Goal: Task Accomplishment & Management: Manage account settings

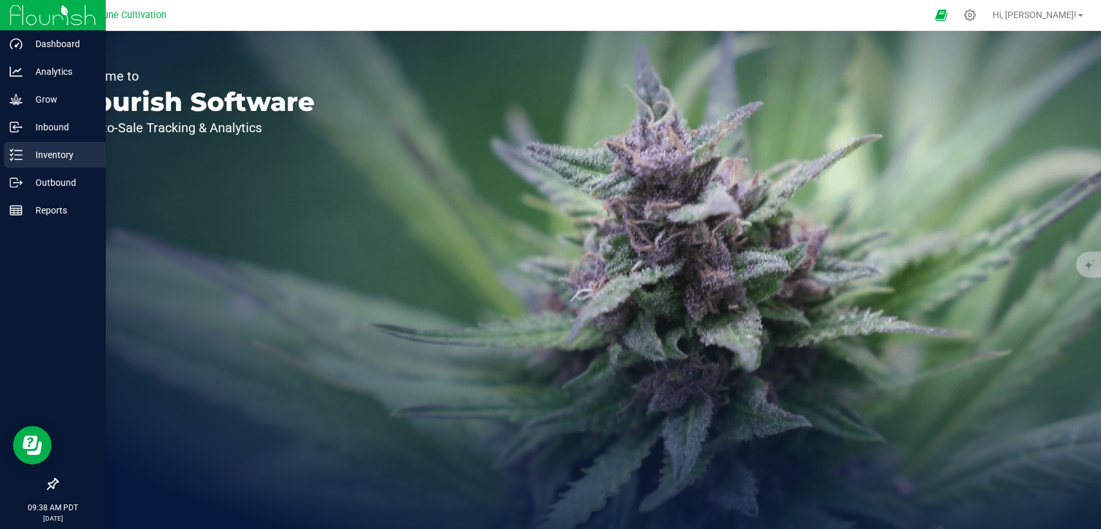
click at [49, 154] on p "Inventory" at bounding box center [61, 154] width 77 height 15
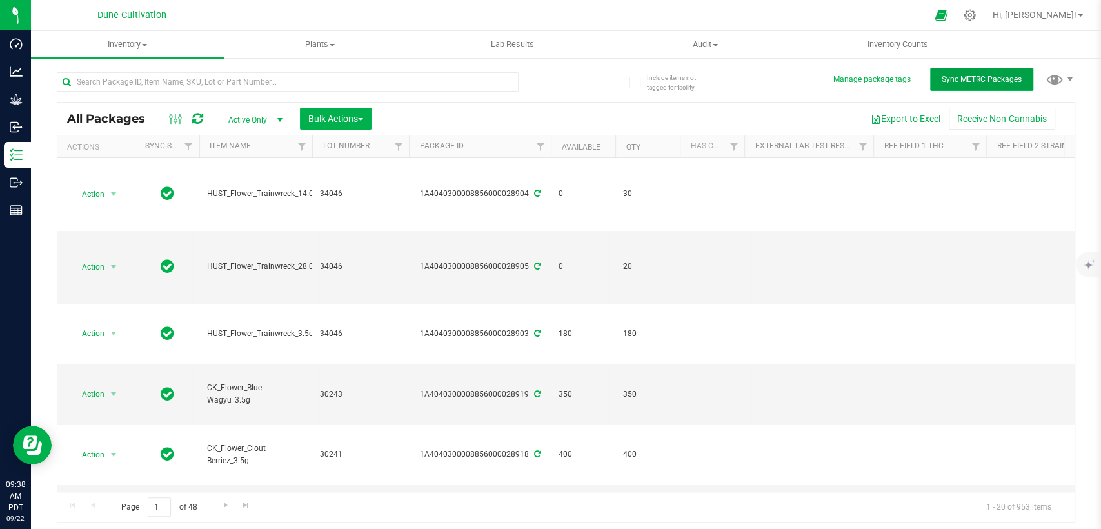
click at [956, 81] on span "Sync METRC Packages" at bounding box center [982, 79] width 80 height 9
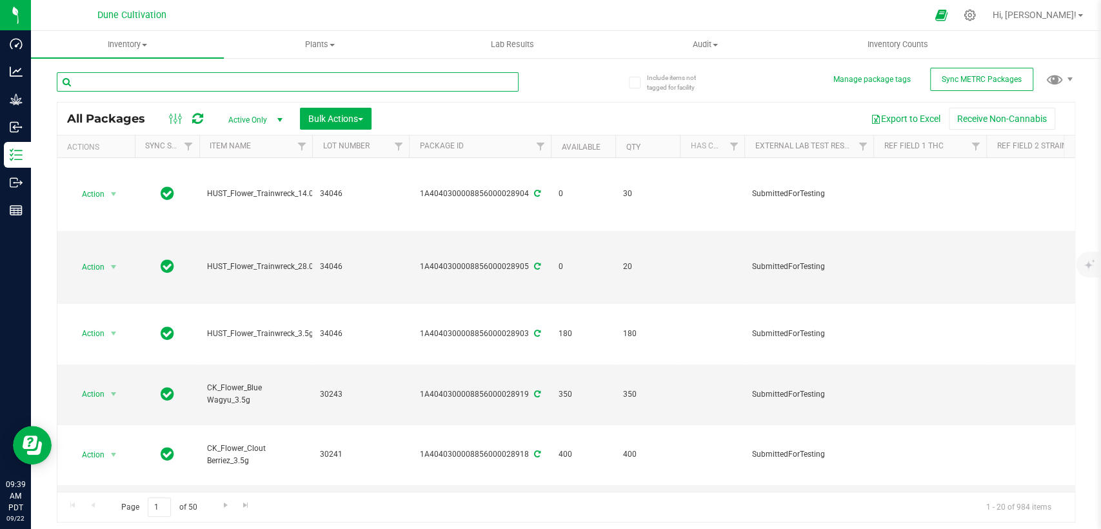
click at [279, 80] on input "text" at bounding box center [288, 81] width 462 height 19
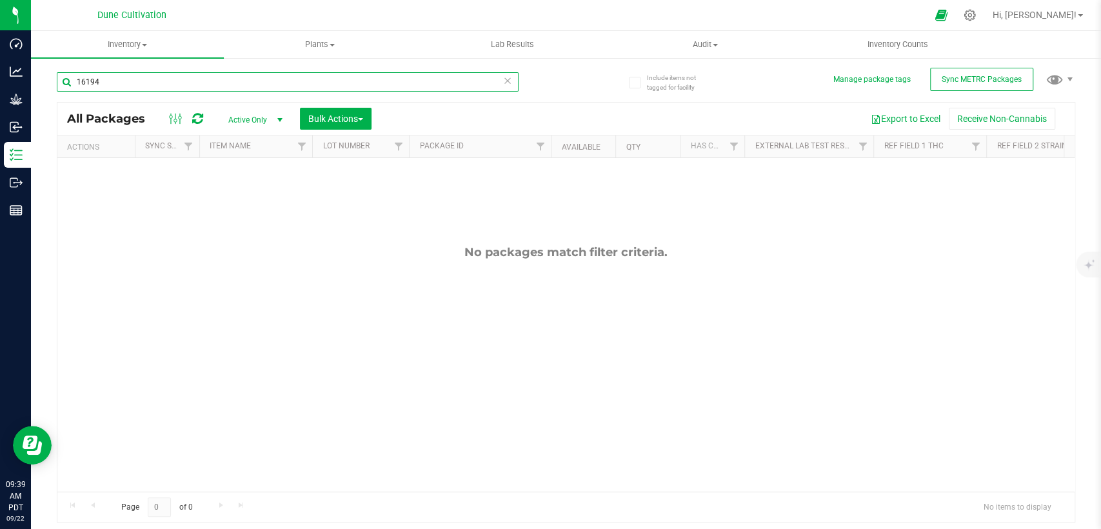
type input "16194"
click at [252, 121] on span "Active Only" at bounding box center [252, 120] width 71 height 18
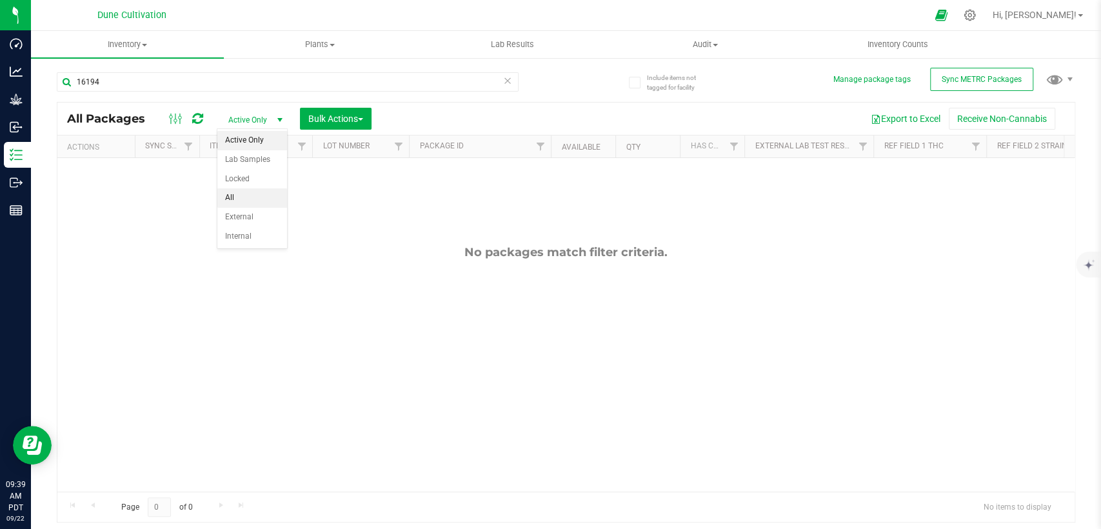
click at [232, 192] on li "All" at bounding box center [252, 197] width 70 height 19
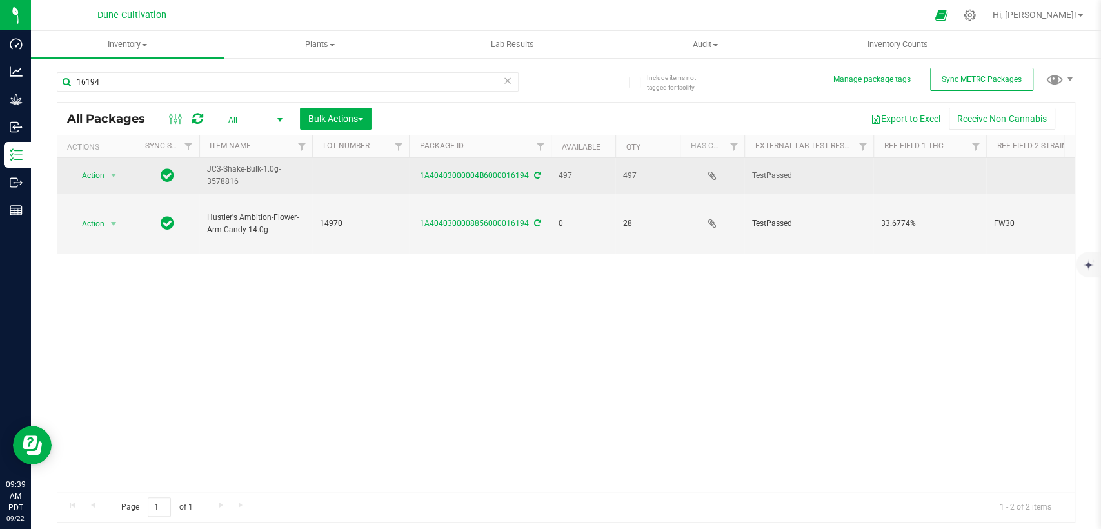
click at [367, 174] on td at bounding box center [360, 175] width 97 height 35
type input "32116"
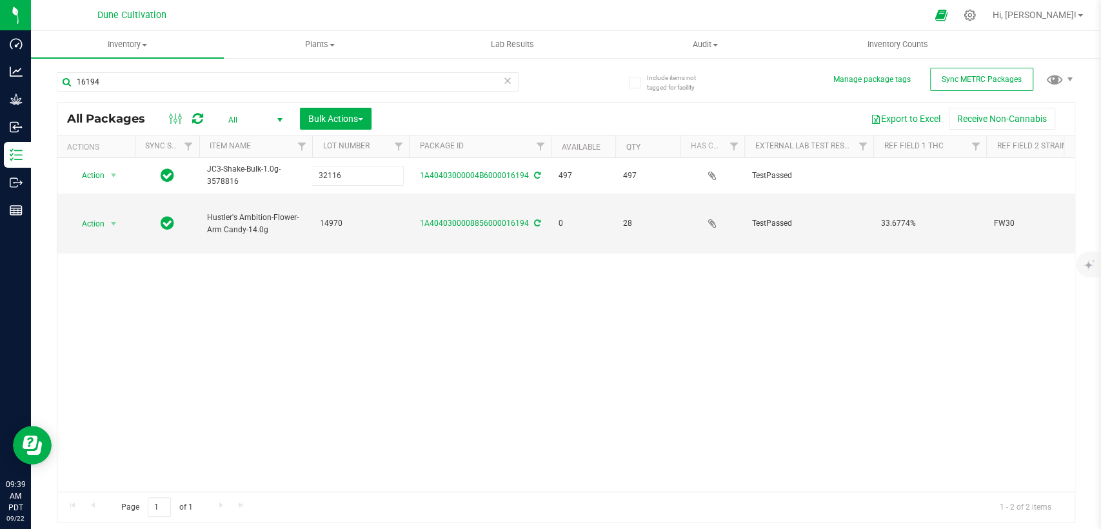
click at [324, 255] on div "All Packages All Active Only Lab Samples Locked All External Internal Bulk Acti…" at bounding box center [566, 312] width 1019 height 421
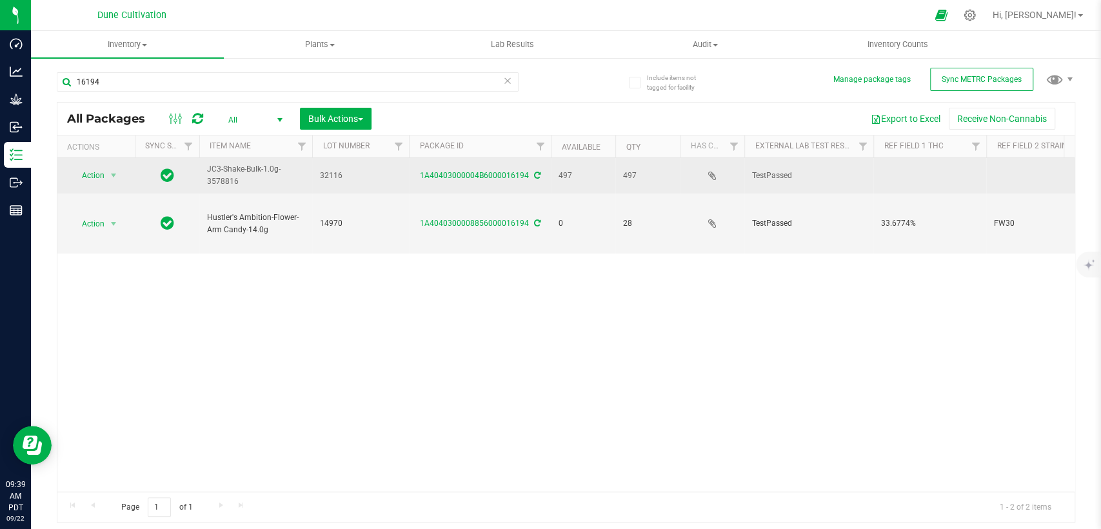
click at [921, 177] on td at bounding box center [929, 175] width 113 height 35
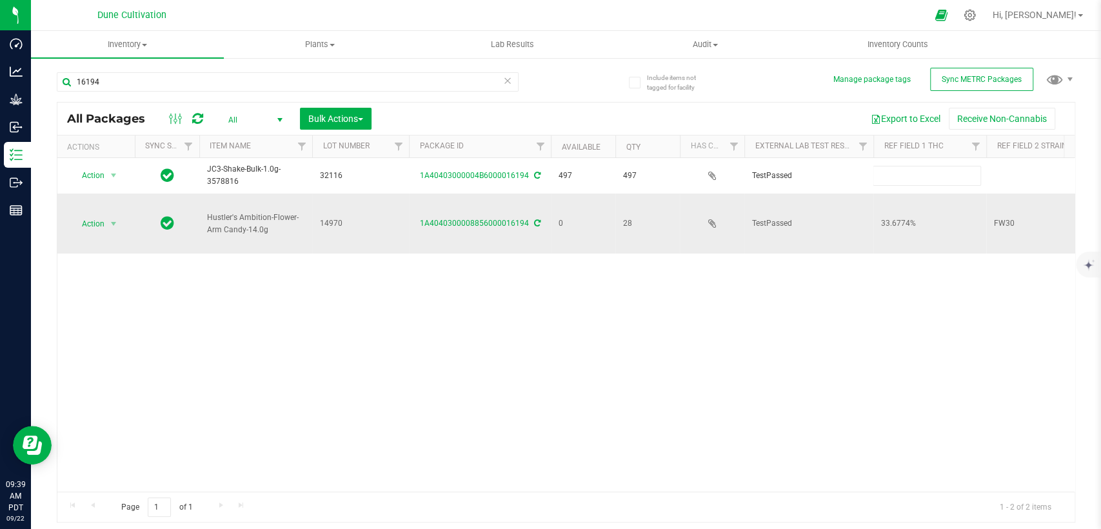
type input "21.0891%"
click at [851, 324] on div "All Packages All Active Only Lab Samples Locked All External Internal Bulk Acti…" at bounding box center [566, 312] width 1019 height 421
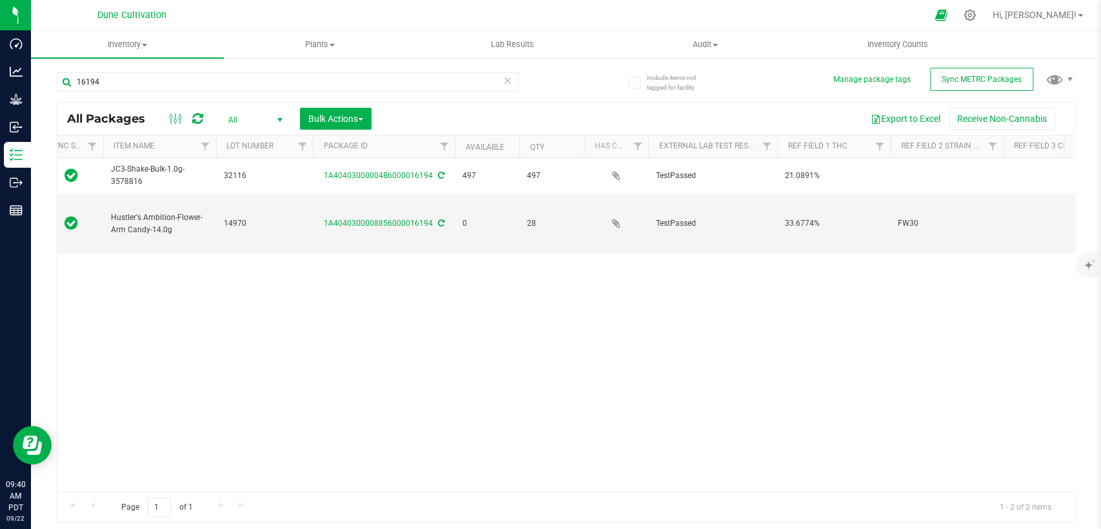
scroll to position [0, 215]
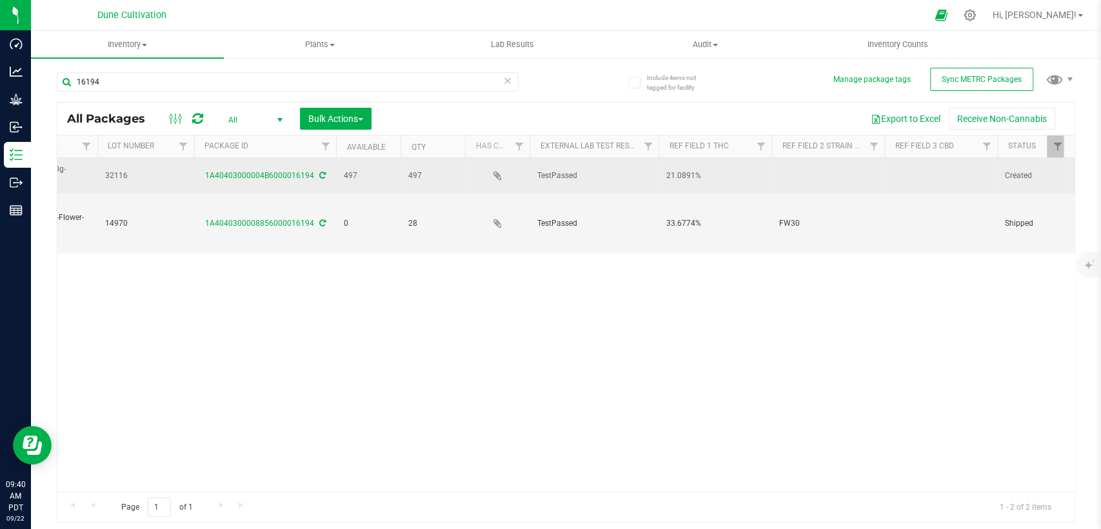
click at [909, 176] on td at bounding box center [940, 175] width 113 height 35
type input "<LOQ"
click at [826, 166] on div "All Packages All Active Only Lab Samples Locked All External Internal Bulk Acti…" at bounding box center [566, 312] width 1019 height 421
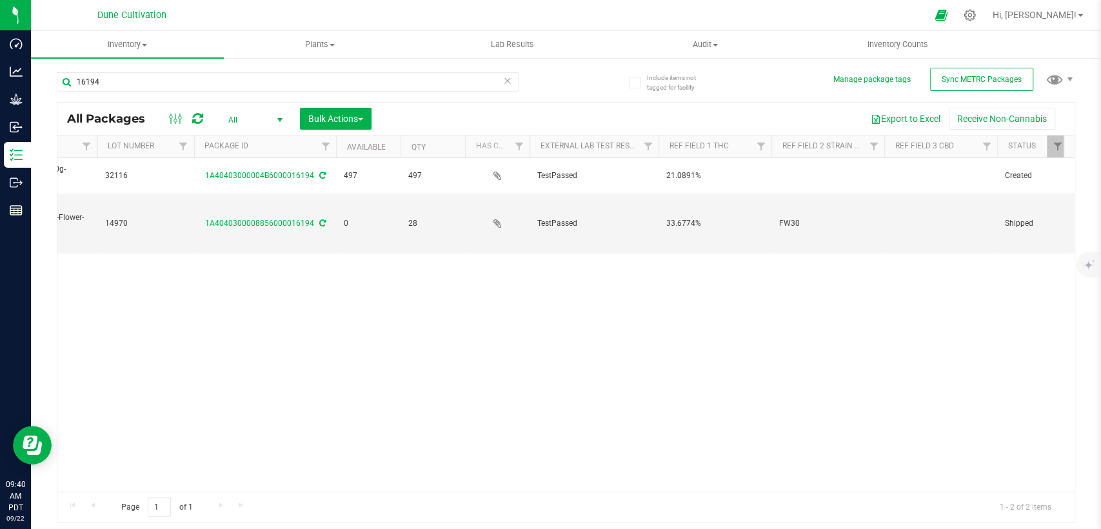
click at [826, 166] on td at bounding box center [827, 175] width 113 height 35
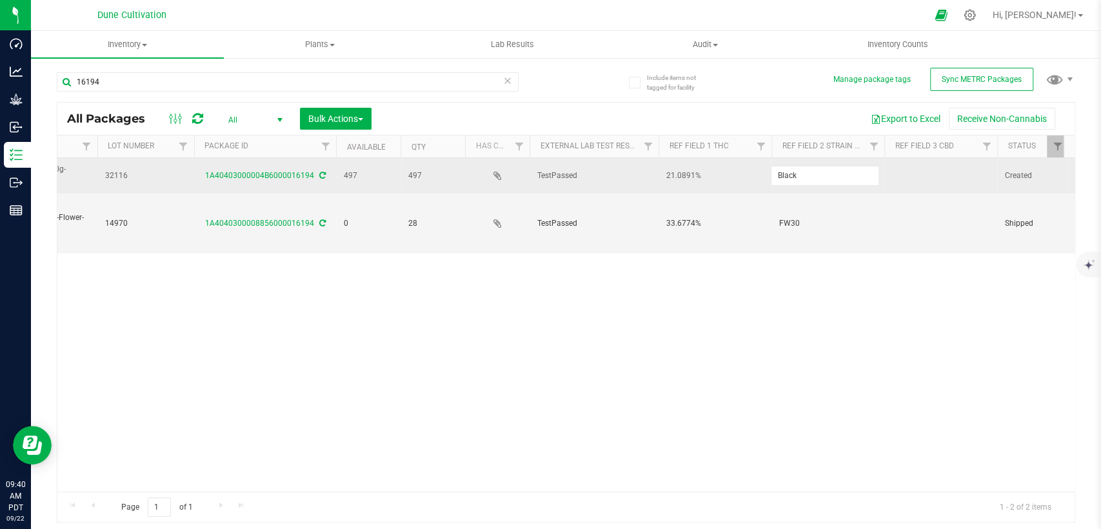
type input "Black Cherry Gelato"
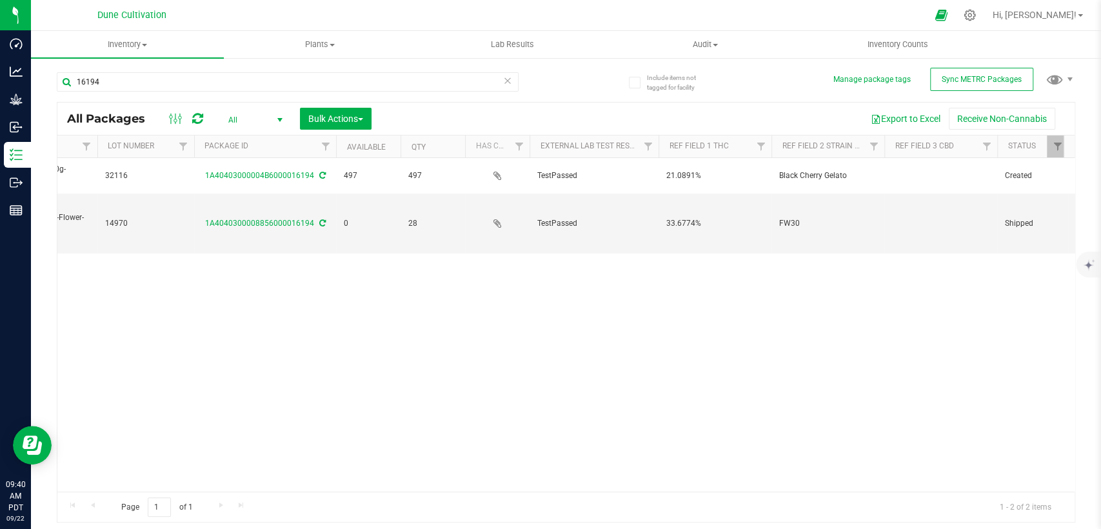
scroll to position [0, 0]
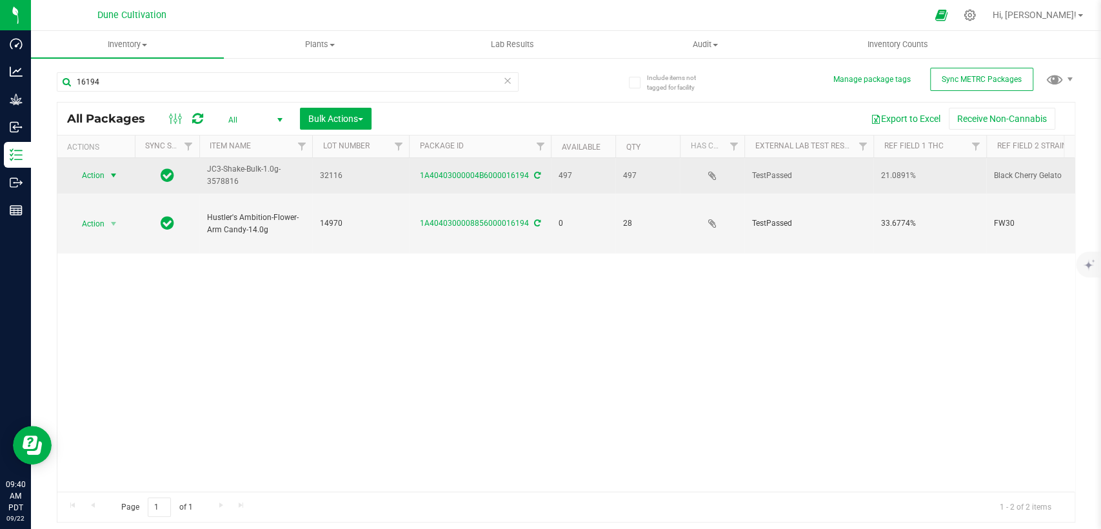
click at [90, 173] on span "Action" at bounding box center [87, 175] width 35 height 18
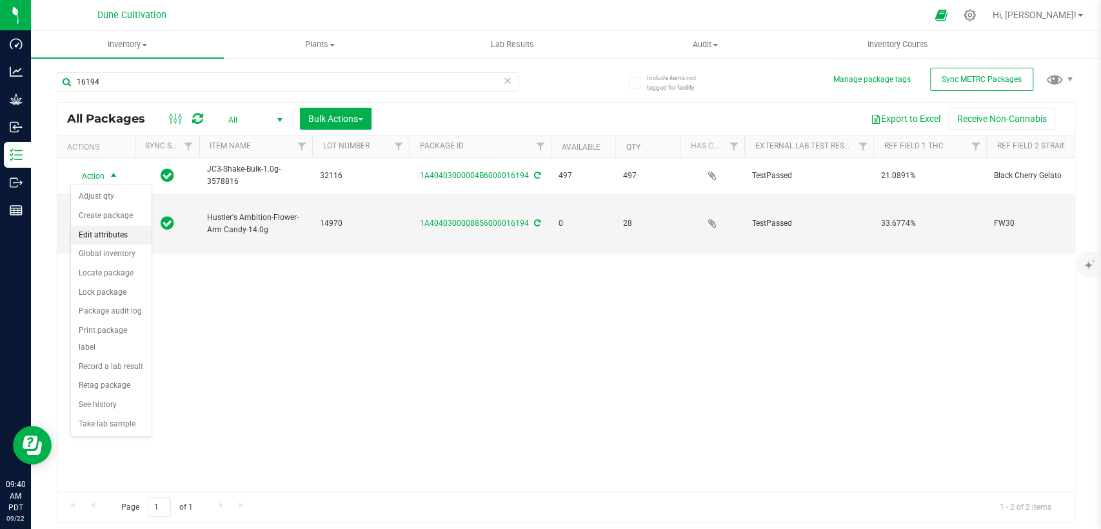
click at [84, 238] on li "Edit attributes" at bounding box center [111, 235] width 81 height 19
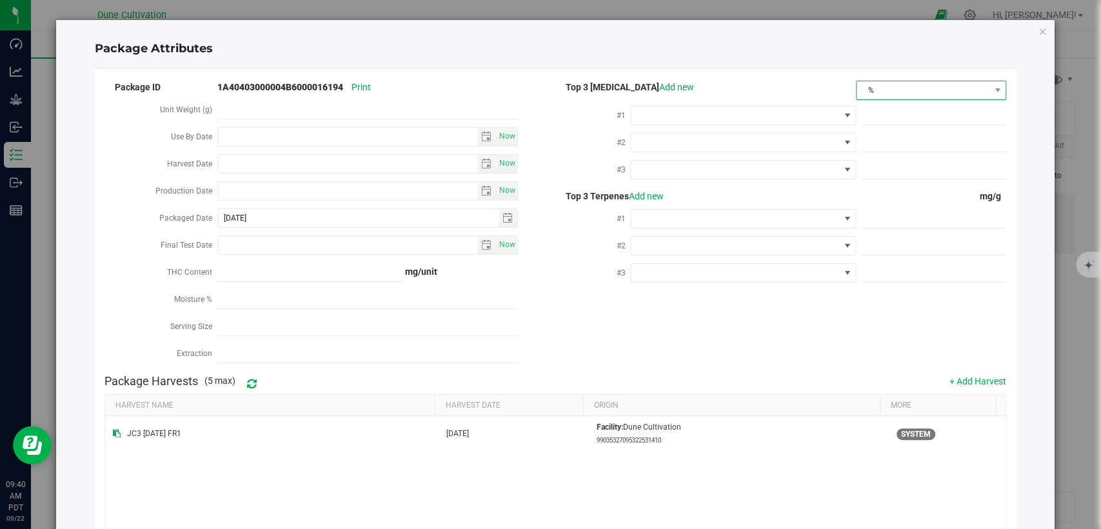
click at [928, 90] on span "%" at bounding box center [923, 90] width 133 height 18
click at [880, 138] on li "mg/unit" at bounding box center [921, 135] width 147 height 22
click at [761, 106] on span at bounding box center [735, 115] width 208 height 18
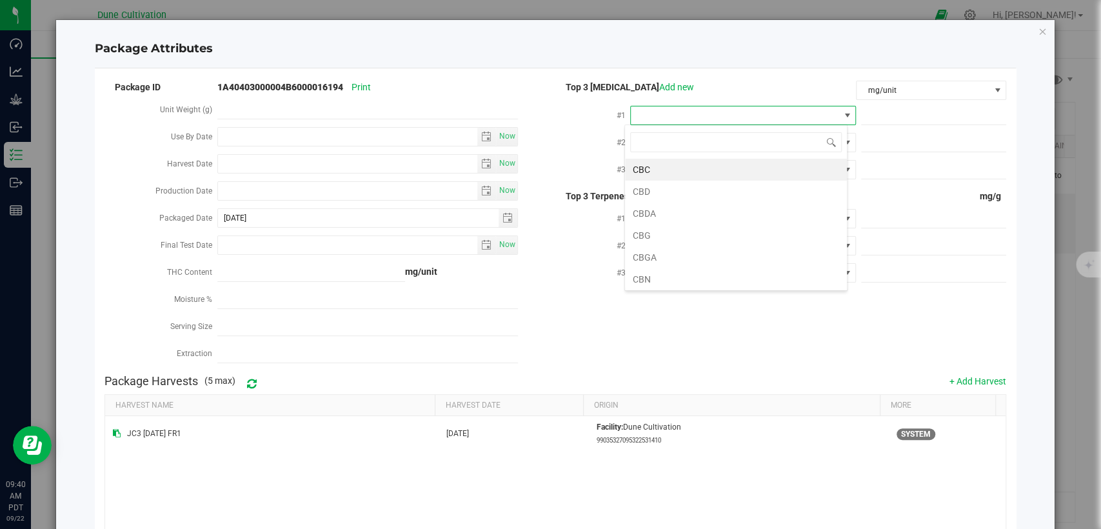
scroll to position [19, 223]
type input "thca"
click at [719, 170] on li "THCA" at bounding box center [736, 170] width 222 height 22
click at [861, 112] on span at bounding box center [933, 115] width 145 height 19
paste input "227.1033"
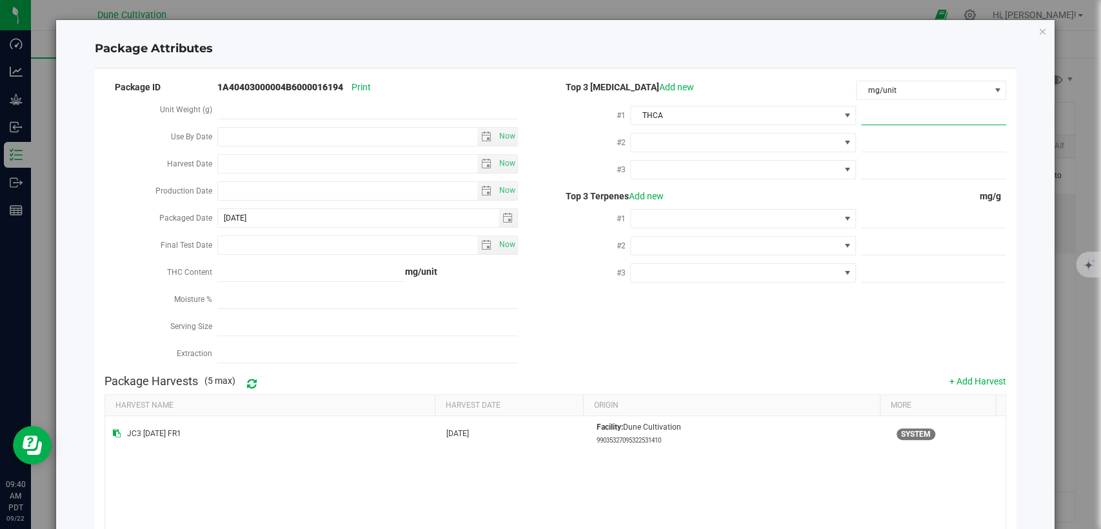
type input "227.1033"
click at [784, 135] on span at bounding box center [735, 143] width 208 height 18
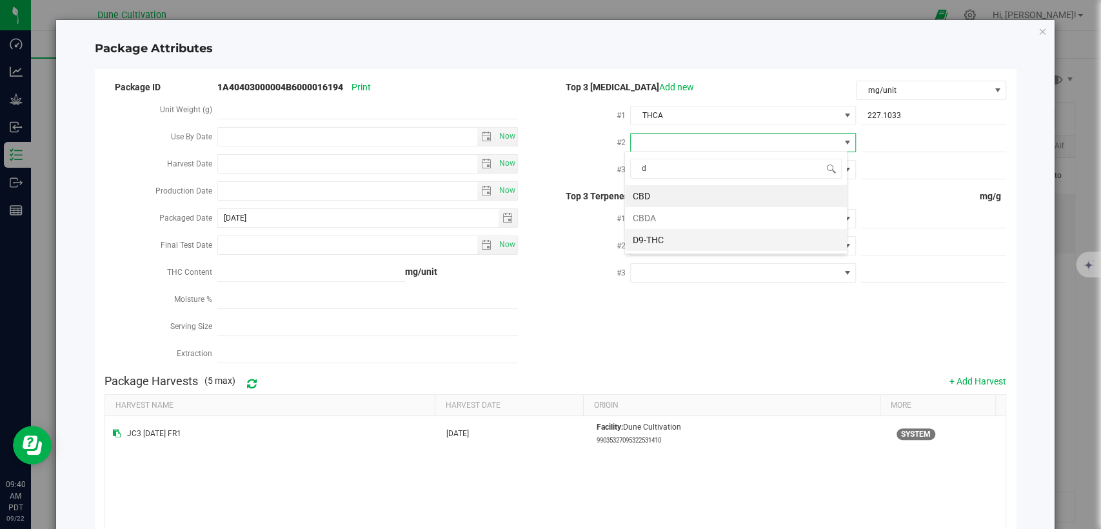
click at [712, 234] on li "D9-THC" at bounding box center [736, 240] width 222 height 22
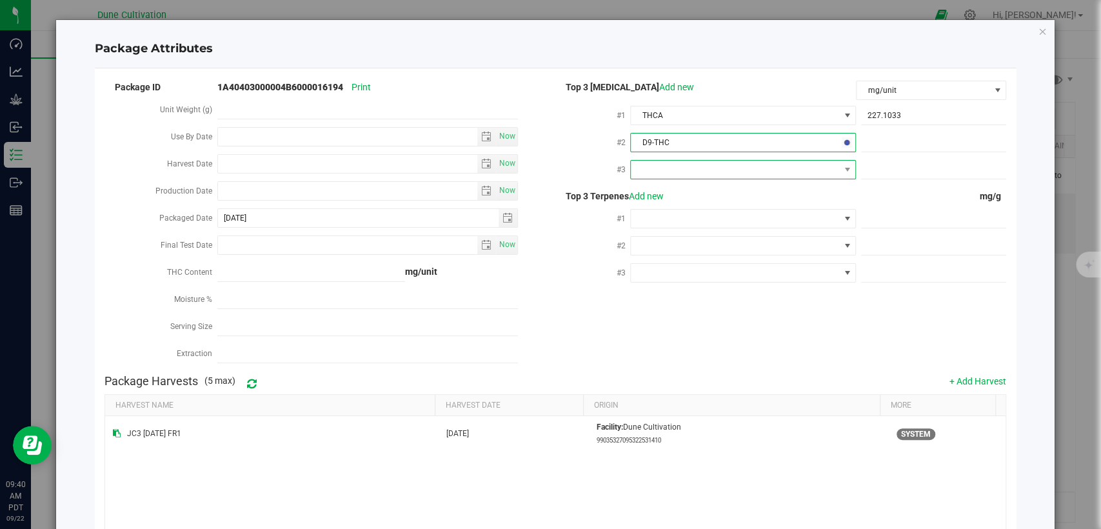
click at [717, 161] on span at bounding box center [735, 170] width 208 height 18
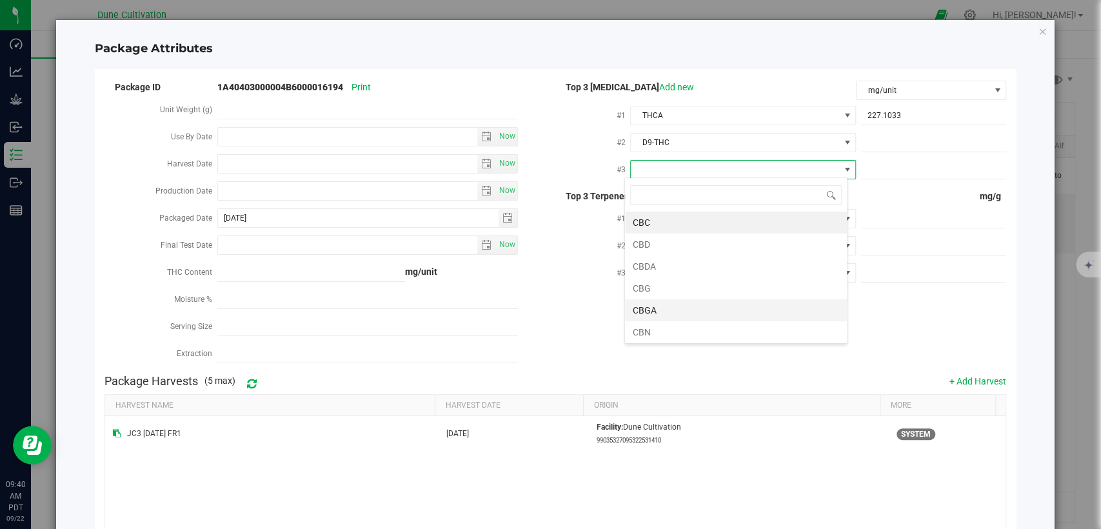
click at [673, 306] on li "CBGA" at bounding box center [736, 310] width 222 height 22
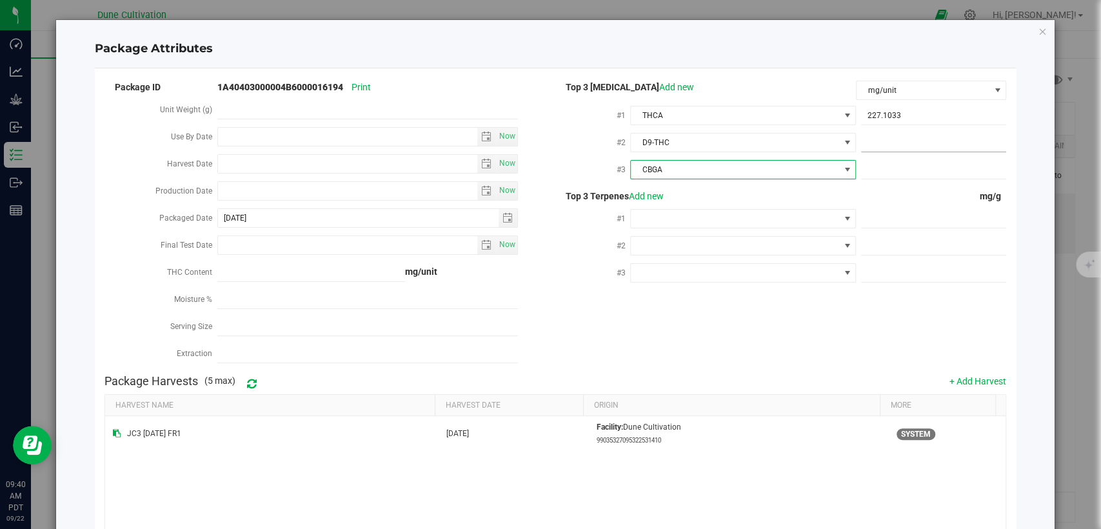
click at [924, 141] on span at bounding box center [933, 143] width 145 height 19
paste input "11.7212"
type input "11.7212"
click at [896, 168] on span at bounding box center [933, 170] width 145 height 19
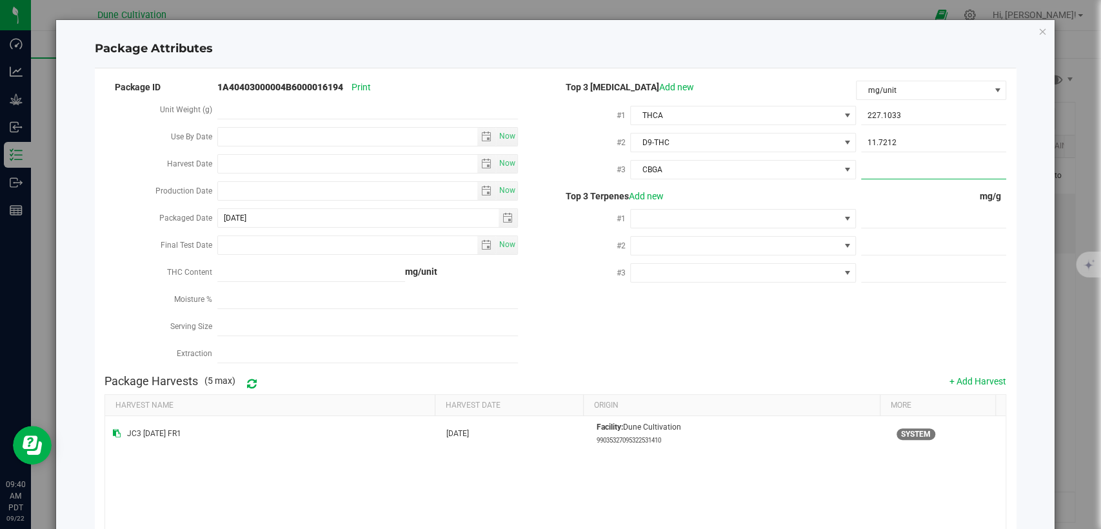
paste input "4.9769"
type input "4.9769"
drag, startPoint x: 896, startPoint y: 218, endPoint x: 890, endPoint y: 230, distance: 13.0
click at [896, 219] on span at bounding box center [933, 219] width 145 height 19
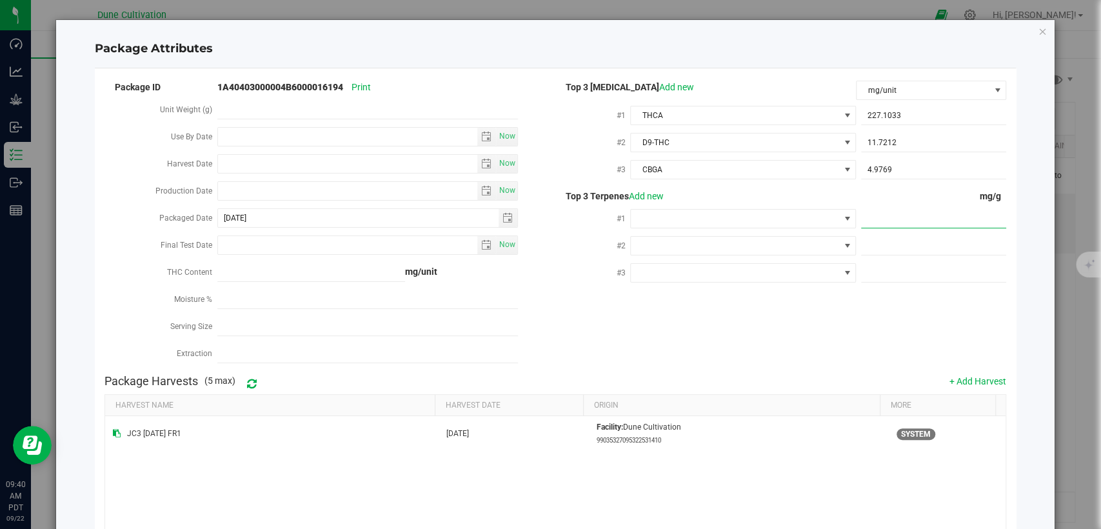
paste input "6.312"
type input "6.312"
type input "6.3120"
click at [862, 246] on span at bounding box center [933, 246] width 145 height 19
paste input "2.931"
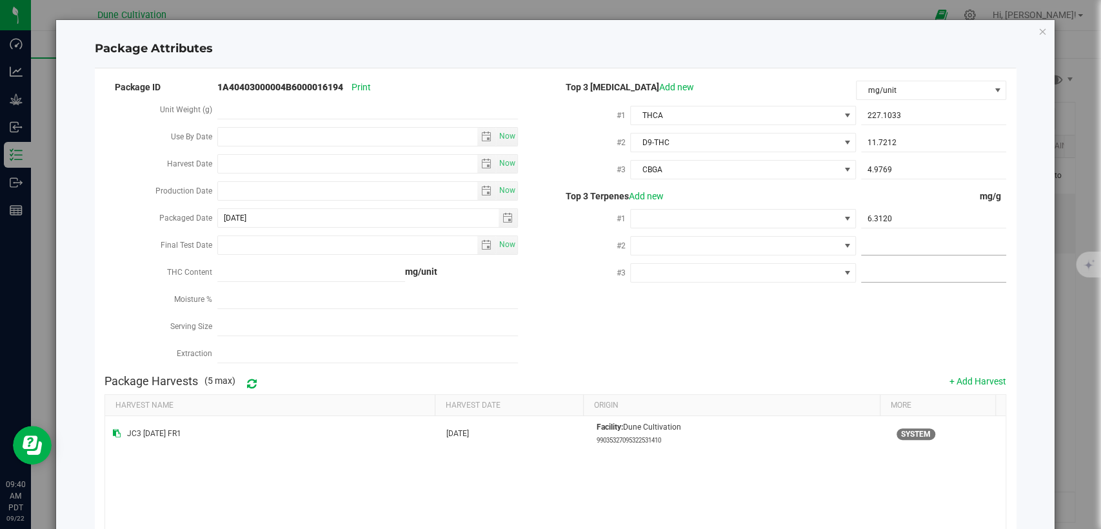
type input "2.931"
type input "2.9310"
click at [883, 270] on span at bounding box center [933, 273] width 145 height 19
paste input "2.042"
type input "2.042"
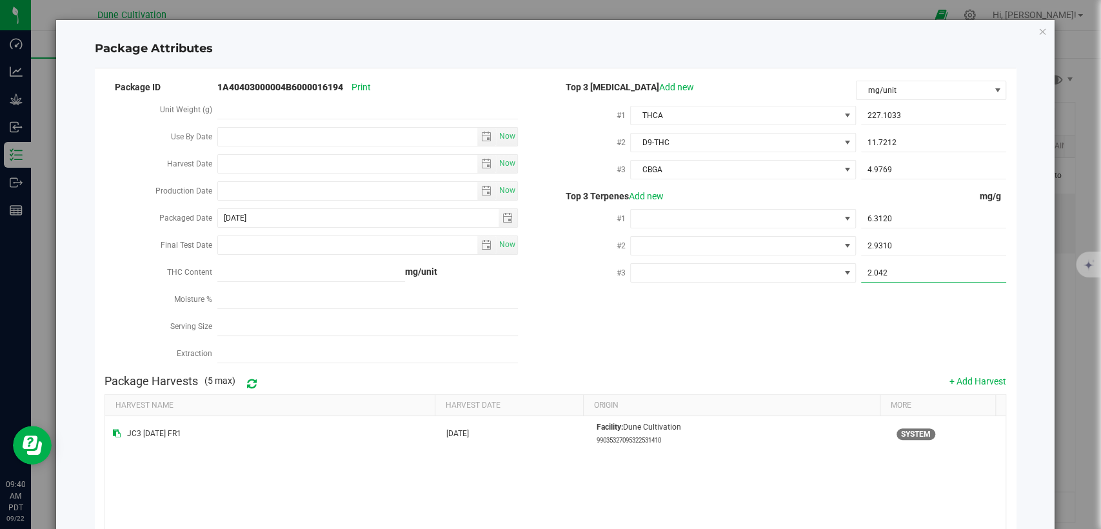
type input "2.0420"
click at [706, 215] on span at bounding box center [735, 219] width 208 height 18
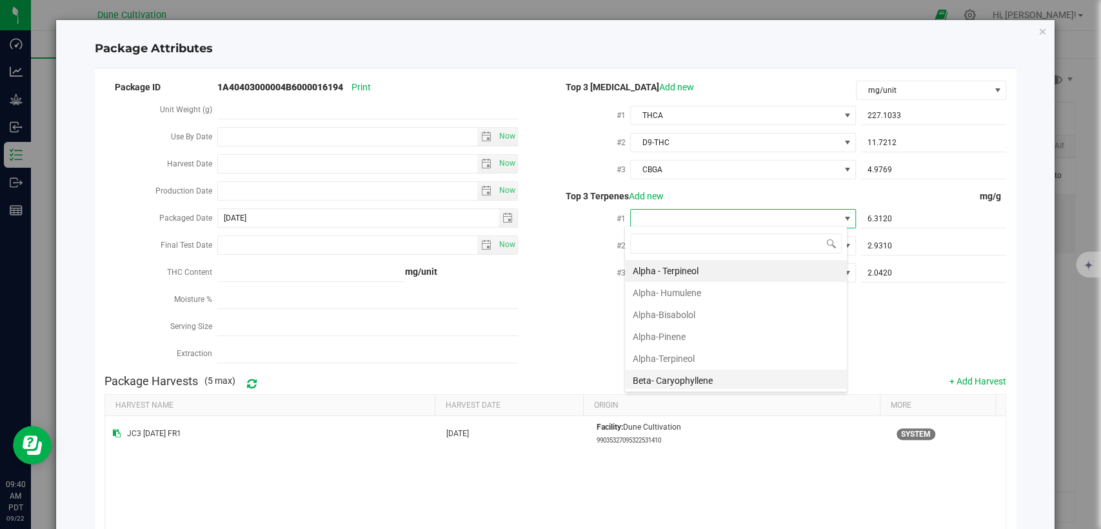
click at [677, 377] on li "Beta- Caryophyllene" at bounding box center [736, 381] width 222 height 22
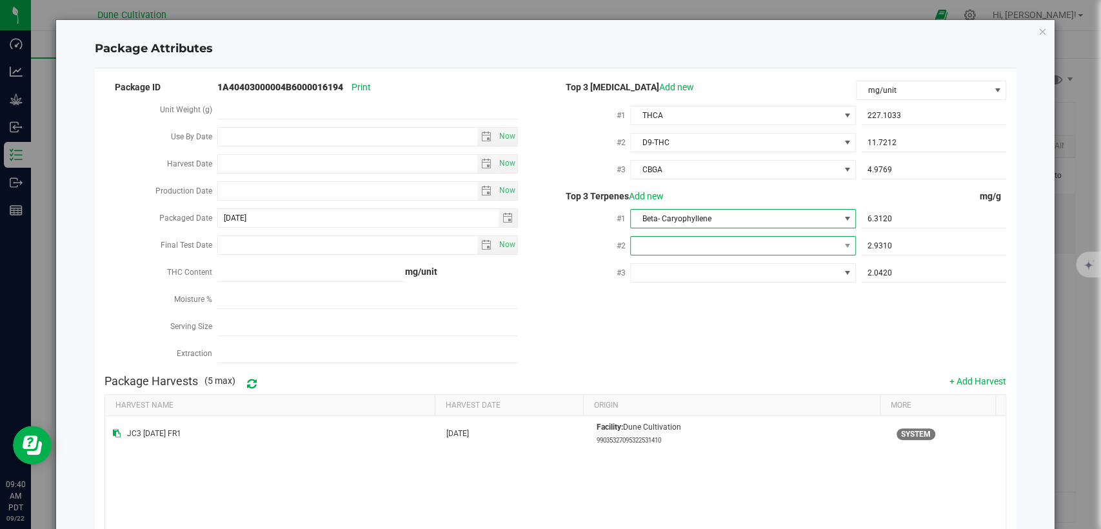
click at [670, 239] on span at bounding box center [735, 246] width 208 height 18
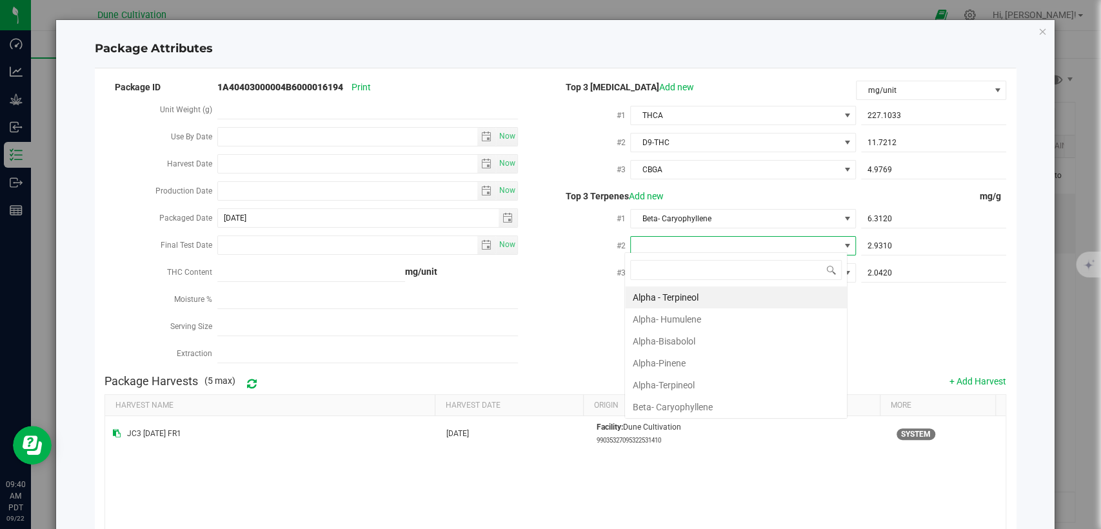
type input "d"
click at [659, 324] on li "D-Limonene" at bounding box center [736, 319] width 222 height 22
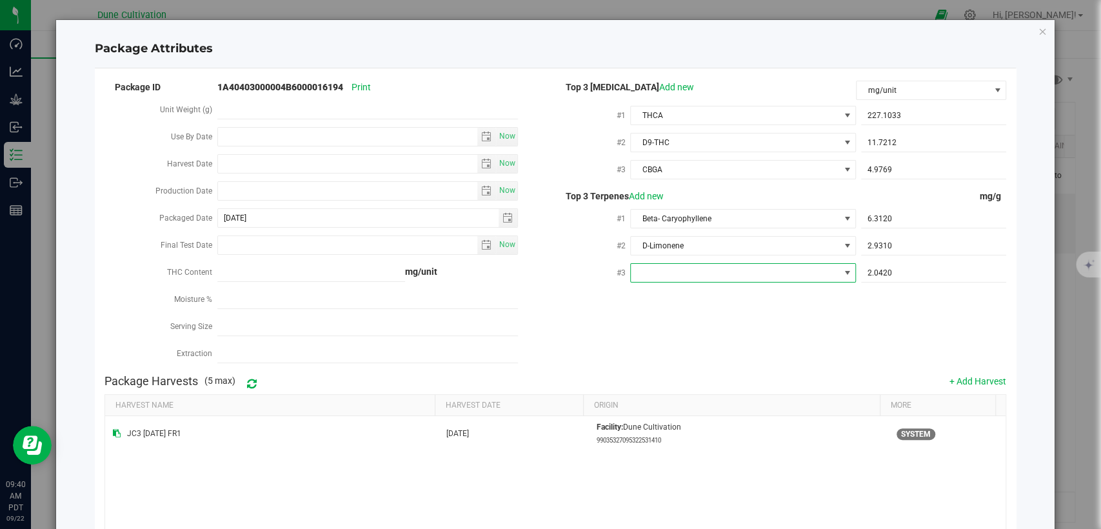
click at [668, 274] on span at bounding box center [735, 273] width 208 height 18
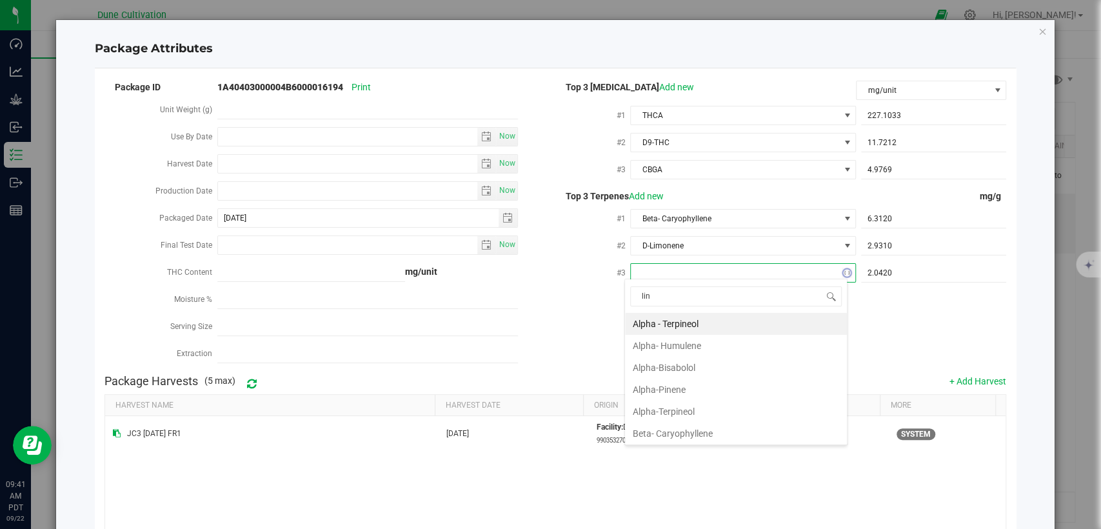
type input "lina"
click at [664, 317] on li "Linalool" at bounding box center [736, 324] width 222 height 22
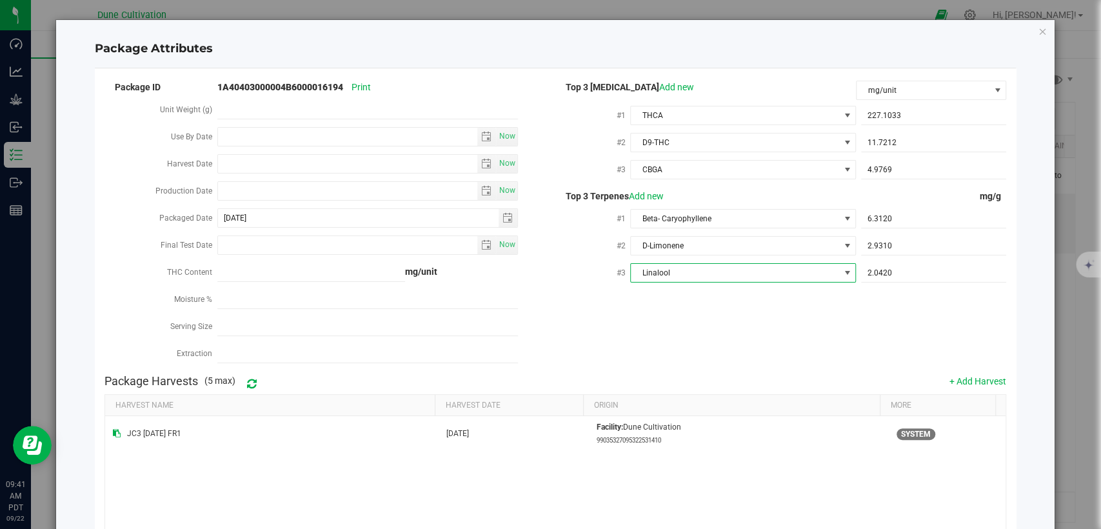
scroll to position [126, 0]
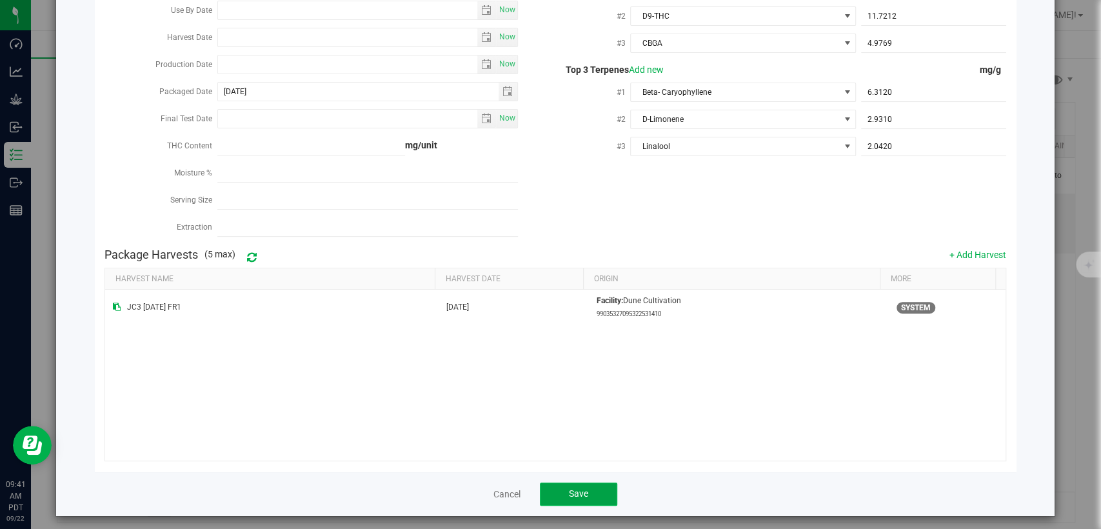
click at [550, 485] on button "Save" at bounding box center [578, 493] width 77 height 23
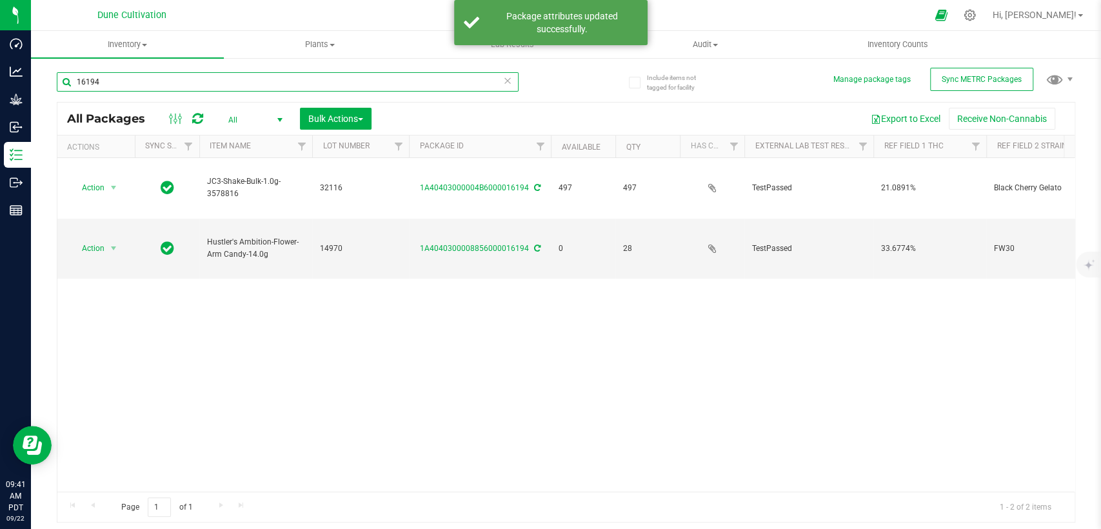
click at [204, 85] on input "16194" at bounding box center [288, 81] width 462 height 19
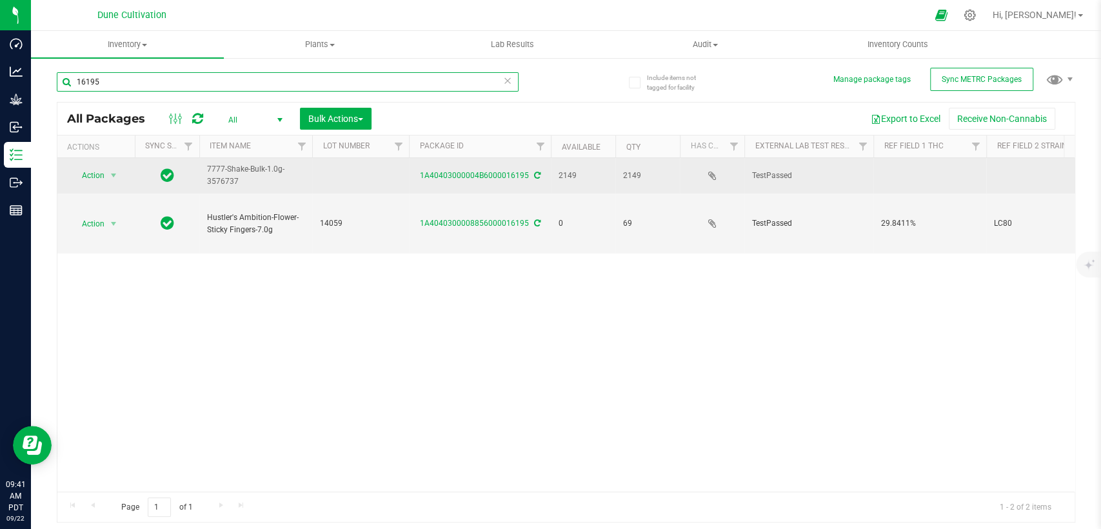
type input "16195"
click at [350, 173] on td at bounding box center [360, 175] width 97 height 35
type input "32567"
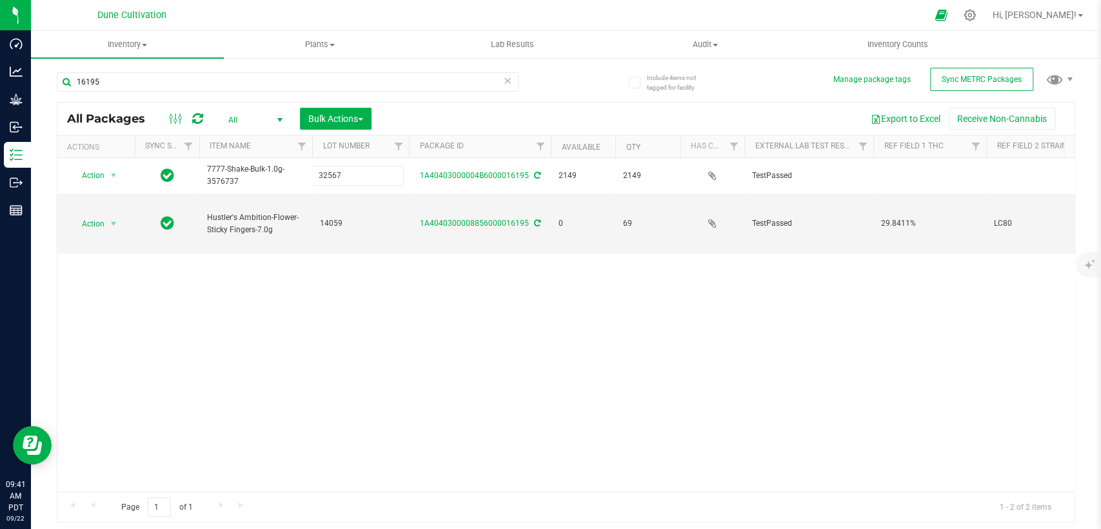
click at [402, 301] on div "All Packages All Active Only Lab Samples Locked All External Internal Bulk Acti…" at bounding box center [566, 312] width 1019 height 421
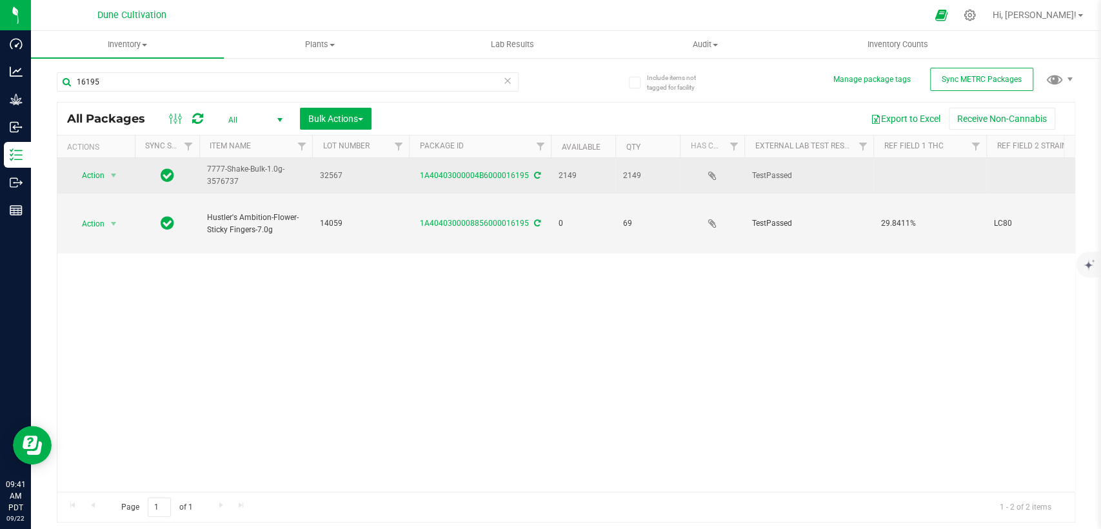
click at [903, 173] on td at bounding box center [929, 175] width 113 height 35
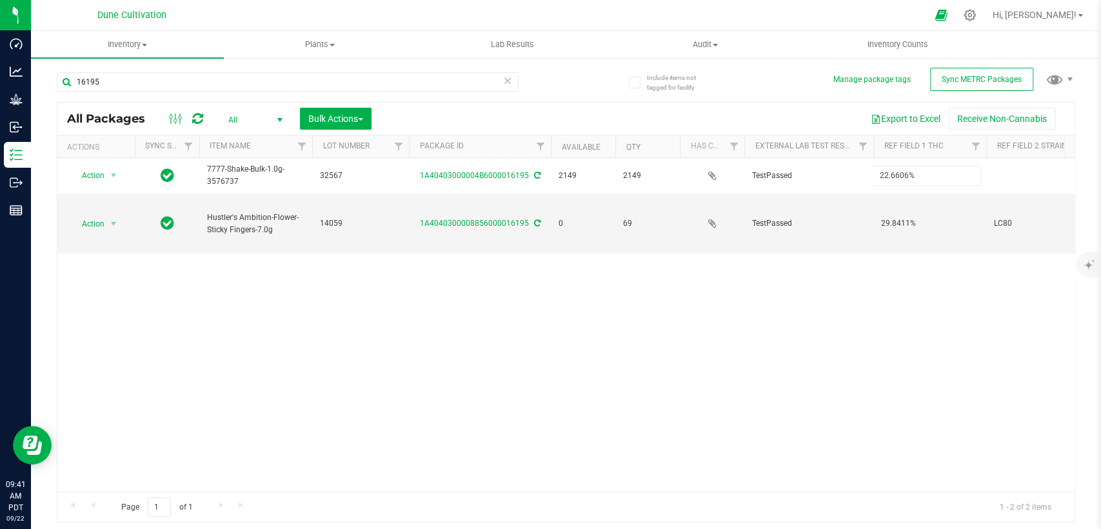
type input "22.6606%"
click at [814, 293] on div "All Packages All Active Only Lab Samples Locked All External Internal Bulk Acti…" at bounding box center [566, 312] width 1019 height 421
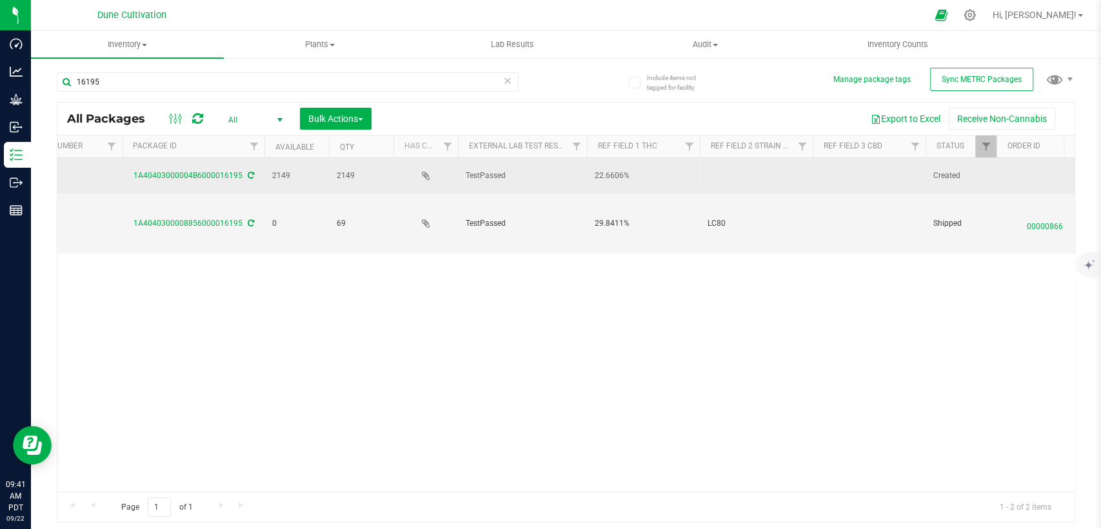
click at [830, 175] on td at bounding box center [869, 175] width 113 height 35
type input "<LOQ"
click at [744, 165] on div "All Packages All Active Only Lab Samples Locked All External Internal Bulk Acti…" at bounding box center [566, 312] width 1019 height 421
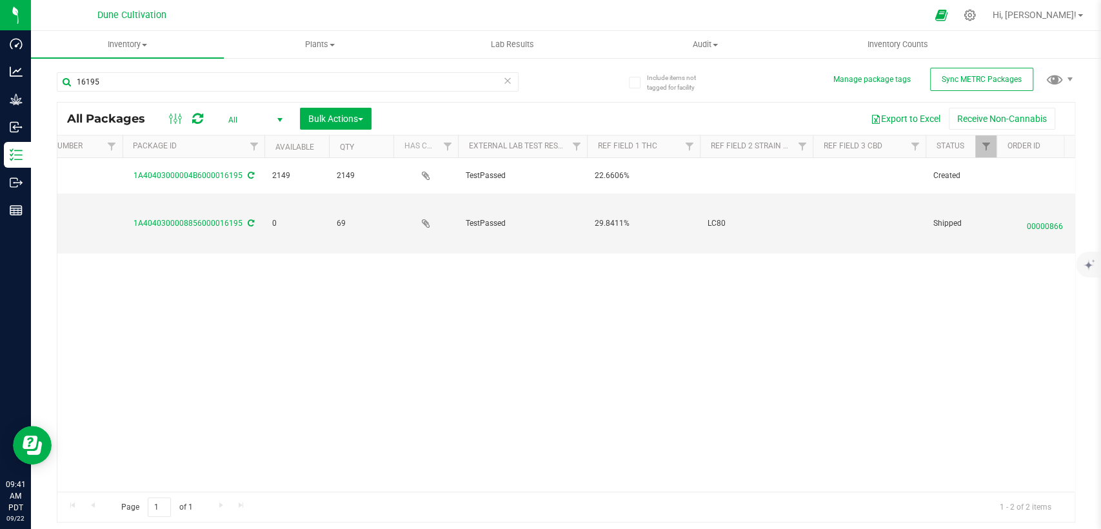
click at [744, 169] on td at bounding box center [756, 175] width 113 height 35
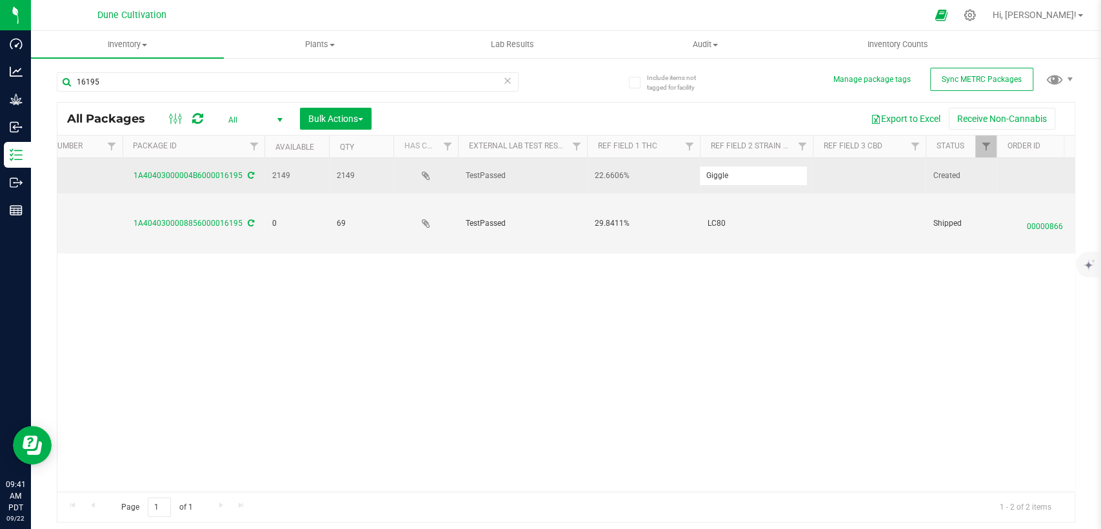
type input "Giggle Gas"
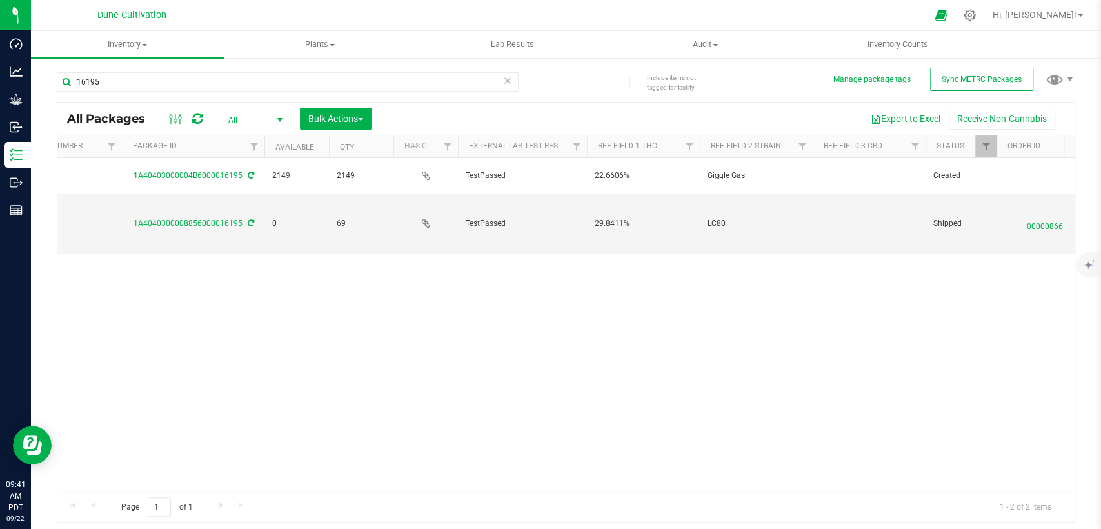
scroll to position [0, 0]
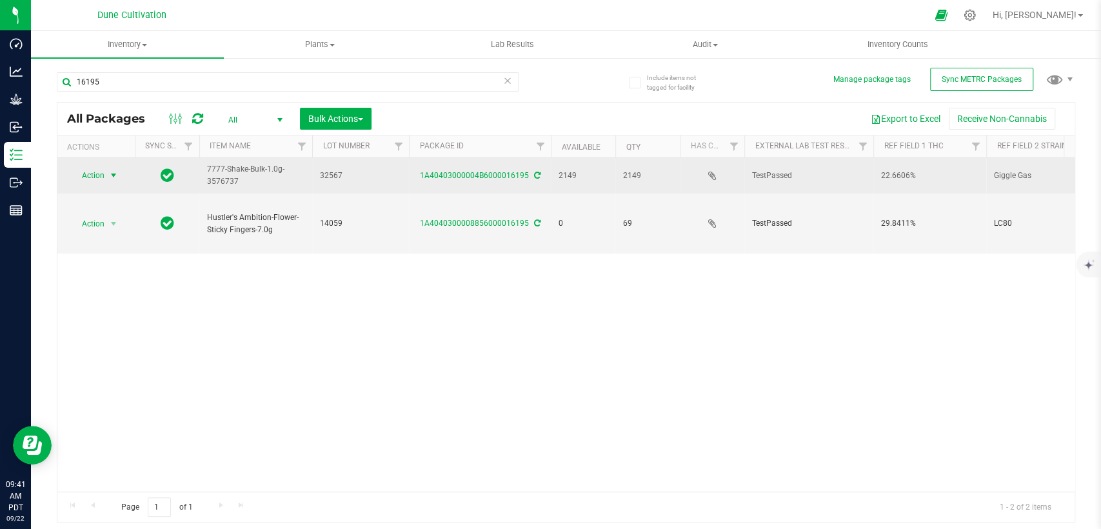
click at [103, 175] on span "Action" at bounding box center [87, 175] width 35 height 18
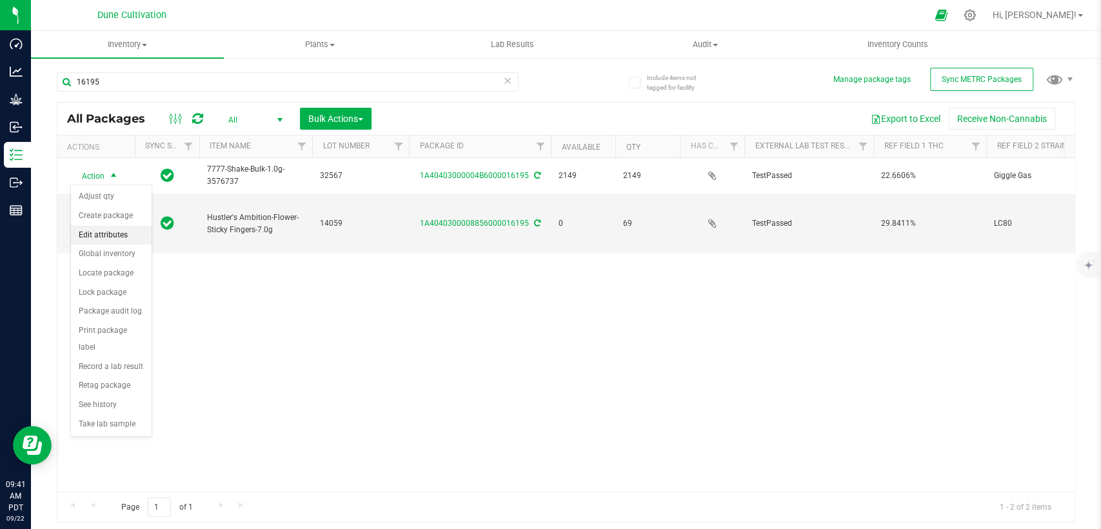
click at [88, 228] on li "Edit attributes" at bounding box center [111, 235] width 81 height 19
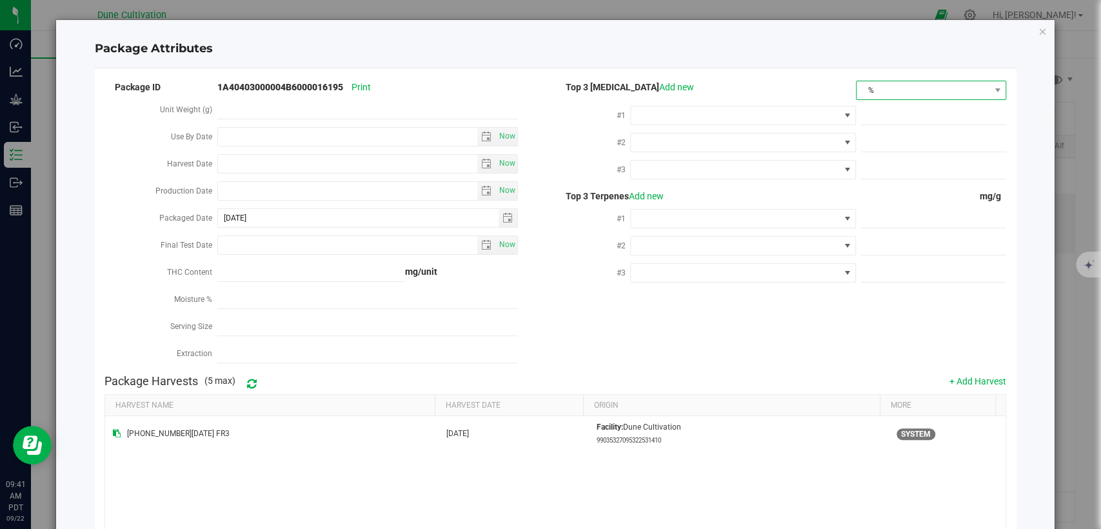
click at [867, 94] on span "%" at bounding box center [923, 90] width 133 height 18
click at [867, 130] on li "mg/unit" at bounding box center [921, 135] width 147 height 22
click at [780, 120] on span at bounding box center [735, 115] width 208 height 18
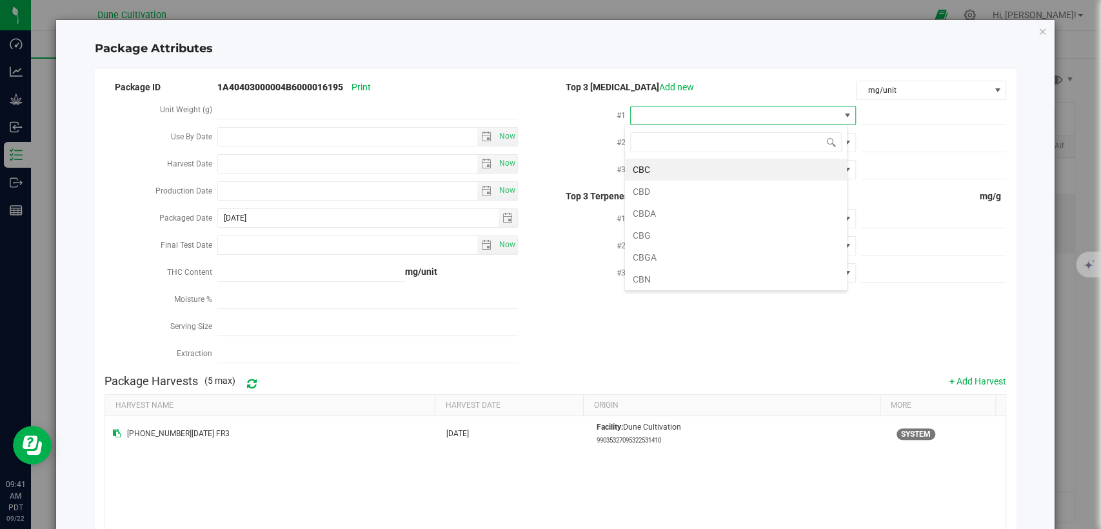
scroll to position [19, 223]
type input "thca"
click at [690, 164] on li "THCA" at bounding box center [736, 170] width 222 height 22
click at [883, 118] on span at bounding box center [933, 115] width 145 height 19
paste input "206.9234"
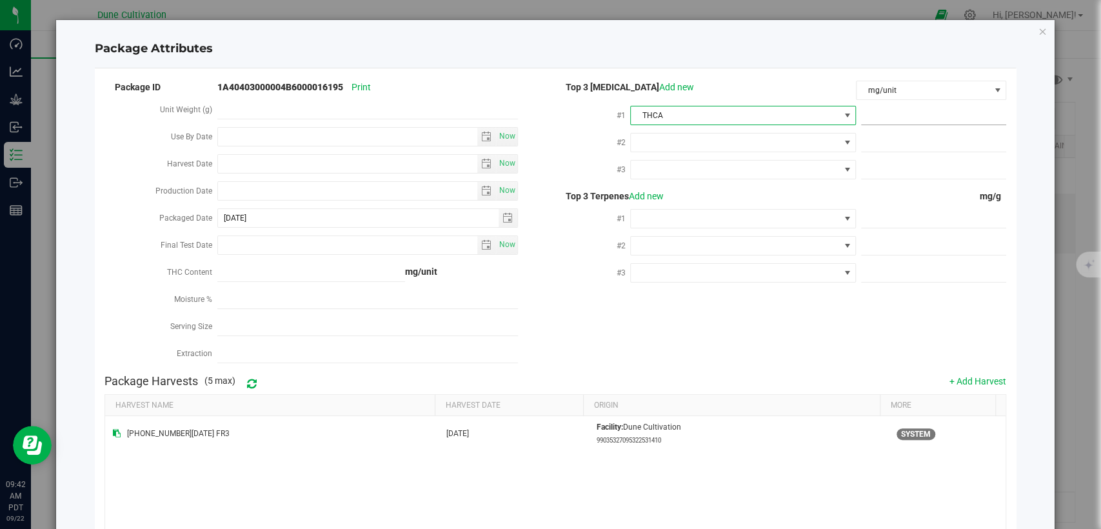
type input "206.9234"
click at [783, 142] on span at bounding box center [735, 143] width 208 height 18
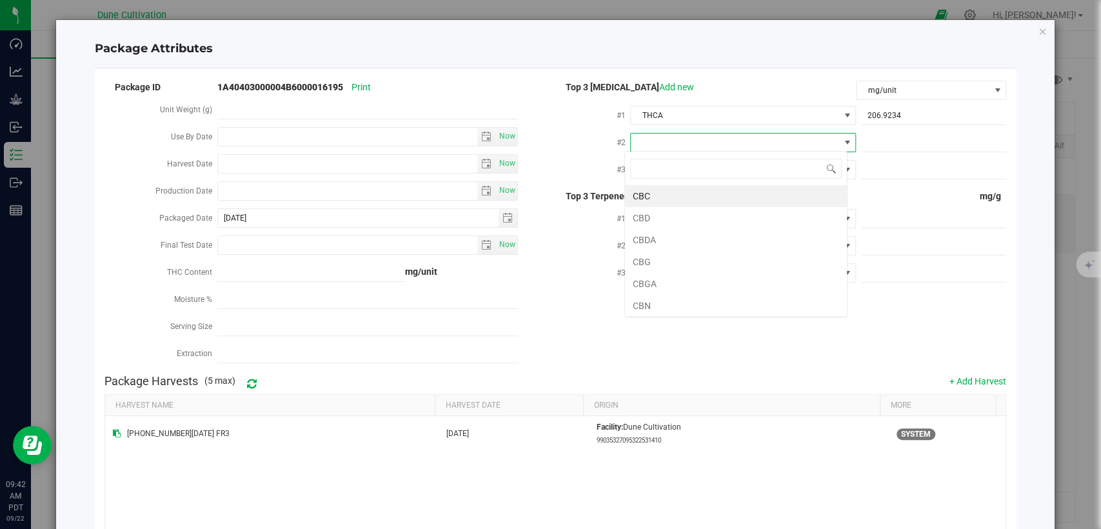
type input "d"
click at [692, 238] on li "D9-THC" at bounding box center [736, 240] width 222 height 22
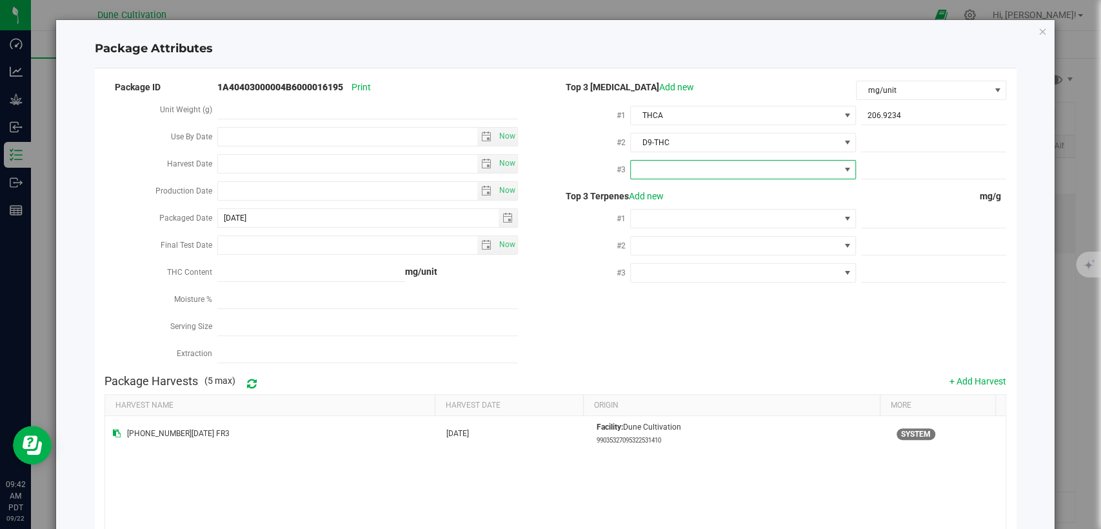
click at [688, 171] on span at bounding box center [735, 170] width 208 height 18
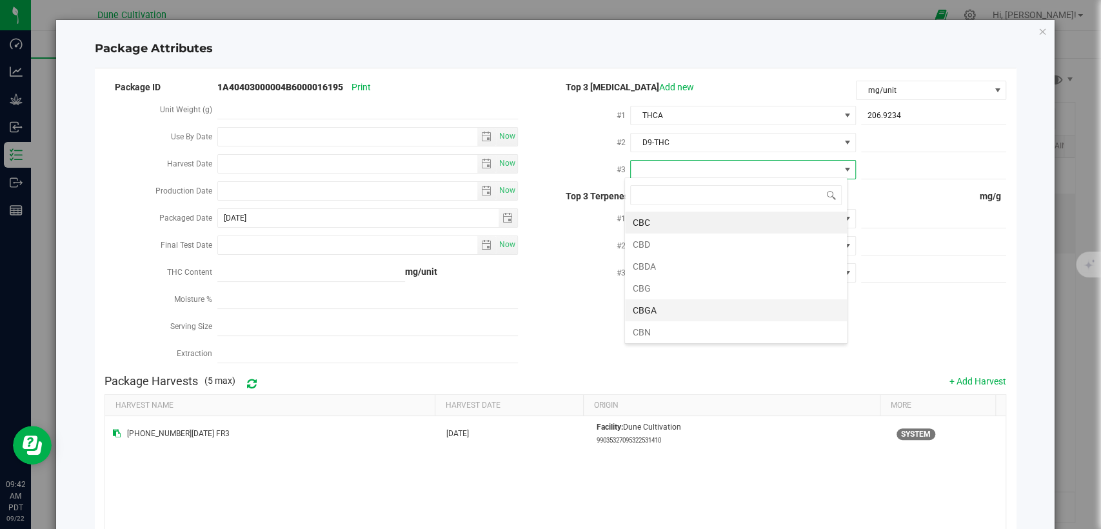
click at [671, 311] on li "CBGA" at bounding box center [736, 310] width 222 height 22
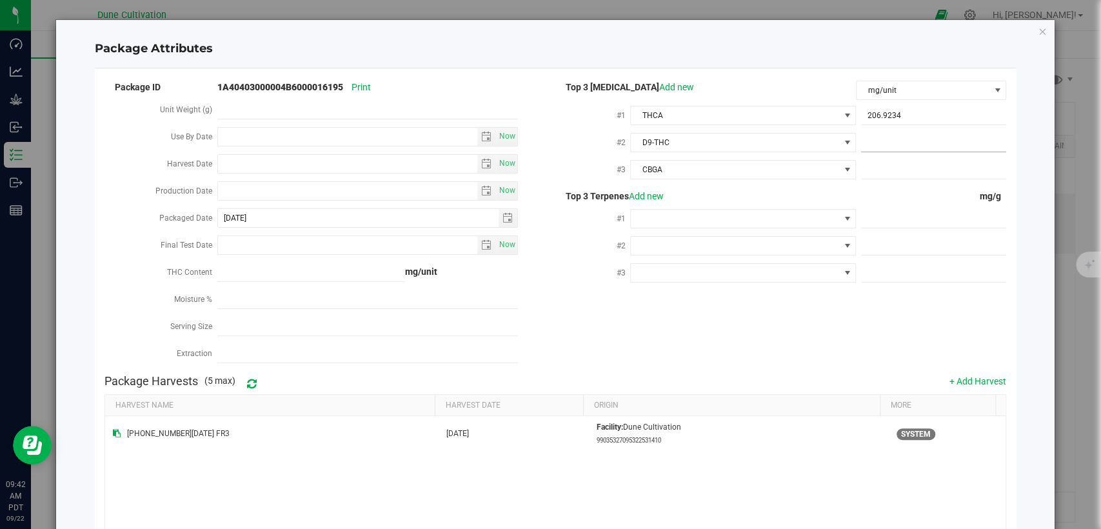
click at [865, 134] on span at bounding box center [933, 143] width 145 height 19
paste input "45.1341"
type input "45.1341"
click at [880, 161] on span at bounding box center [933, 170] width 145 height 19
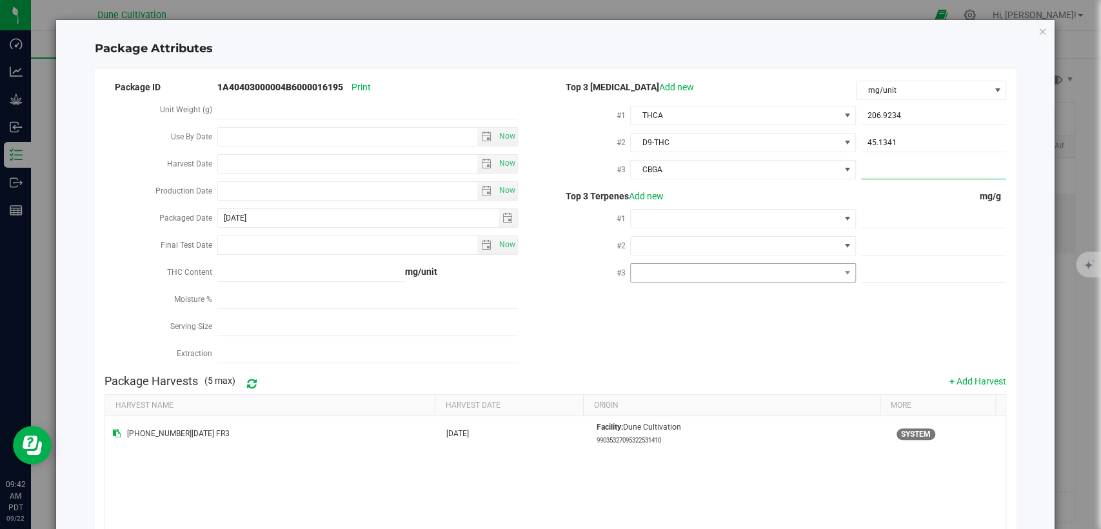
paste input "6.8831"
type input "6.8831"
click at [913, 219] on span at bounding box center [933, 219] width 145 height 19
paste input "5.251"
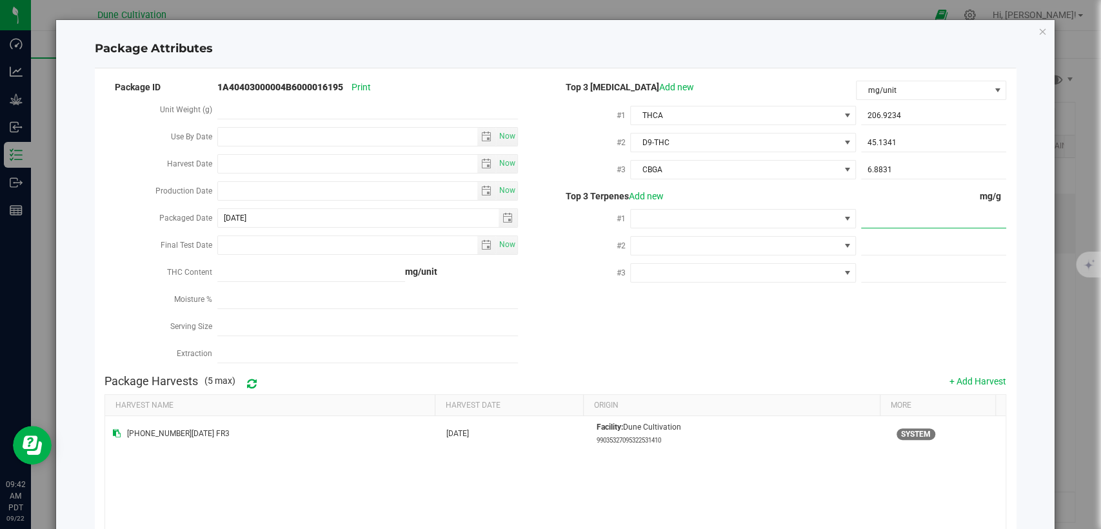
type input "5.251"
type input "5.2510"
click at [872, 245] on span at bounding box center [933, 246] width 145 height 19
paste input "4.552"
type input "4.552"
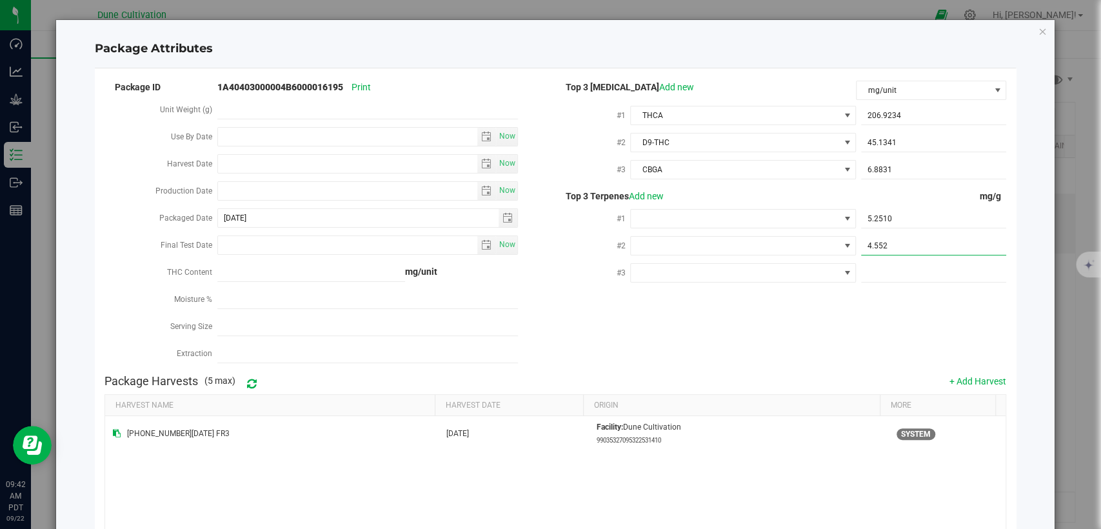
type input "4.5520"
click at [872, 272] on span at bounding box center [933, 273] width 145 height 19
paste input "2.578"
type input "2.578"
type input "2.5780"
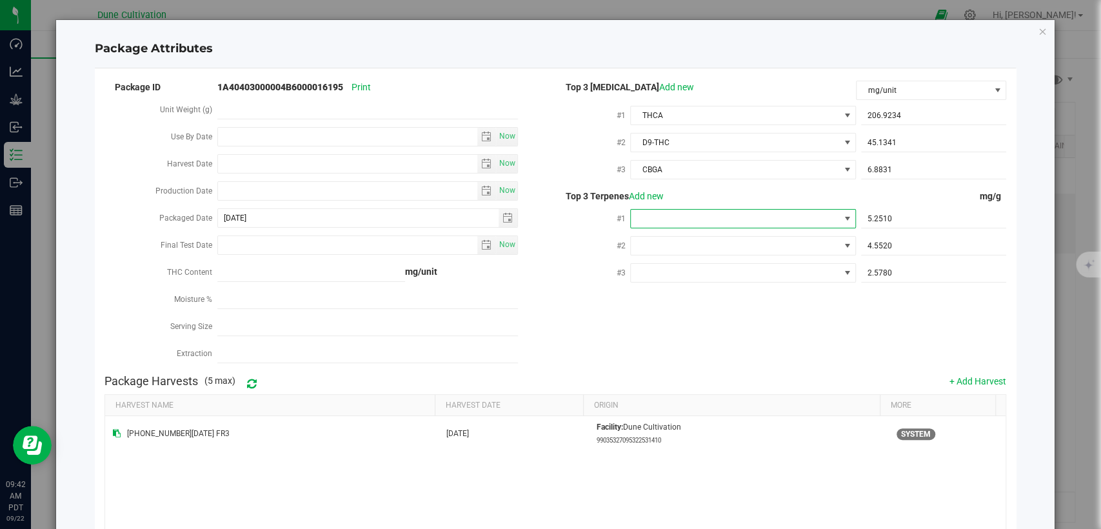
click at [701, 223] on span at bounding box center [735, 219] width 208 height 18
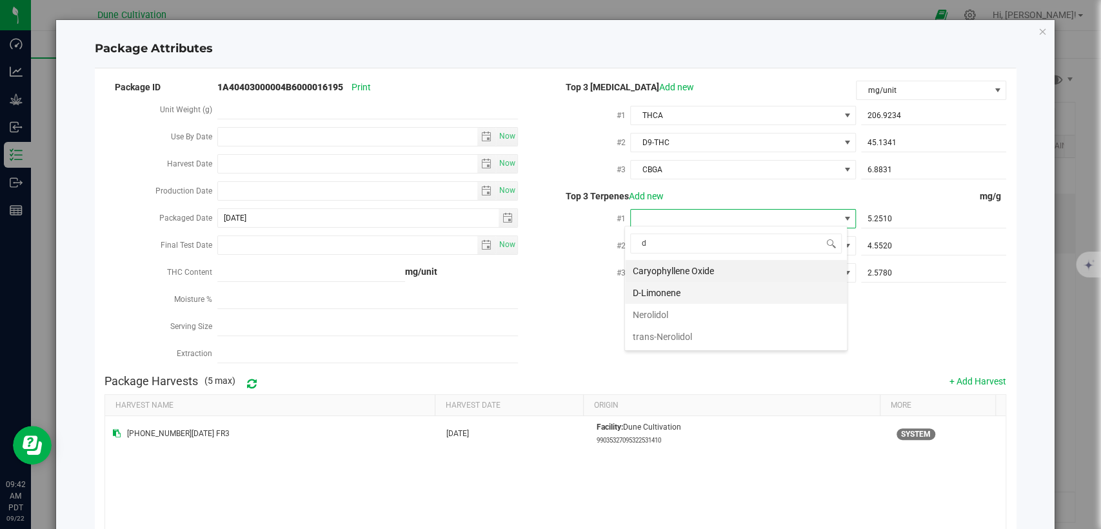
click at [672, 286] on li "D-Limonene" at bounding box center [736, 293] width 222 height 22
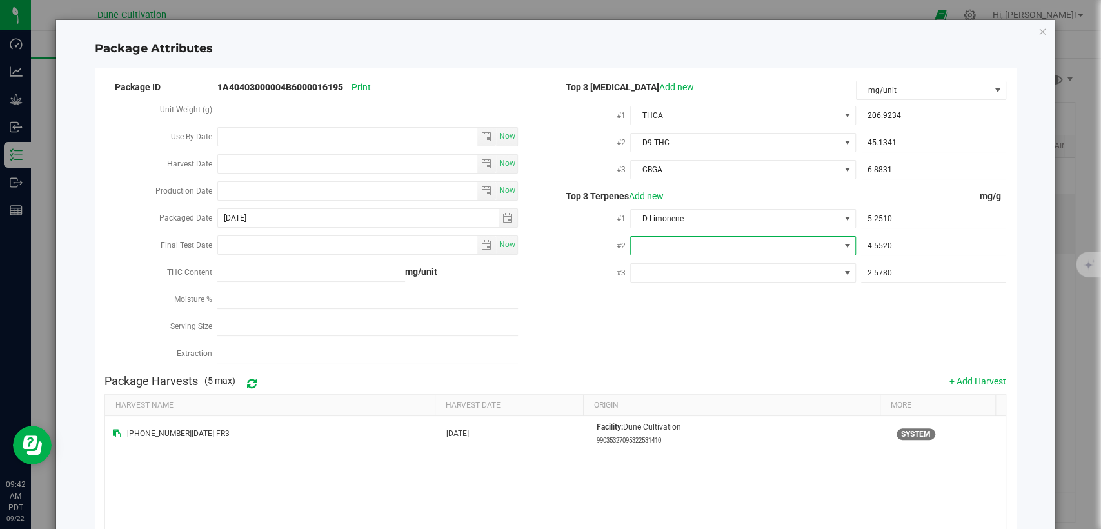
click at [679, 244] on span at bounding box center [735, 246] width 208 height 18
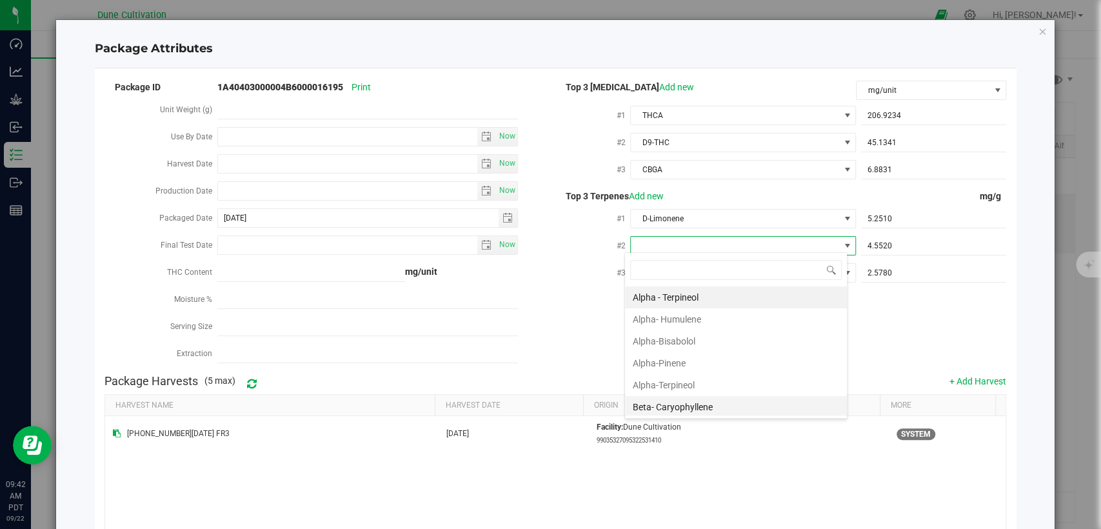
click at [650, 403] on li "Beta- Caryophyllene" at bounding box center [736, 407] width 222 height 22
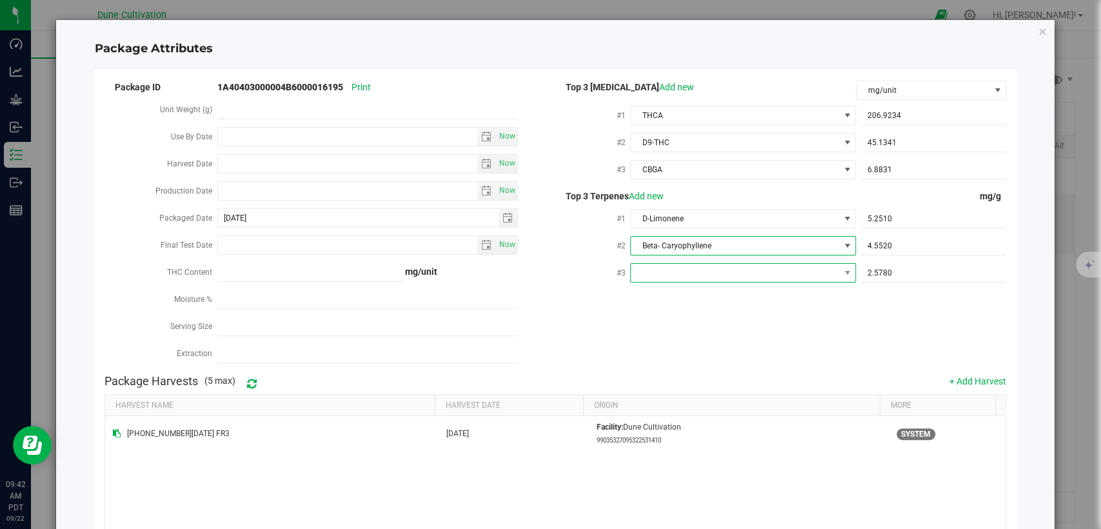
click at [691, 264] on span at bounding box center [735, 273] width 208 height 18
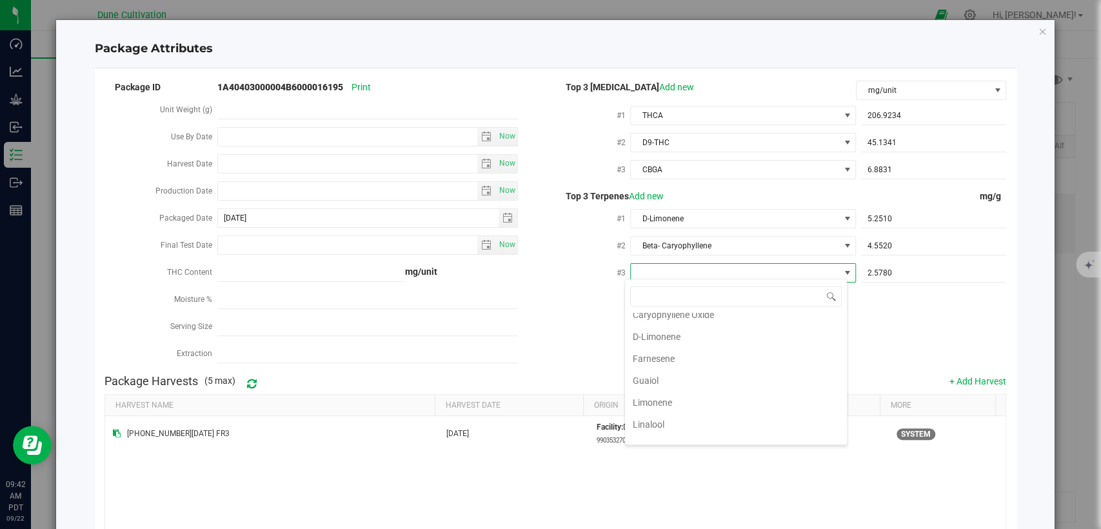
scroll to position [215, 0]
click at [670, 409] on li "Linalool" at bounding box center [736, 416] width 222 height 22
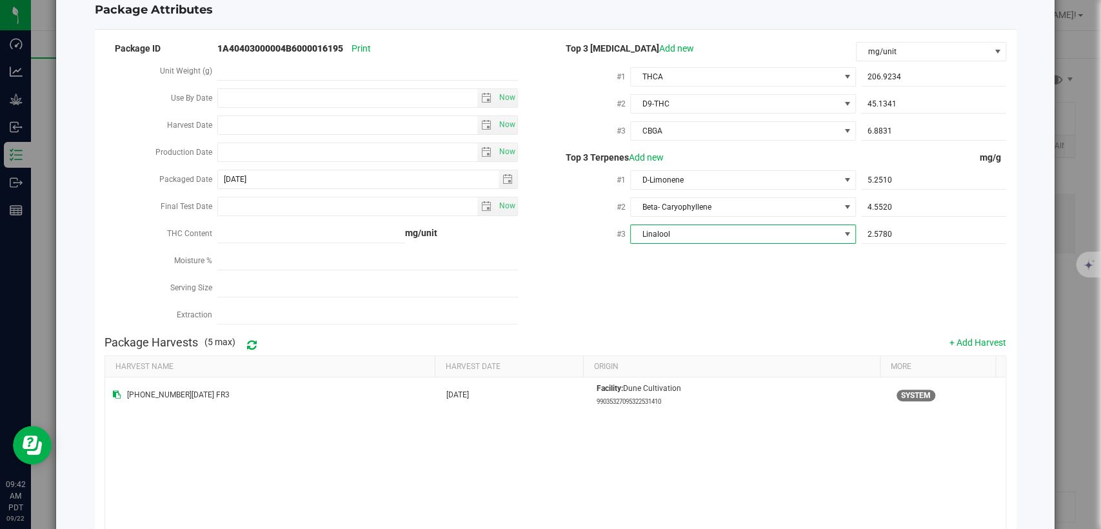
scroll to position [126, 0]
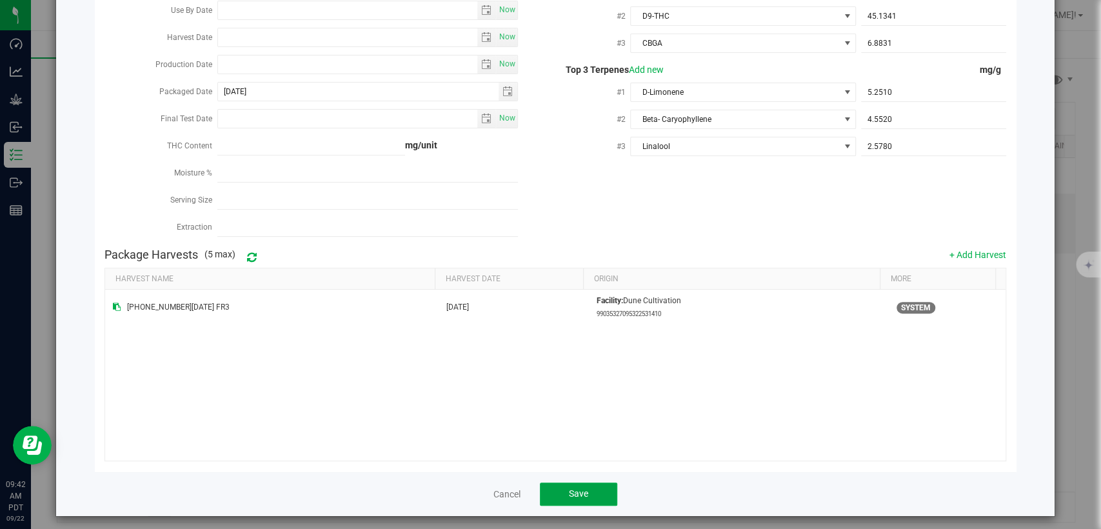
drag, startPoint x: 573, startPoint y: 485, endPoint x: 574, endPoint y: 444, distance: 40.7
click at [573, 488] on span "Save" at bounding box center [578, 493] width 19 height 10
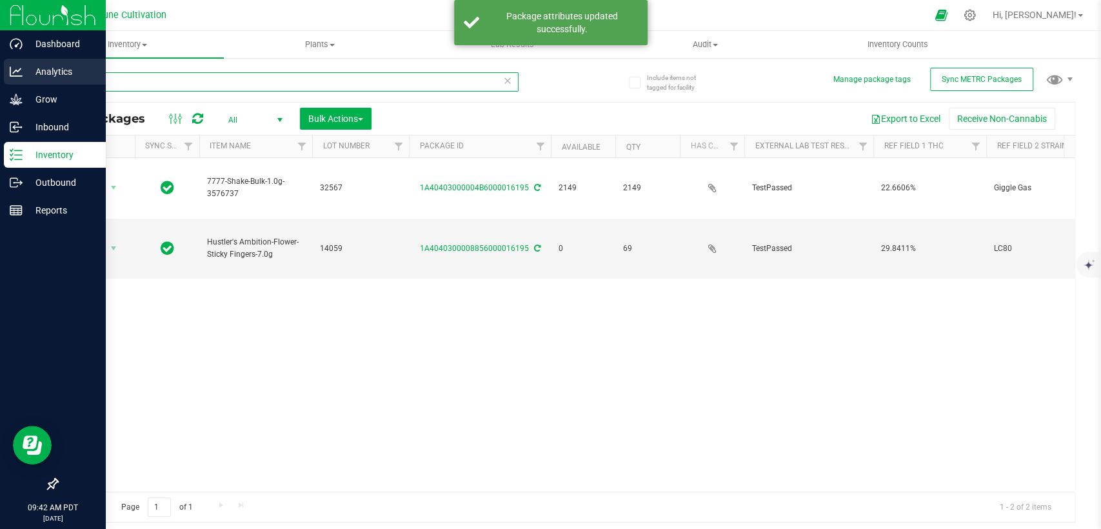
drag, startPoint x: 186, startPoint y: 78, endPoint x: 1, endPoint y: 79, distance: 185.1
click at [3, 79] on div "Dashboard Analytics Grow Inbound Inventory Outbound Reports 09:42 AM PDT 09/22/…" at bounding box center [550, 264] width 1101 height 529
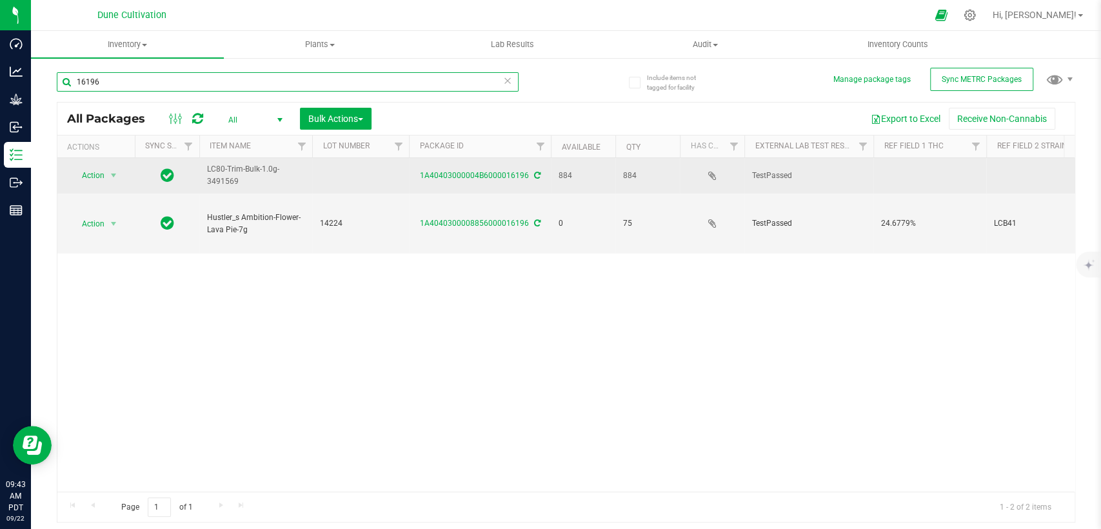
type input "16196"
click at [342, 175] on td at bounding box center [360, 175] width 97 height 35
type input "32434"
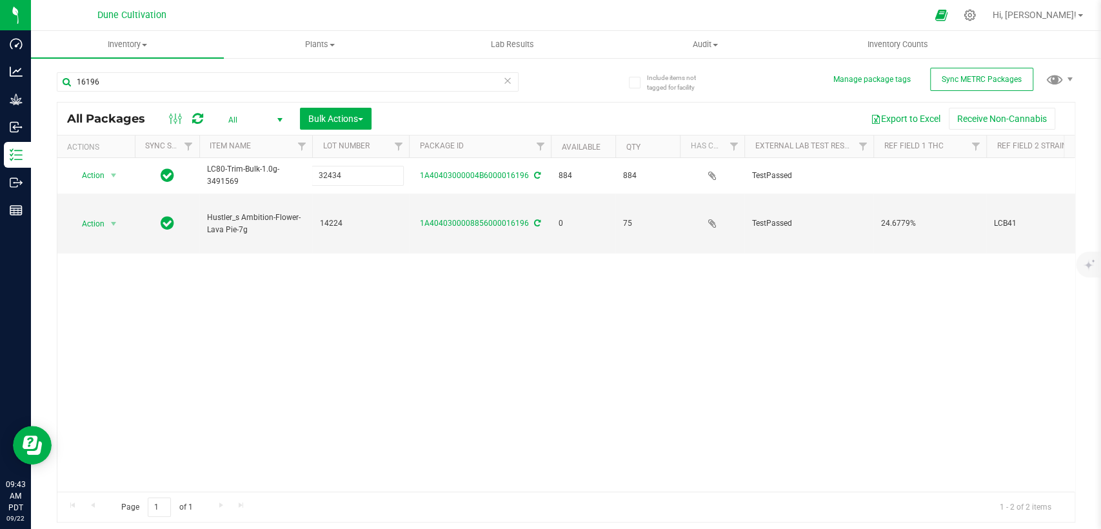
click at [352, 359] on div "All Packages All Active Only Lab Samples Locked All External Internal Bulk Acti…" at bounding box center [566, 312] width 1019 height 421
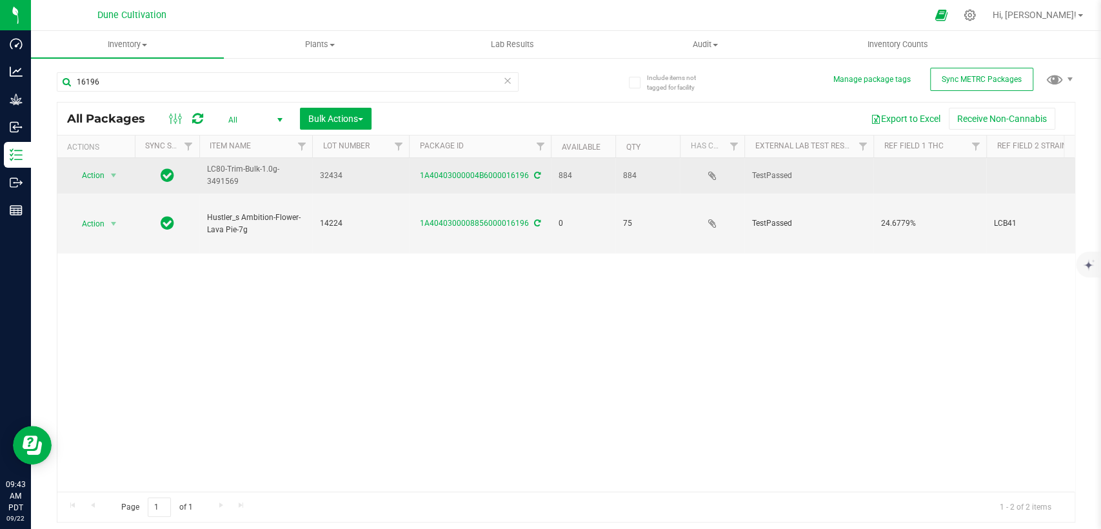
click at [893, 172] on td at bounding box center [929, 175] width 113 height 35
type input "37.1151%"
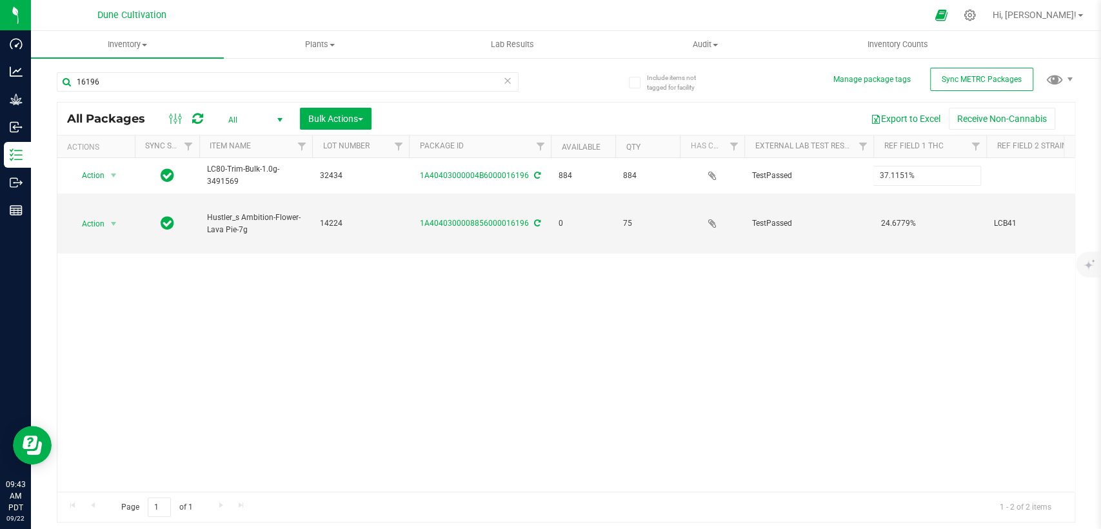
click at [810, 274] on div "All Packages All Active Only Lab Samples Locked All External Internal Bulk Acti…" at bounding box center [566, 312] width 1019 height 421
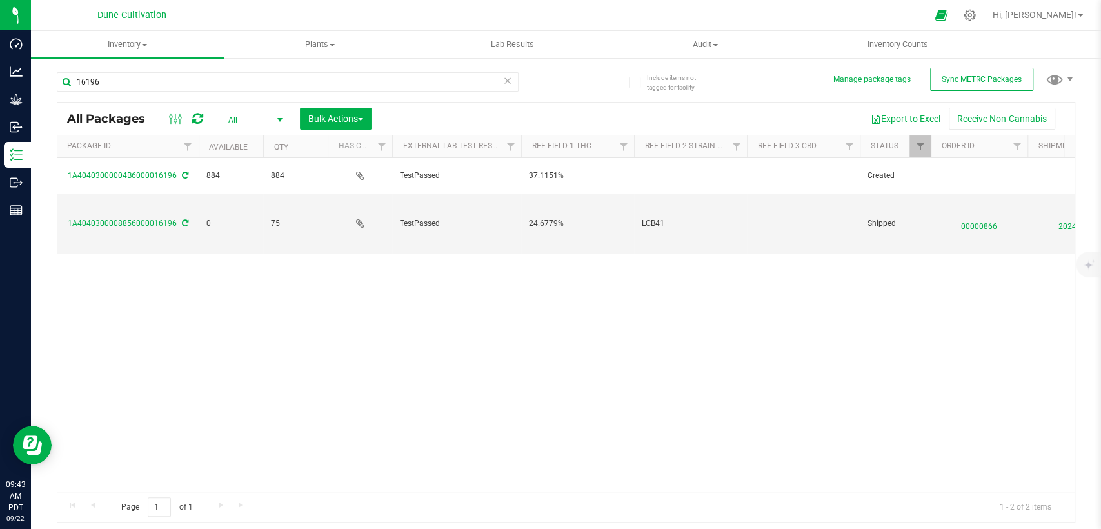
scroll to position [0, 358]
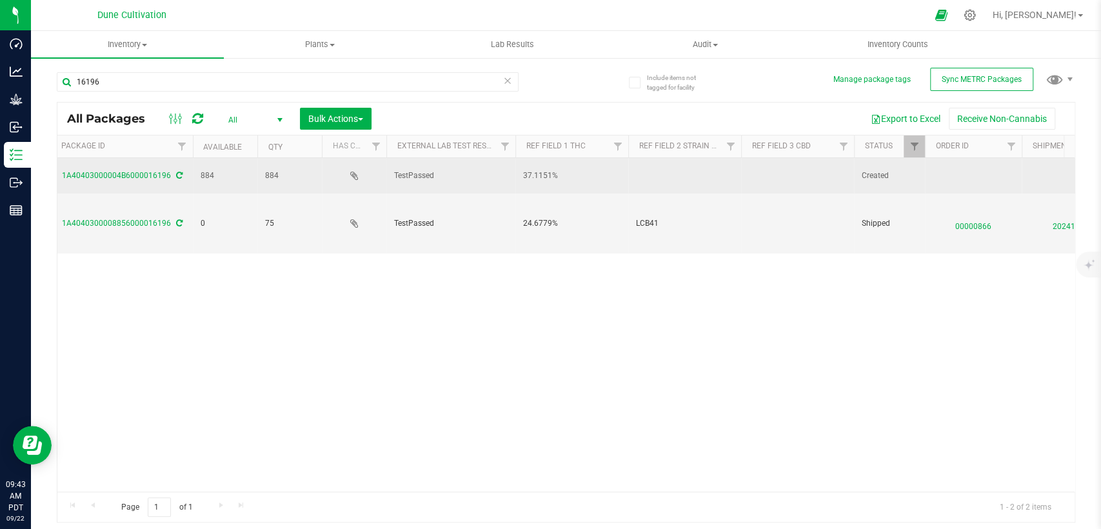
click at [774, 172] on td at bounding box center [797, 175] width 113 height 35
drag, startPoint x: 791, startPoint y: 176, endPoint x: 762, endPoint y: 177, distance: 29.0
click at [762, 177] on input "Total CBD 0.0650295%" at bounding box center [795, 176] width 108 height 20
click at [793, 177] on input "Total CBD 0.0650295%" at bounding box center [795, 176] width 108 height 20
drag, startPoint x: 789, startPoint y: 175, endPoint x: 658, endPoint y: 186, distance: 131.5
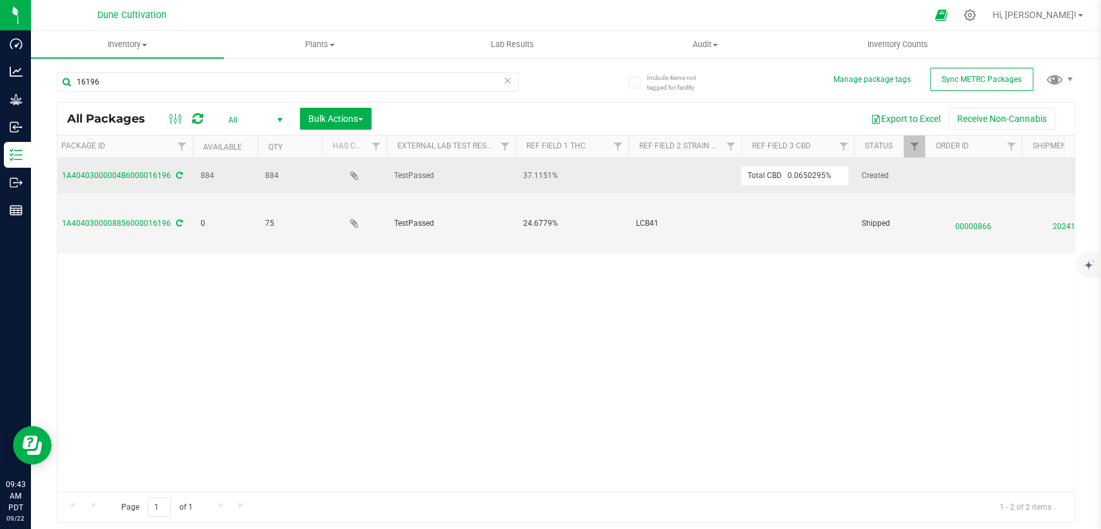
type input "0.0650295%"
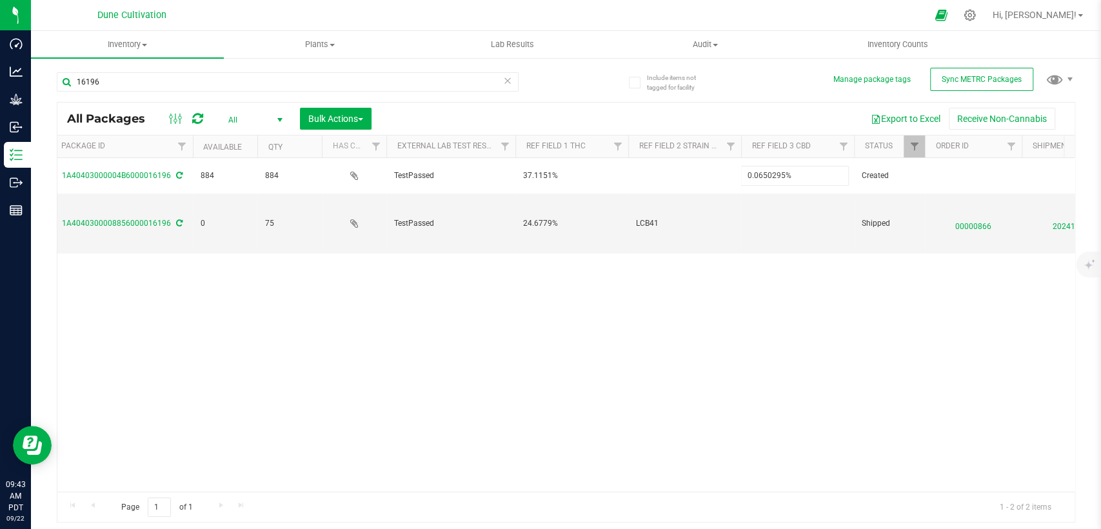
click at [659, 304] on div "All Packages All Active Only Lab Samples Locked All External Internal Bulk Acti…" at bounding box center [566, 312] width 1019 height 421
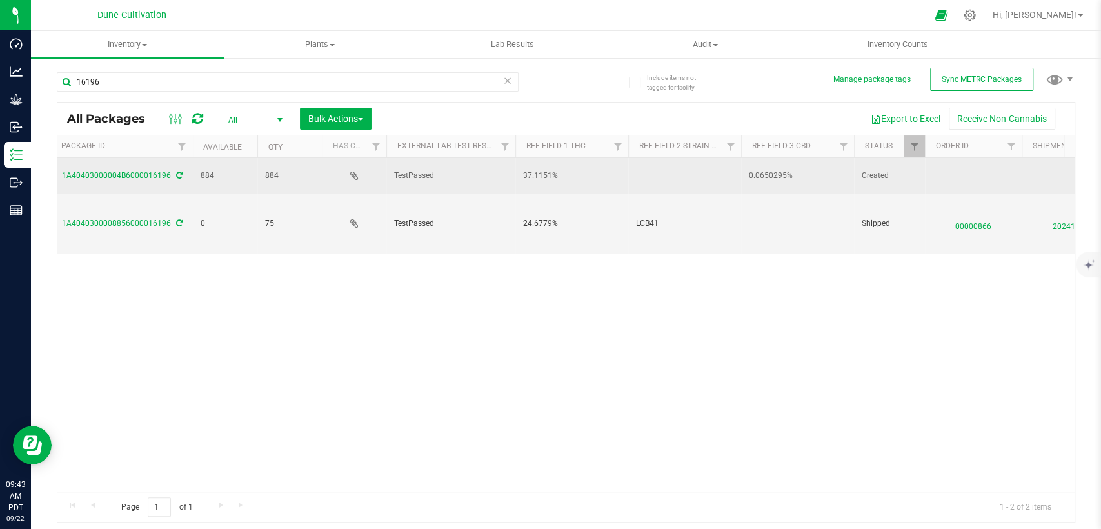
click at [693, 170] on td at bounding box center [684, 175] width 113 height 35
type input "Chem Dawg"
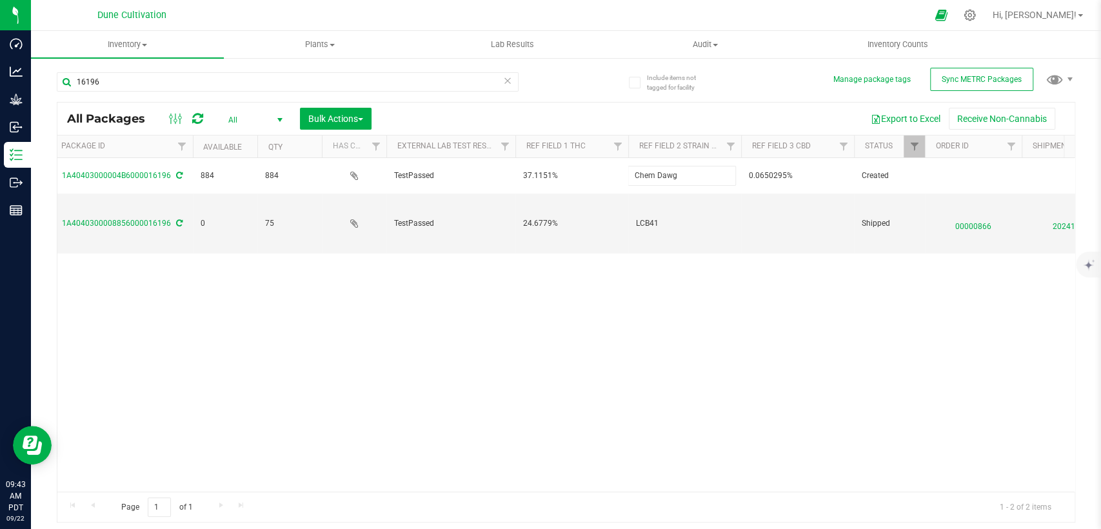
click at [636, 409] on div "All Packages All Active Only Lab Samples Locked All External Internal Bulk Acti…" at bounding box center [566, 312] width 1019 height 421
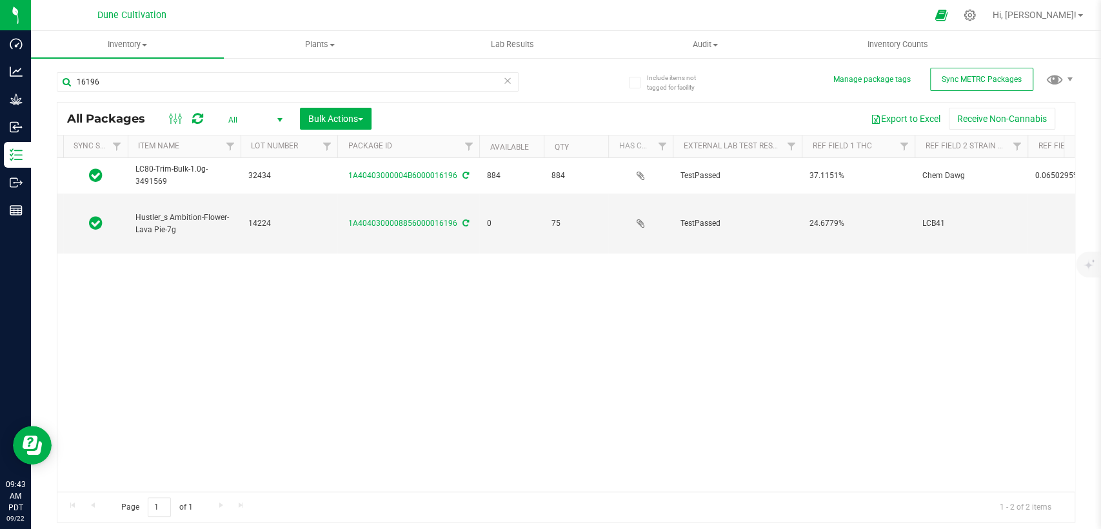
scroll to position [0, 0]
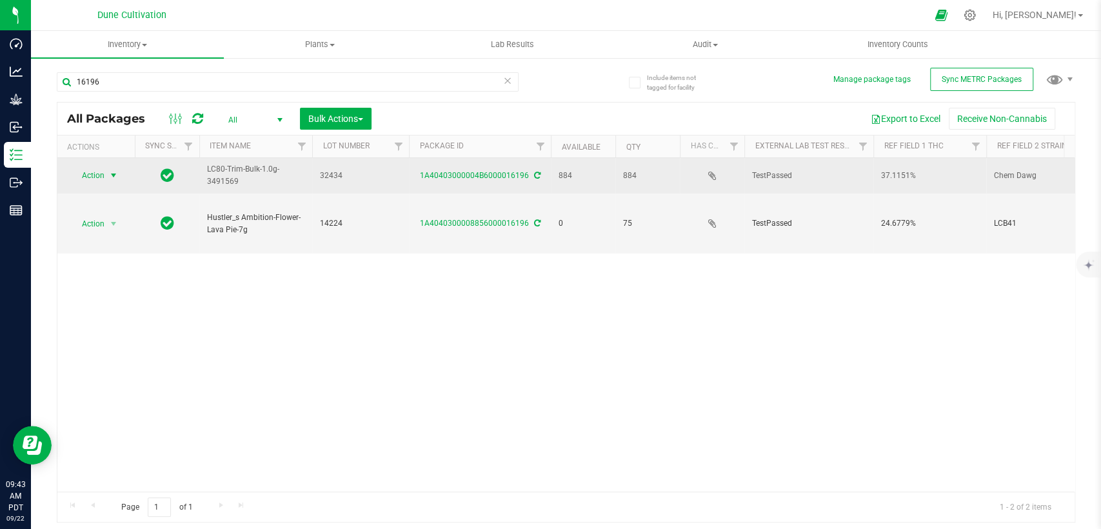
click at [107, 166] on span "select" at bounding box center [114, 175] width 16 height 18
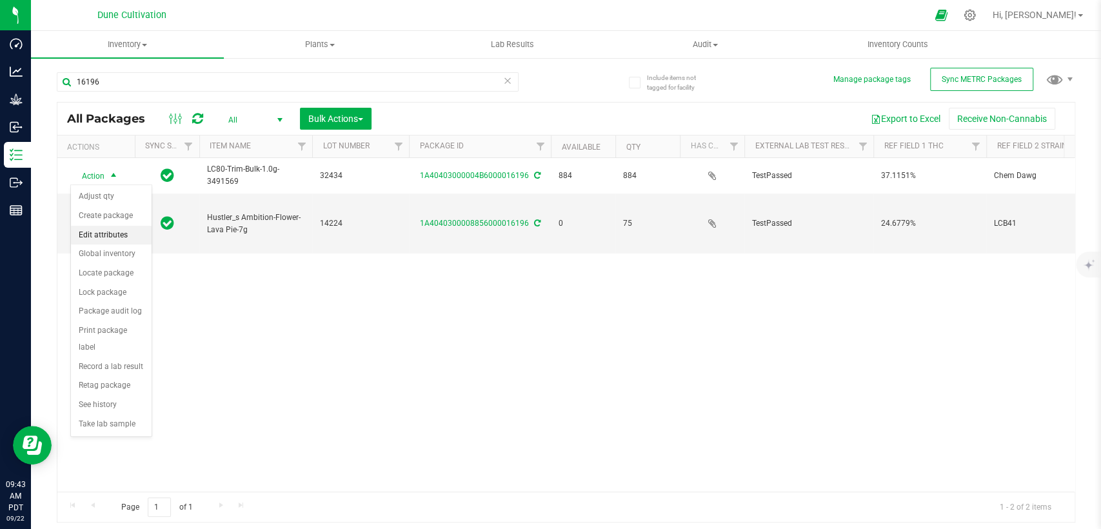
click at [117, 232] on li "Edit attributes" at bounding box center [111, 235] width 81 height 19
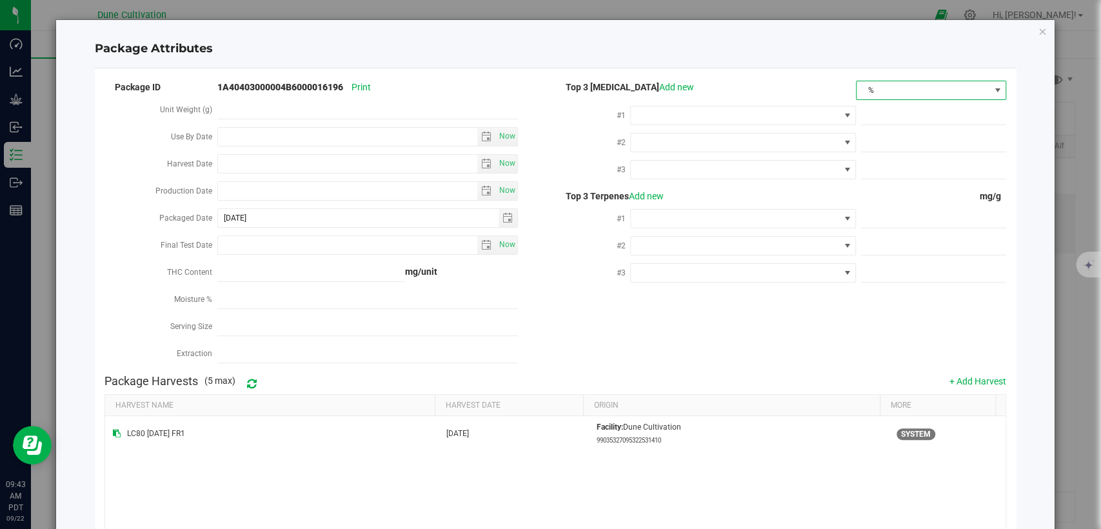
click at [877, 89] on span "%" at bounding box center [923, 90] width 133 height 18
click at [871, 141] on li "mg/unit" at bounding box center [921, 135] width 147 height 22
click at [749, 118] on span at bounding box center [735, 115] width 208 height 18
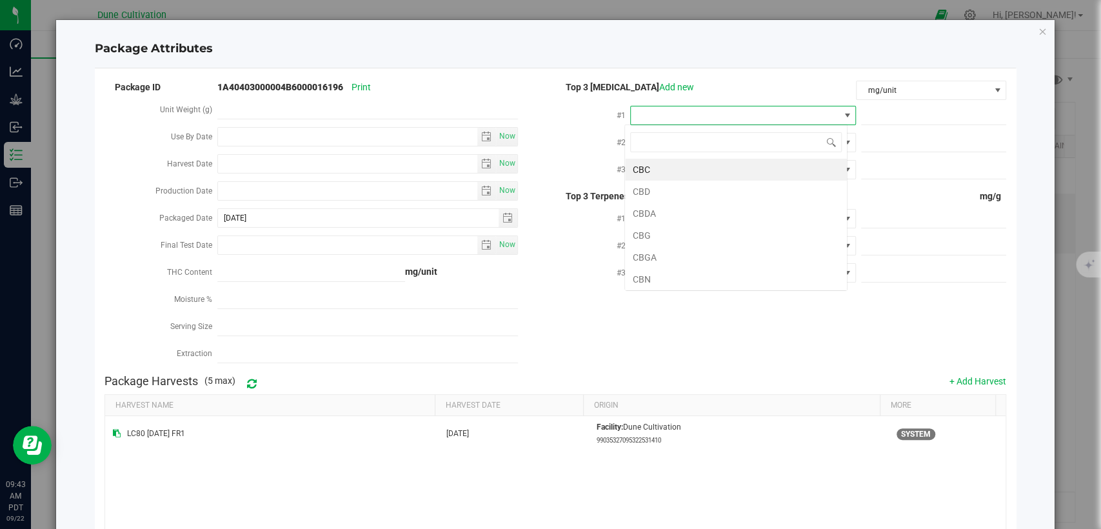
scroll to position [19, 223]
type input "thca"
click at [715, 167] on li "THCA" at bounding box center [736, 170] width 222 height 22
click at [882, 119] on span at bounding box center [933, 115] width 145 height 19
paste input "397.917"
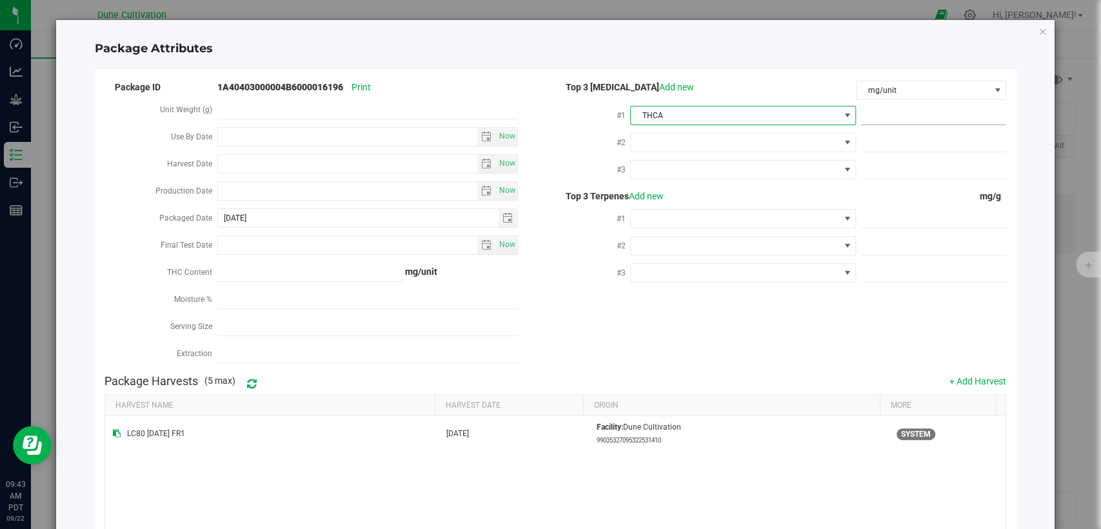
type input "397.917"
type input "397.9170"
click at [781, 143] on span at bounding box center [735, 143] width 208 height 18
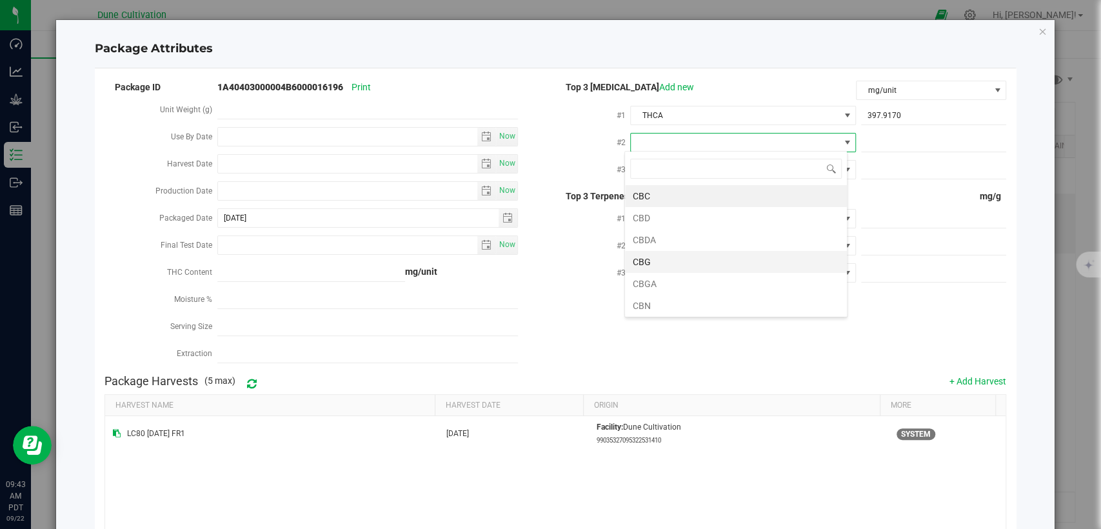
scroll to position [67, 0]
click at [678, 255] on li "D9-THC" at bounding box center [736, 261] width 222 height 22
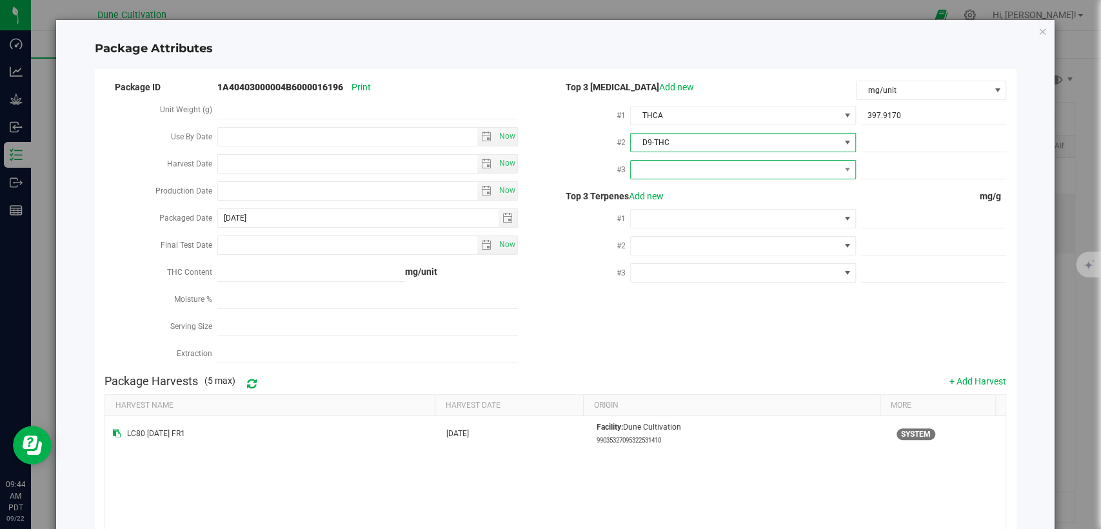
click at [681, 172] on span at bounding box center [735, 170] width 208 height 18
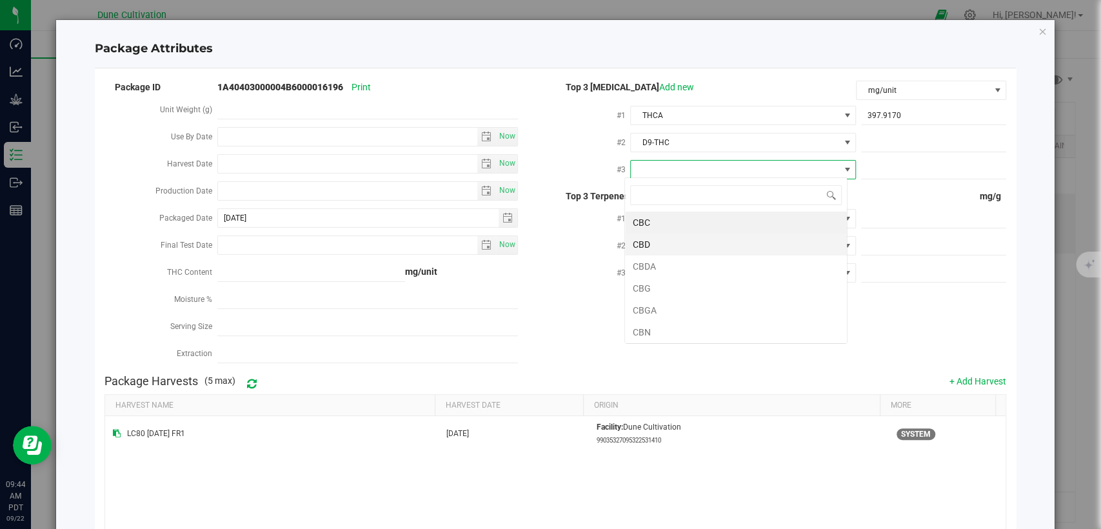
scroll to position [19, 223]
click at [647, 311] on li "CBGA" at bounding box center [736, 310] width 222 height 22
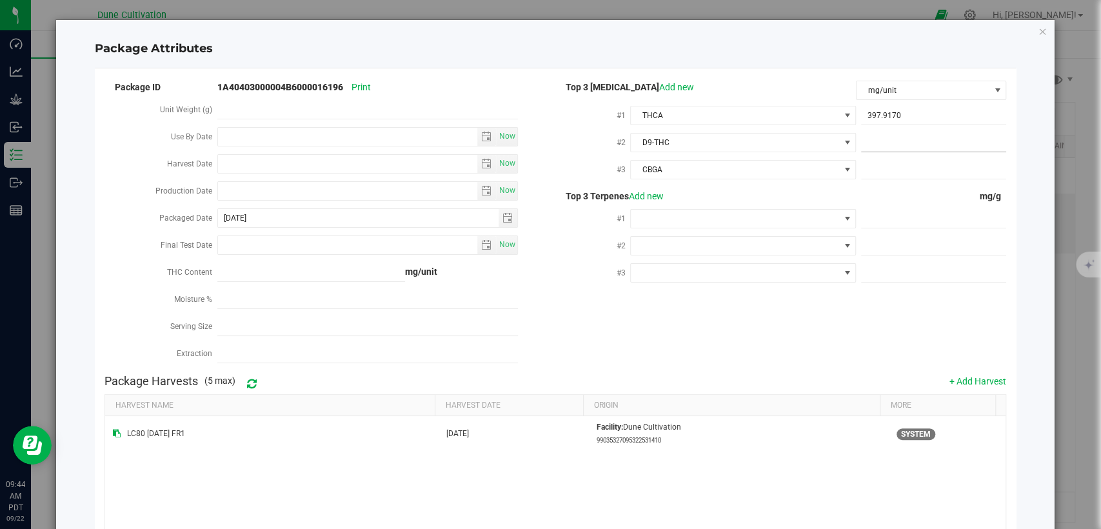
click at [866, 140] on span at bounding box center [933, 143] width 145 height 19
paste input "21.7662"
type input "21.7662"
click at [886, 165] on span at bounding box center [933, 170] width 145 height 19
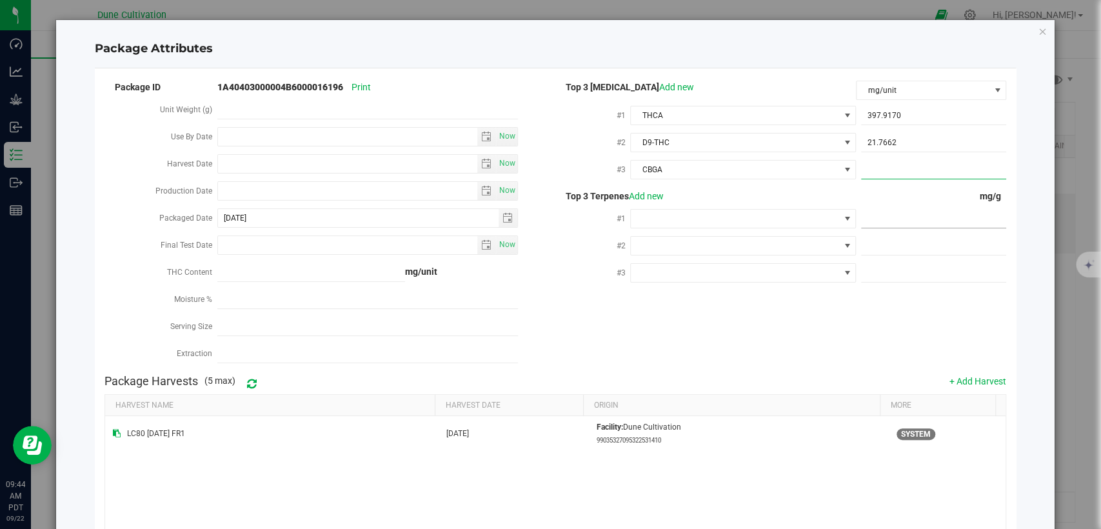
paste input "7.26968"
type input "7.26968"
type input "7.2697"
drag, startPoint x: 864, startPoint y: 218, endPoint x: 838, endPoint y: 286, distance: 73.3
click at [864, 218] on span at bounding box center [933, 219] width 145 height 19
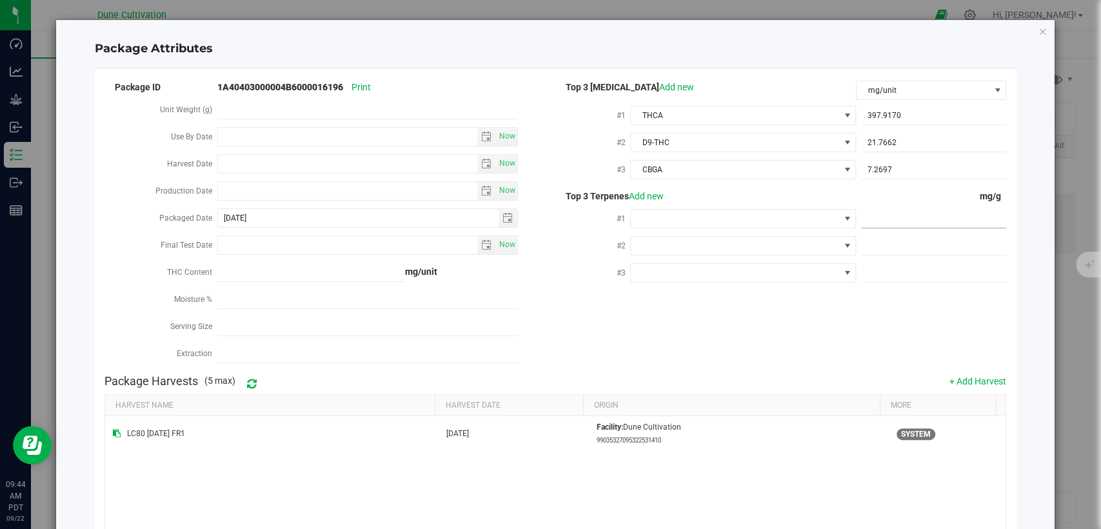
paste input "9.582"
type input "9.582"
type input "9.5820"
drag, startPoint x: 873, startPoint y: 244, endPoint x: 826, endPoint y: 284, distance: 62.2
click at [873, 244] on span at bounding box center [933, 246] width 145 height 19
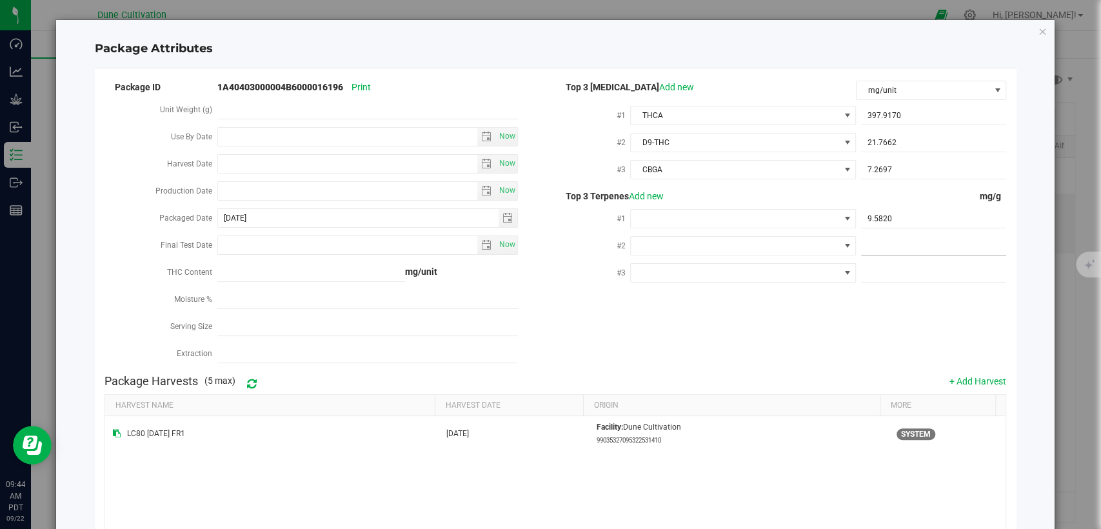
paste input "5.493"
type input "5.493"
type input "5.4930"
click at [873, 270] on span at bounding box center [933, 273] width 145 height 19
paste input "4.792"
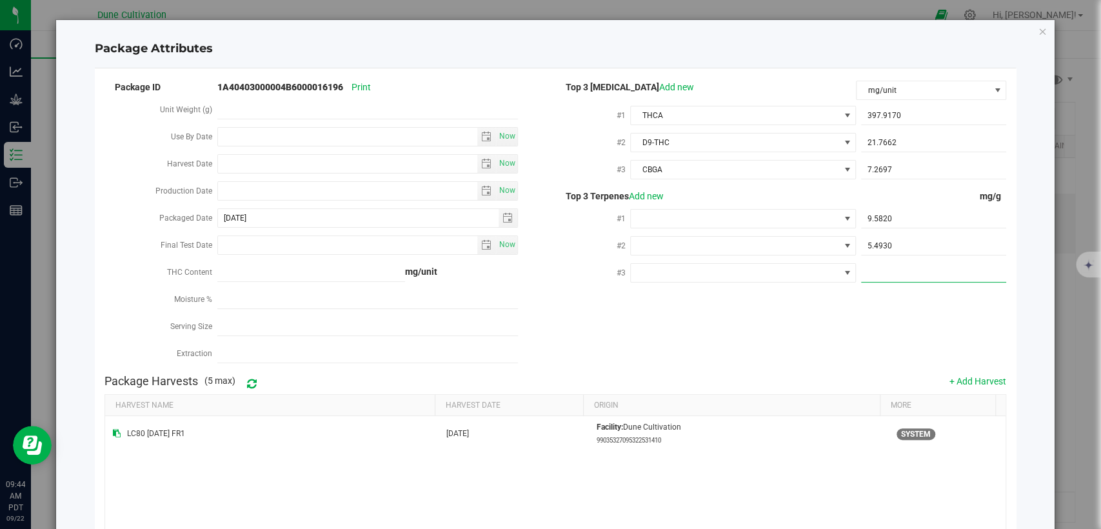
type input "4.792"
type input "4.7920"
drag, startPoint x: 760, startPoint y: 213, endPoint x: 759, endPoint y: 223, distance: 9.7
click at [760, 213] on span at bounding box center [735, 219] width 208 height 18
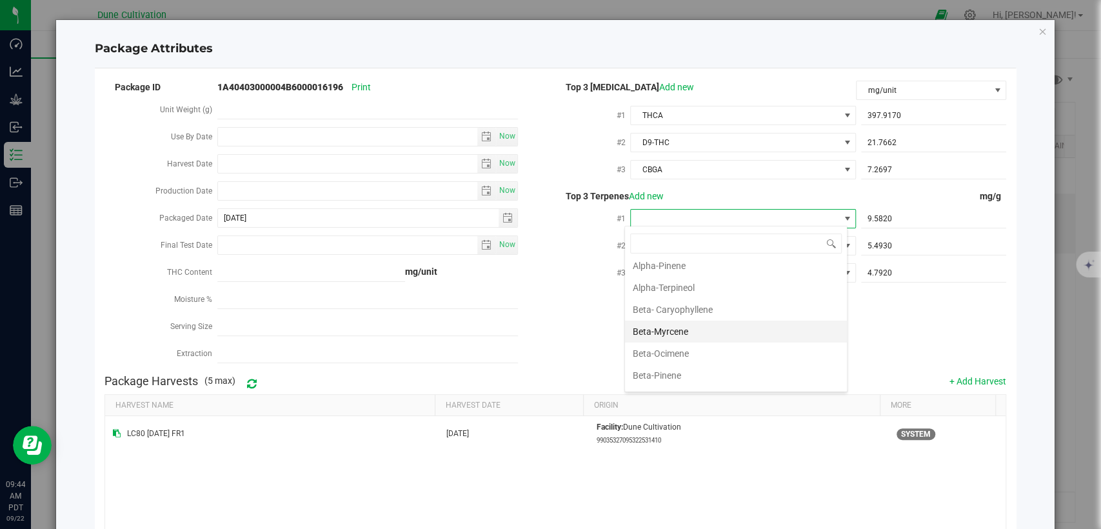
scroll to position [72, 0]
click at [692, 326] on li "Beta-Myrcene" at bounding box center [736, 331] width 222 height 22
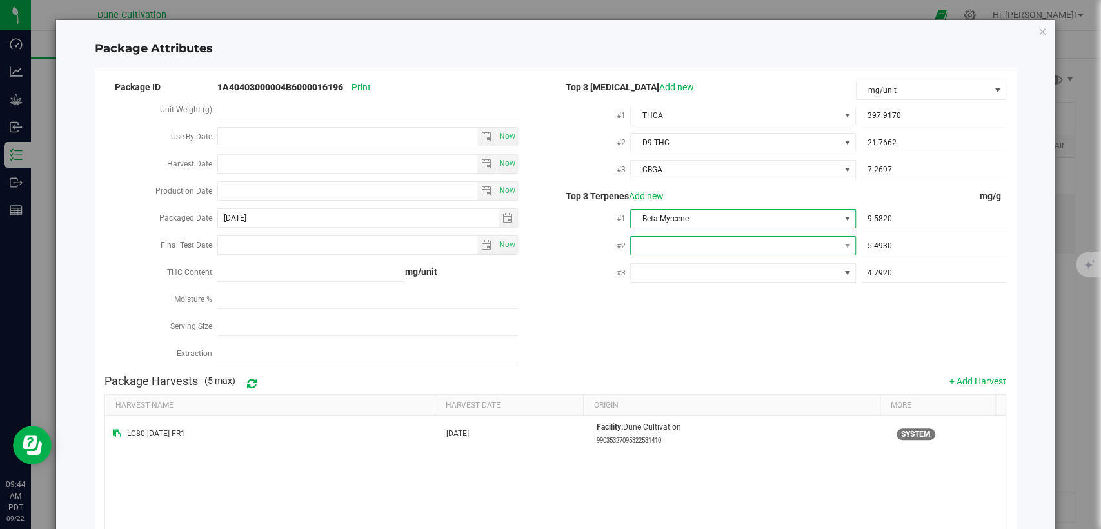
click at [670, 248] on span at bounding box center [735, 246] width 208 height 18
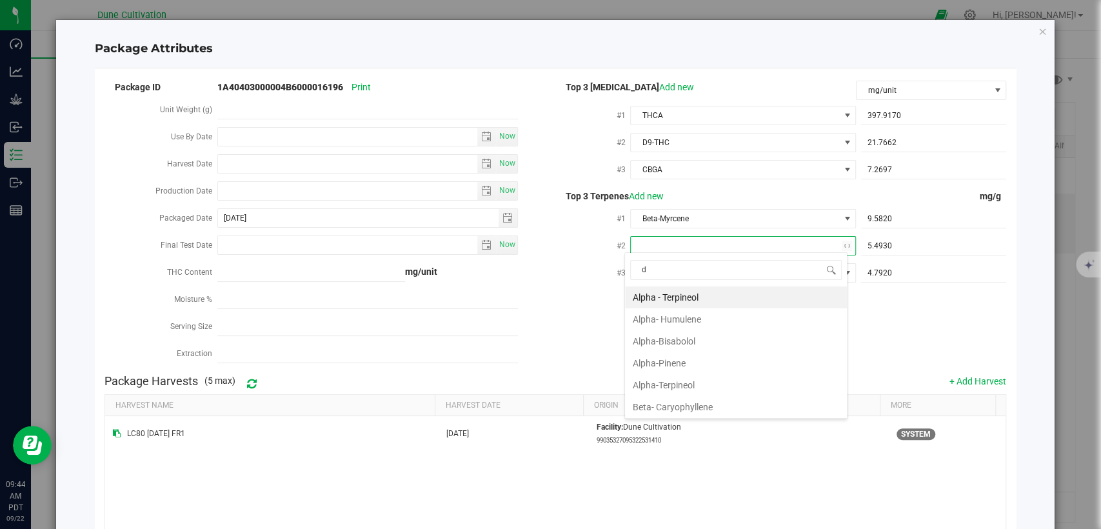
scroll to position [19, 223]
click at [652, 324] on li "D-Limonene" at bounding box center [736, 319] width 222 height 22
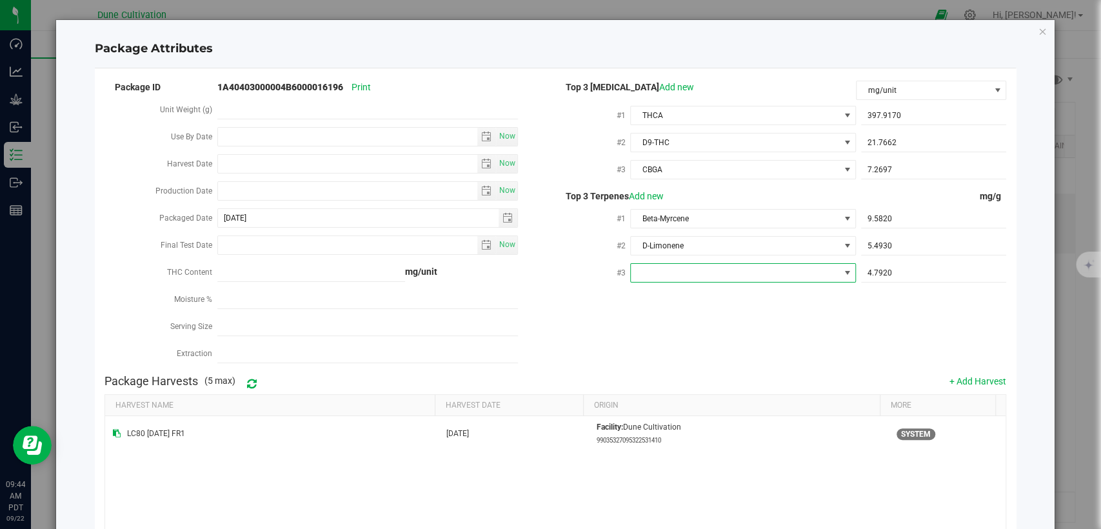
click at [676, 263] on span at bounding box center [742, 272] width 225 height 19
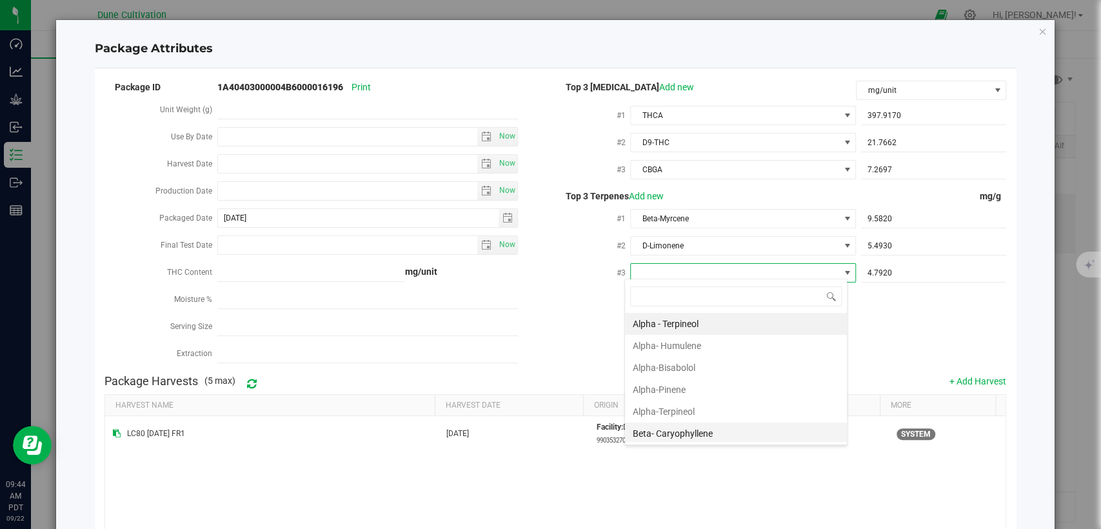
click at [652, 424] on li "Beta- Caryophyllene" at bounding box center [736, 434] width 222 height 22
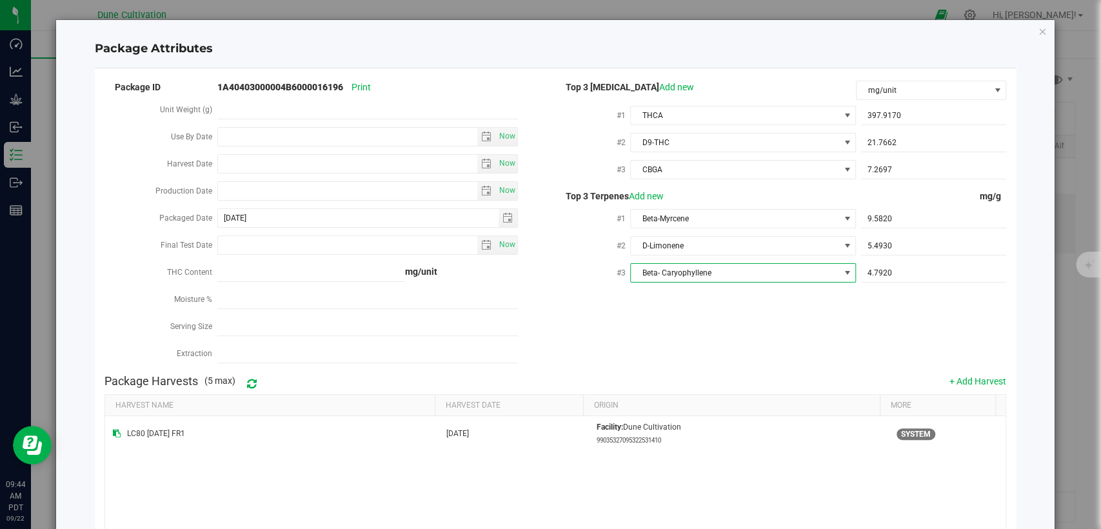
click at [689, 341] on div "Package ID 1A40403000004B6000016196 Print Unit Weight (g) Use By Date Now Harve…" at bounding box center [555, 224] width 902 height 290
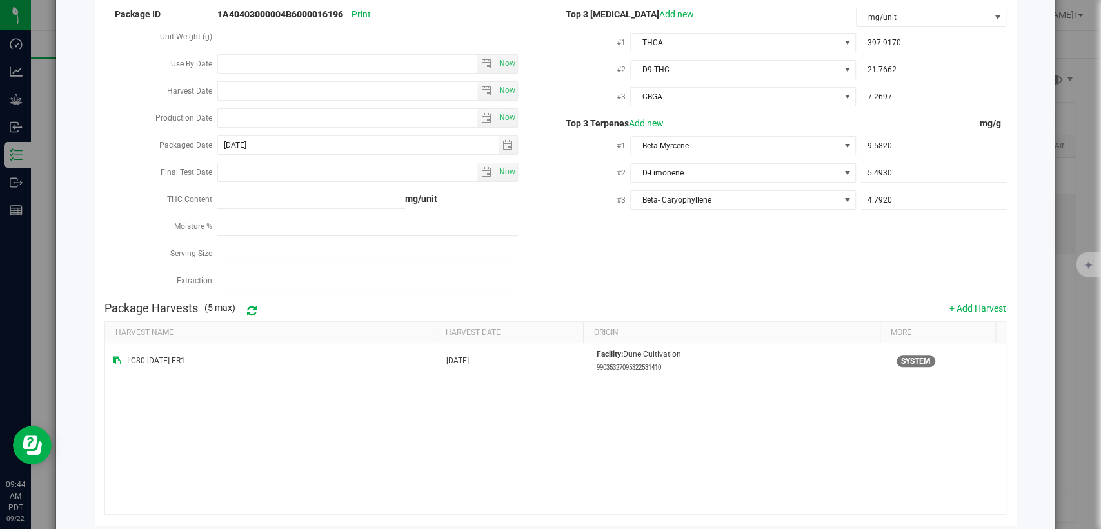
scroll to position [126, 0]
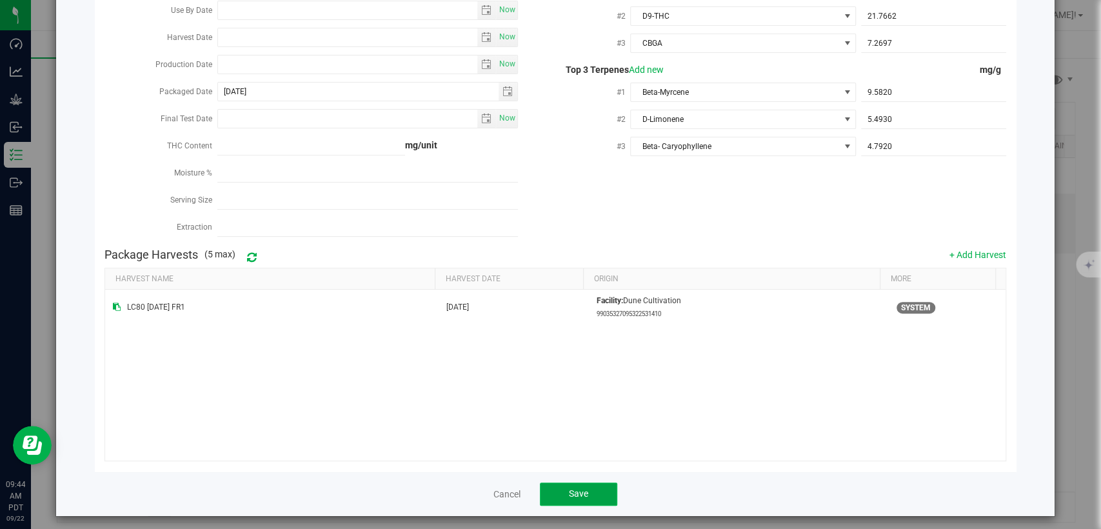
click at [569, 497] on button "Save" at bounding box center [578, 493] width 77 height 23
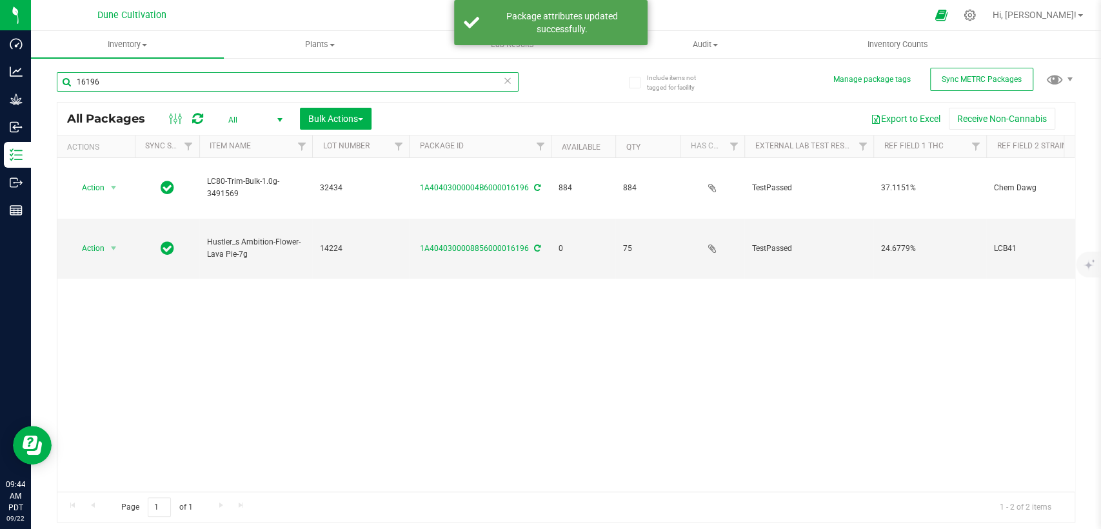
click at [119, 78] on input "16196" at bounding box center [288, 81] width 462 height 19
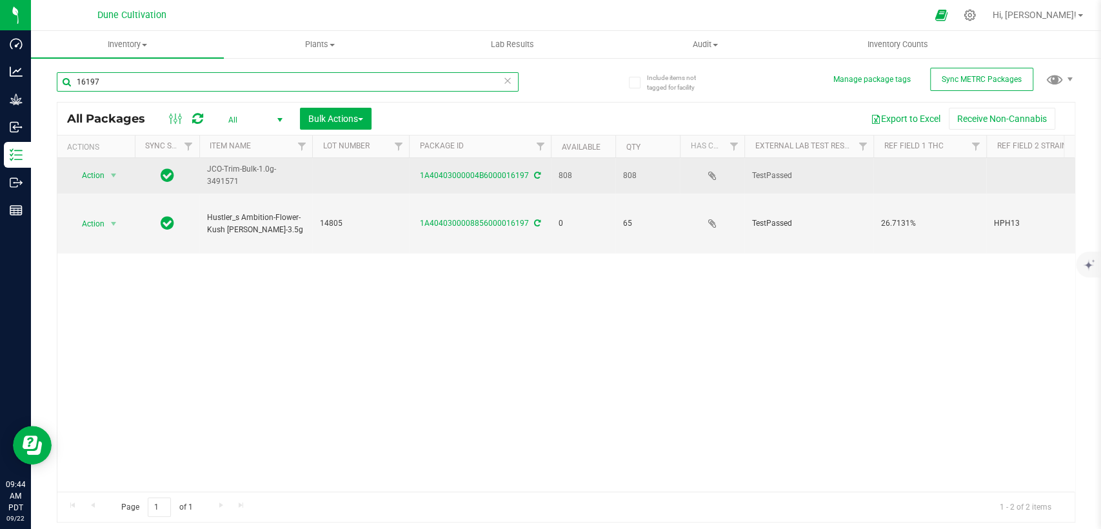
type input "16197"
click at [339, 176] on td at bounding box center [360, 175] width 97 height 35
type input "32502"
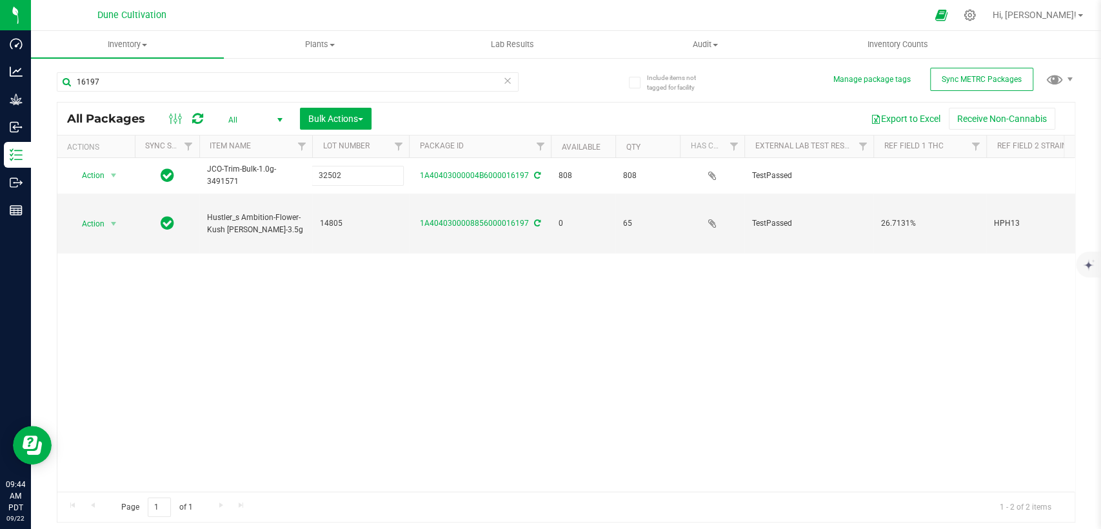
click at [415, 301] on div "All Packages All Active Only Lab Samples Locked All External Internal Bulk Acti…" at bounding box center [566, 312] width 1019 height 421
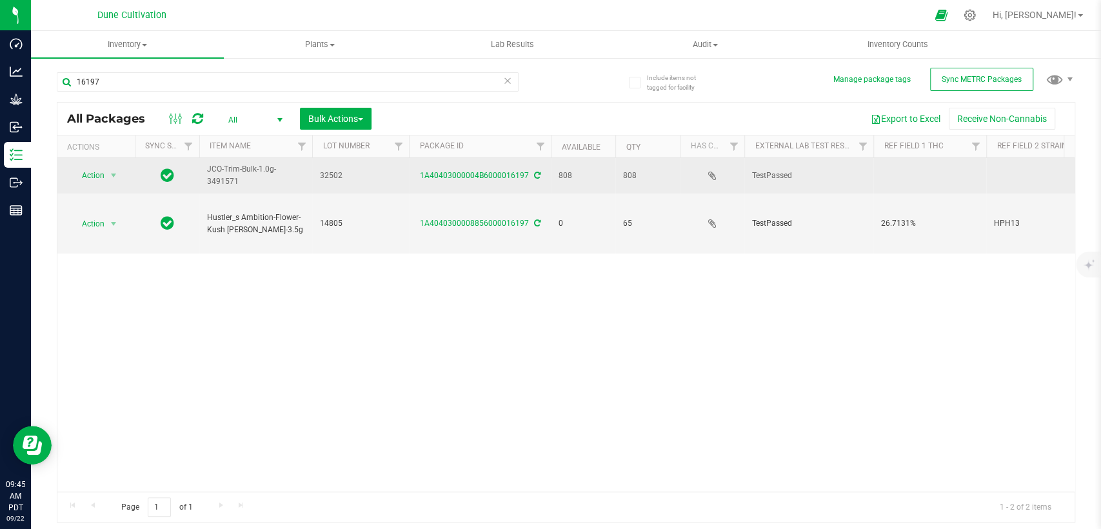
click at [913, 179] on td at bounding box center [929, 175] width 113 height 35
type input "26.6671%"
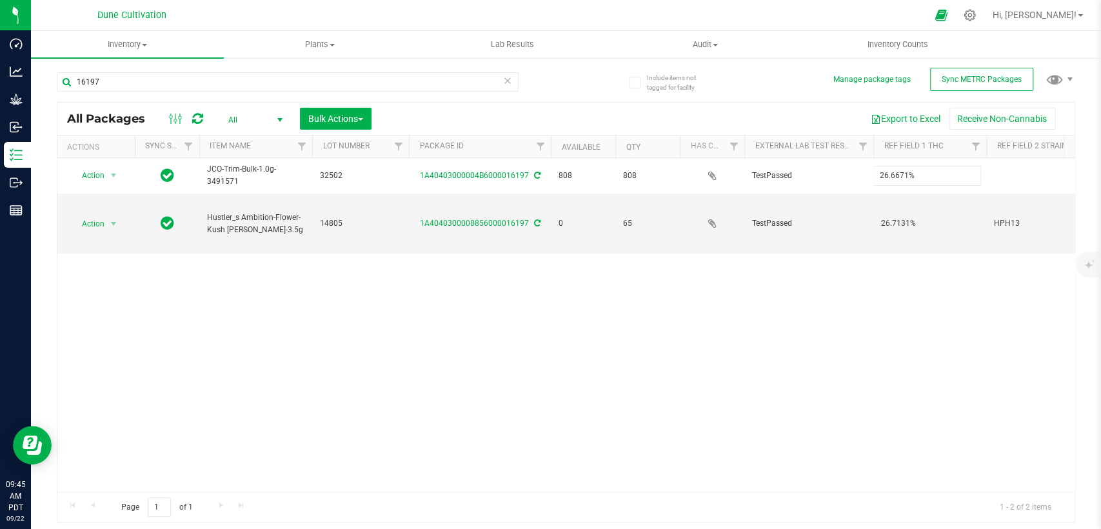
click at [848, 275] on div "All Packages All Active Only Lab Samples Locked All External Internal Bulk Acti…" at bounding box center [566, 312] width 1019 height 421
click at [858, 363] on div "Action Action Adjust qty Create package Edit attributes Global inventory Locate…" at bounding box center [565, 324] width 1017 height 333
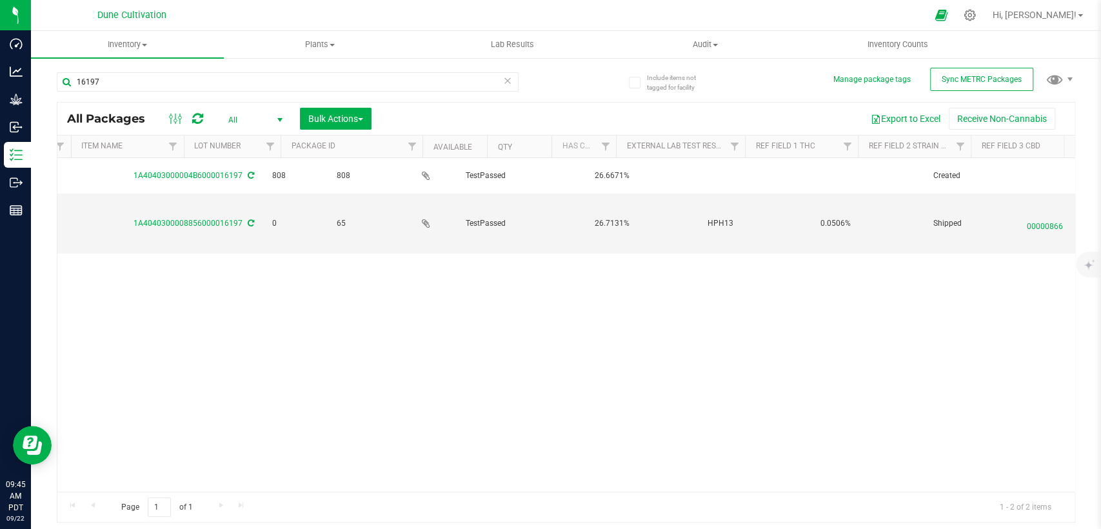
scroll to position [0, 286]
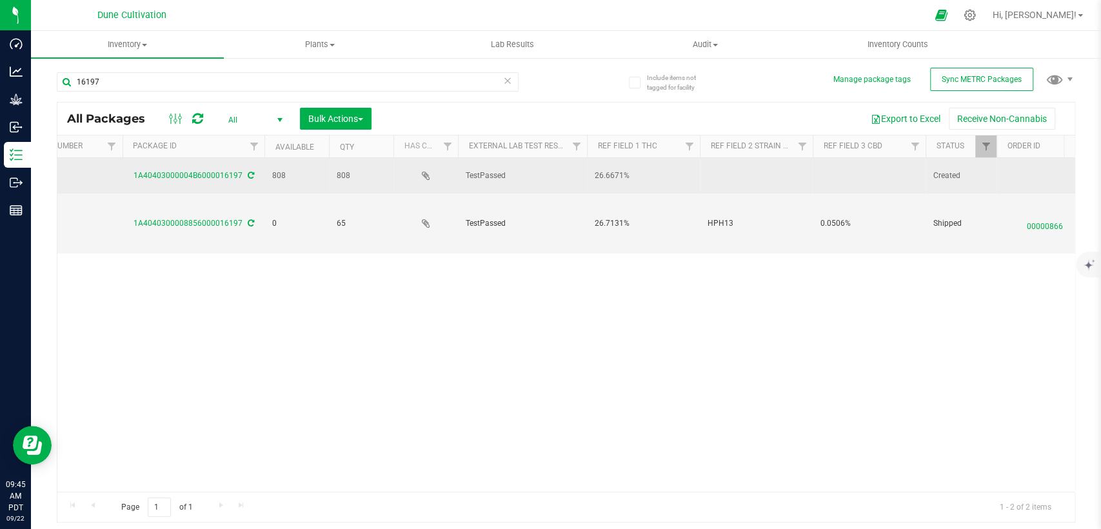
click at [823, 178] on td at bounding box center [869, 175] width 113 height 35
drag, startPoint x: 860, startPoint y: 175, endPoint x: 740, endPoint y: 185, distance: 120.4
type input "0.0476%"
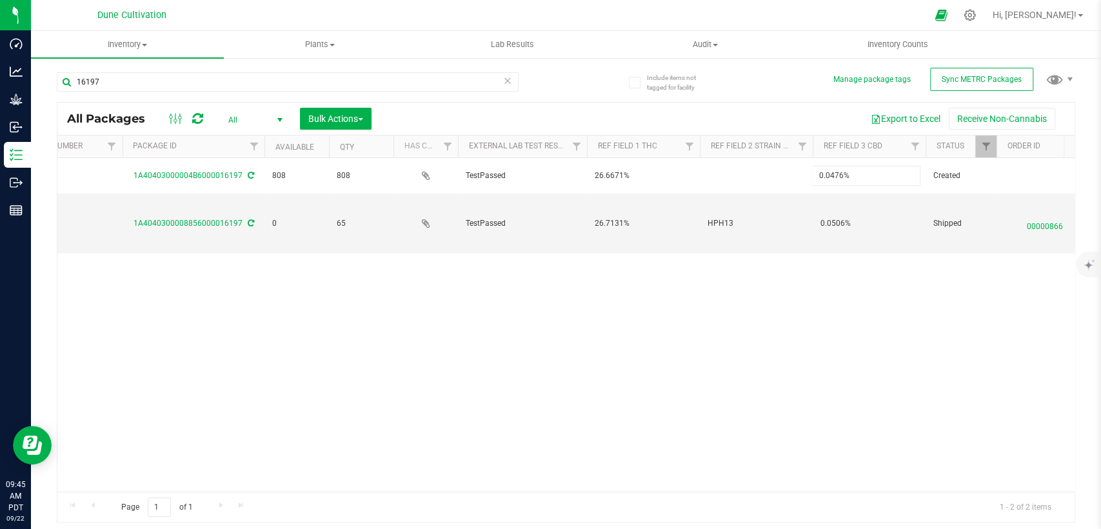
click at [717, 339] on div "All Packages All Active Only Lab Samples Locked All External Internal Bulk Acti…" at bounding box center [566, 312] width 1019 height 421
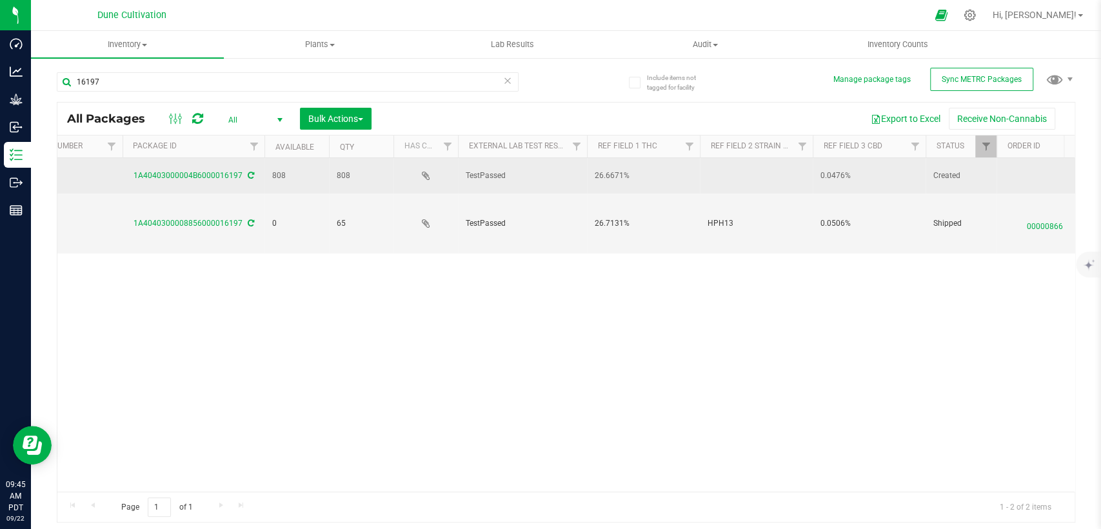
click at [739, 179] on td at bounding box center [756, 175] width 113 height 35
type input "Amnesia Haze"
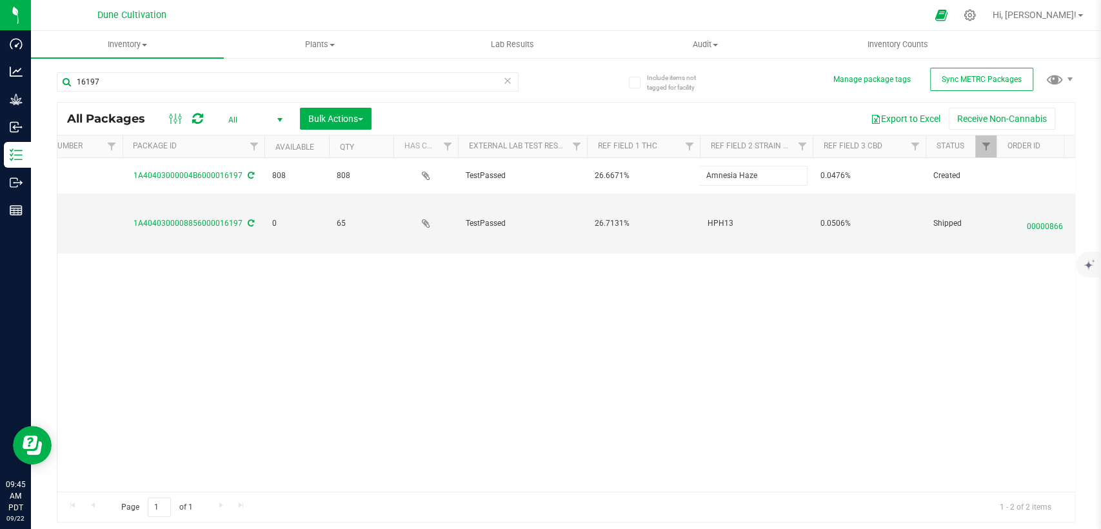
click at [752, 301] on div "All Packages All Active Only Lab Samples Locked All External Internal Bulk Acti…" at bounding box center [566, 312] width 1019 height 421
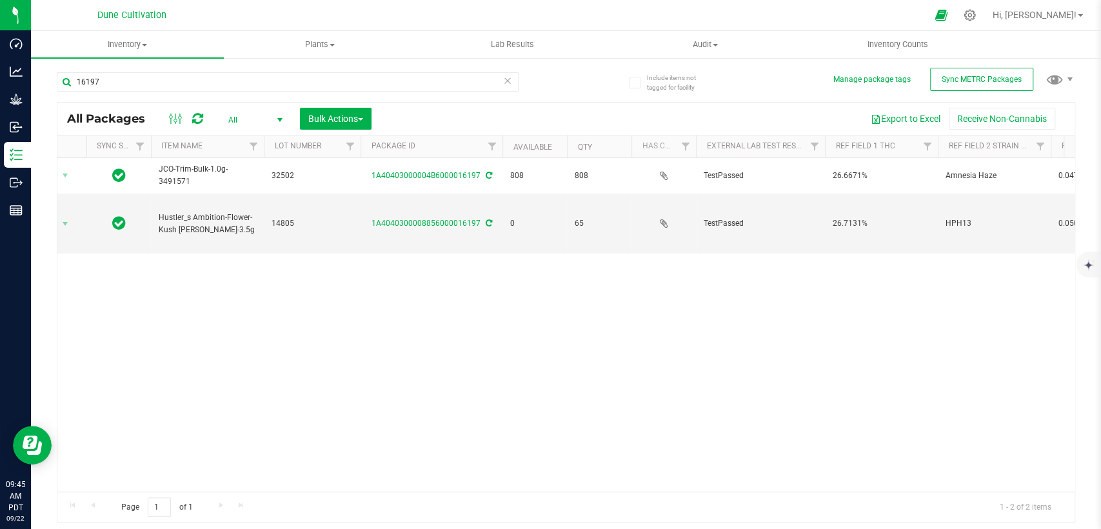
scroll to position [0, 0]
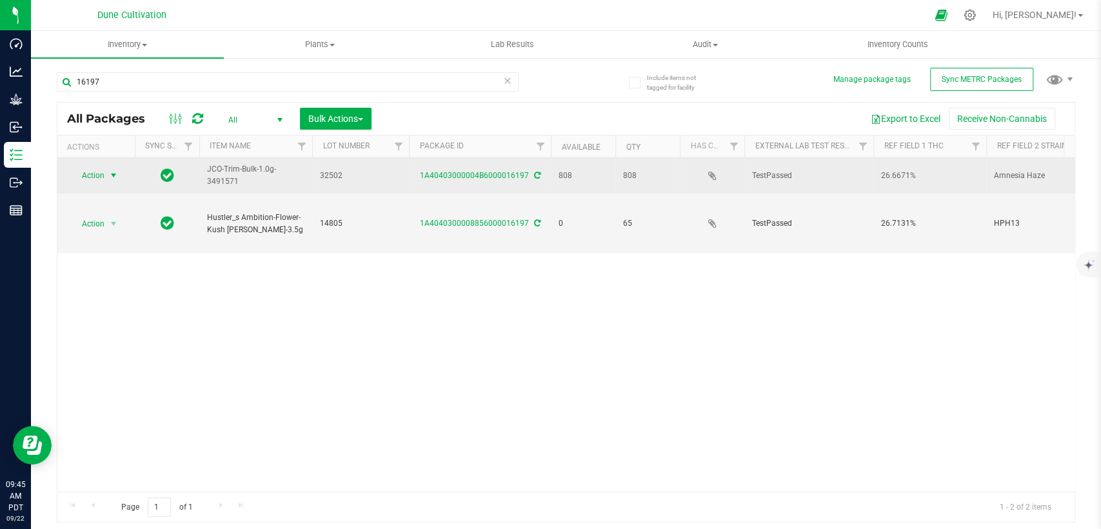
click at [103, 175] on span "Action" at bounding box center [87, 175] width 35 height 18
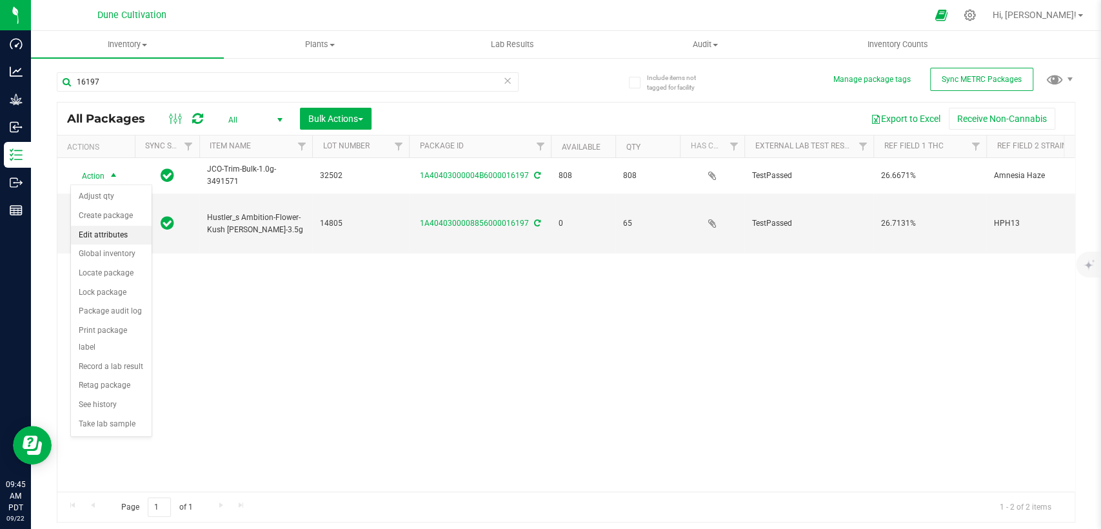
click at [99, 230] on li "Edit attributes" at bounding box center [111, 235] width 81 height 19
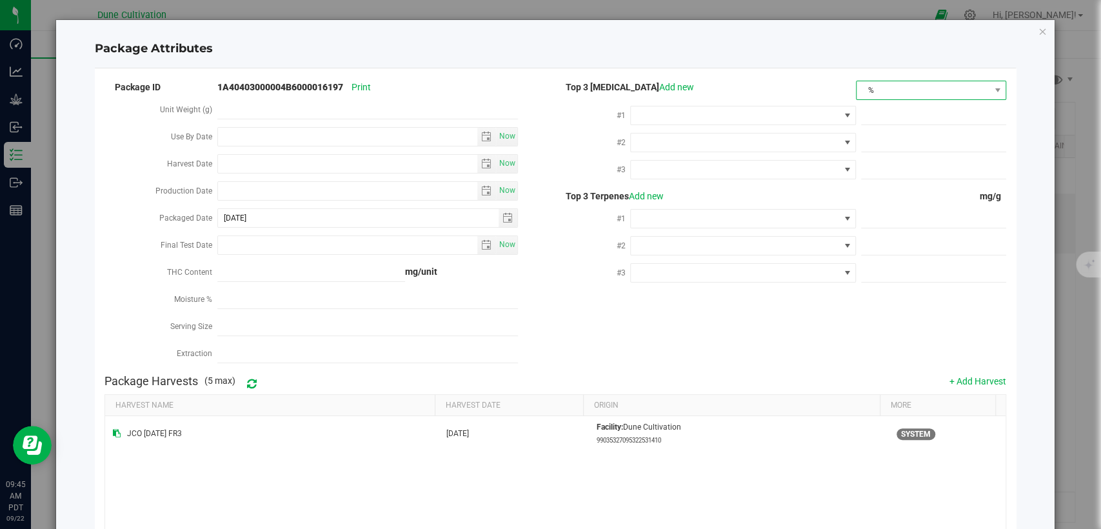
click at [889, 90] on span "%" at bounding box center [923, 90] width 133 height 18
click at [869, 141] on li "mg/unit" at bounding box center [921, 135] width 147 height 22
click at [764, 120] on span at bounding box center [735, 115] width 208 height 18
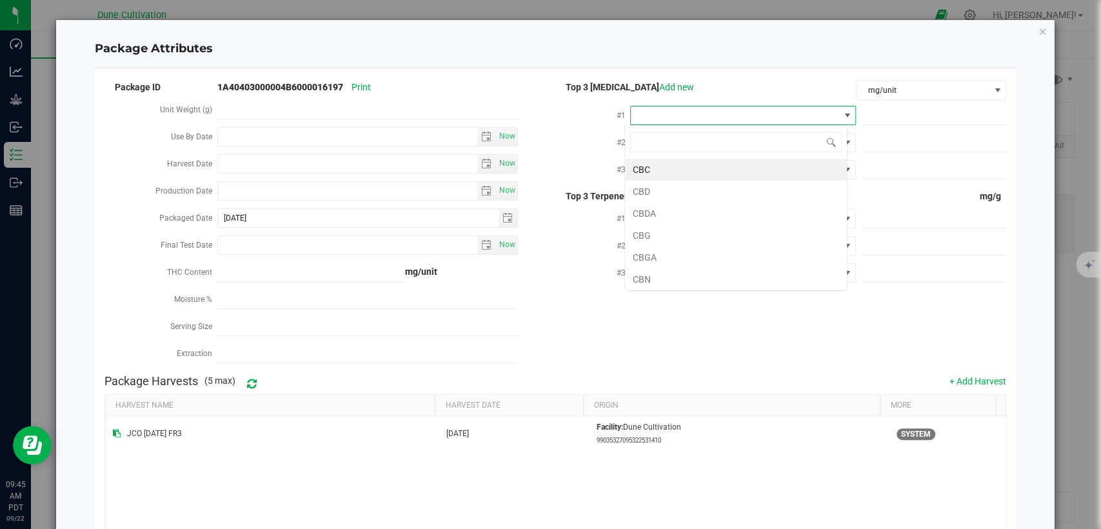
scroll to position [19, 223]
type input "thca"
click at [721, 177] on li "THCA" at bounding box center [736, 170] width 222 height 22
click at [872, 118] on span at bounding box center [933, 115] width 145 height 19
paste input "288.1275"
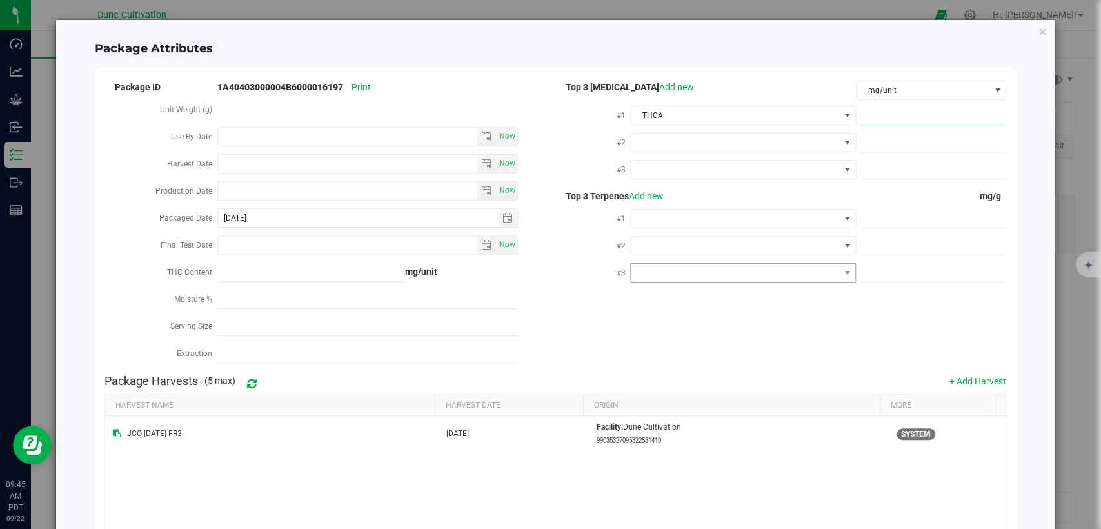
type input "288.1275"
click at [769, 142] on span at bounding box center [735, 143] width 208 height 18
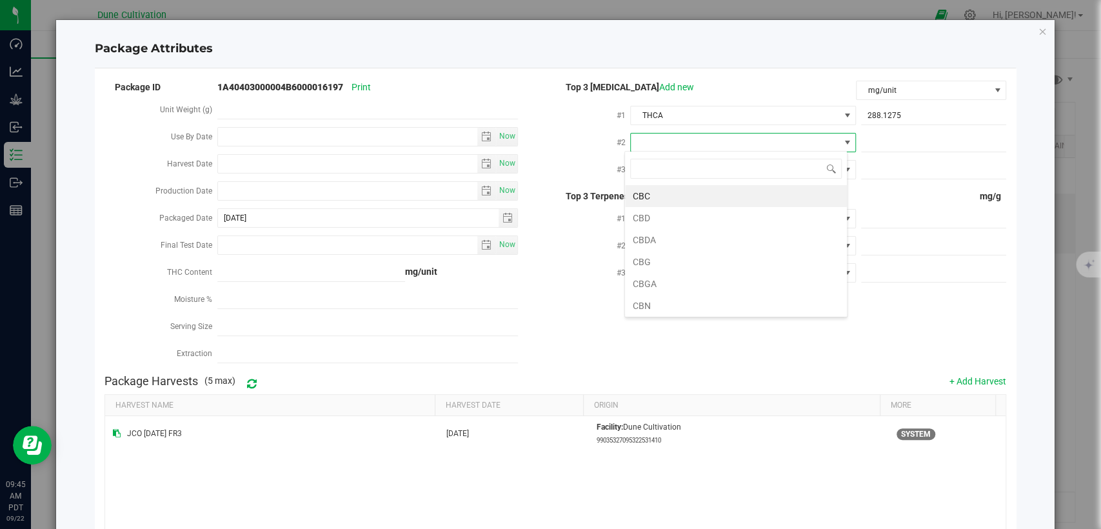
click at [686, 284] on li "CBGA" at bounding box center [736, 284] width 222 height 22
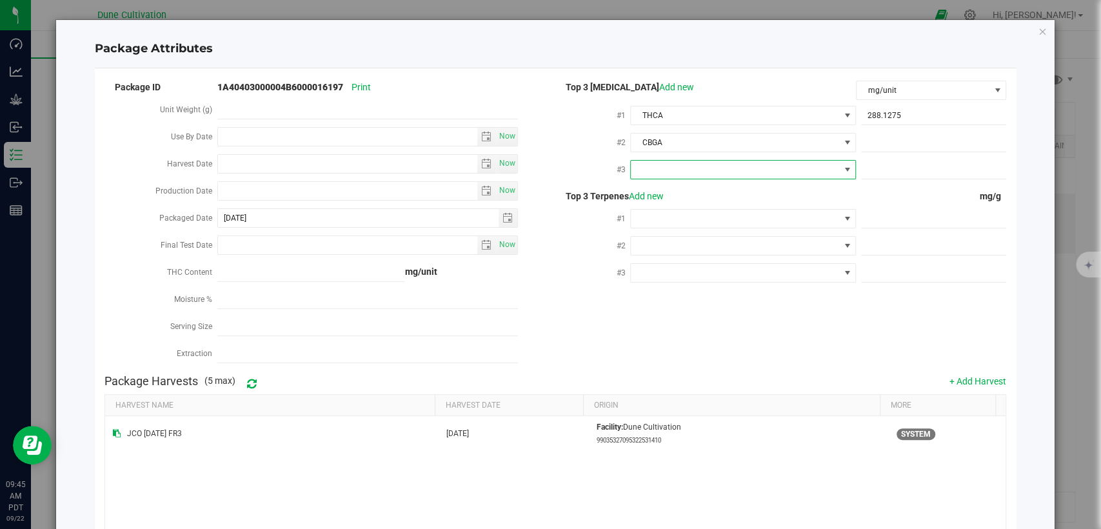
click at [707, 166] on span at bounding box center [735, 170] width 208 height 18
type input "d"
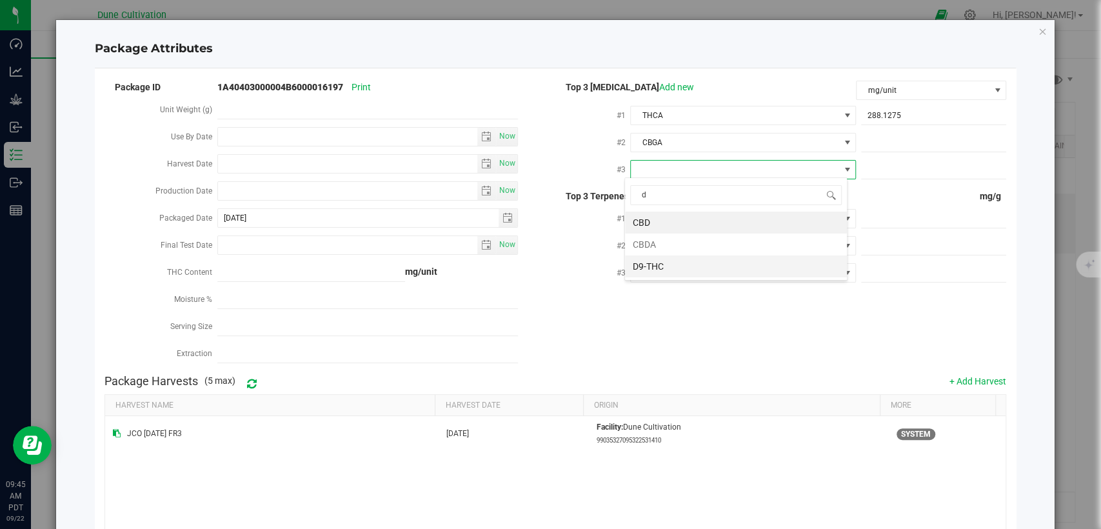
click at [672, 268] on li "D9-THC" at bounding box center [736, 266] width 222 height 22
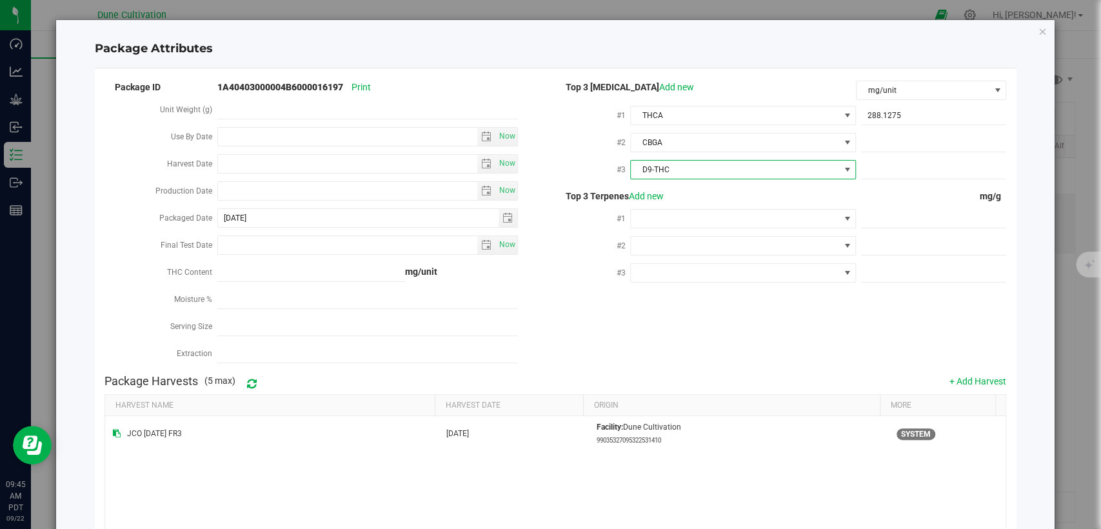
click at [868, 151] on div at bounding box center [931, 141] width 150 height 23
click at [864, 146] on span at bounding box center [933, 143] width 145 height 19
paste input "14.8337"
type input "14.8337"
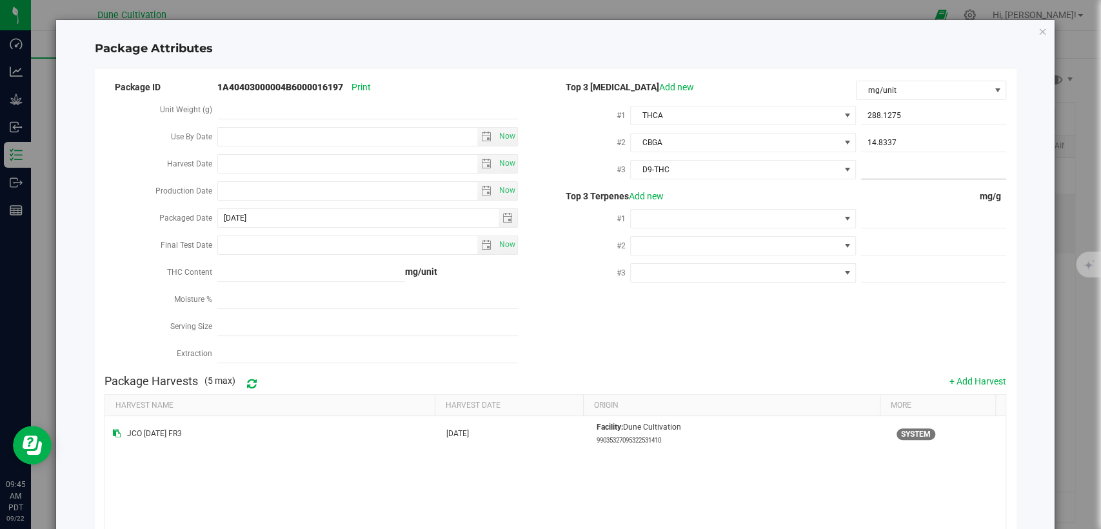
click at [920, 170] on span at bounding box center [933, 170] width 145 height 19
paste input "13.9834"
type input "13.9834"
click at [877, 213] on span at bounding box center [933, 219] width 145 height 19
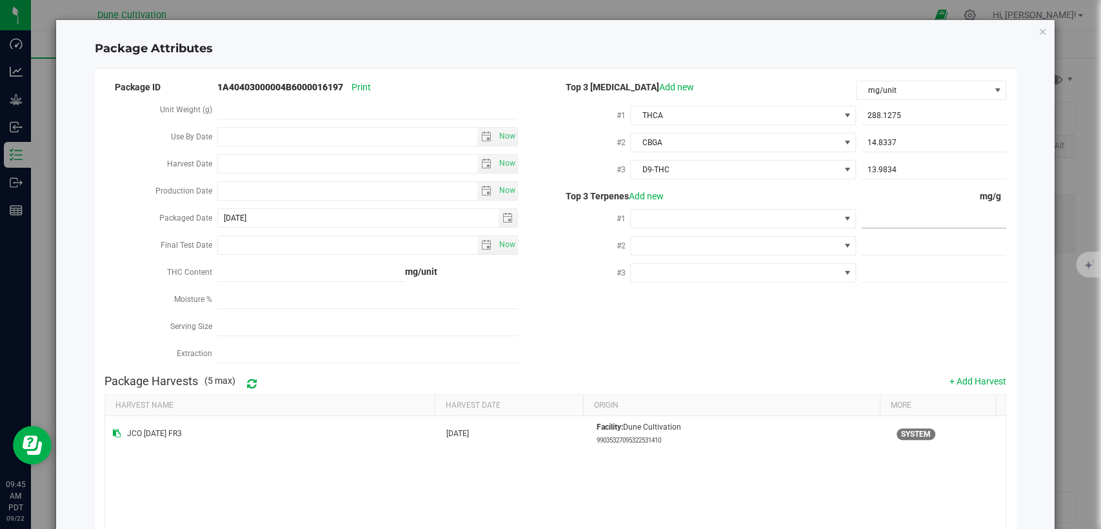
paste input "7.026"
type input "7.026"
type input "7.0260"
click at [902, 241] on span at bounding box center [933, 246] width 145 height 19
paste input "3.409"
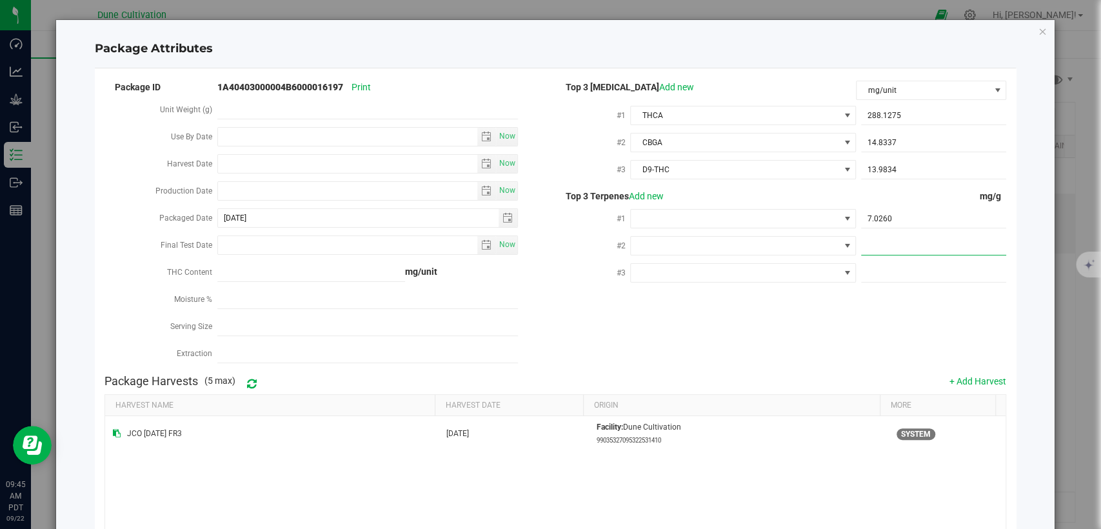
type input "3.409"
type input "3.4090"
click at [880, 270] on span at bounding box center [933, 273] width 145 height 19
paste input "3.275"
type input "3.275"
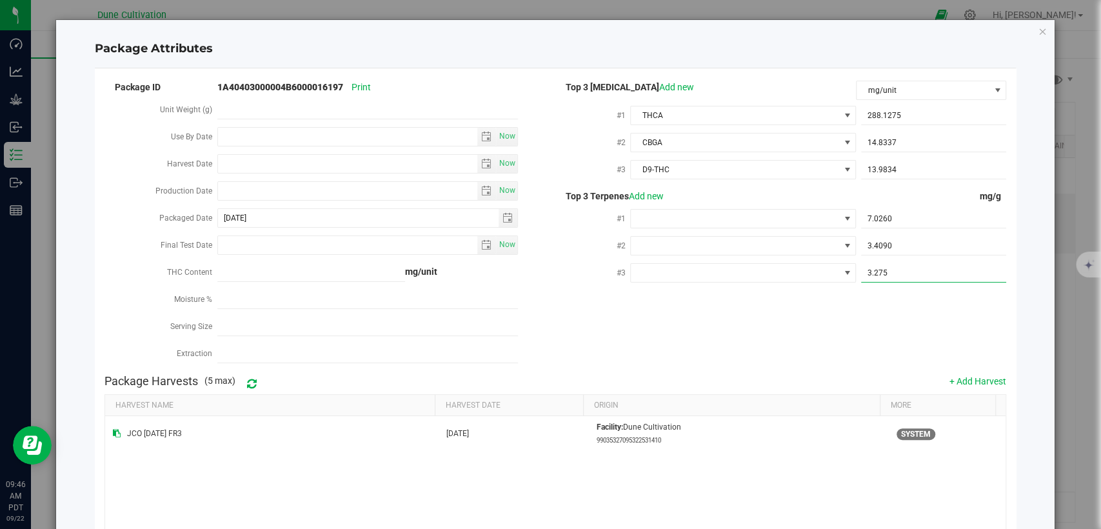
type input "3.2750"
click at [717, 214] on span at bounding box center [735, 219] width 208 height 18
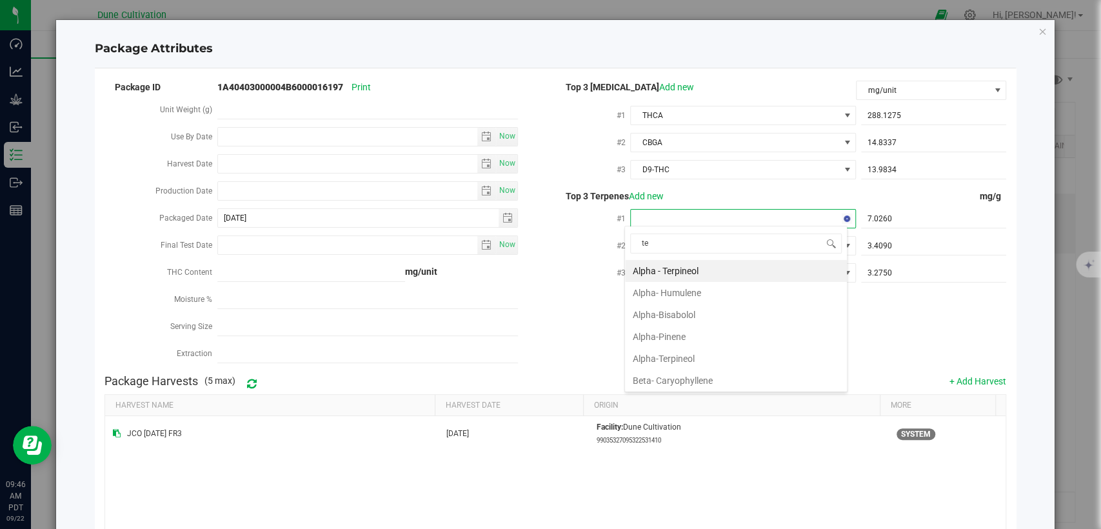
type input "ter"
click at [688, 311] on li "Terpinolene" at bounding box center [736, 315] width 222 height 22
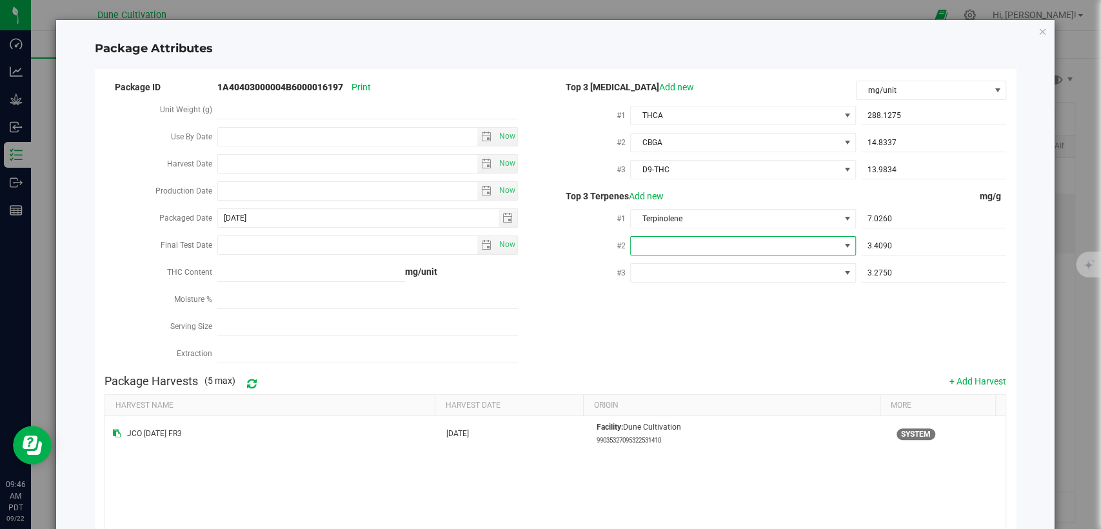
click at [691, 237] on span at bounding box center [735, 246] width 208 height 18
click at [679, 357] on li "Beta-Myrcene" at bounding box center [736, 357] width 222 height 22
click at [697, 264] on span at bounding box center [735, 273] width 208 height 18
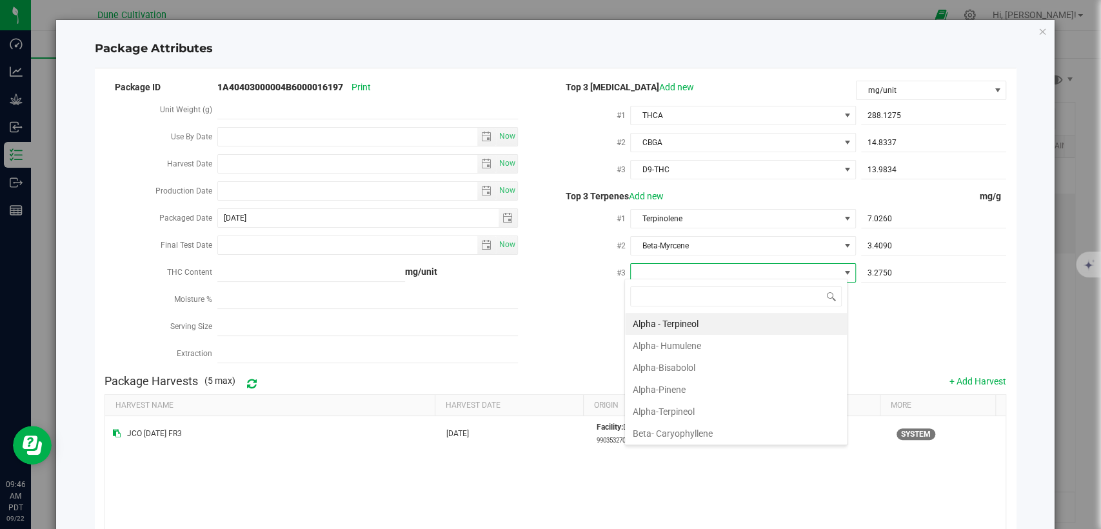
scroll to position [19, 223]
click at [687, 436] on li "Beta- Caryophyllene" at bounding box center [736, 434] width 222 height 22
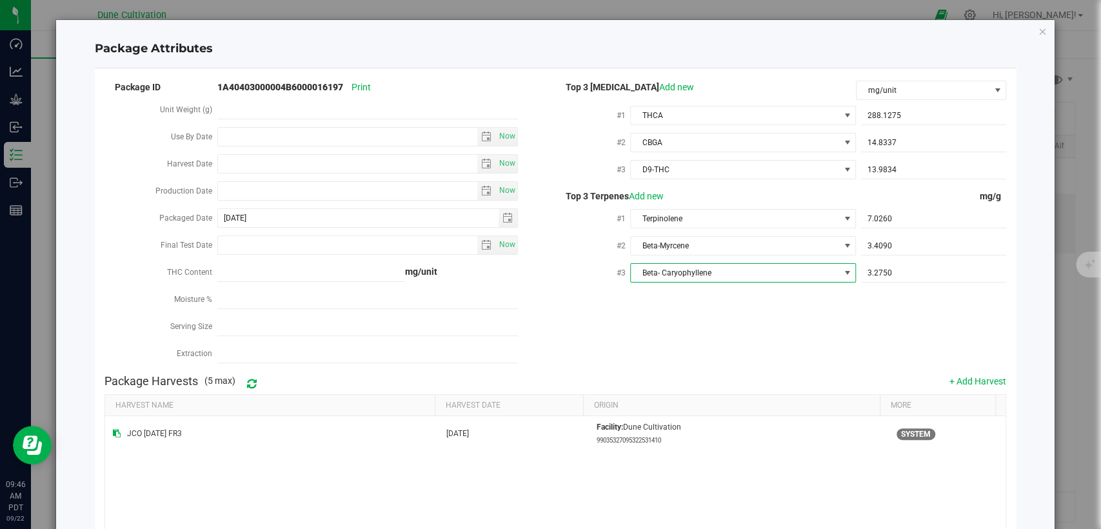
click at [675, 324] on div "Package ID 1A40403000004B6000016197 Print Unit Weight (g) Use By Date Now Harve…" at bounding box center [555, 224] width 902 height 290
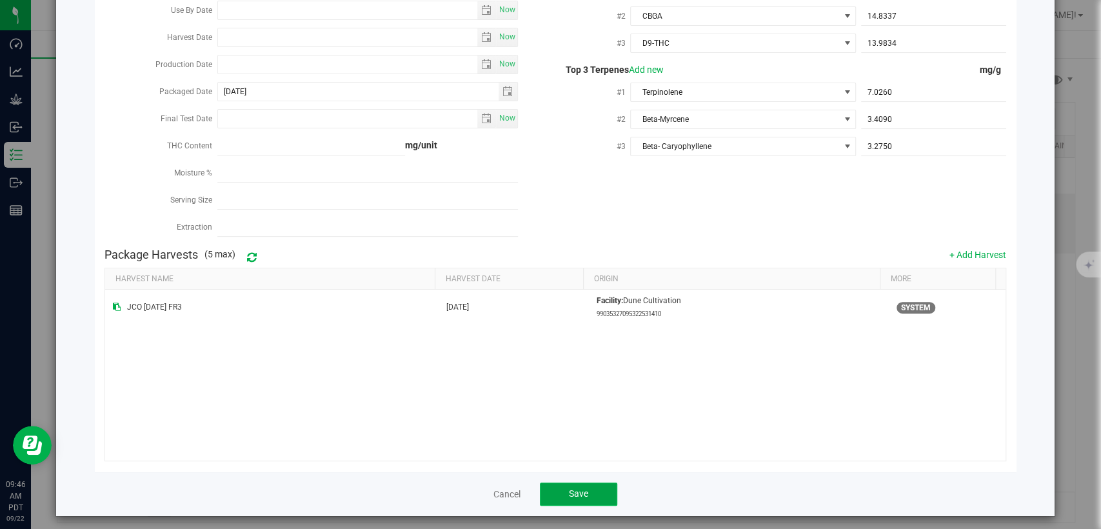
click at [582, 488] on span "Save" at bounding box center [578, 493] width 19 height 10
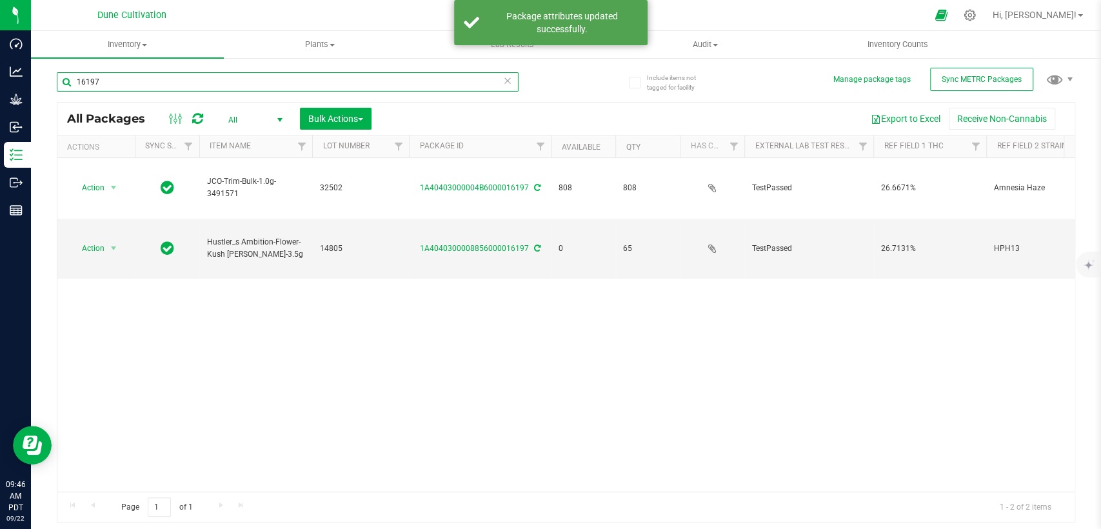
click at [220, 85] on input "16197" at bounding box center [288, 81] width 462 height 19
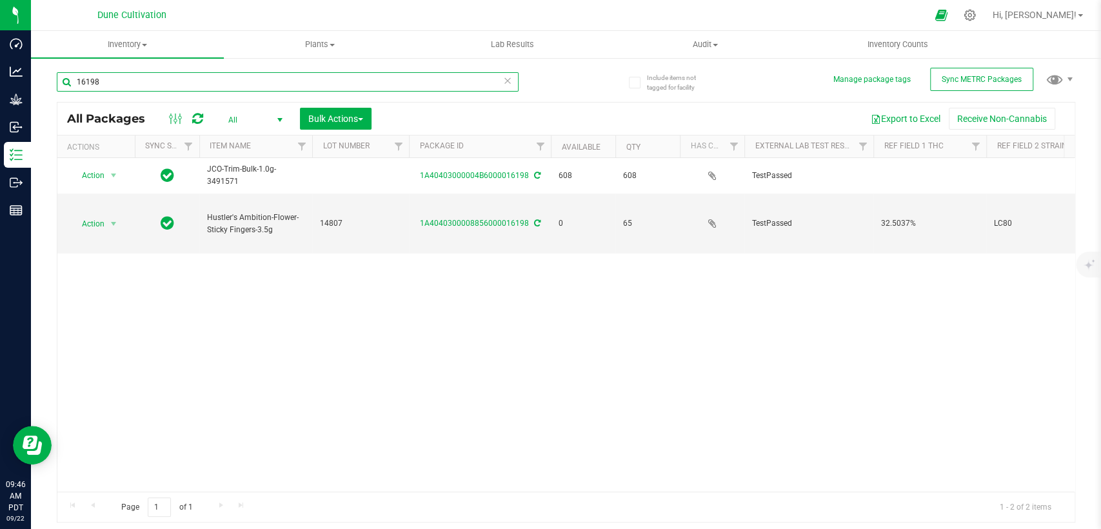
type input "16198"
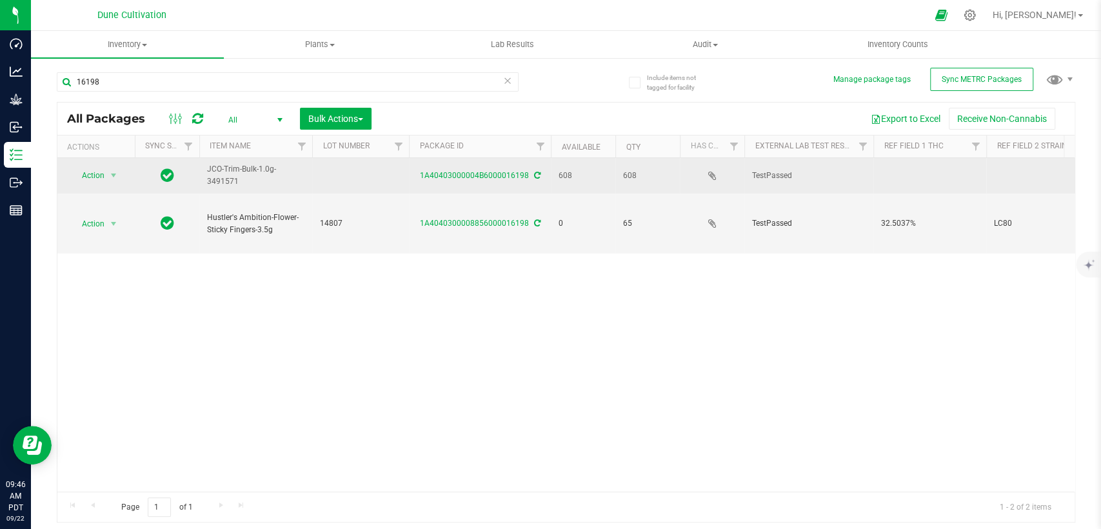
click at [346, 184] on td at bounding box center [360, 175] width 97 height 35
type input "2"
type input "32565"
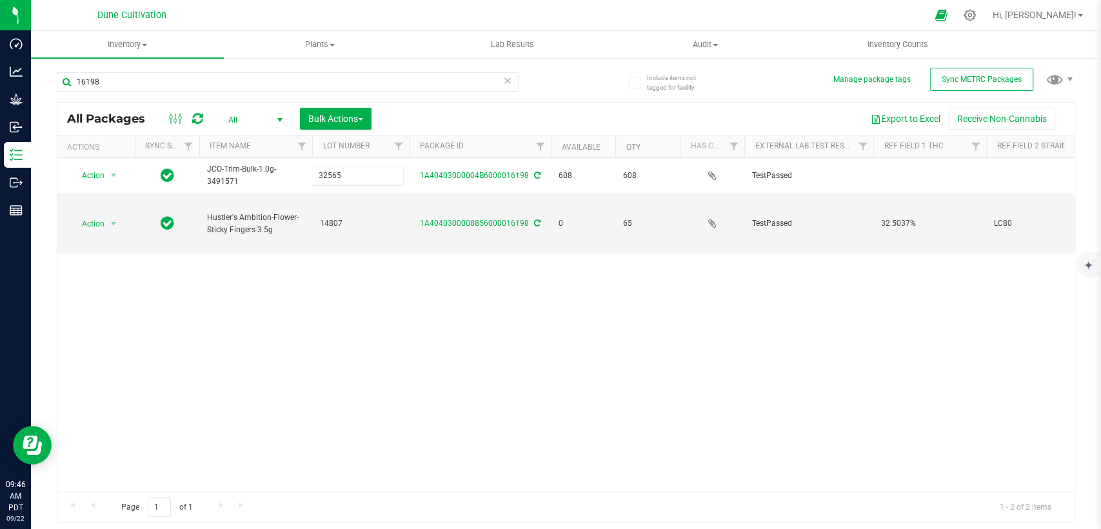
click at [393, 328] on div "All Packages All Active Only Lab Samples Locked All External Internal Bulk Acti…" at bounding box center [566, 312] width 1019 height 421
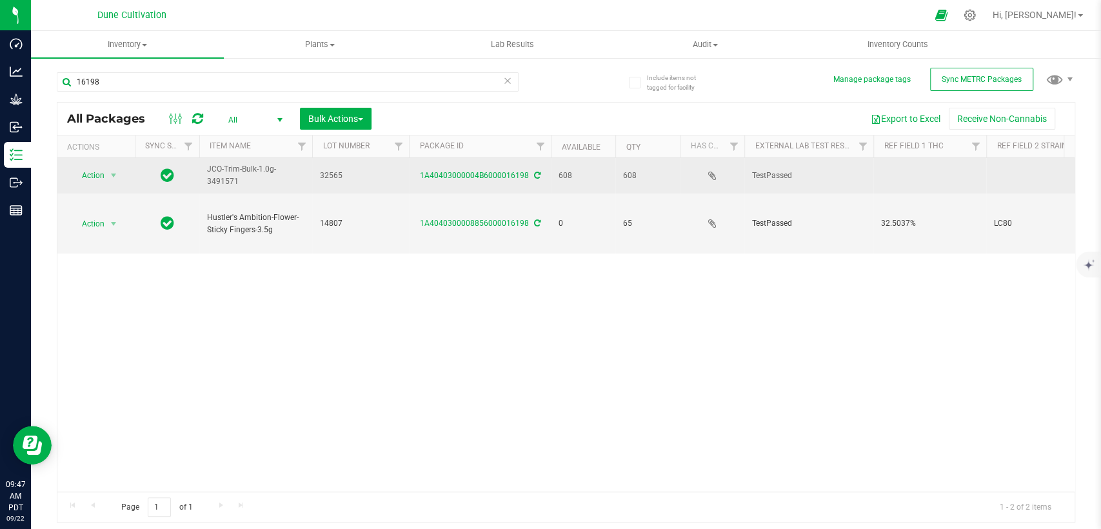
click at [916, 177] on td at bounding box center [929, 175] width 113 height 35
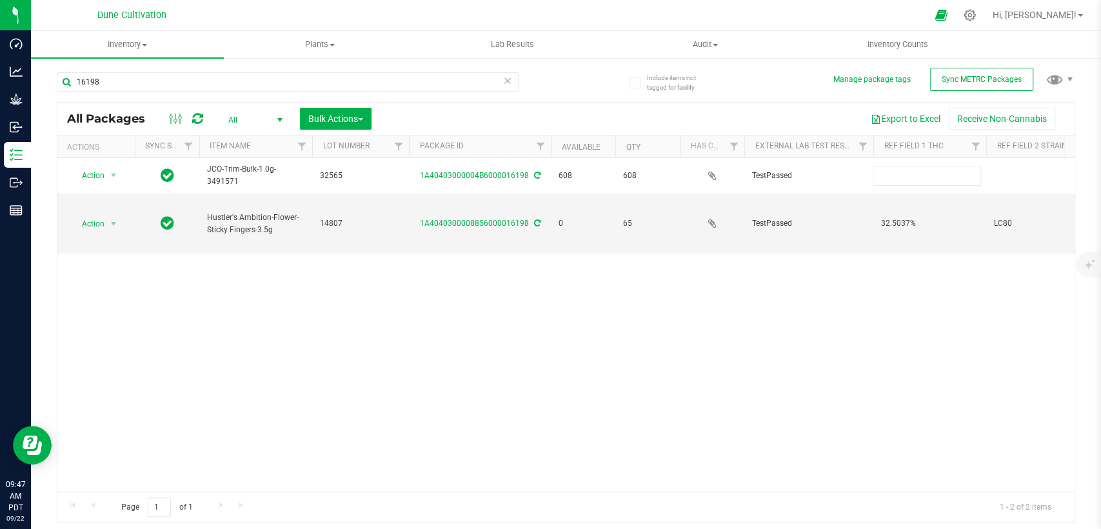
type input "21.4766%"
click at [831, 290] on div "All Packages All Active Only Lab Samples Locked All External Internal Bulk Acti…" at bounding box center [566, 312] width 1019 height 421
click at [758, 250] on div "Action Action Adjust qty Create package Edit attributes Global inventory Locate…" at bounding box center [565, 324] width 1017 height 333
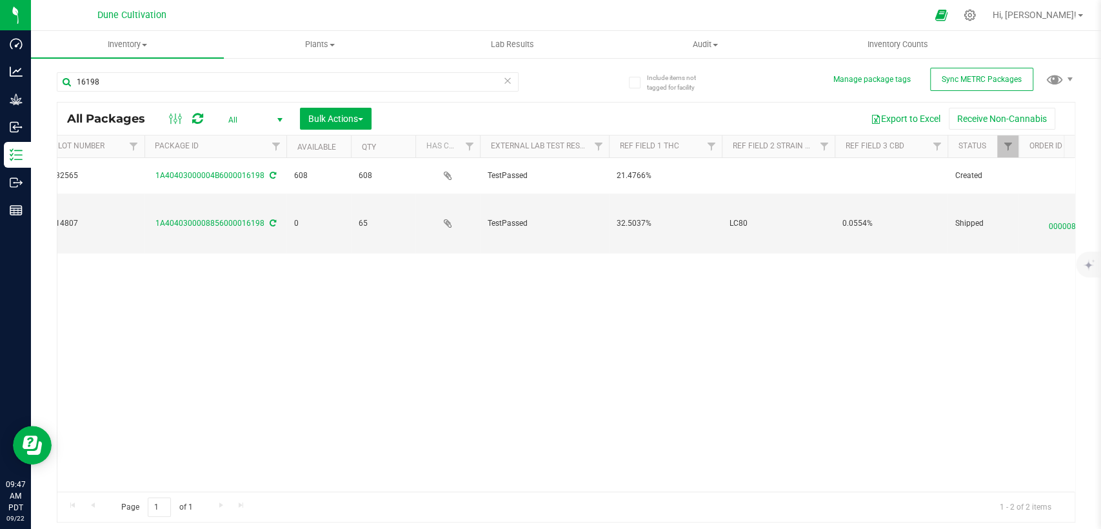
scroll to position [0, 286]
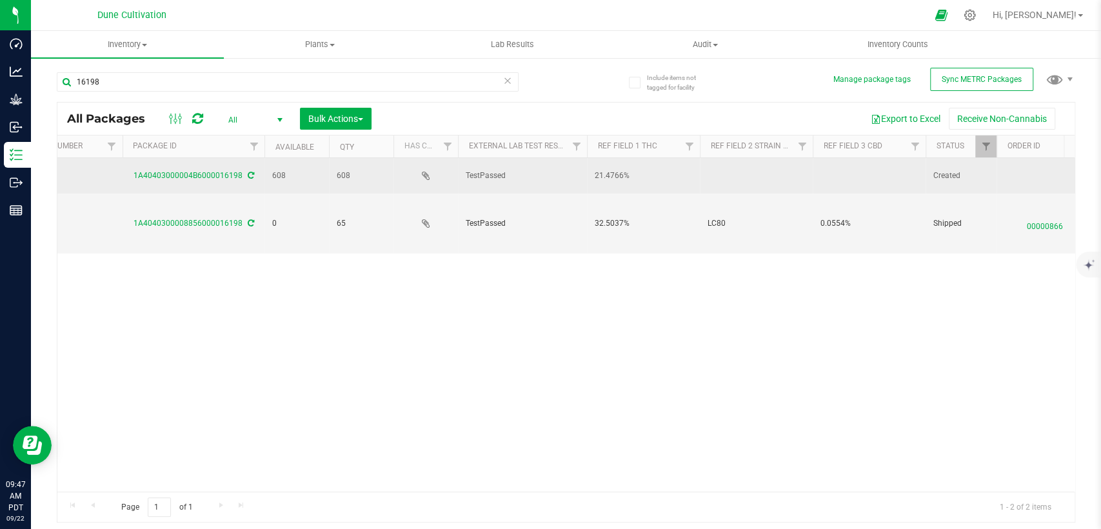
click at [845, 168] on td at bounding box center [869, 175] width 113 height 35
drag, startPoint x: 861, startPoint y: 174, endPoint x: 731, endPoint y: 190, distance: 131.2
type input "0.0311%"
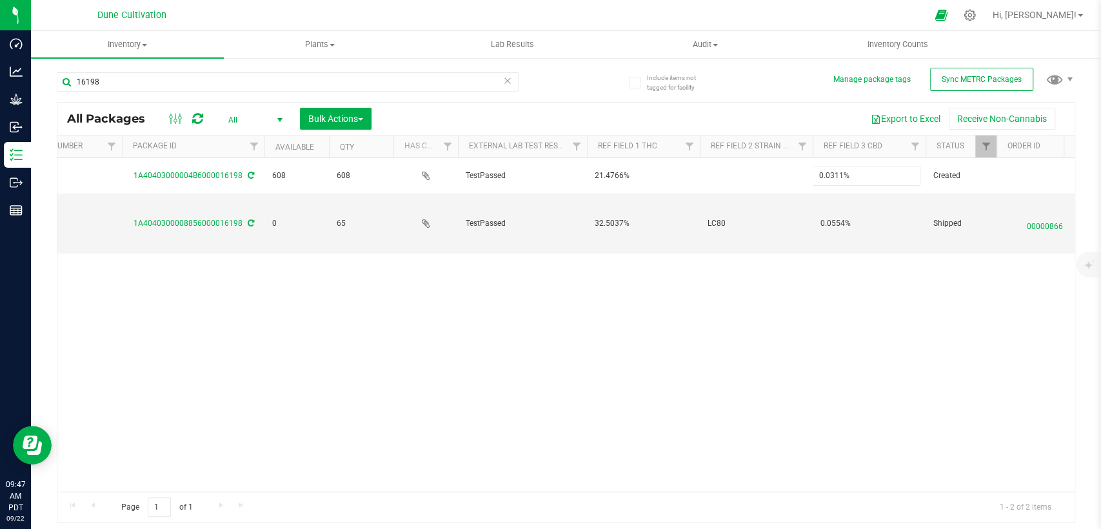
click at [657, 375] on div "All Packages All Active Only Lab Samples Locked All External Internal Bulk Acti…" at bounding box center [566, 312] width 1019 height 421
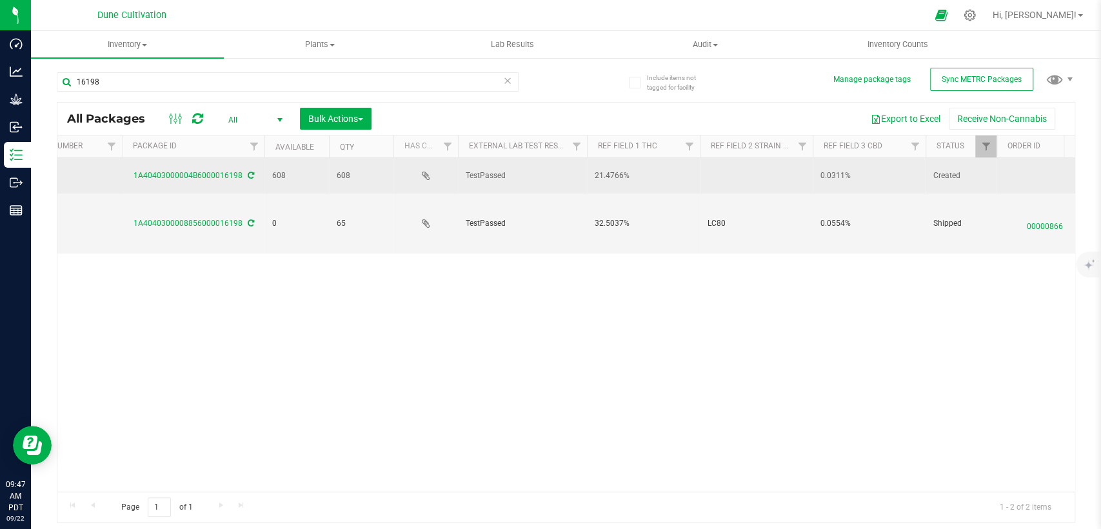
click at [748, 166] on td at bounding box center [756, 175] width 113 height 35
type input "Alaskan Thunderfuck"
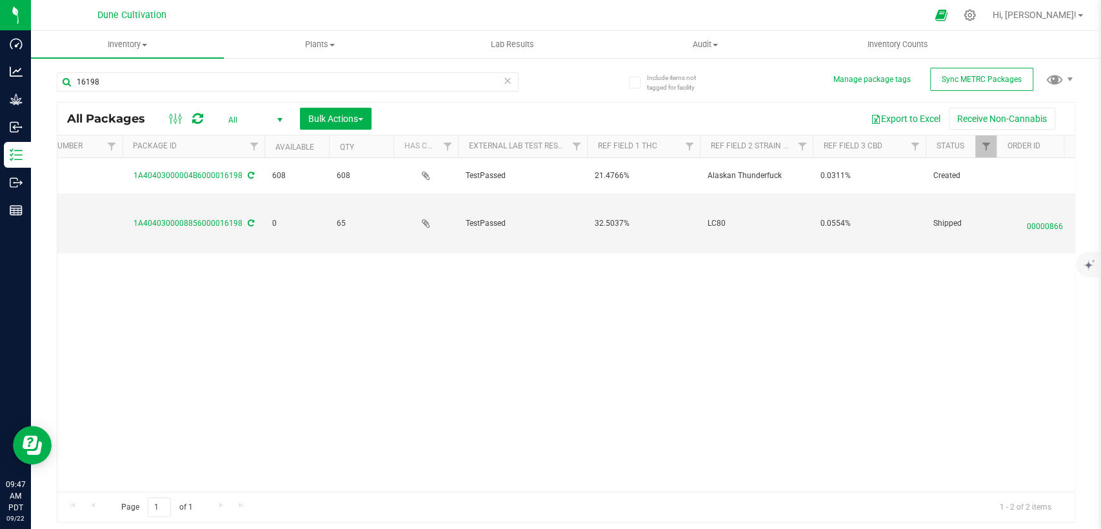
click at [734, 279] on div "Action Action Adjust qty Create package Edit attributes Global inventory Locate…" at bounding box center [565, 324] width 1017 height 333
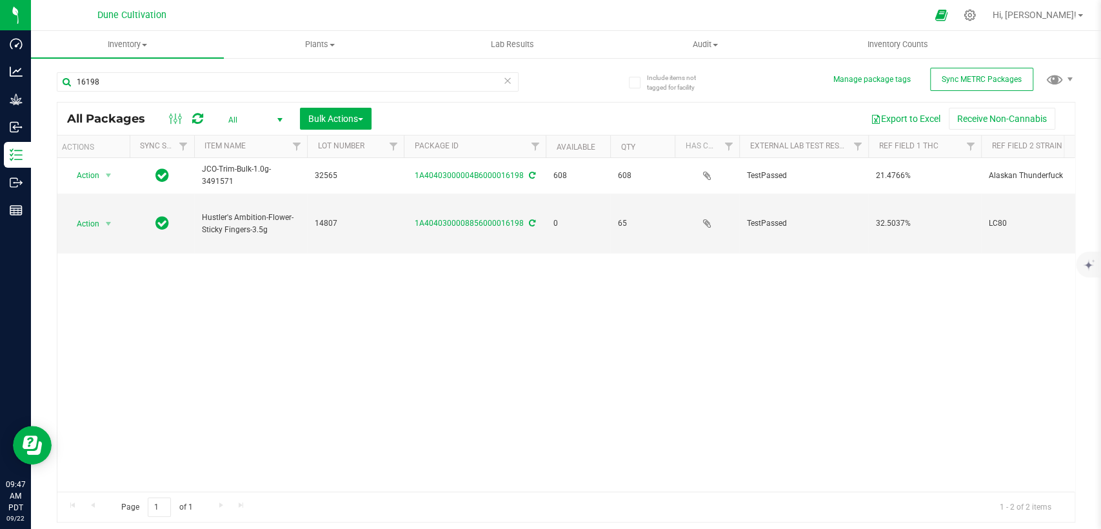
scroll to position [0, 0]
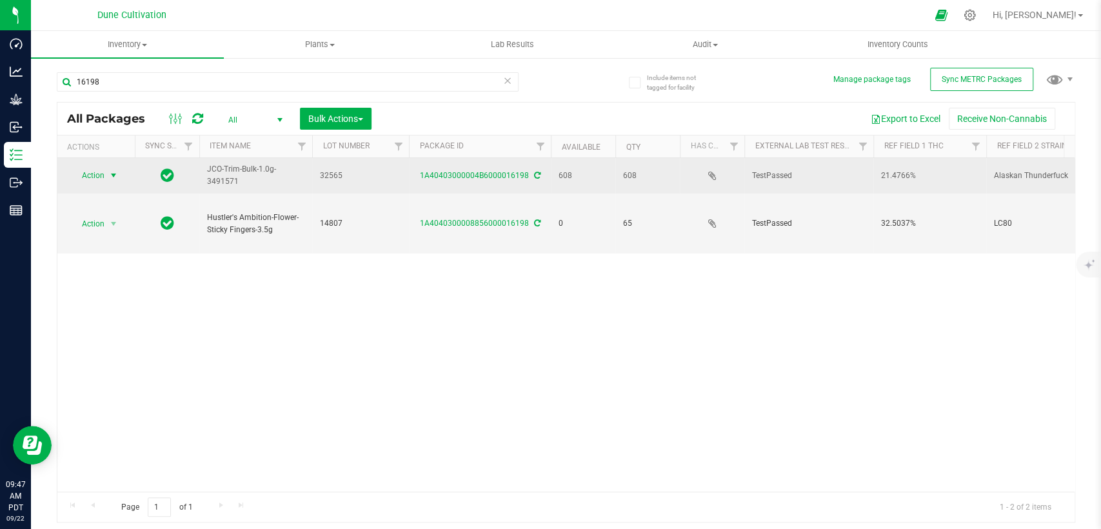
click at [111, 174] on span "select" at bounding box center [113, 175] width 10 height 10
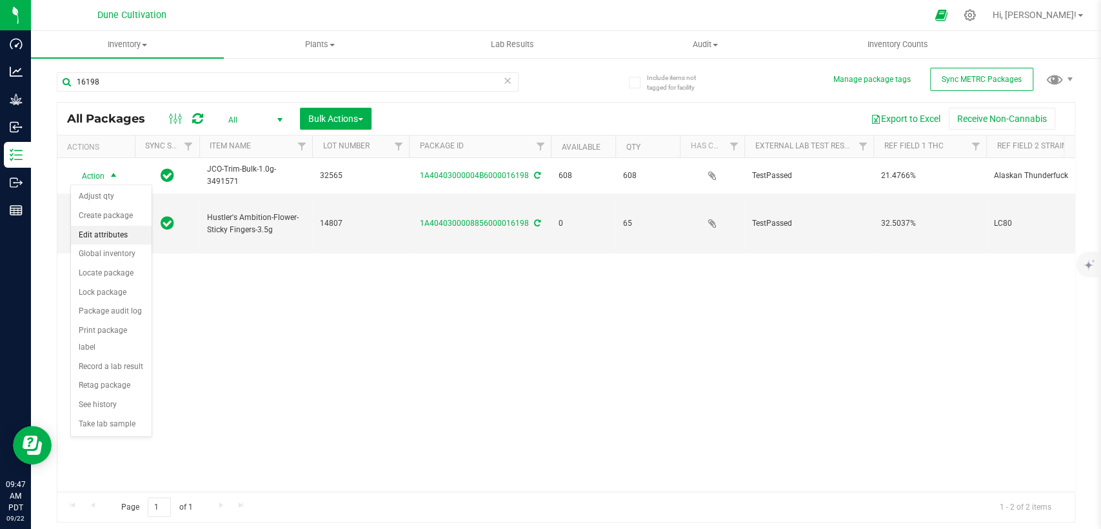
click at [94, 235] on li "Edit attributes" at bounding box center [111, 235] width 81 height 19
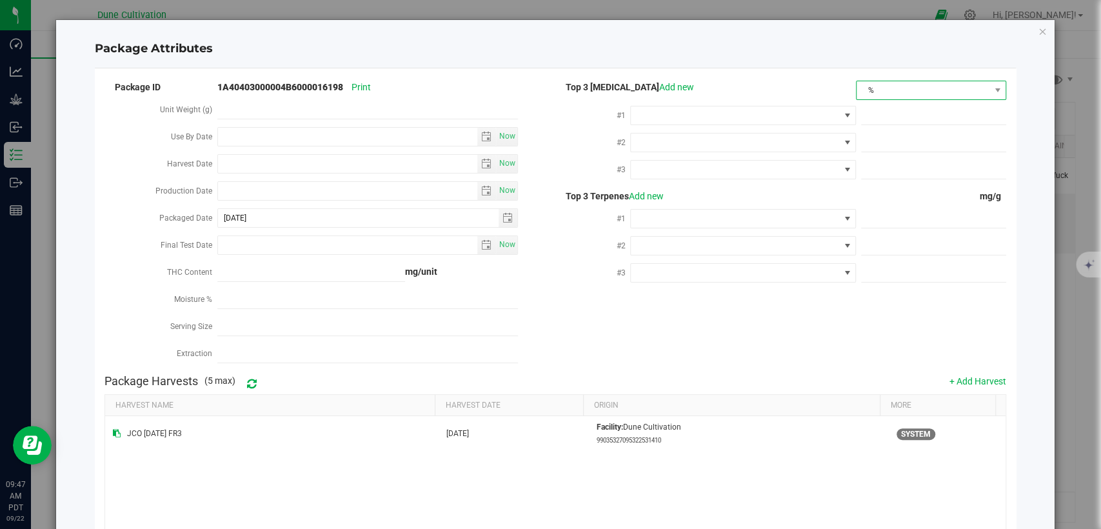
click at [886, 88] on span "%" at bounding box center [923, 90] width 133 height 18
click at [868, 141] on li "mg/unit" at bounding box center [921, 135] width 147 height 22
click at [784, 121] on span at bounding box center [735, 115] width 208 height 18
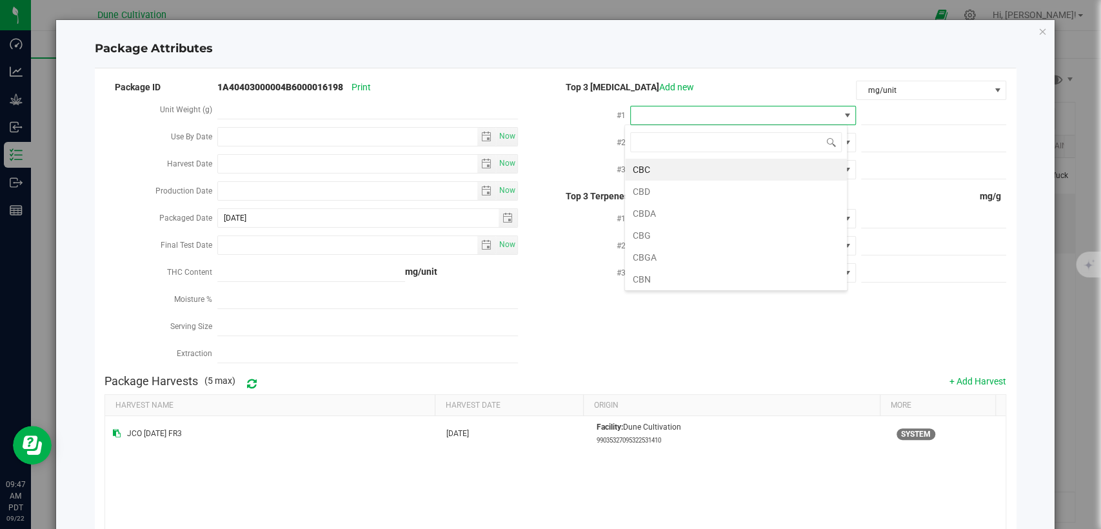
scroll to position [19, 223]
type input "thca"
click at [743, 171] on li "THCA" at bounding box center [736, 170] width 222 height 22
click at [873, 111] on span at bounding box center [933, 115] width 145 height 19
paste input "231.5565"
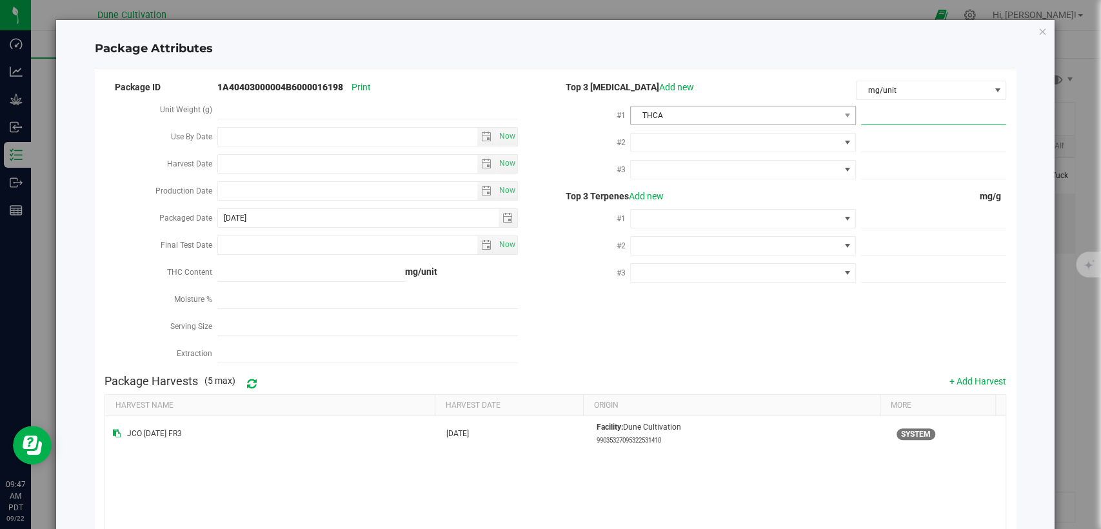
type input "231.5565"
click at [732, 135] on span at bounding box center [735, 143] width 208 height 18
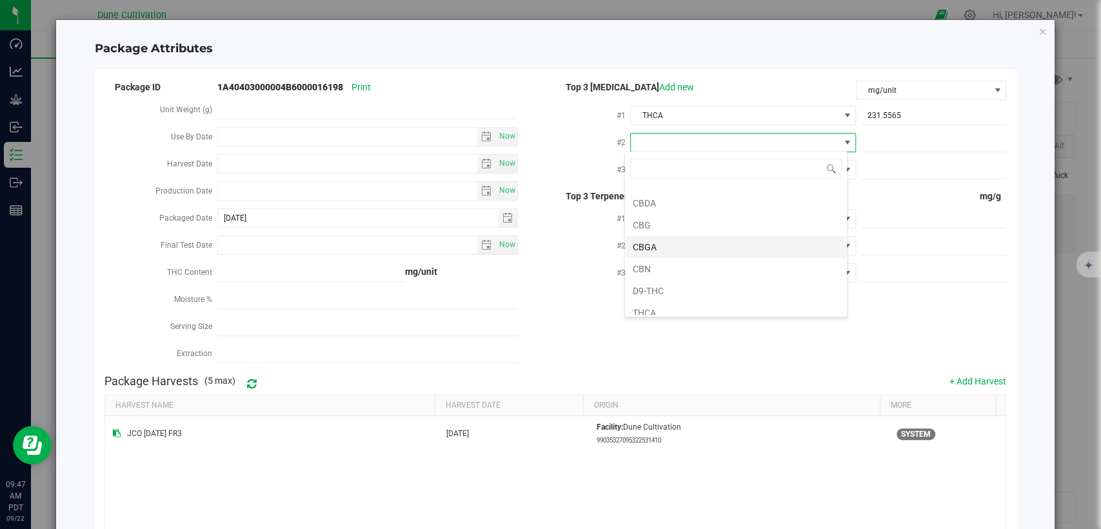
scroll to position [67, 0]
click at [707, 213] on li "CBGA" at bounding box center [736, 217] width 222 height 22
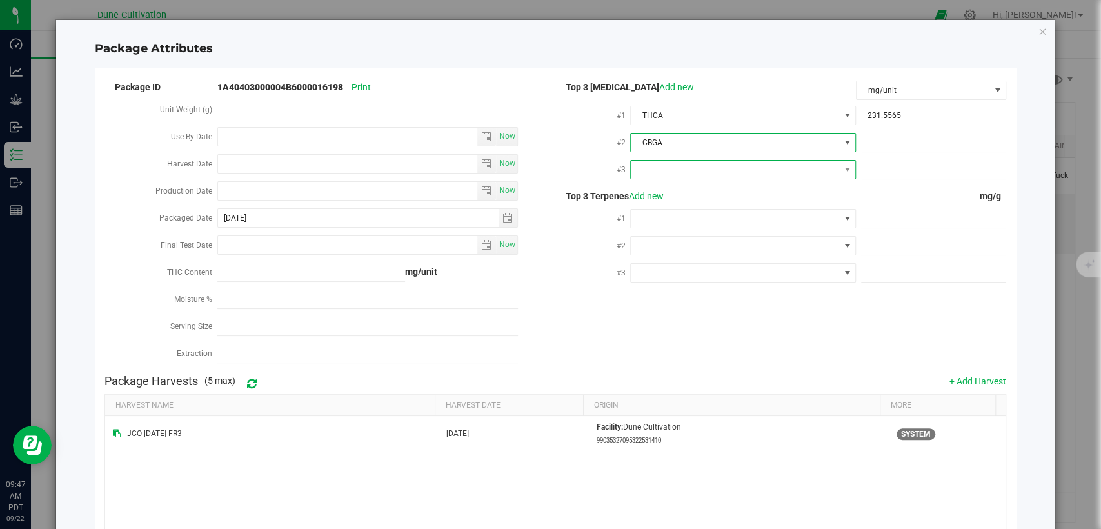
click at [707, 163] on span at bounding box center [735, 170] width 208 height 18
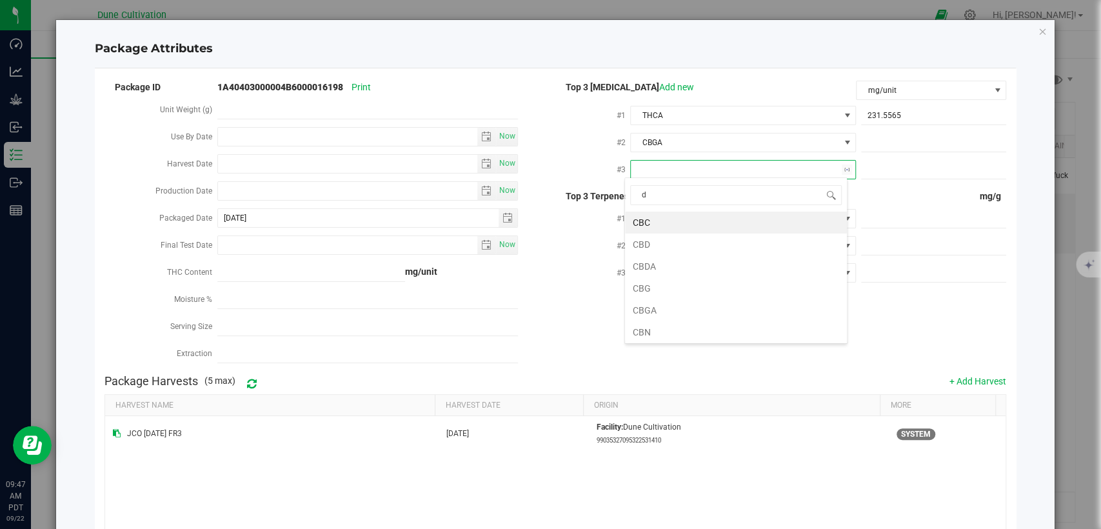
scroll to position [19, 223]
click at [683, 267] on li "D9-THC" at bounding box center [736, 266] width 222 height 22
click at [924, 139] on span at bounding box center [933, 143] width 145 height 19
paste input "15.5719"
type input "15.5719"
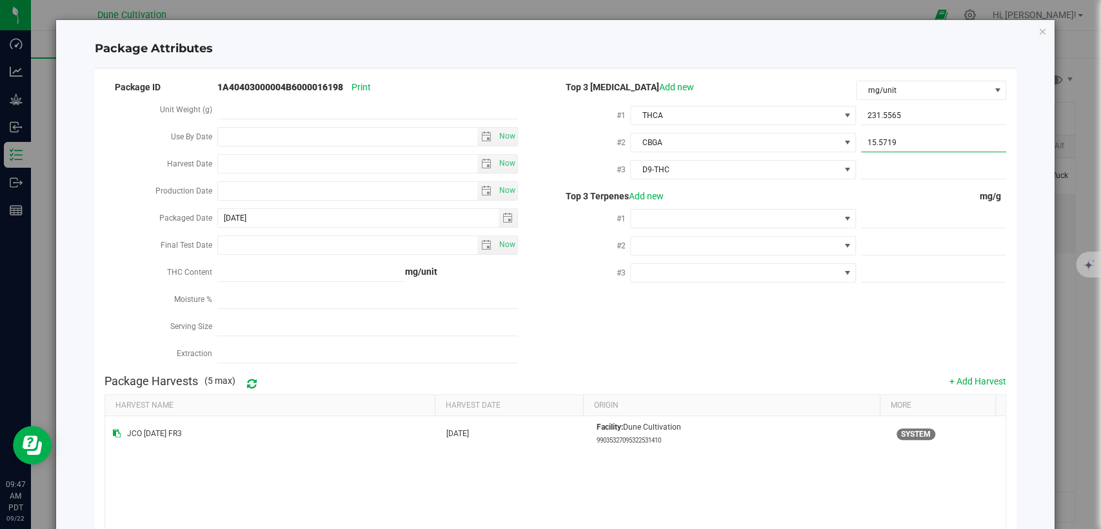
type input "15.5719"
click at [868, 172] on span at bounding box center [933, 170] width 145 height 19
paste input "11.6913"
type input "11.6913"
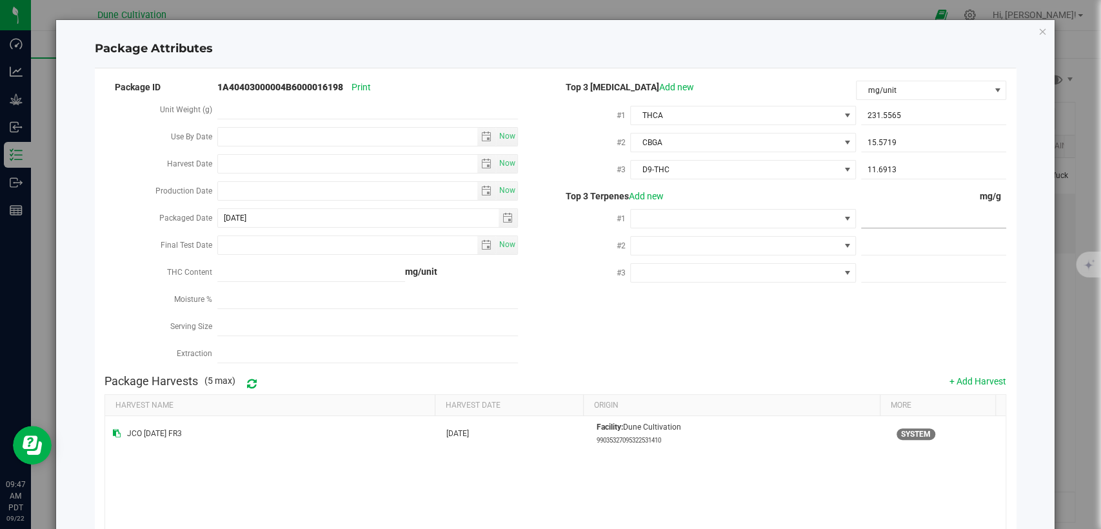
click at [880, 219] on span at bounding box center [933, 219] width 145 height 19
paste input "7.646"
type input "7.646"
type input "7.6460"
click at [899, 238] on span at bounding box center [933, 246] width 145 height 19
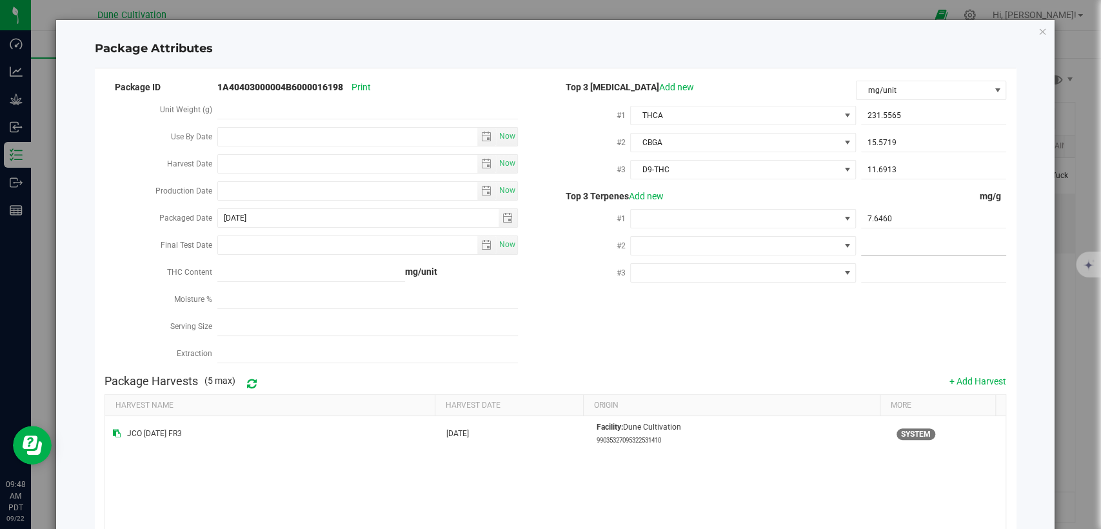
paste input "3.179"
type input "3.179"
type input "3.1790"
click at [875, 275] on span at bounding box center [933, 273] width 145 height 19
paste input "2.46"
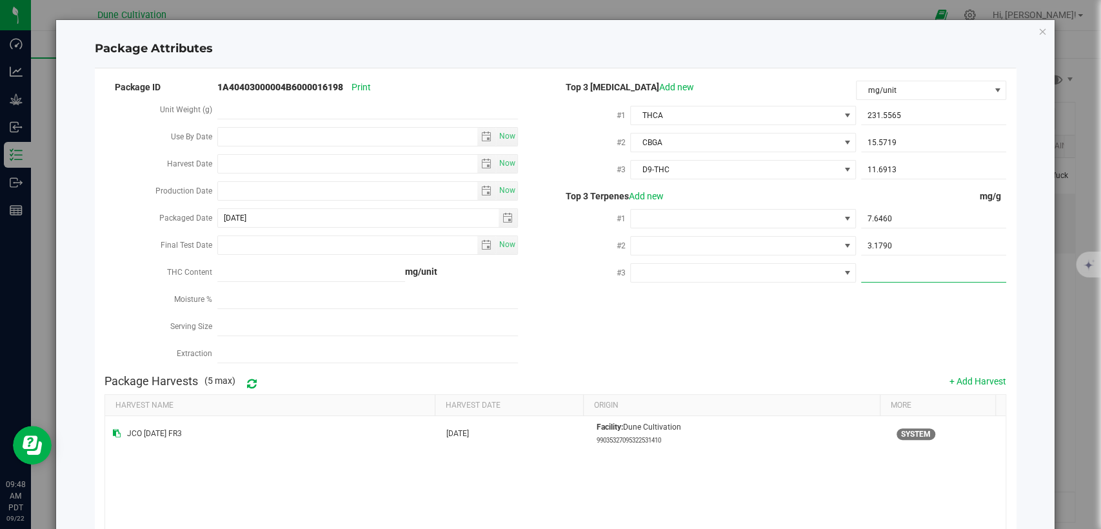
type input "2.46"
type input "2.4600"
click at [807, 330] on div "Package ID 1A40403000004B6000016198 Print Unit Weight (g) Use By Date Now Harve…" at bounding box center [555, 224] width 902 height 290
click at [751, 226] on div at bounding box center [742, 217] width 225 height 23
click at [751, 219] on span at bounding box center [735, 219] width 208 height 18
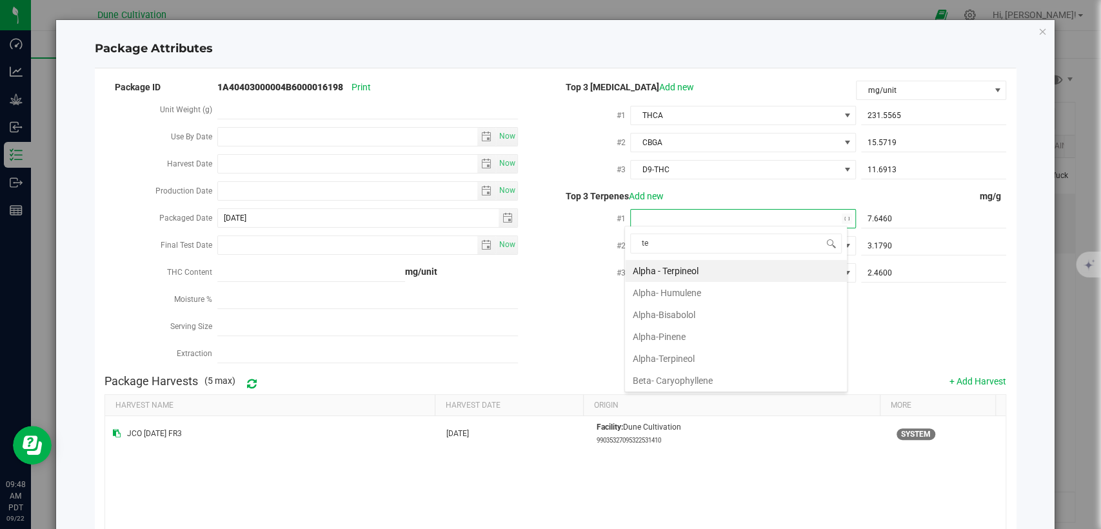
type input "ter"
click at [707, 306] on li "Terpinolene" at bounding box center [736, 315] width 222 height 22
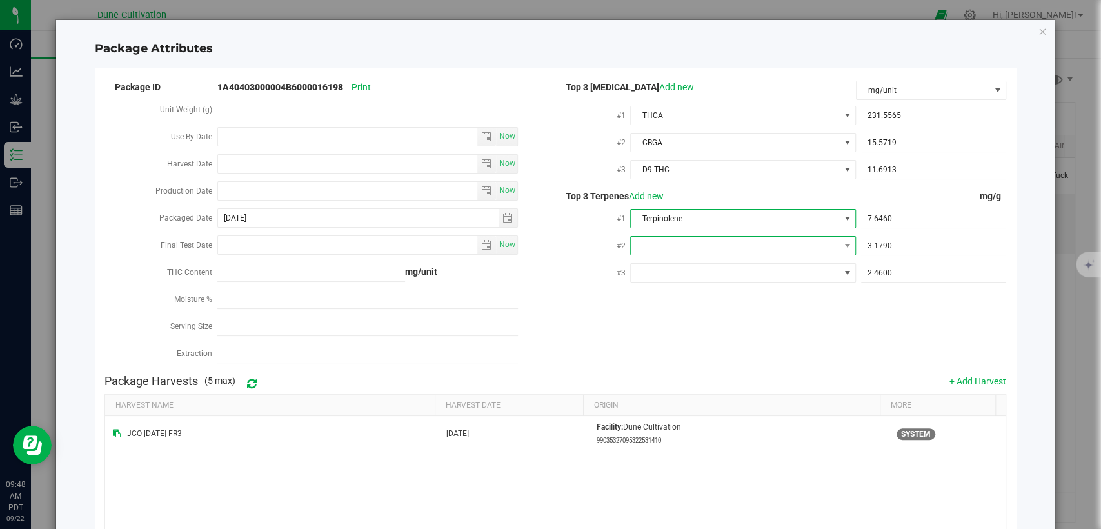
click at [739, 239] on span at bounding box center [735, 246] width 208 height 18
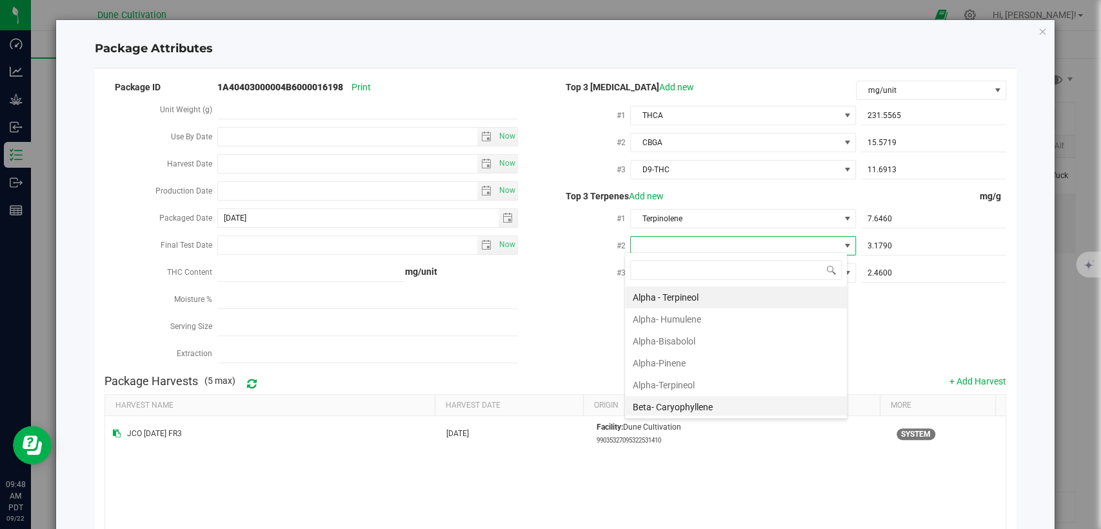
click at [701, 398] on li "Beta- Caryophyllene" at bounding box center [736, 407] width 222 height 22
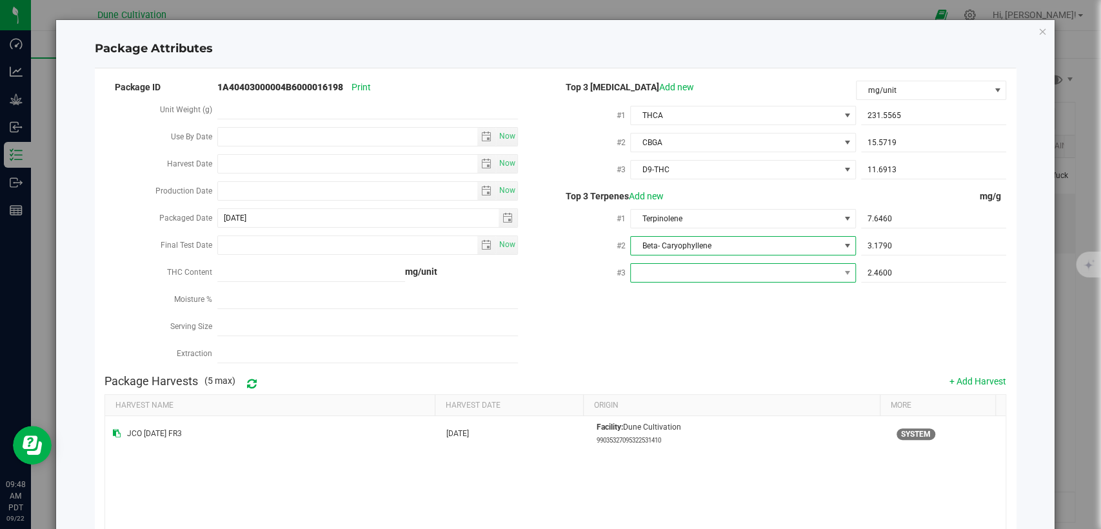
click at [703, 274] on span at bounding box center [735, 273] width 208 height 18
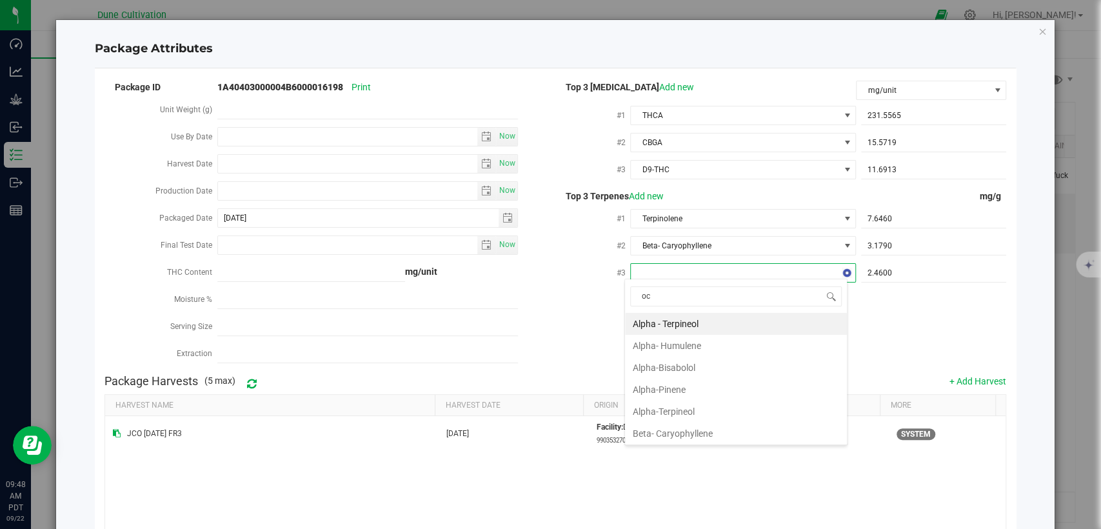
type input "oci"
click at [680, 342] on li "Ocimene" at bounding box center [736, 346] width 222 height 22
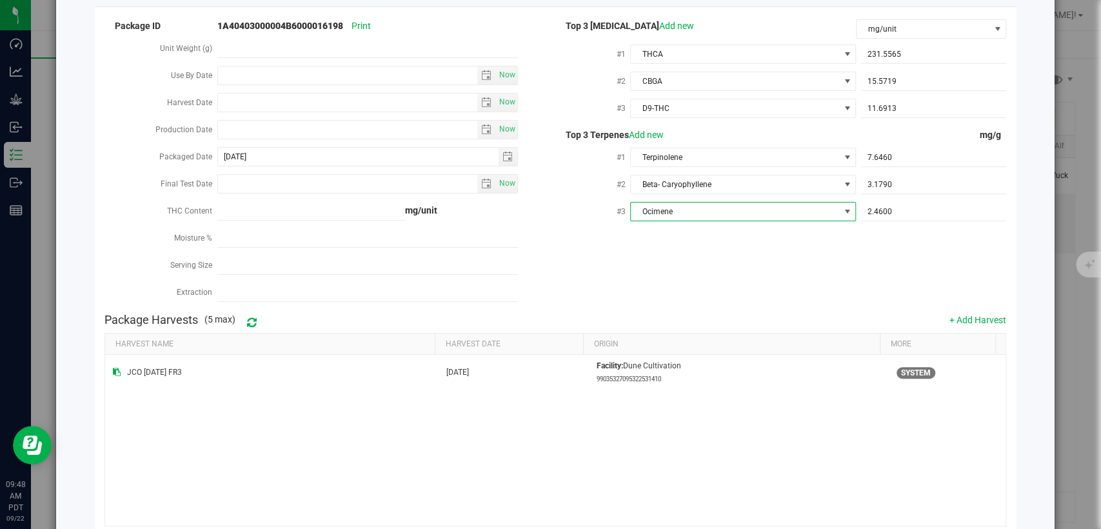
scroll to position [126, 0]
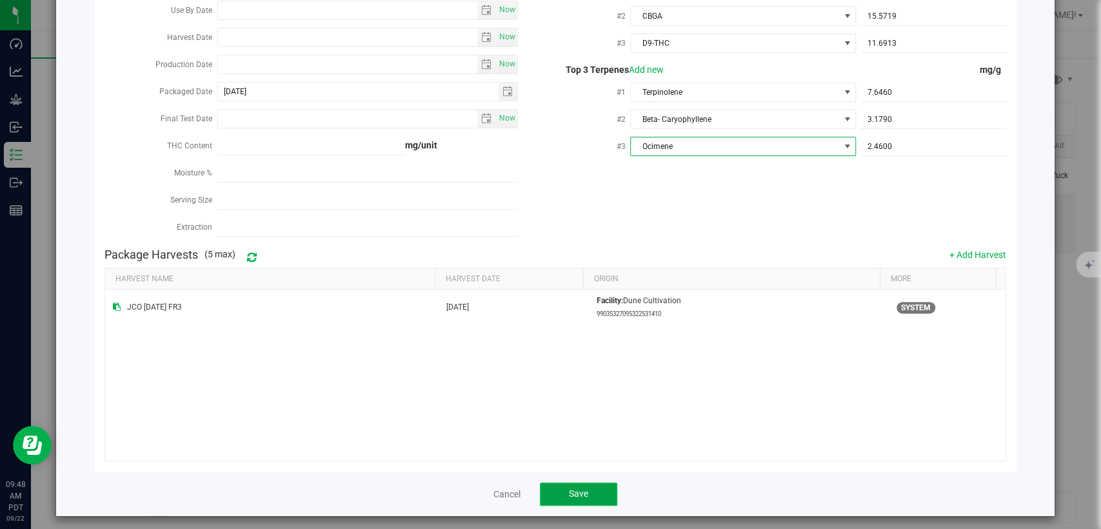
click at [552, 491] on button "Save" at bounding box center [578, 493] width 77 height 23
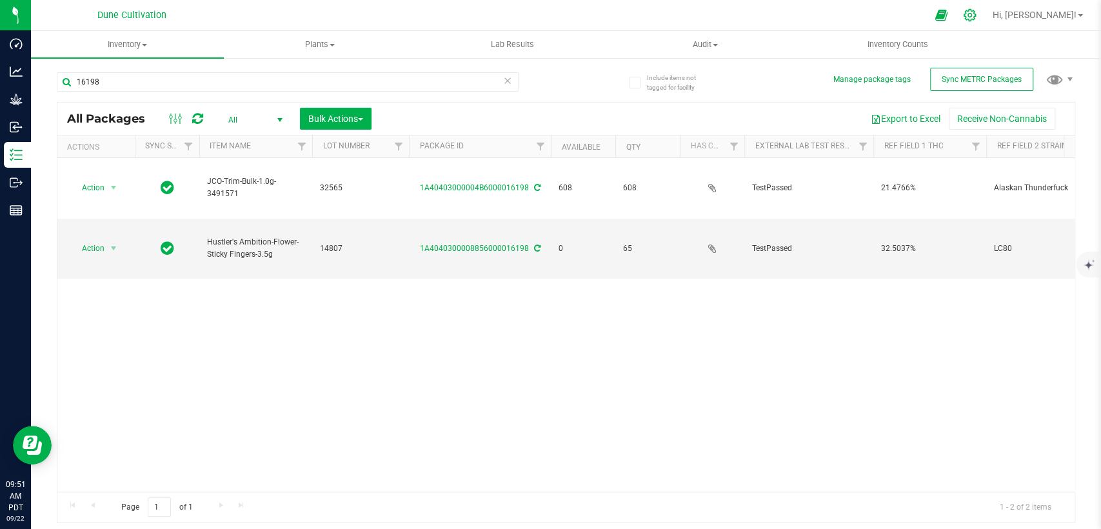
click at [979, 17] on div at bounding box center [970, 15] width 18 height 14
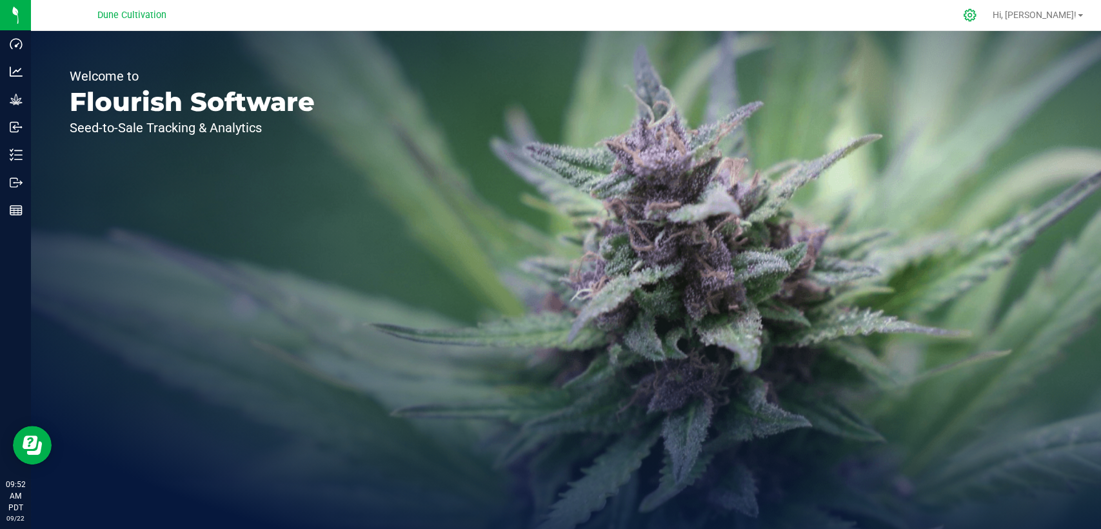
click at [977, 19] on icon at bounding box center [970, 15] width 14 height 14
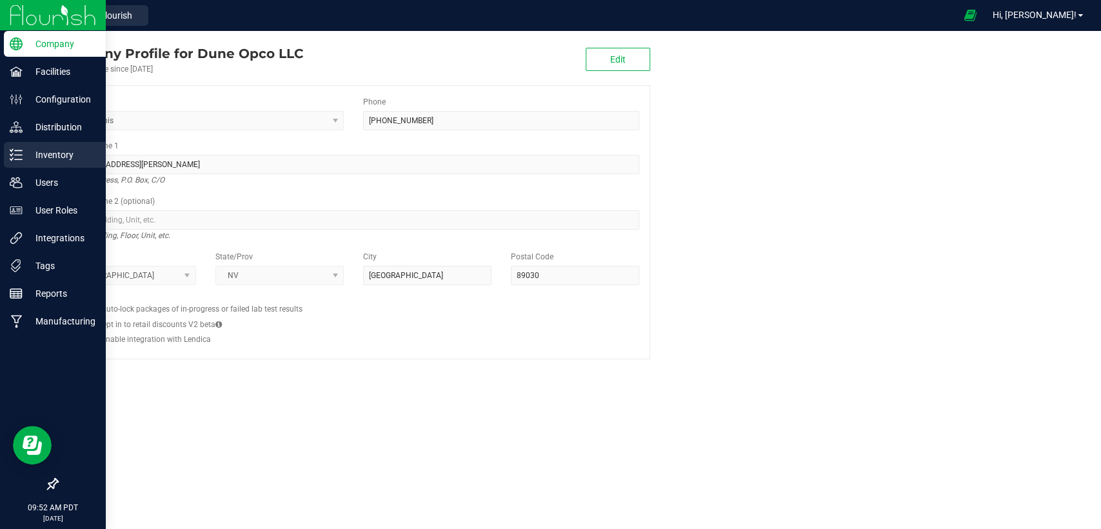
click at [44, 150] on p "Inventory" at bounding box center [61, 154] width 77 height 15
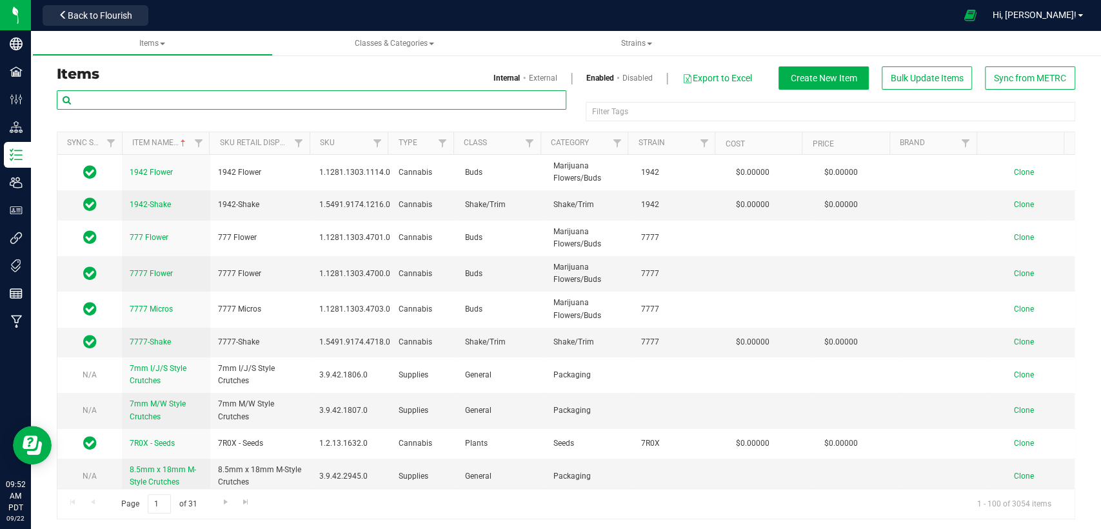
click at [175, 100] on input "text" at bounding box center [312, 99] width 510 height 19
type input "C"
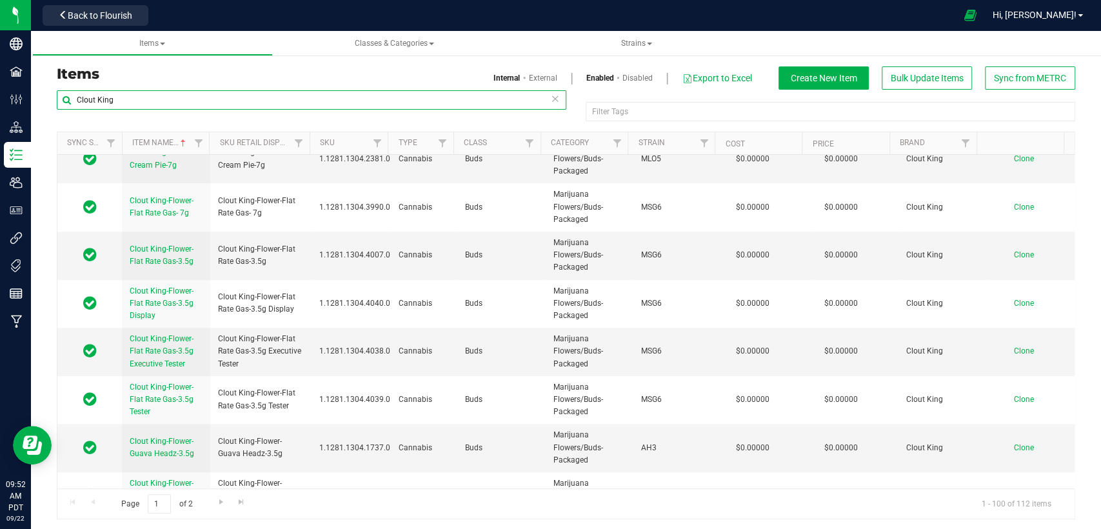
scroll to position [645, 0]
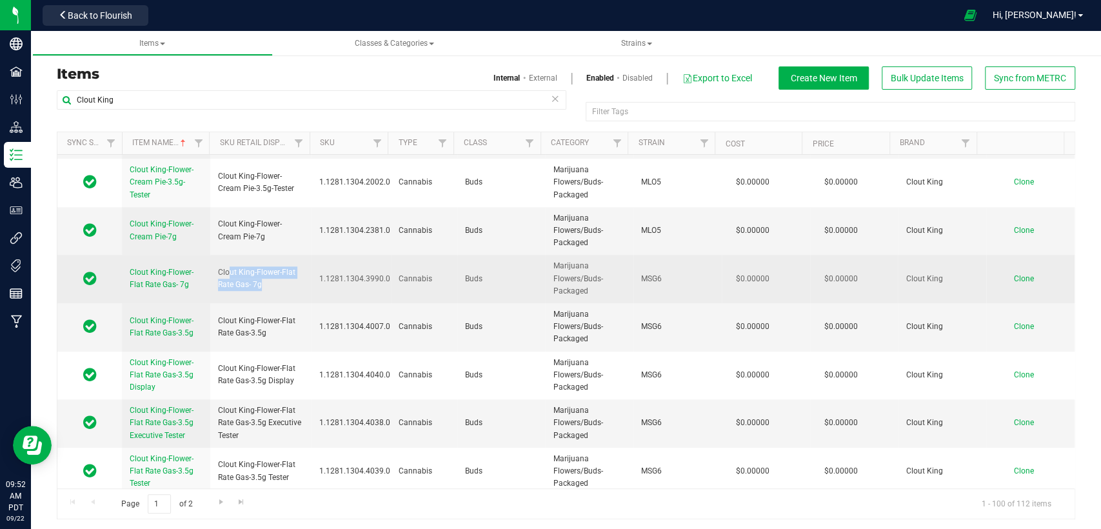
drag, startPoint x: 253, startPoint y: 282, endPoint x: 225, endPoint y: 272, distance: 29.6
click at [225, 272] on span "Clout King-Flower-Flat Rate Gas- 7g" at bounding box center [261, 278] width 86 height 25
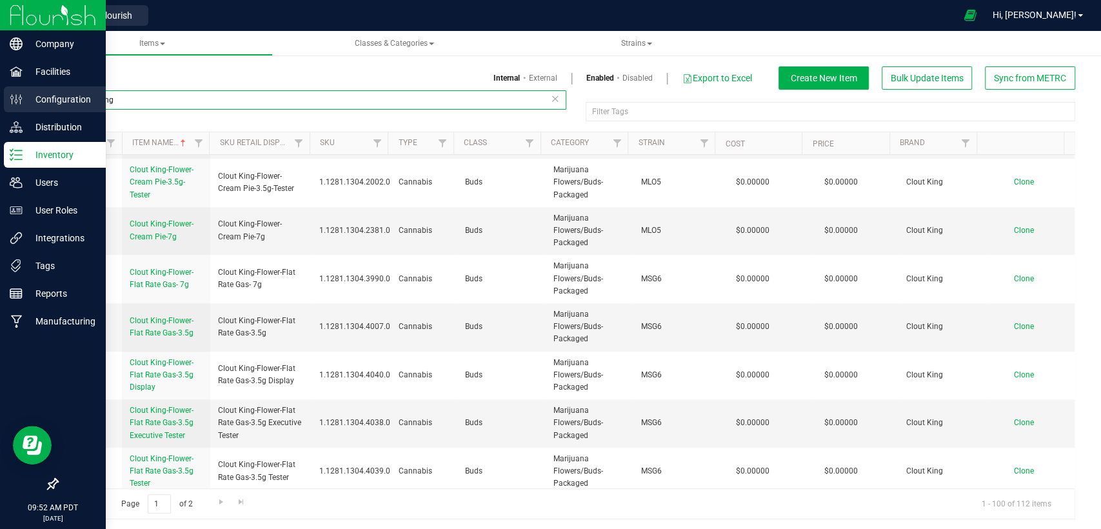
drag, startPoint x: 182, startPoint y: 100, endPoint x: 0, endPoint y: 101, distance: 181.9
click at [0, 101] on div "Company Facilities Configuration Distribution Inventory Users User Roles Integr…" at bounding box center [550, 264] width 1101 height 529
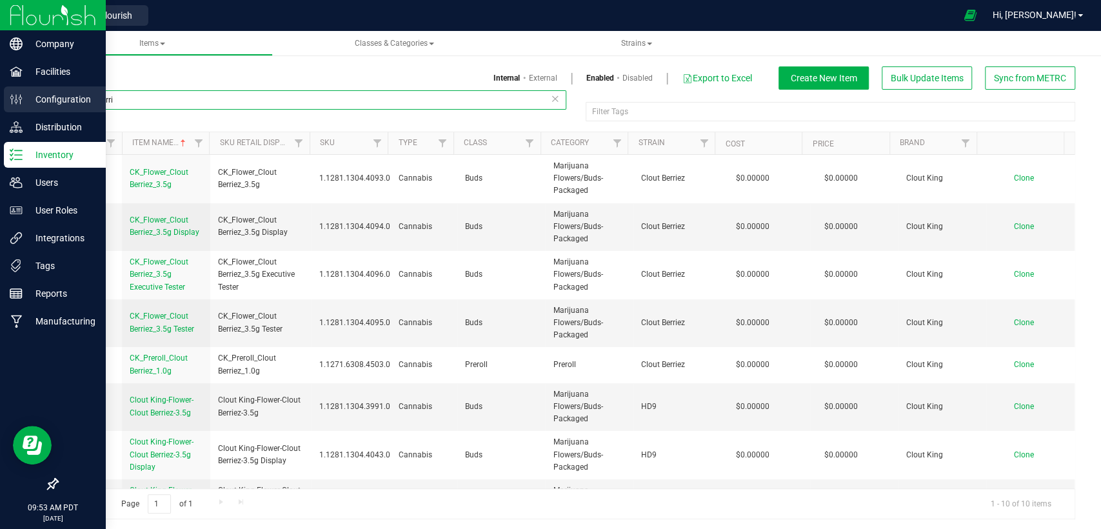
drag, startPoint x: 219, startPoint y: 97, endPoint x: 7, endPoint y: 108, distance: 211.8
click at [7, 108] on div "Company Facilities Configuration Distribution Inventory Users User Roles Integr…" at bounding box center [550, 264] width 1101 height 529
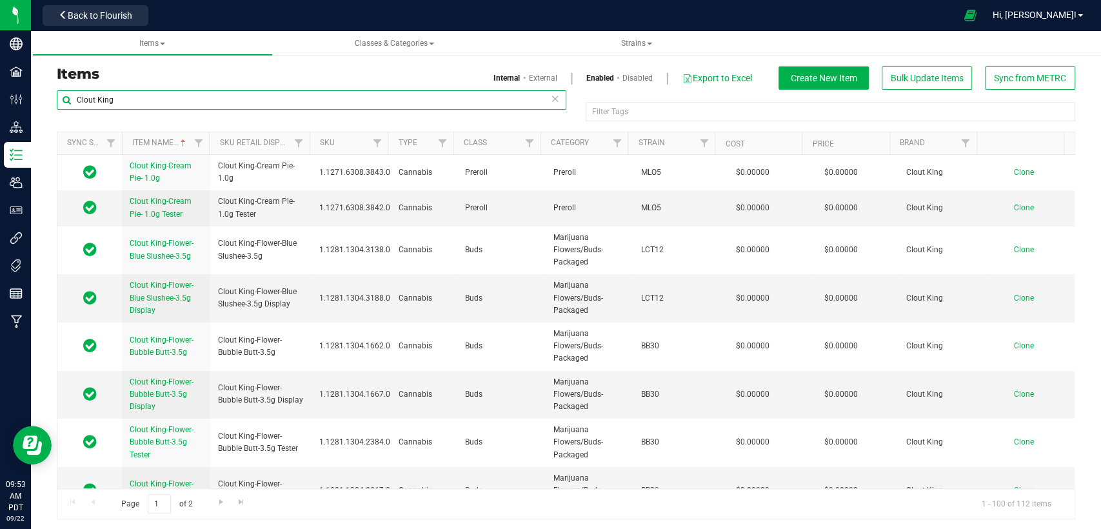
type input "Clout King"
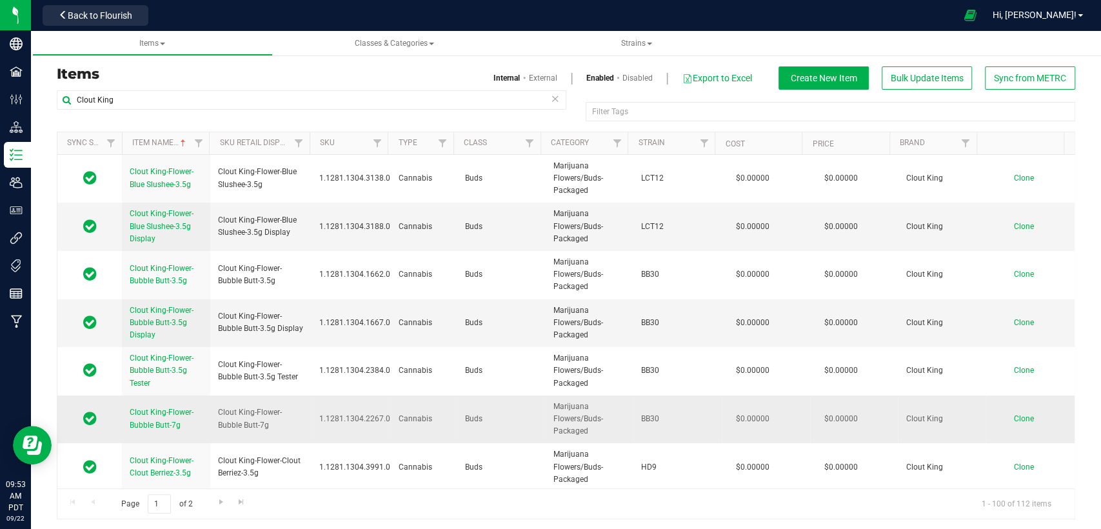
click at [1014, 419] on span "Clone" at bounding box center [1024, 418] width 20 height 9
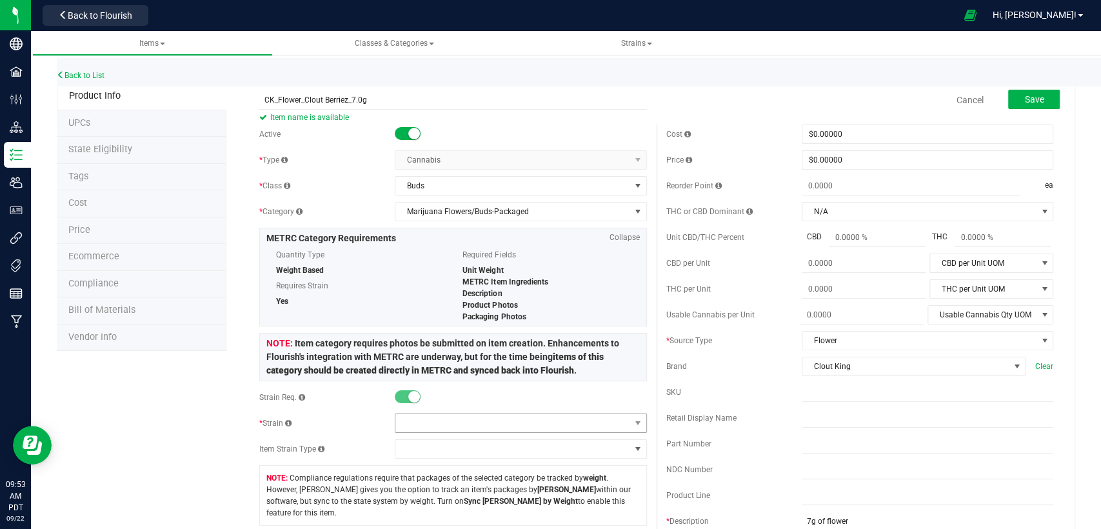
type input "CK_Flower_Clout Berriez_7.0g"
click at [542, 424] on span at bounding box center [512, 423] width 234 height 18
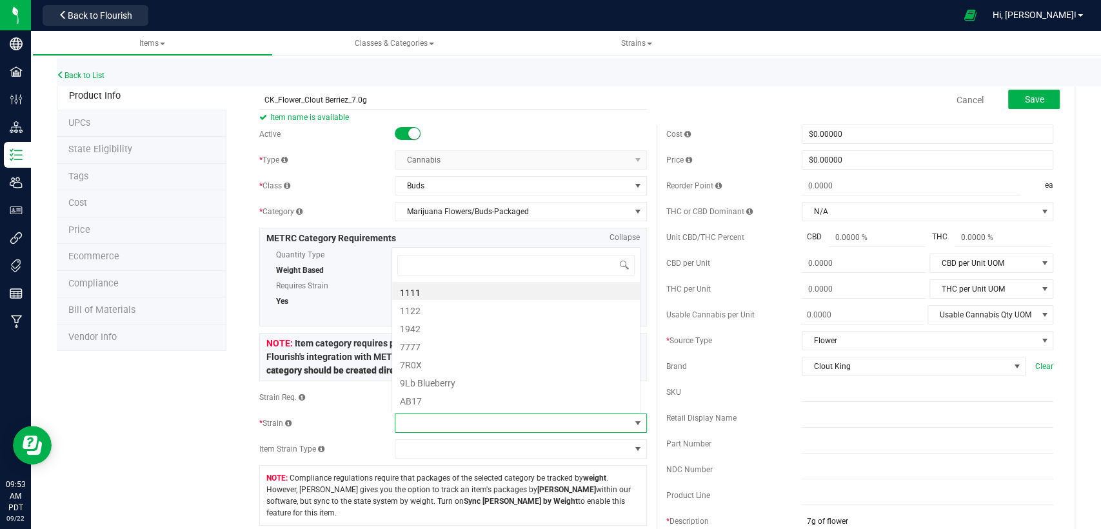
scroll to position [19, 245]
type input "Clout"
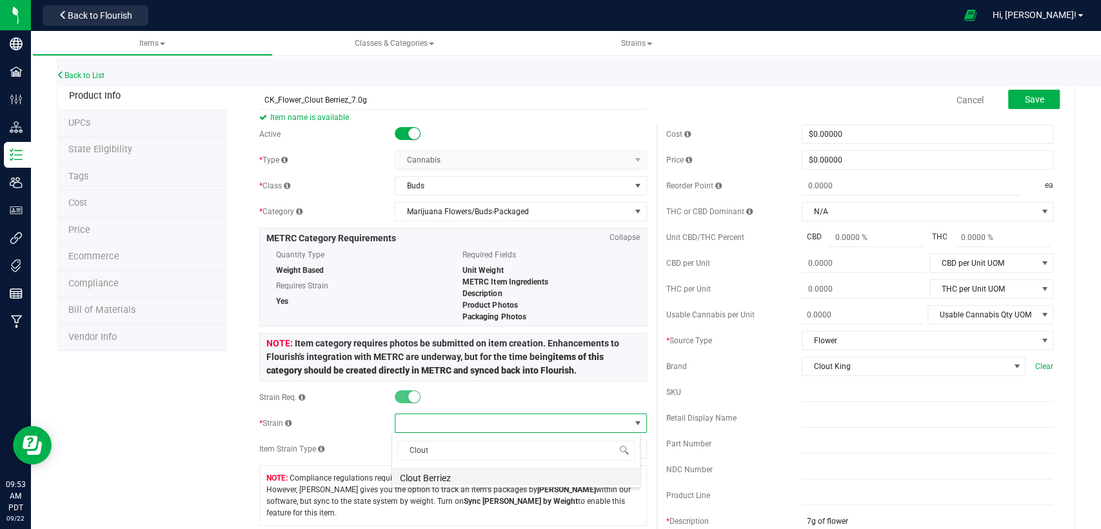
click at [511, 476] on li "Clout Berriez" at bounding box center [516, 476] width 248 height 18
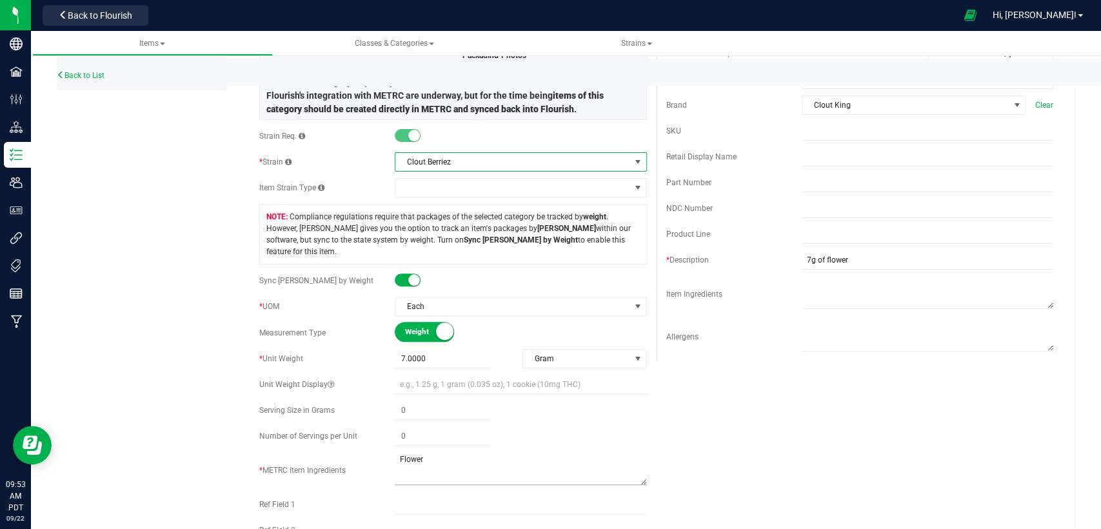
scroll to position [286, 0]
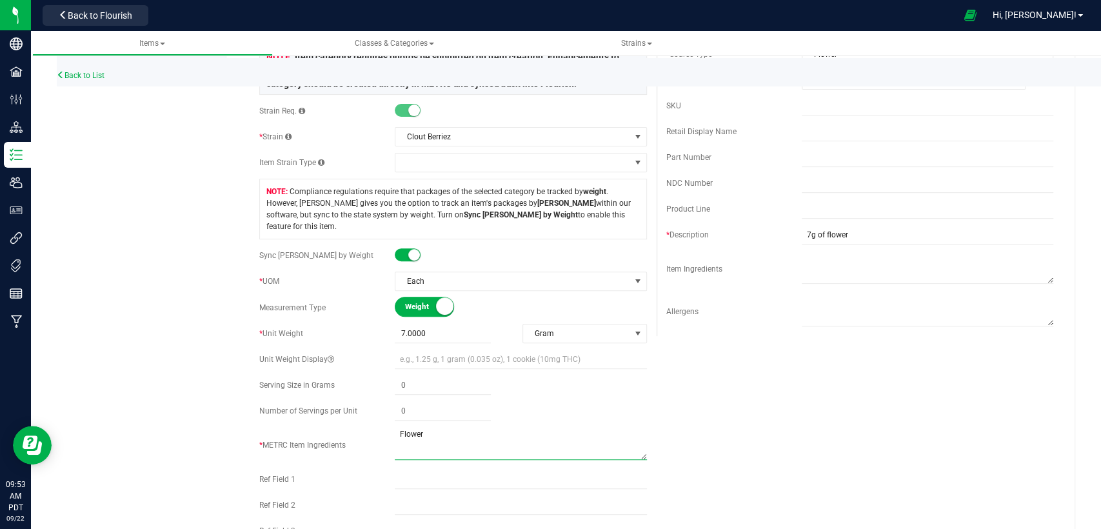
drag, startPoint x: 381, startPoint y: 430, endPoint x: 371, endPoint y: 430, distance: 9.7
click at [373, 430] on div "* METRC Item Ingredients" at bounding box center [452, 445] width 387 height 36
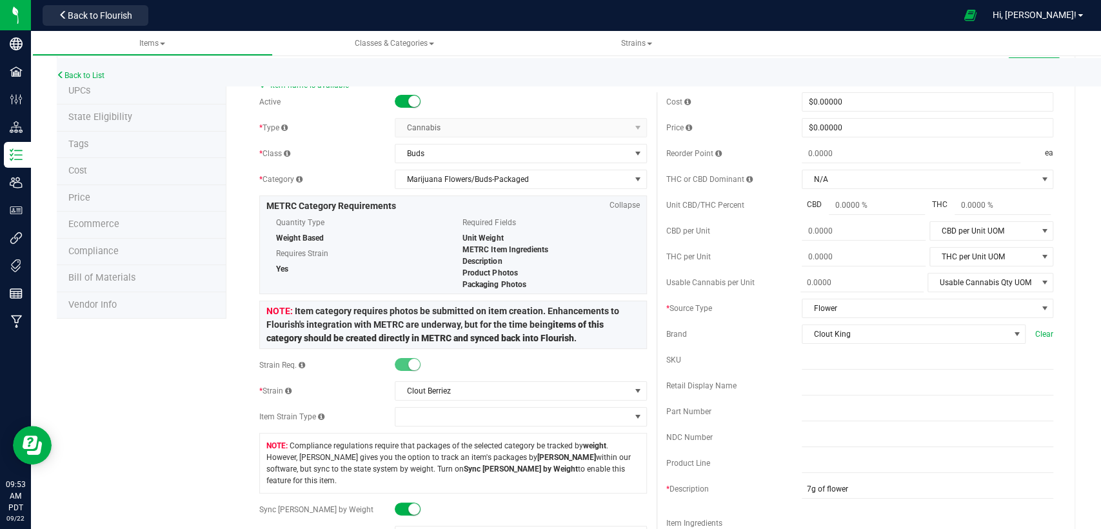
scroll to position [0, 0]
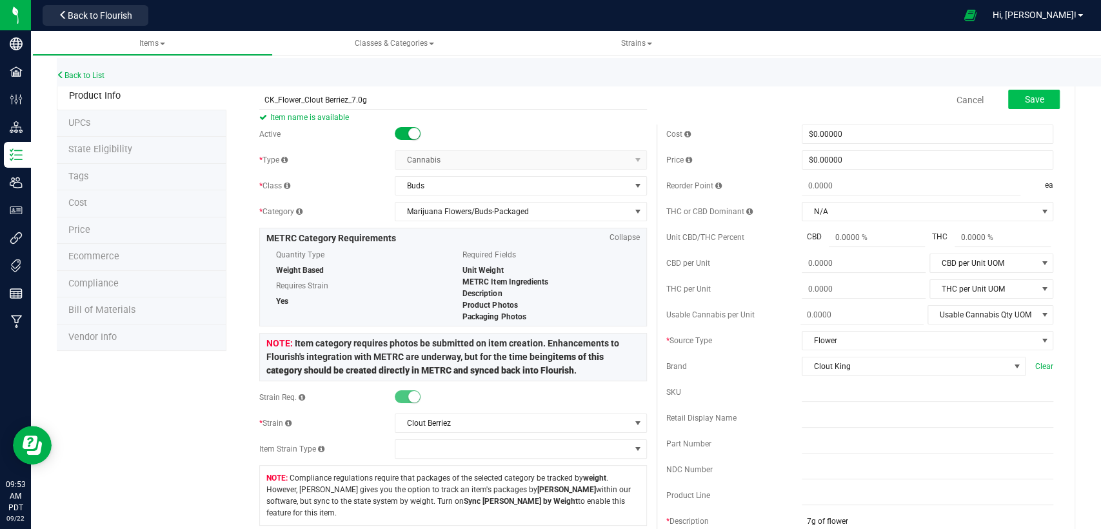
type textarea "Usable cannabis."
click at [1030, 105] on button "Save" at bounding box center [1034, 99] width 52 height 19
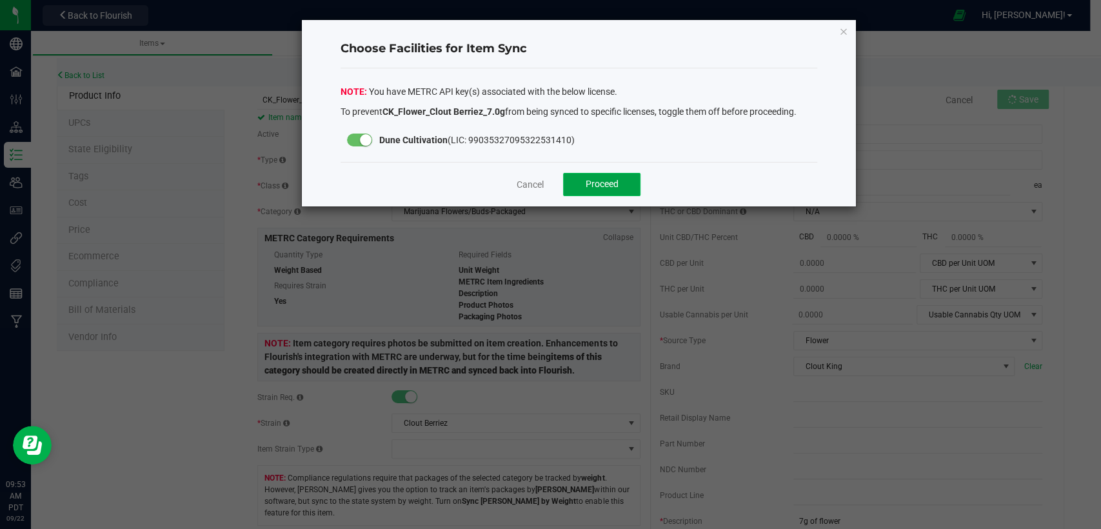
click at [604, 175] on button "Proceed" at bounding box center [601, 184] width 77 height 23
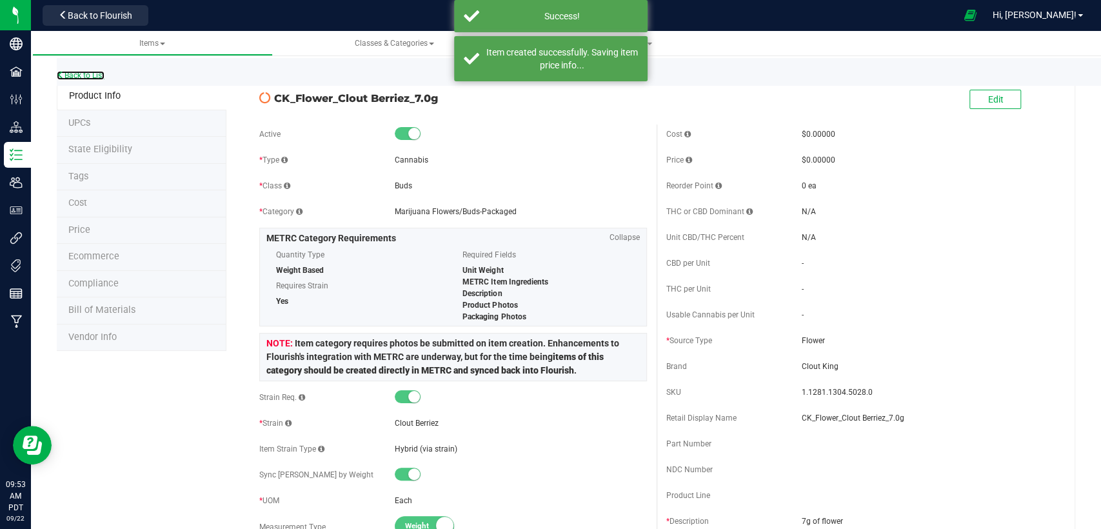
click at [88, 73] on link "Back to List" at bounding box center [81, 75] width 48 height 9
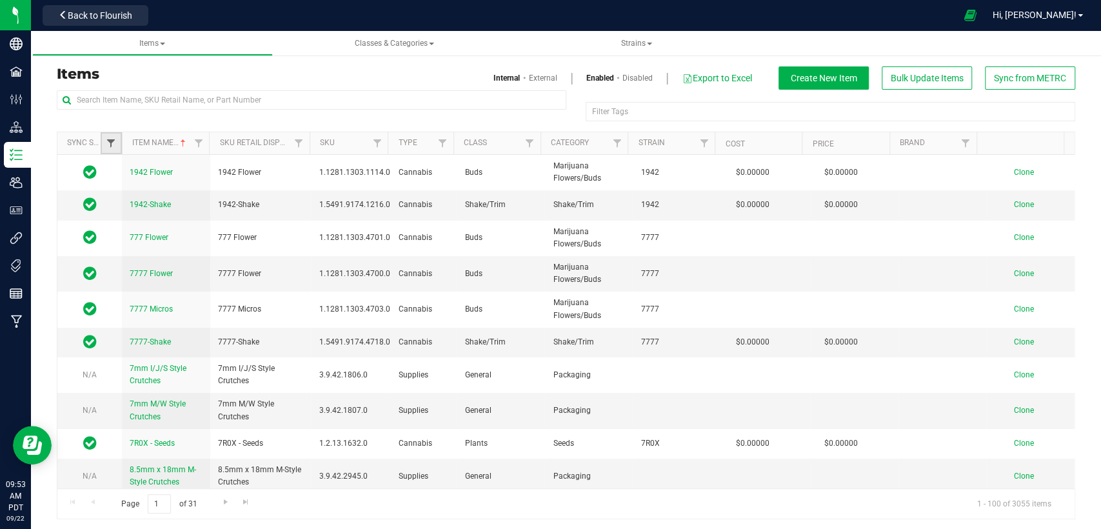
click at [108, 141] on span "Filter" at bounding box center [111, 143] width 10 height 10
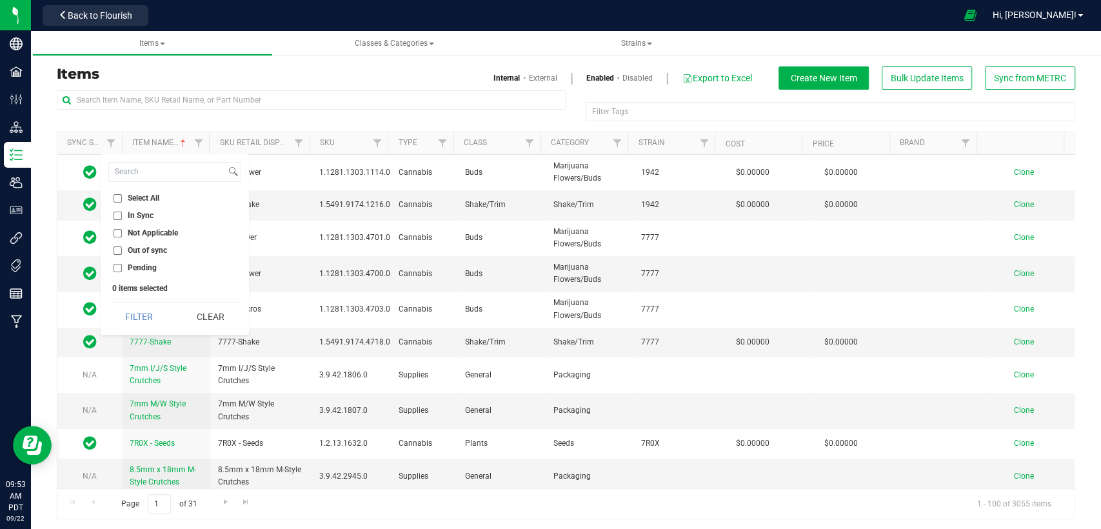
click at [117, 249] on input "Out of sync" at bounding box center [118, 250] width 8 height 8
checkbox input "true"
click at [145, 312] on button "Filter" at bounding box center [139, 317] width 62 height 28
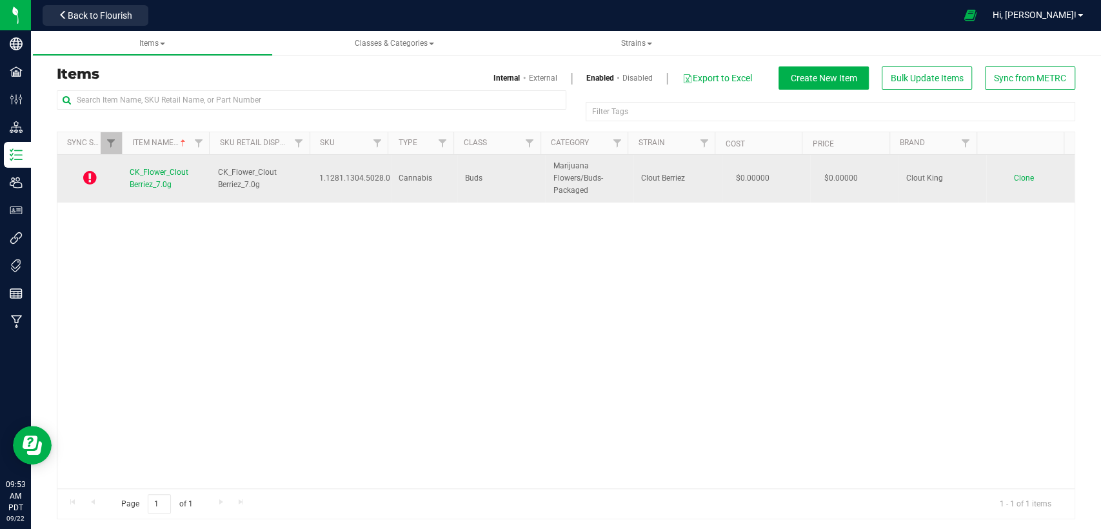
click at [1014, 179] on span "Clone" at bounding box center [1024, 178] width 20 height 9
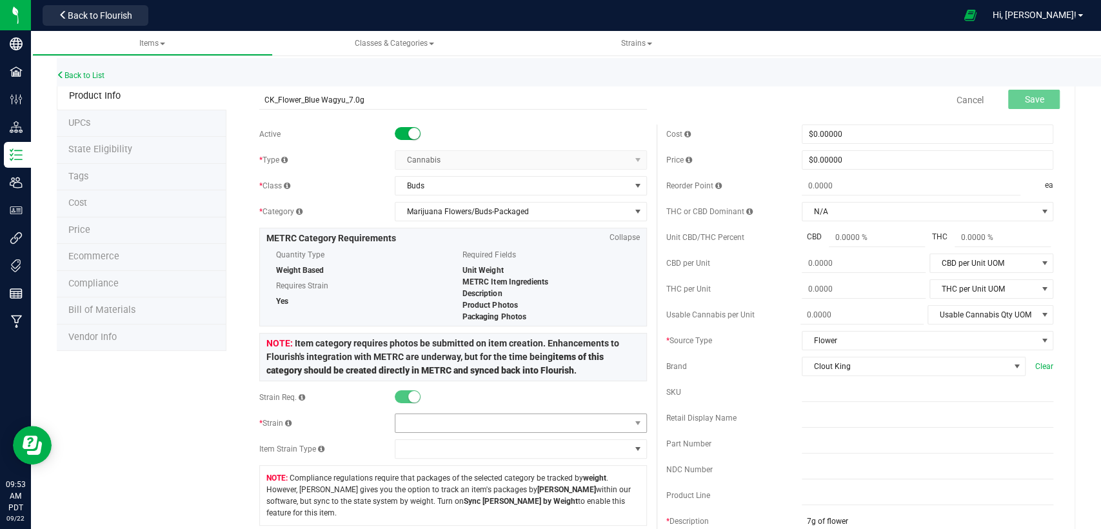
type input "CK_Flower_Blue Wagyu_7.0g"
click at [445, 430] on span at bounding box center [512, 423] width 234 height 18
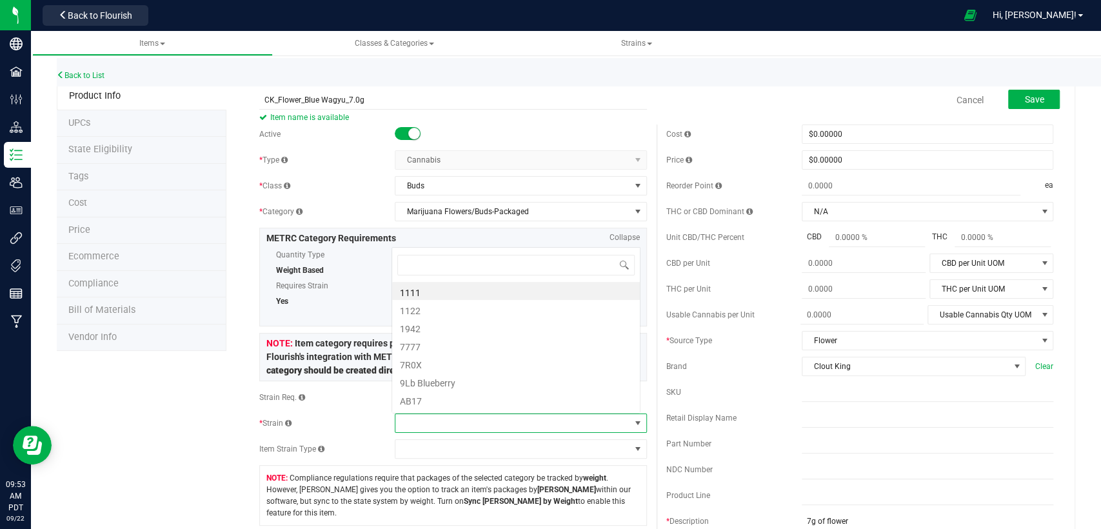
scroll to position [19, 245]
type input "Blue"
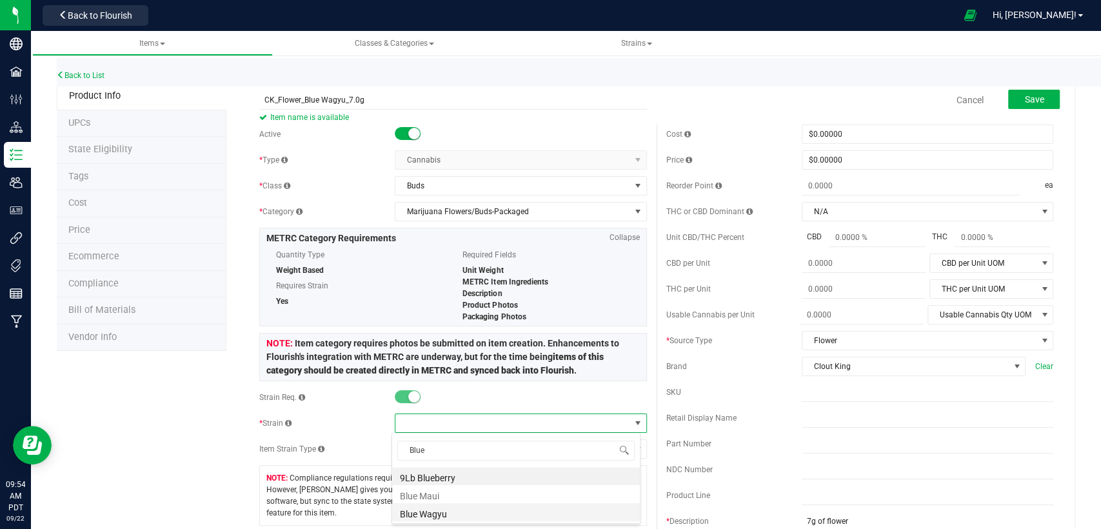
click at [443, 505] on li "Blue Wagyu" at bounding box center [516, 512] width 248 height 18
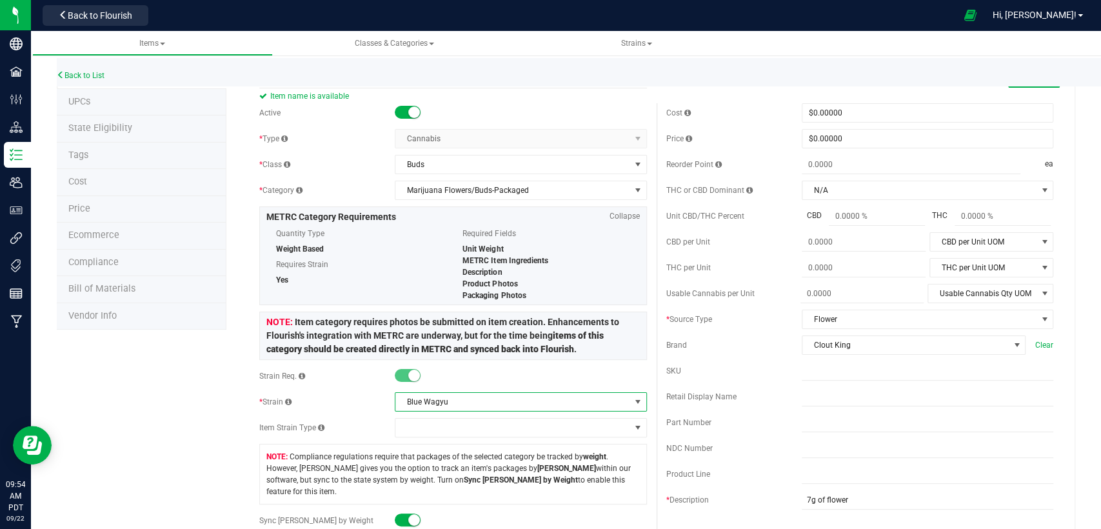
scroll to position [0, 0]
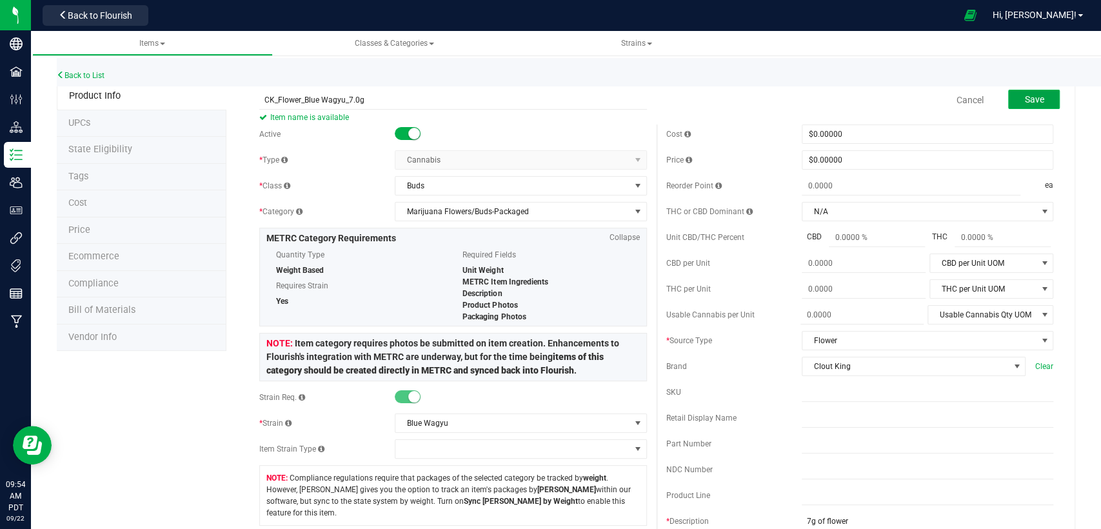
click at [1024, 101] on span "Save" at bounding box center [1033, 99] width 19 height 10
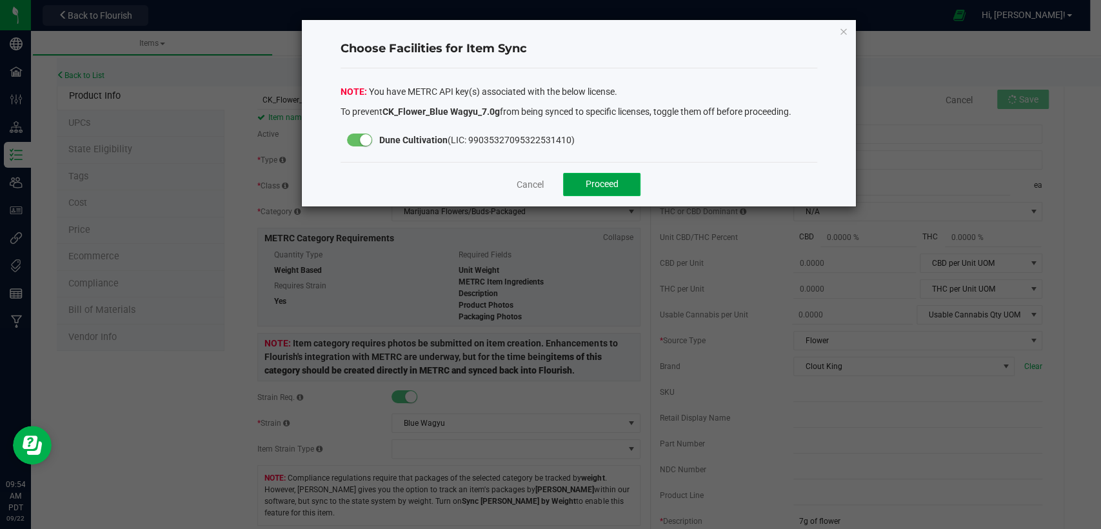
click at [632, 185] on button "Proceed" at bounding box center [601, 184] width 77 height 23
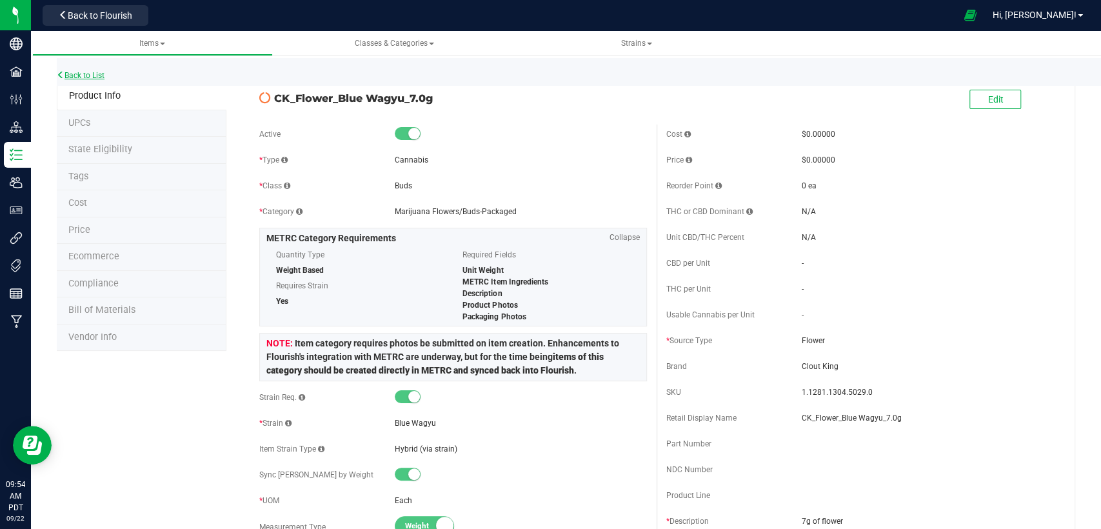
click at [90, 77] on link "Back to List" at bounding box center [81, 75] width 48 height 9
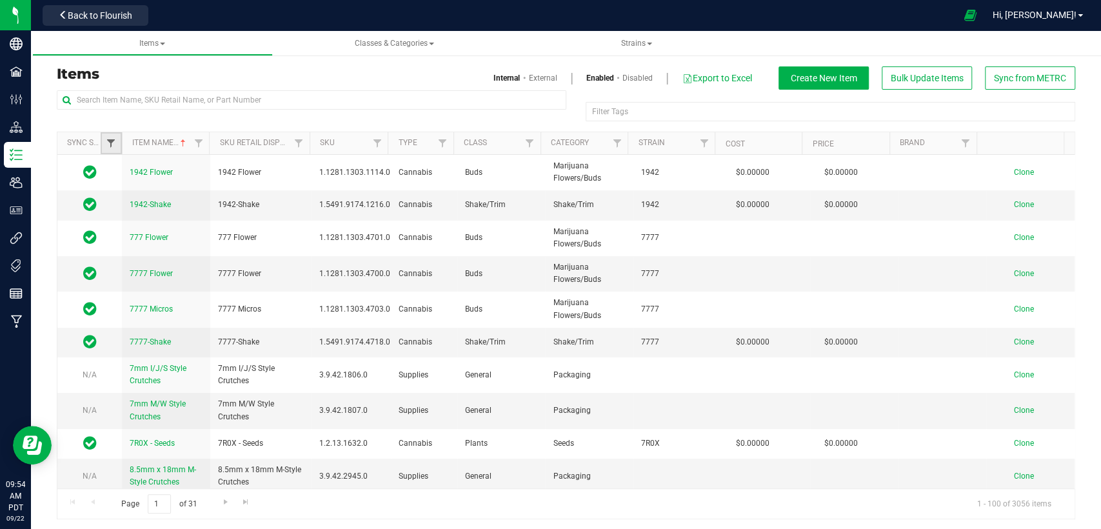
click at [110, 142] on span "Filter" at bounding box center [111, 143] width 10 height 10
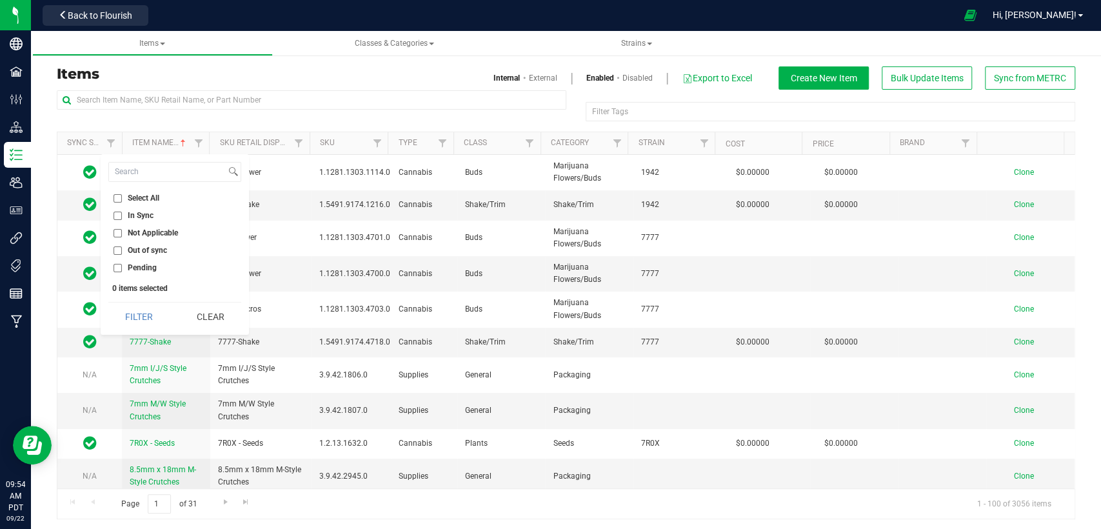
click at [118, 249] on input "Out of sync" at bounding box center [118, 250] width 8 height 8
checkbox input "true"
click at [160, 303] on div "Filter Clear" at bounding box center [174, 316] width 133 height 29
click at [146, 313] on button "Filter" at bounding box center [139, 317] width 62 height 28
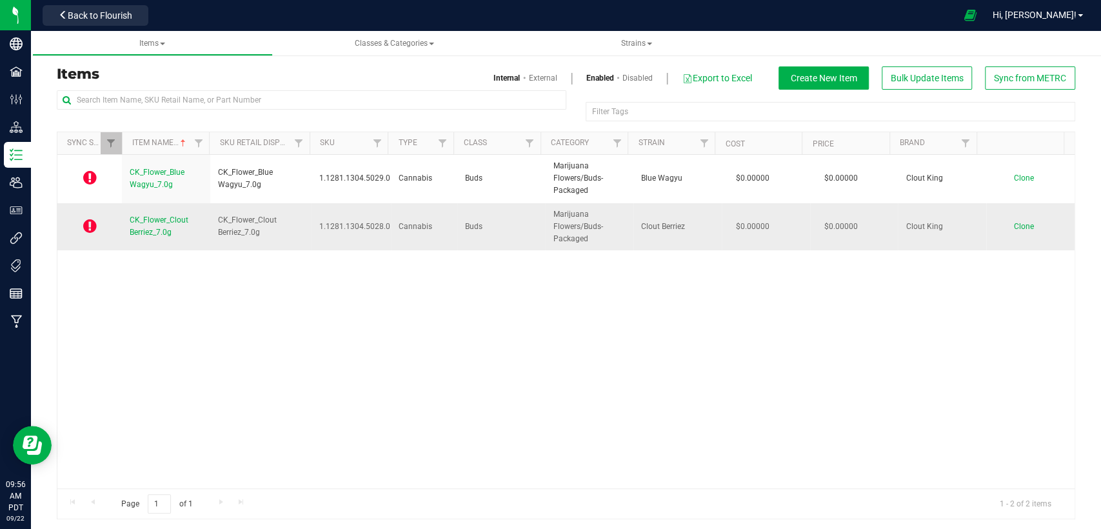
click at [148, 227] on span "CK_Flower_Clout Berriez_7.0g" at bounding box center [159, 225] width 59 height 21
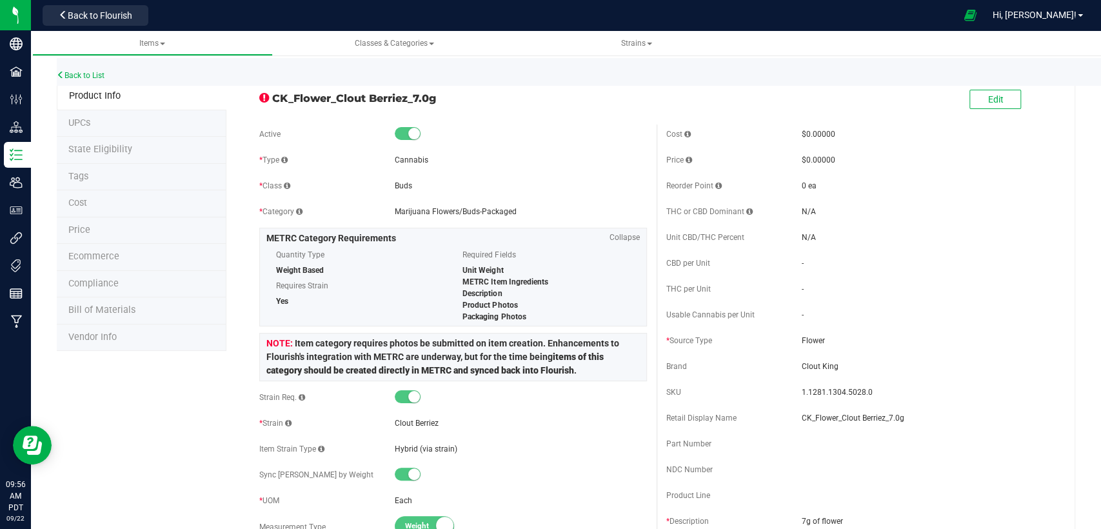
click at [94, 141] on li "State Eligibility" at bounding box center [142, 150] width 170 height 27
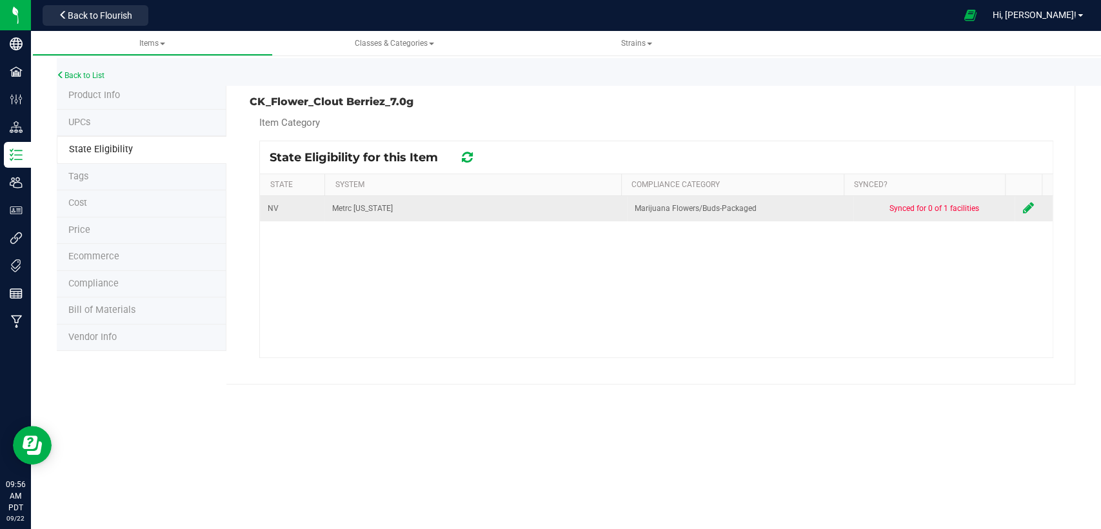
click at [1022, 204] on icon at bounding box center [1027, 207] width 11 height 13
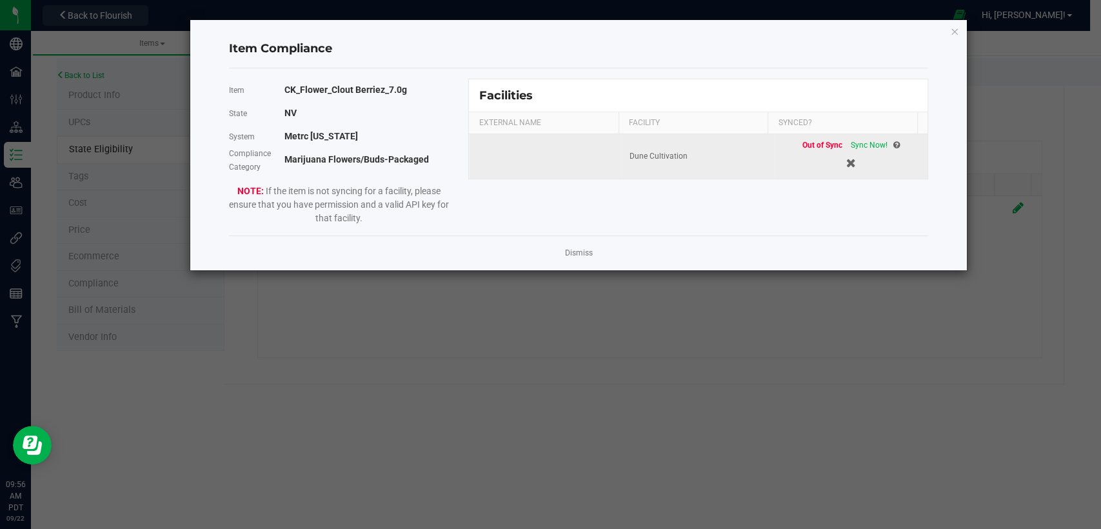
click at [860, 151] on div "Out of Sync Sync Now!" at bounding box center [850, 145] width 97 height 12
click at [861, 143] on span "Sync Now!" at bounding box center [869, 145] width 37 height 9
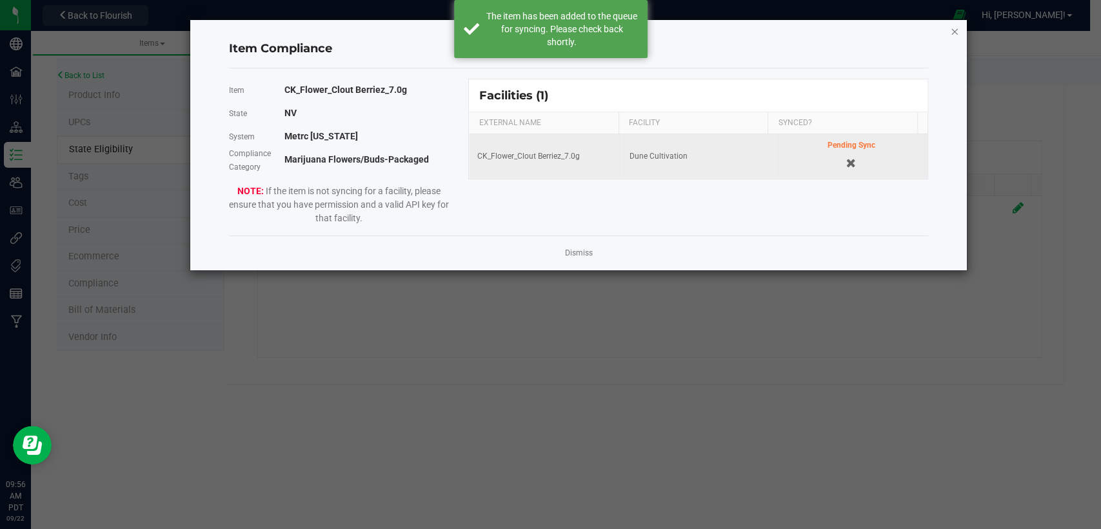
click at [953, 27] on icon "Close modal" at bounding box center [954, 30] width 9 height 15
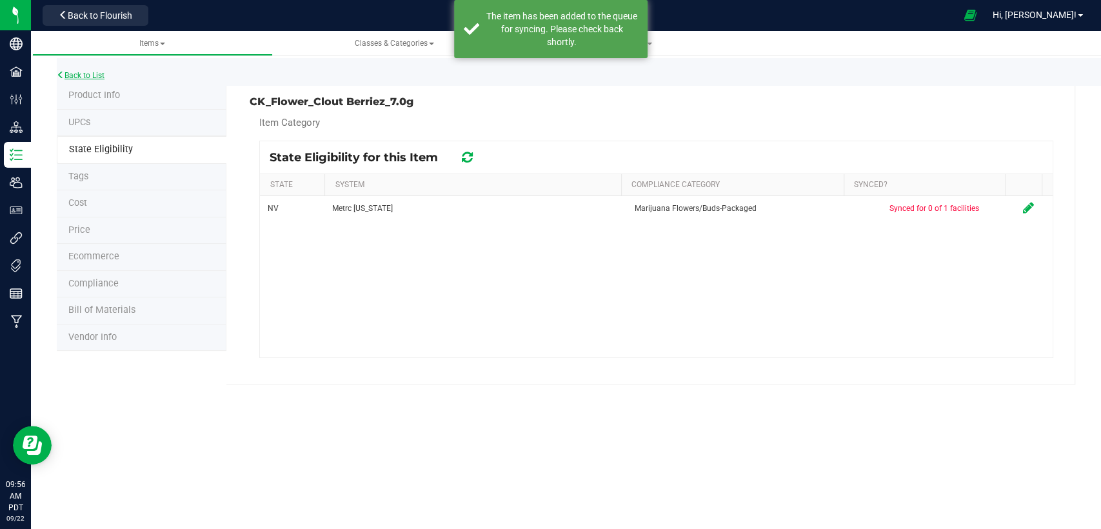
click at [65, 77] on link "Back to List" at bounding box center [81, 75] width 48 height 9
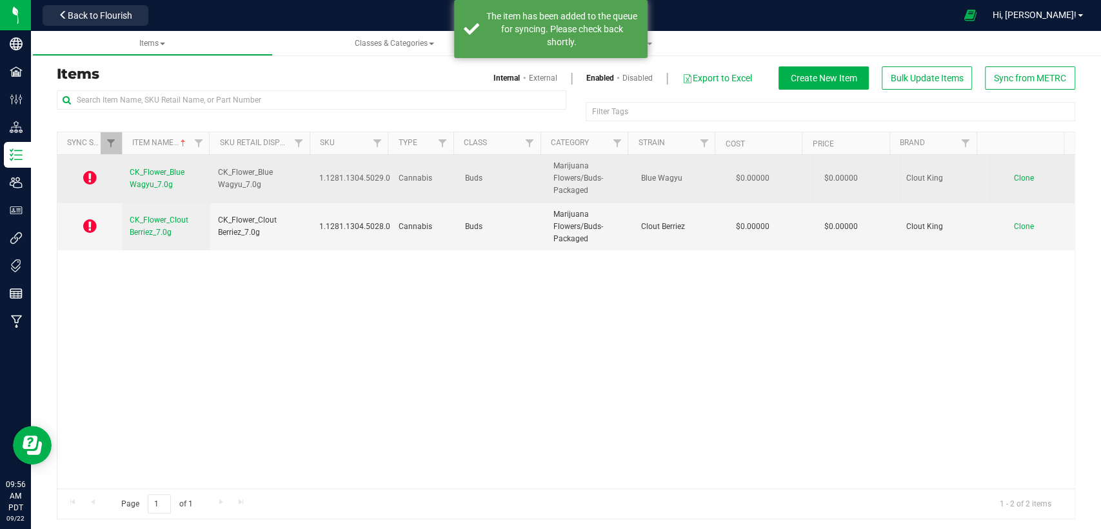
click at [148, 188] on span "CK_Flower_Blue Wagyu_7.0g" at bounding box center [157, 178] width 55 height 21
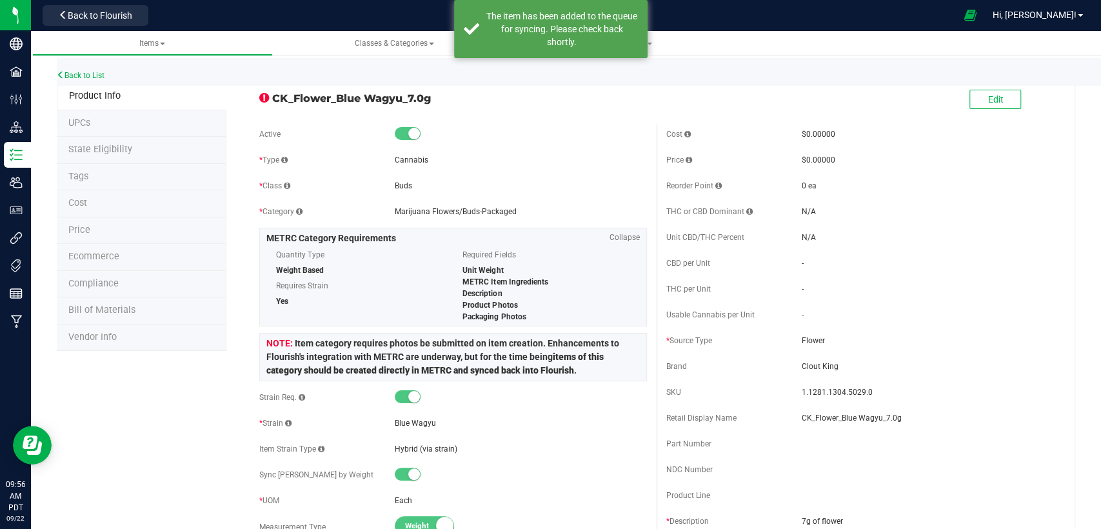
click at [104, 146] on span "State Eligibility" at bounding box center [100, 149] width 64 height 11
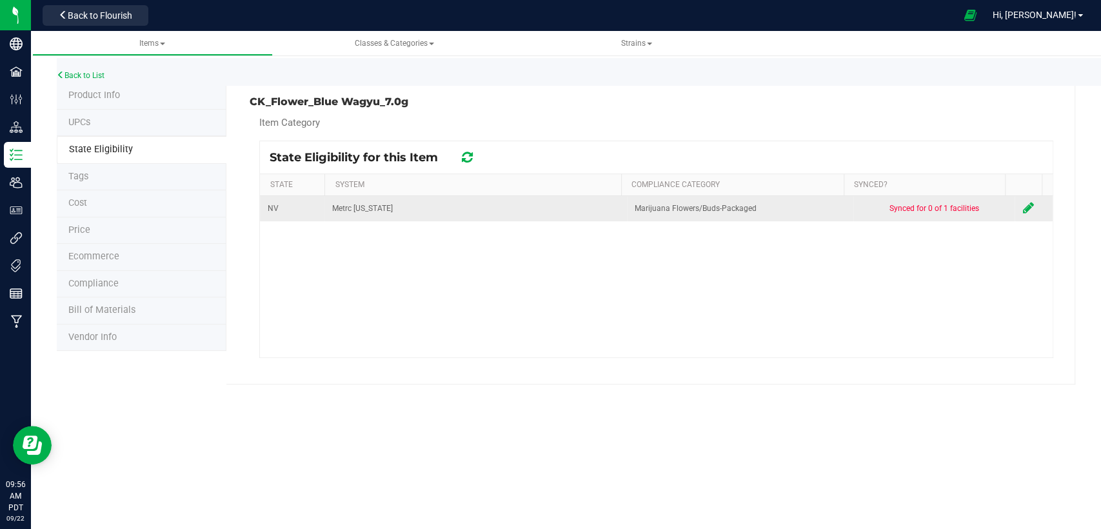
click at [1022, 204] on icon at bounding box center [1027, 207] width 11 height 13
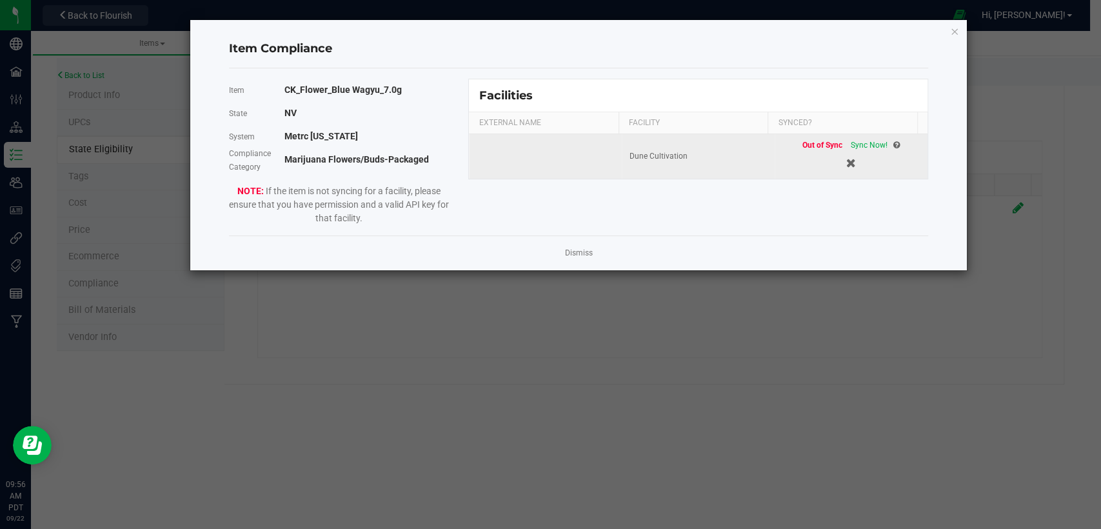
click at [859, 139] on div "Out of Sync Sync Now!" at bounding box center [850, 145] width 97 height 12
click at [857, 141] on span "Sync Now!" at bounding box center [869, 145] width 37 height 9
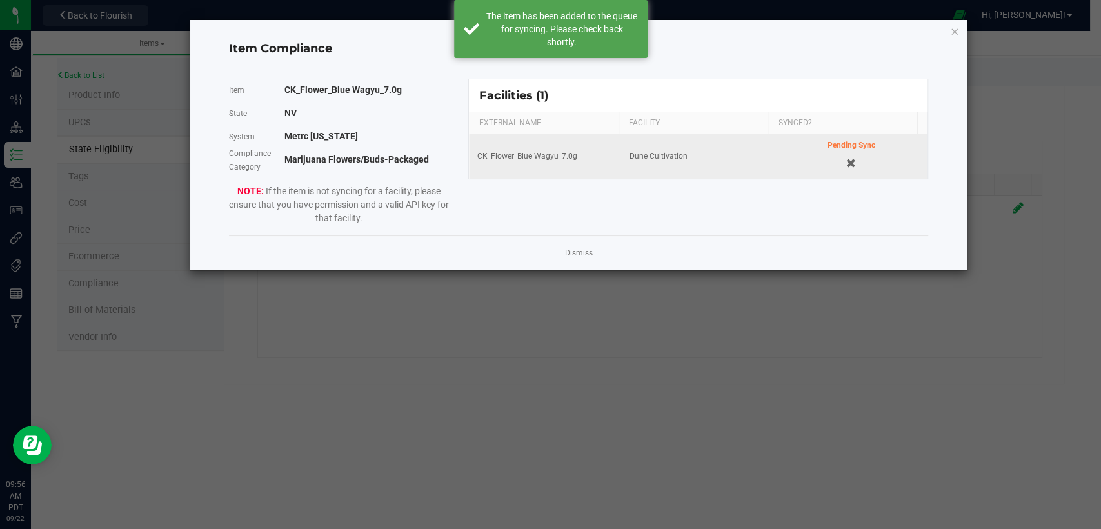
click at [959, 27] on div "Item Compliance Item CK_Flower_Blue Wagyu_7.0g State [US_STATE] System Metrc [U…" at bounding box center [578, 145] width 776 height 250
click at [955, 30] on icon "Close modal" at bounding box center [954, 30] width 9 height 15
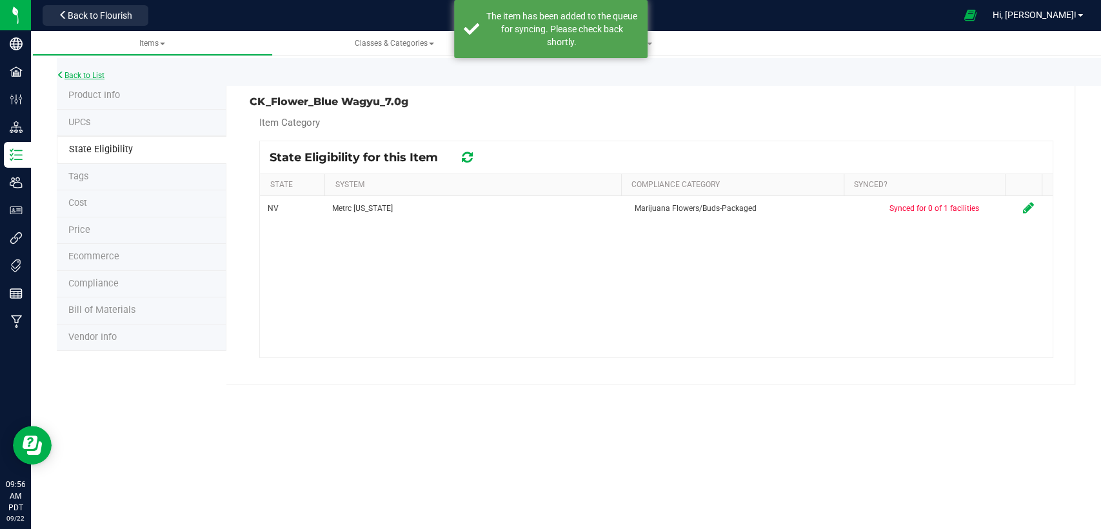
click at [88, 79] on link "Back to List" at bounding box center [81, 75] width 48 height 9
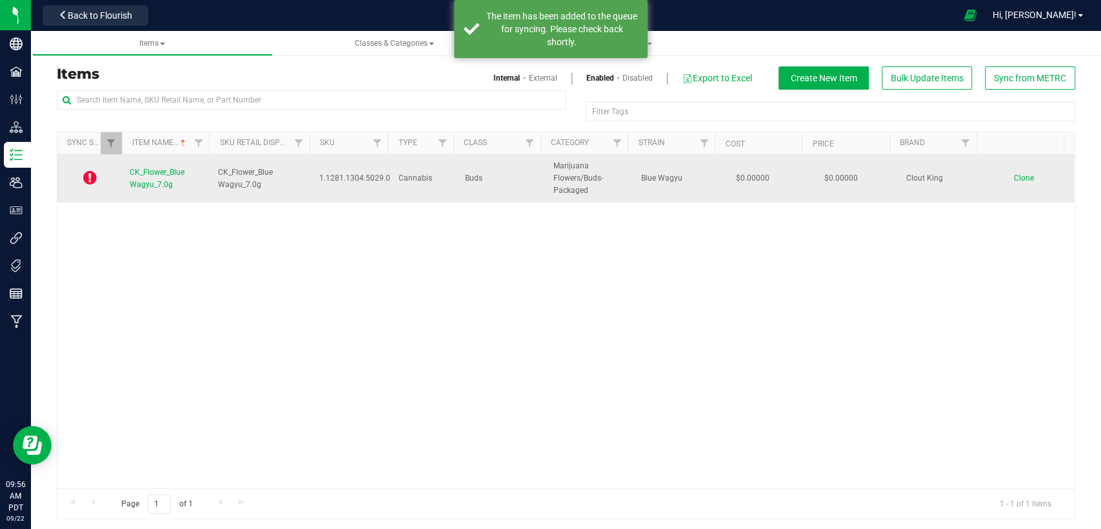
click at [155, 181] on span "CK_Flower_Blue Wagyu_7.0g" at bounding box center [157, 178] width 55 height 21
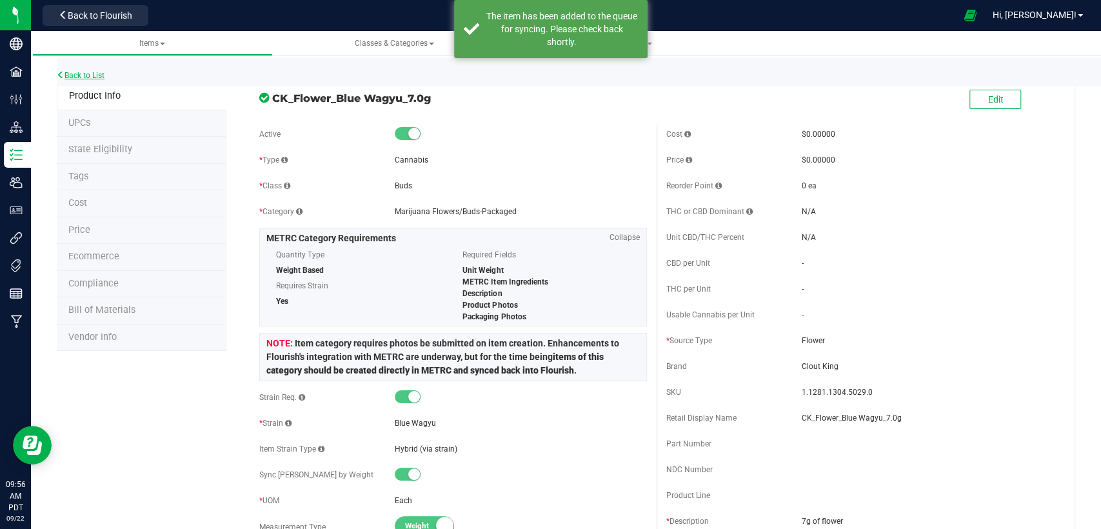
click at [101, 77] on link "Back to List" at bounding box center [81, 75] width 48 height 9
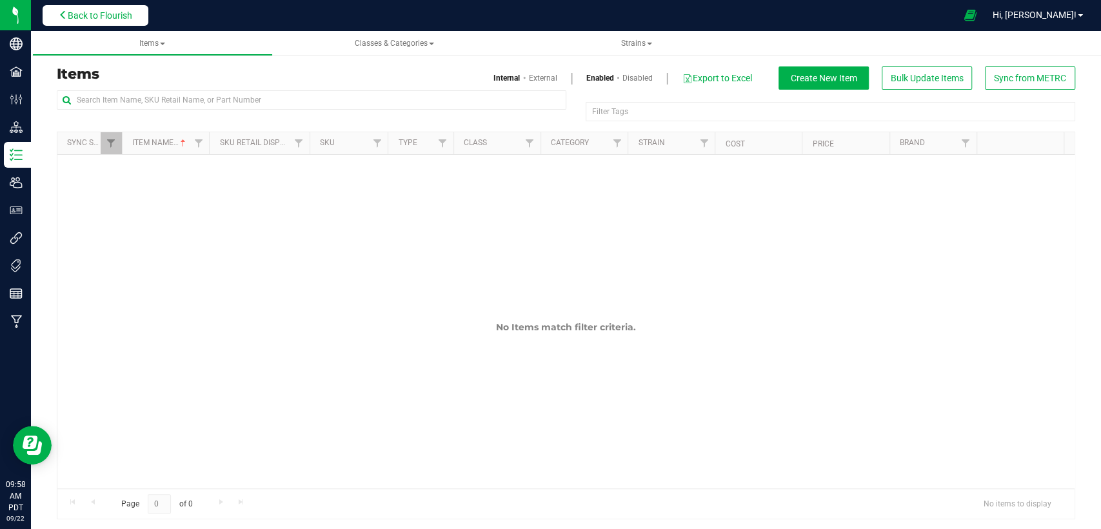
click at [107, 14] on span "Back to Flourish" at bounding box center [100, 15] width 65 height 10
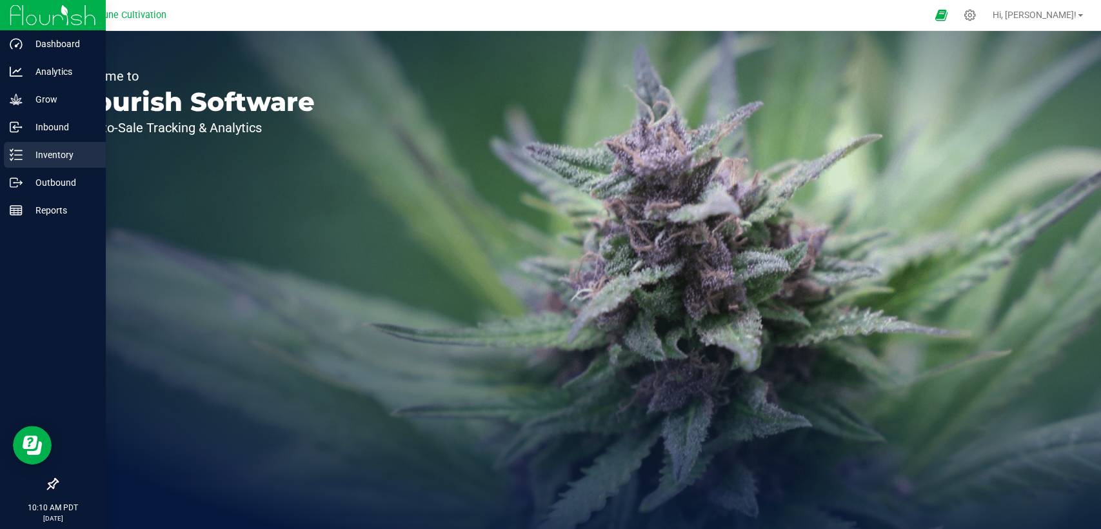
click at [30, 156] on p "Inventory" at bounding box center [61, 154] width 77 height 15
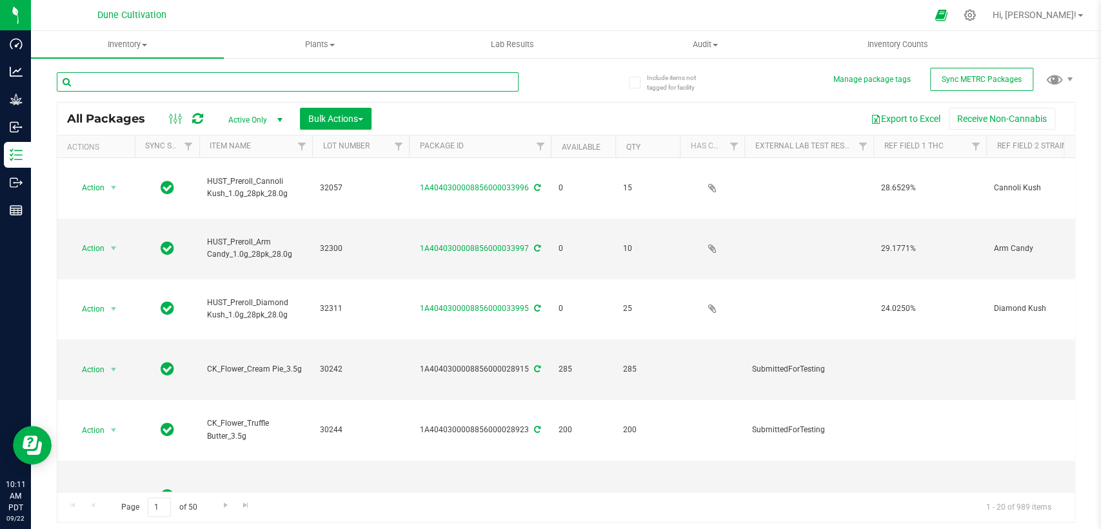
click at [200, 84] on input "text" at bounding box center [288, 81] width 462 height 19
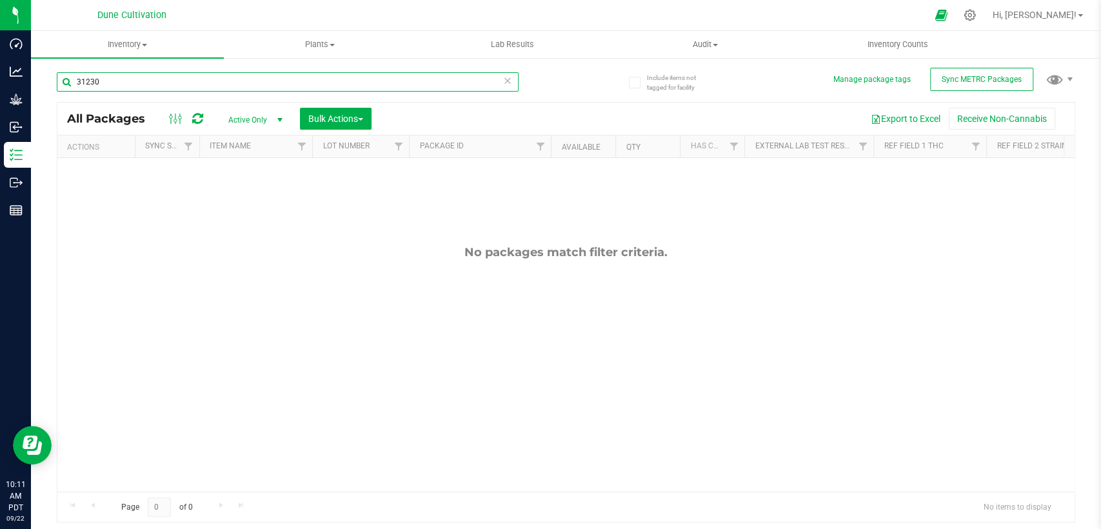
type input "31230"
click at [275, 115] on span "select" at bounding box center [280, 120] width 10 height 10
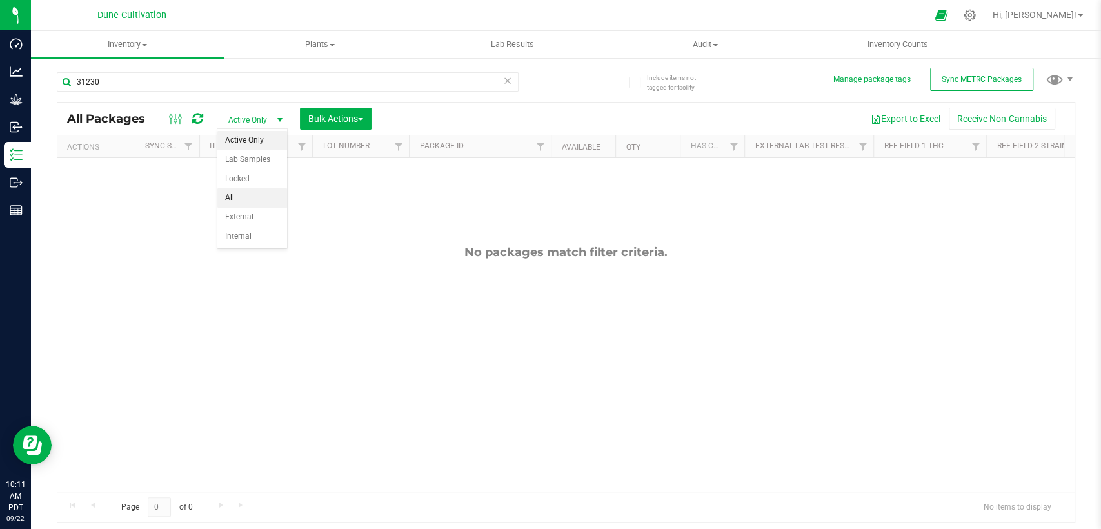
click at [248, 195] on li "All" at bounding box center [252, 197] width 70 height 19
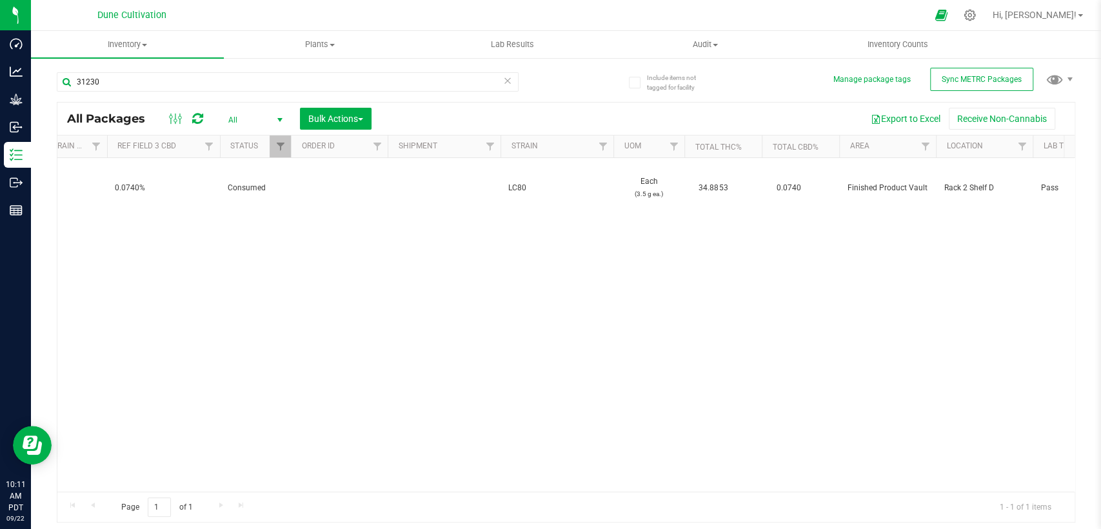
scroll to position [0, 860]
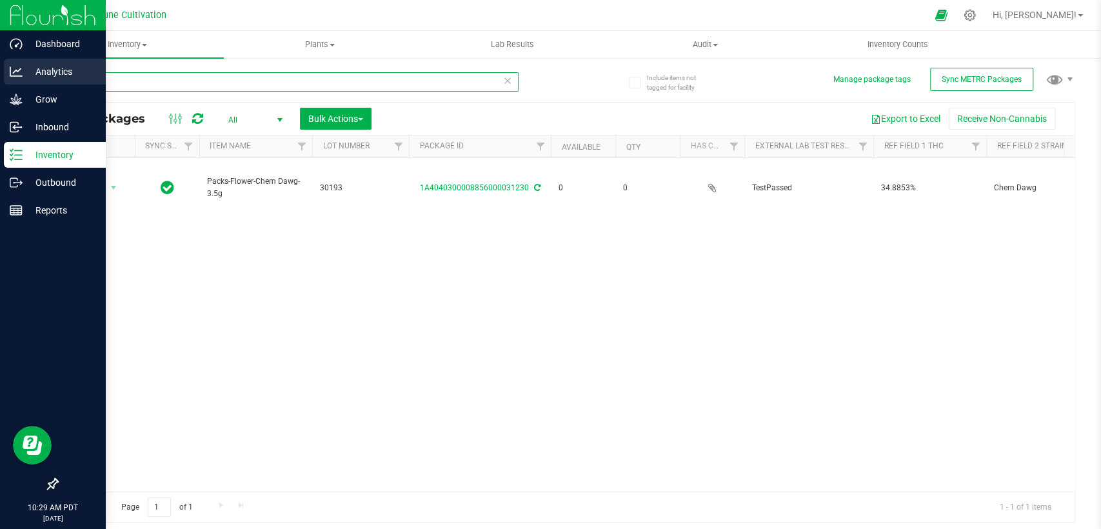
drag, startPoint x: 150, startPoint y: 79, endPoint x: 23, endPoint y: 81, distance: 127.1
click at [23, 80] on div "Dashboard Analytics Grow Inbound Inventory Outbound Reports 10:29 AM PDT [DATE]…" at bounding box center [550, 264] width 1101 height 529
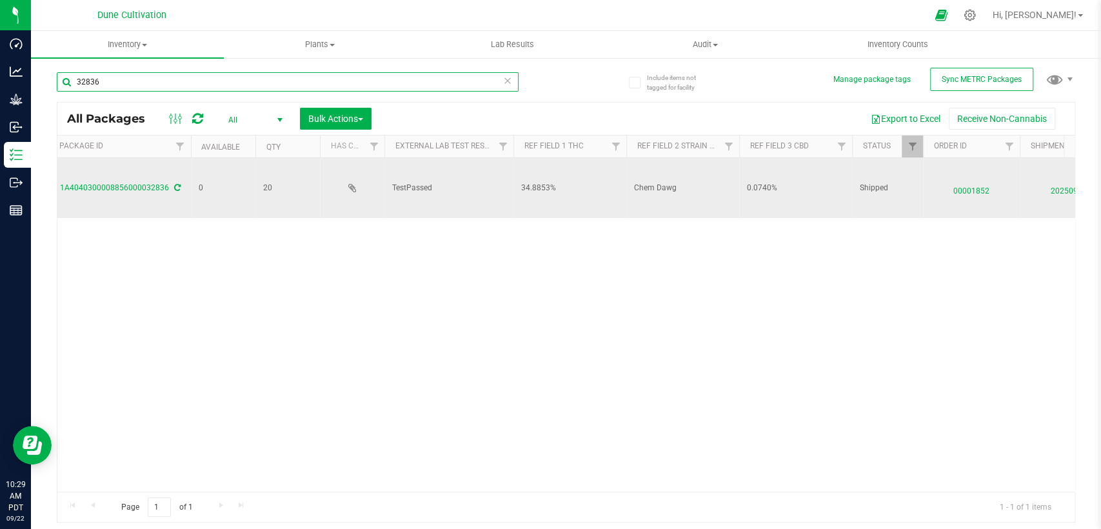
scroll to position [0, 430]
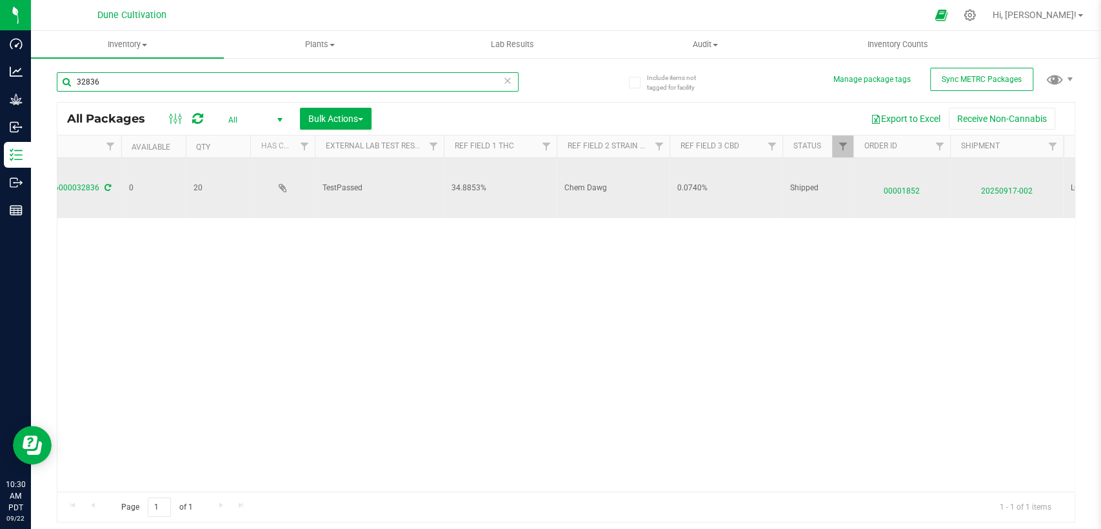
type input "32836"
click at [893, 189] on span "00001852" at bounding box center [901, 188] width 81 height 19
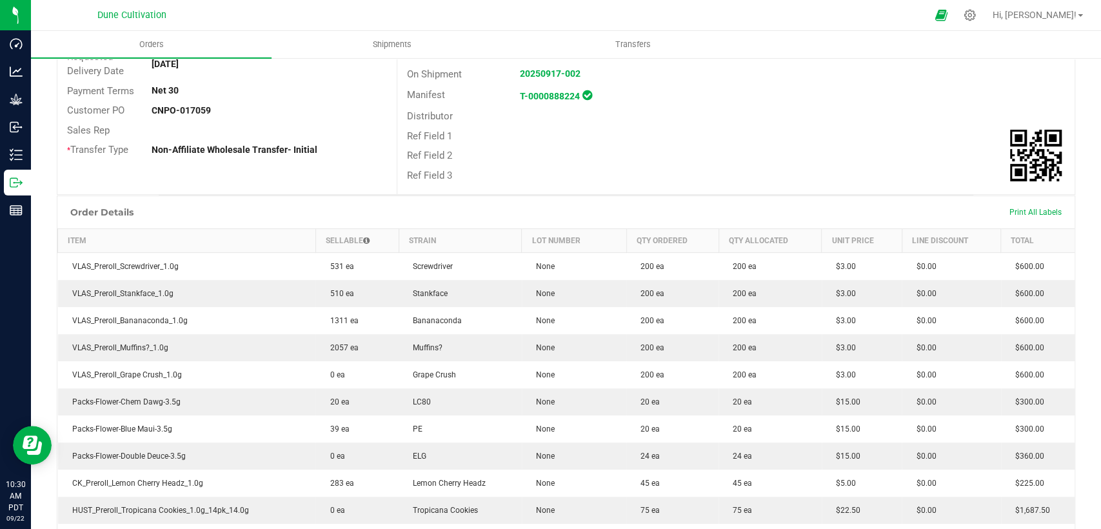
scroll to position [215, 0]
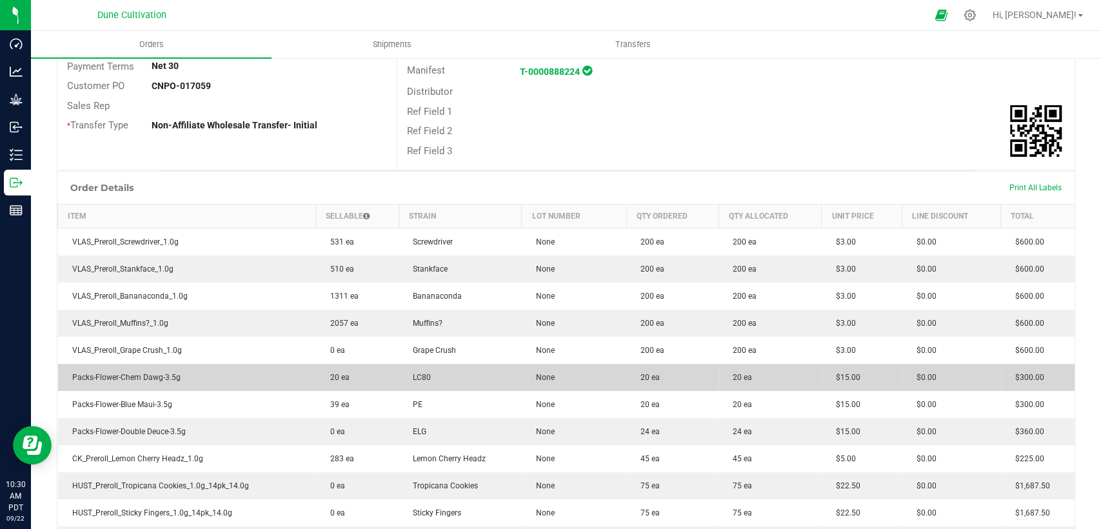
drag, startPoint x: 429, startPoint y: 378, endPoint x: 377, endPoint y: 373, distance: 52.5
click at [377, 373] on outbound-order-line-row "Packs-Flower-Chem Dawg-3.5g 20 ea LC80 None 20 ea 20 ea $15.00 $0.00 $300.00" at bounding box center [566, 377] width 1017 height 27
drag, startPoint x: 72, startPoint y: 374, endPoint x: 929, endPoint y: 378, distance: 856.6
click at [929, 378] on outbound-order-line-row "Packs-Flower-Chem Dawg-3.5g 20 ea LC80 None 20 ea 20 ea $15.00 $0.00 $300.00" at bounding box center [566, 377] width 1017 height 27
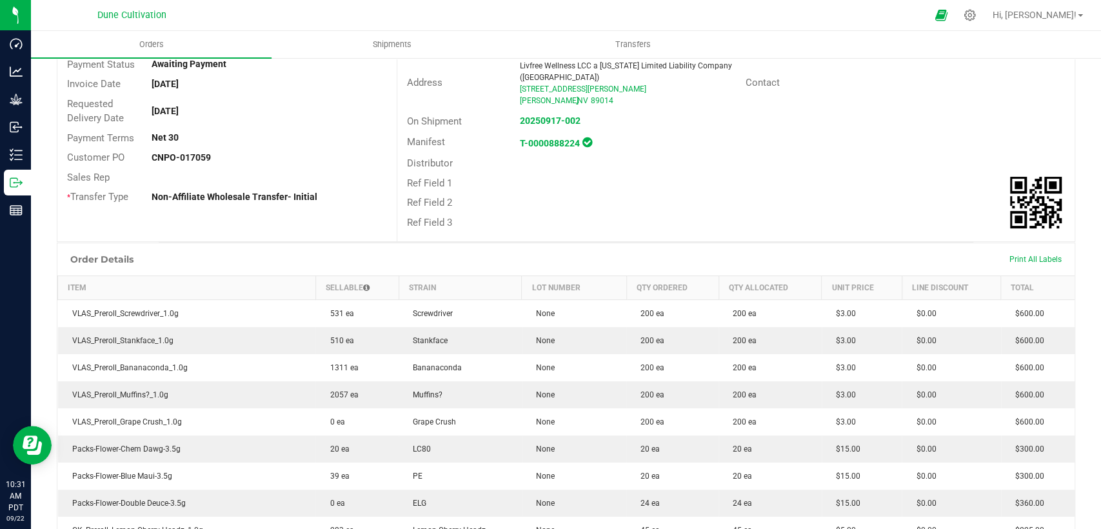
scroll to position [0, 0]
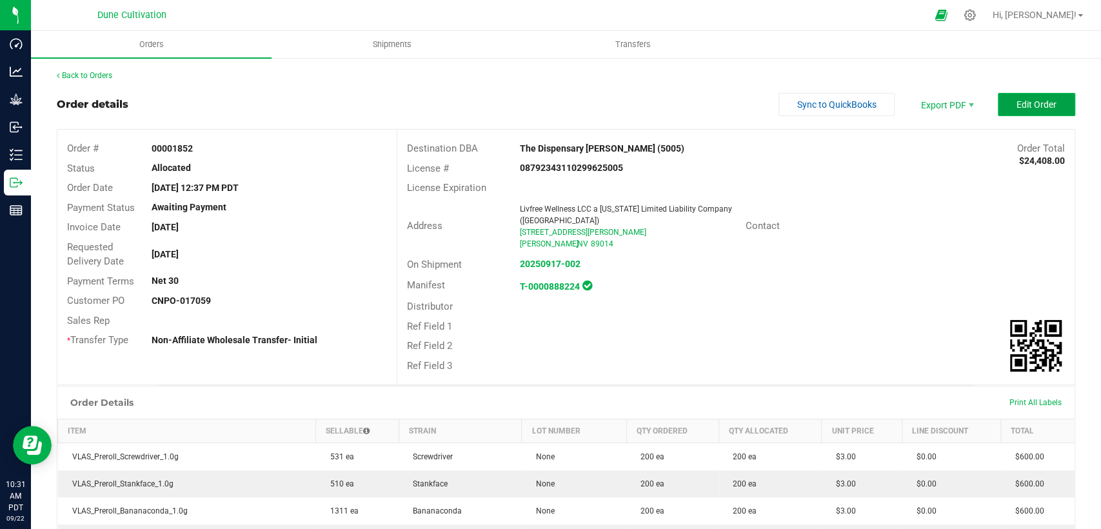
click at [1023, 101] on span "Edit Order" at bounding box center [1037, 104] width 40 height 10
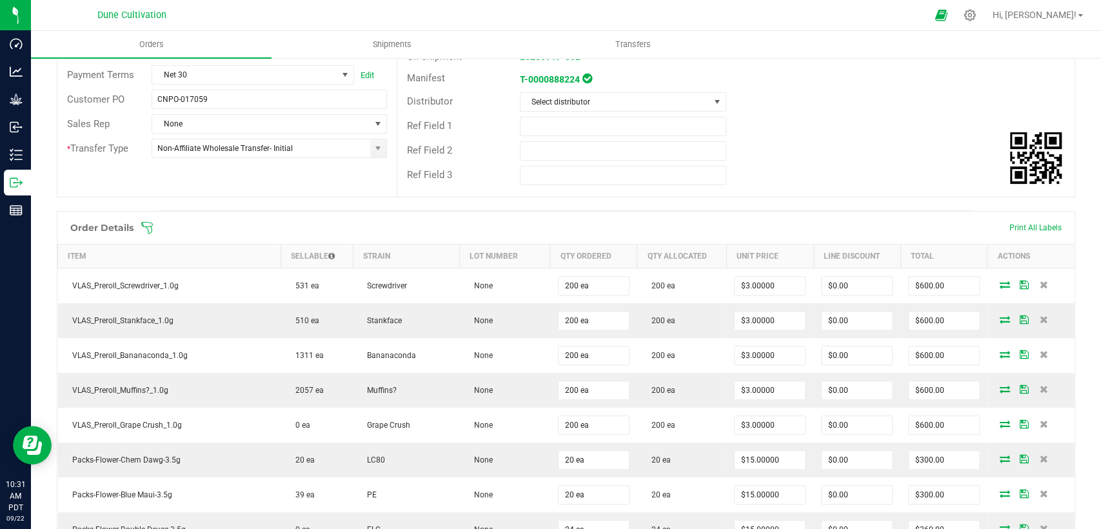
scroll to position [215, 0]
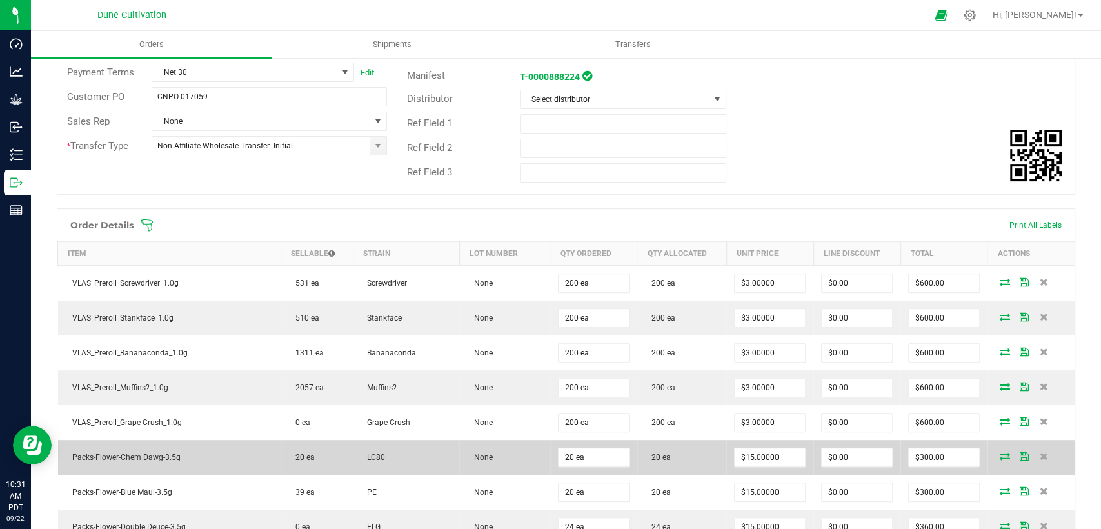
click at [1000, 452] on icon at bounding box center [1005, 456] width 10 height 8
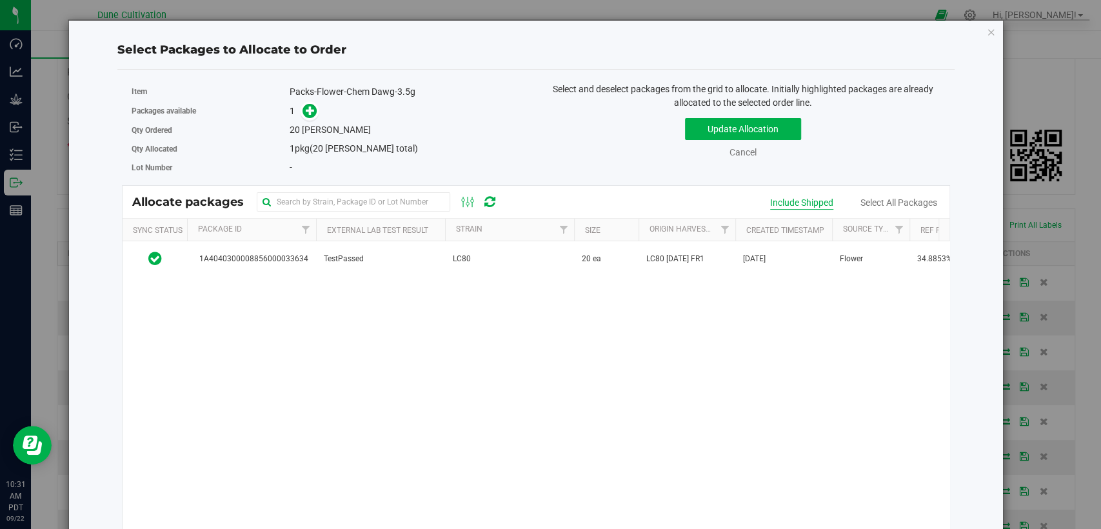
click at [779, 203] on div "Include Shipped" at bounding box center [801, 203] width 63 height 14
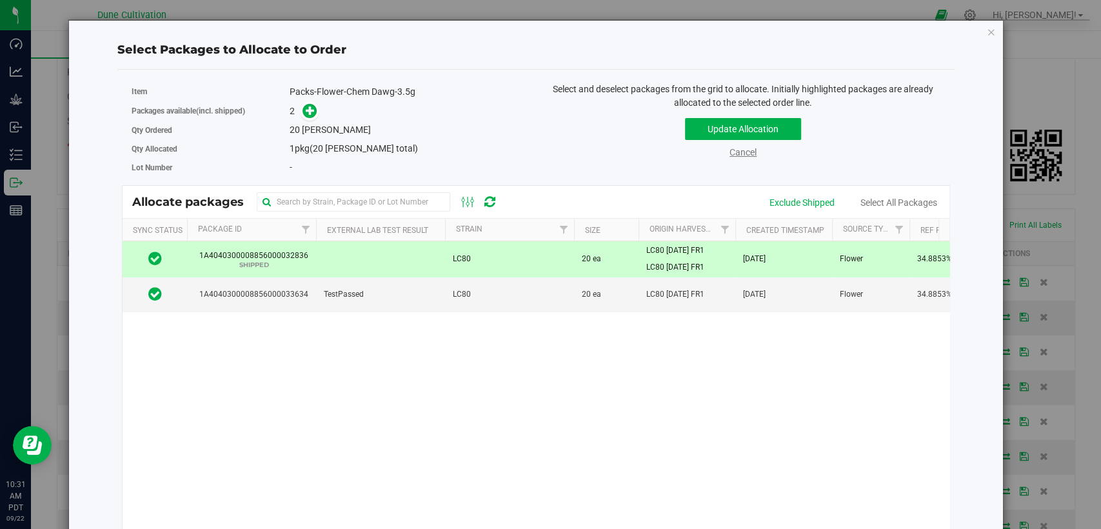
click at [732, 155] on link "Cancel" at bounding box center [743, 152] width 27 height 10
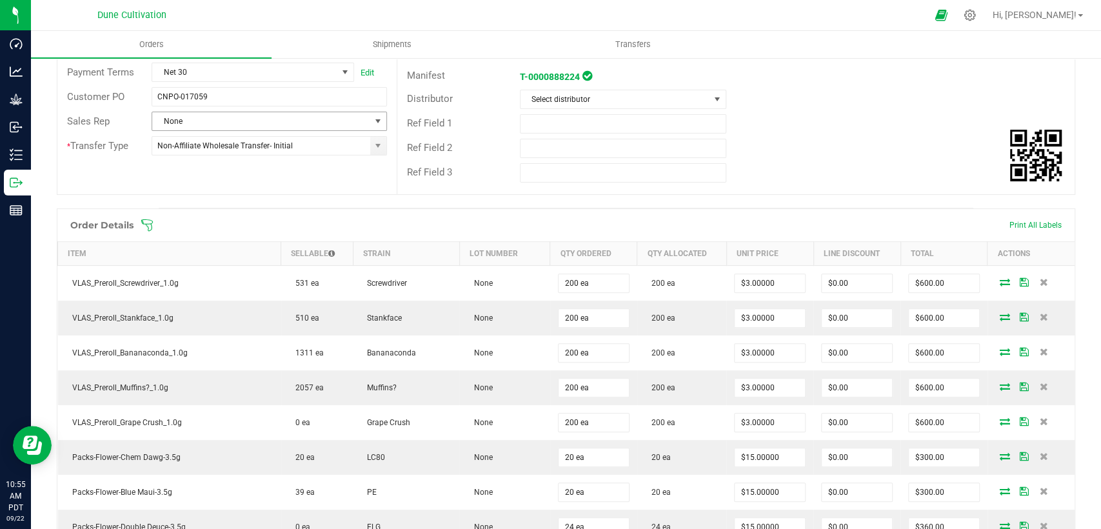
scroll to position [0, 0]
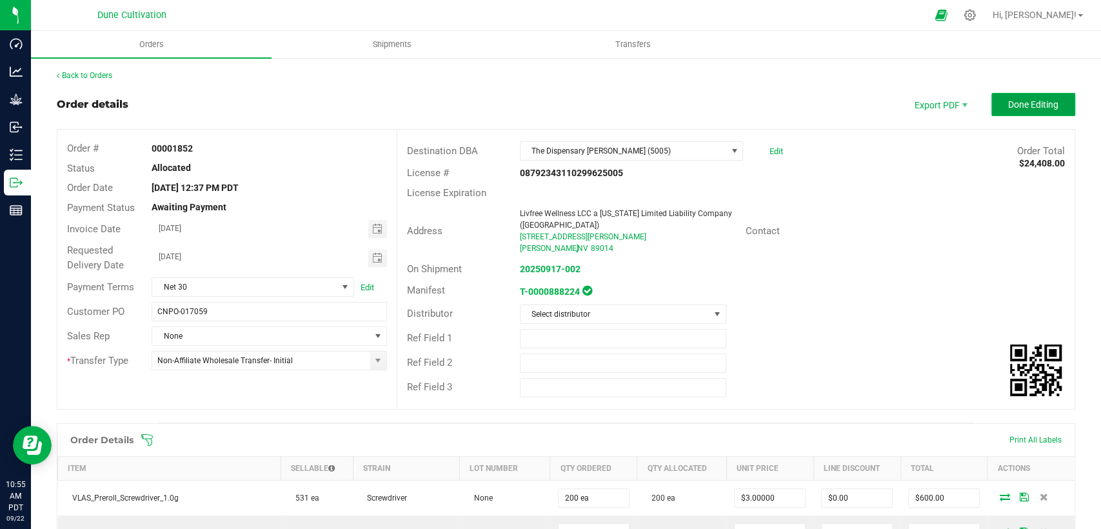
click at [991, 98] on button "Done Editing" at bounding box center [1033, 104] width 84 height 23
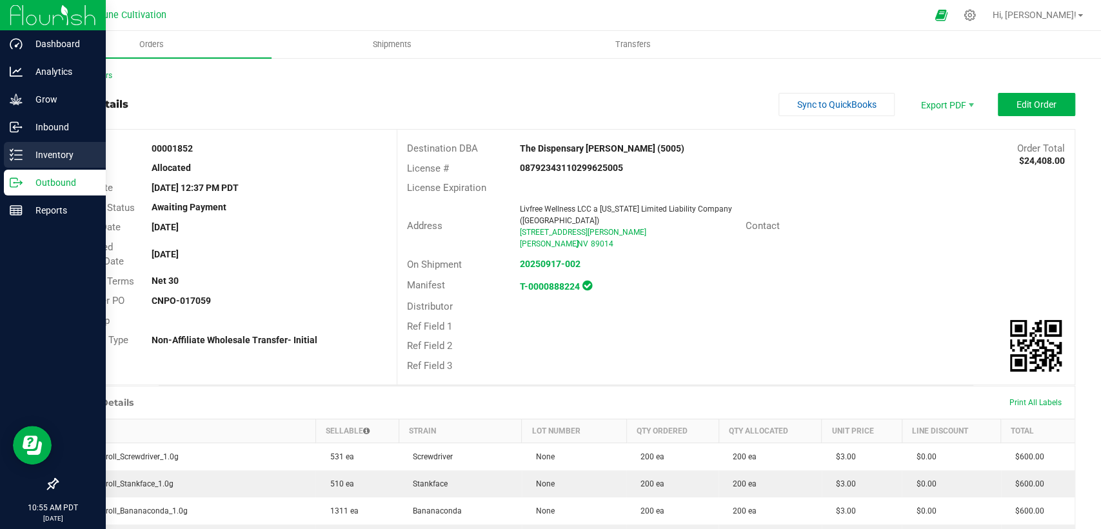
click at [32, 159] on p "Inventory" at bounding box center [61, 154] width 77 height 15
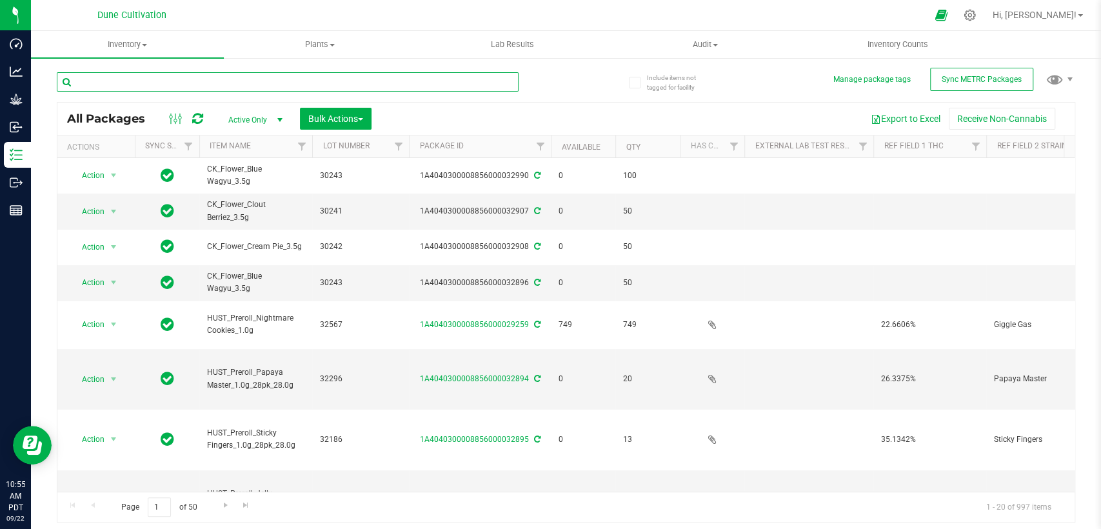
click at [397, 88] on input "text" at bounding box center [288, 81] width 462 height 19
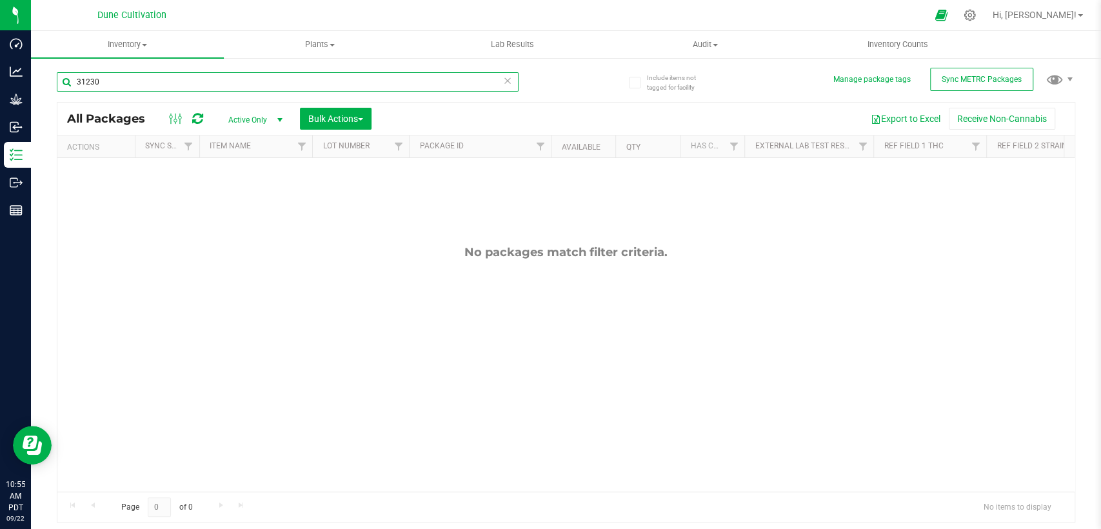
type input "31230"
click at [249, 112] on span "Active Only" at bounding box center [252, 120] width 71 height 18
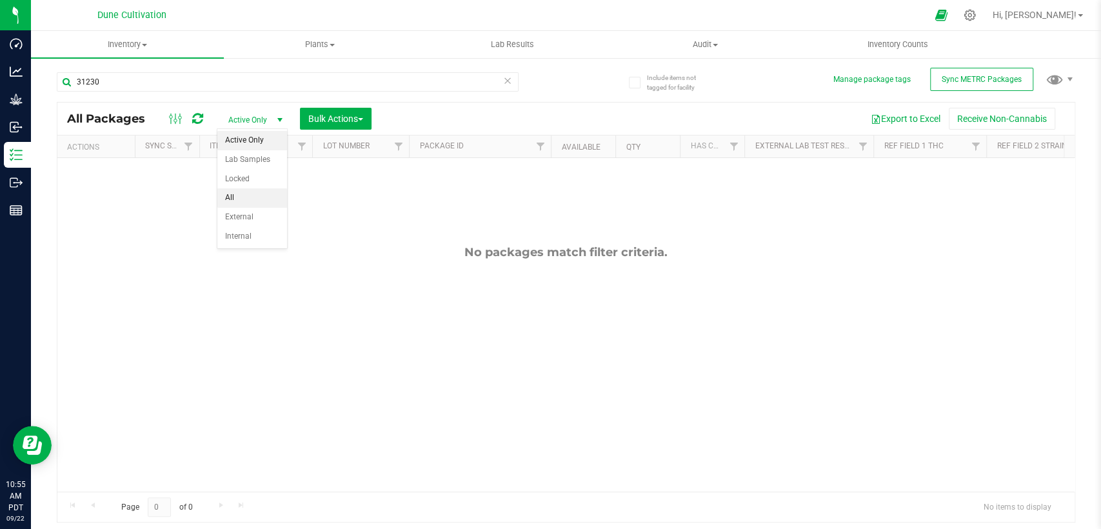
click at [241, 192] on li "All" at bounding box center [252, 197] width 70 height 19
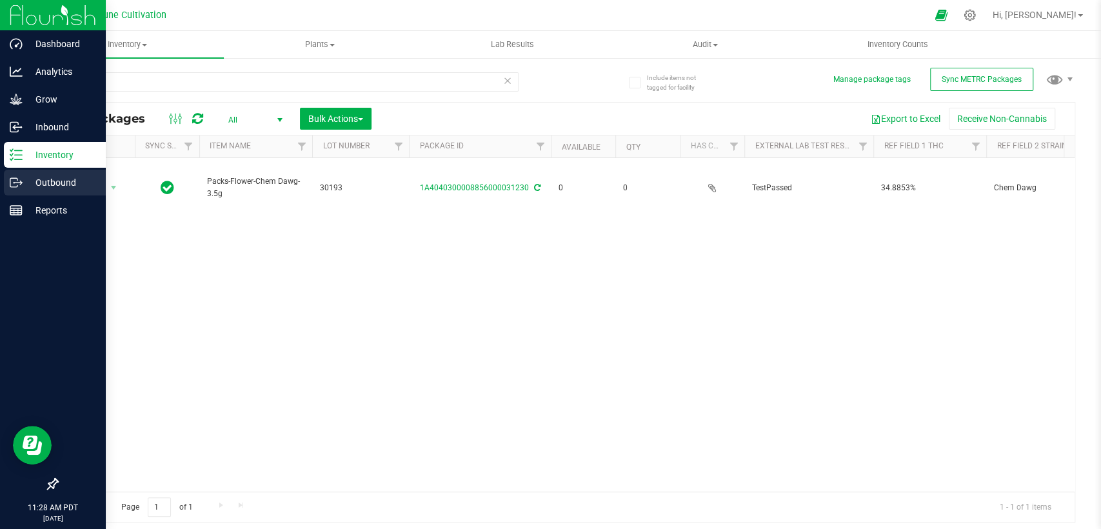
click at [30, 178] on p "Outbound" at bounding box center [61, 182] width 77 height 15
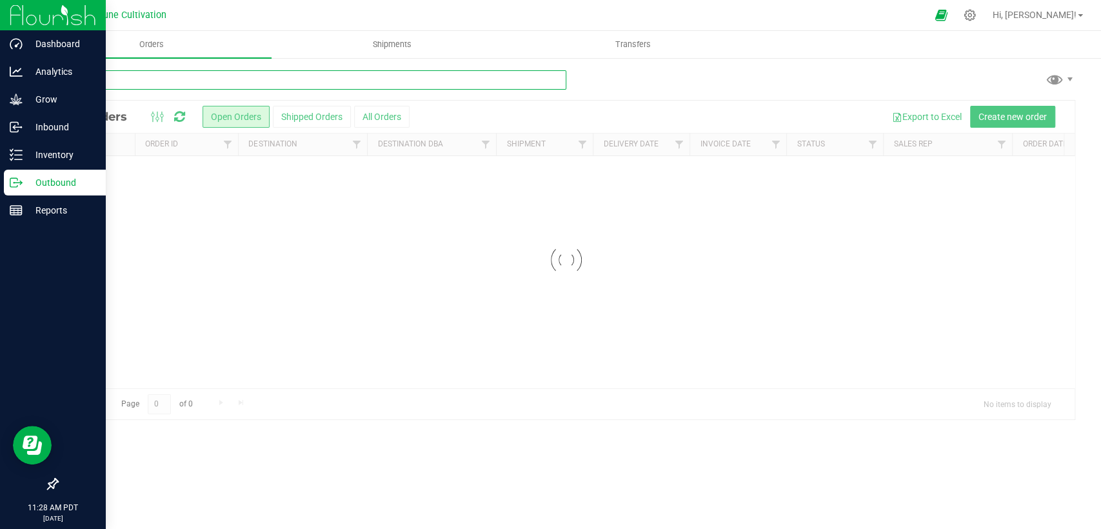
click at [195, 79] on input "text" at bounding box center [312, 79] width 510 height 19
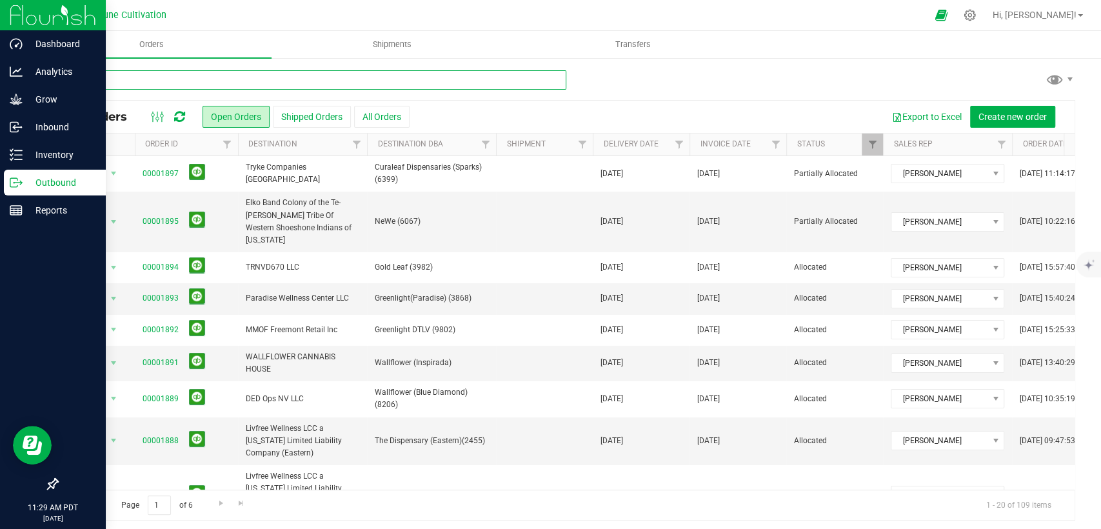
click at [195, 81] on input "text" at bounding box center [312, 79] width 510 height 19
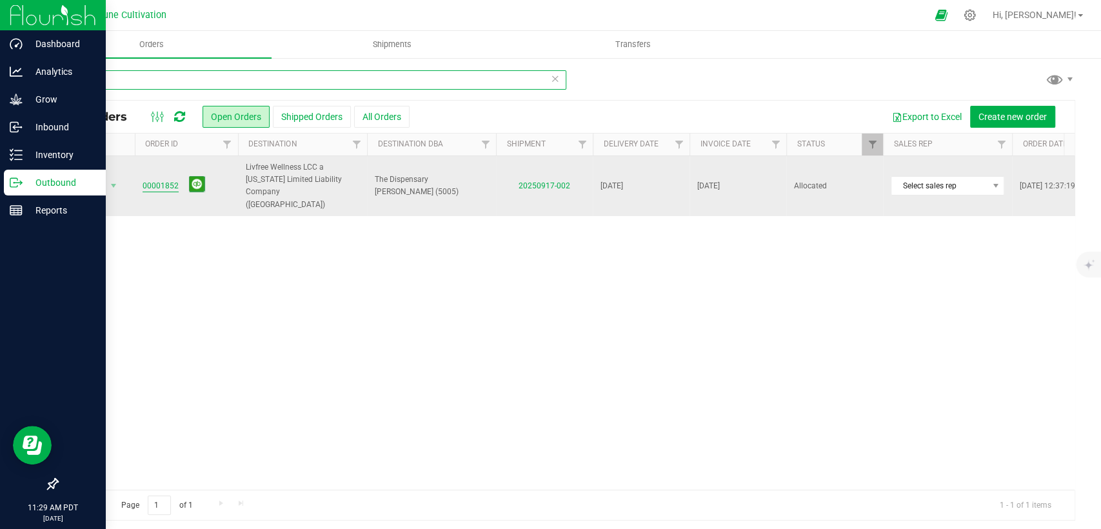
type input "1852"
click at [144, 180] on link "00001852" at bounding box center [161, 186] width 36 height 12
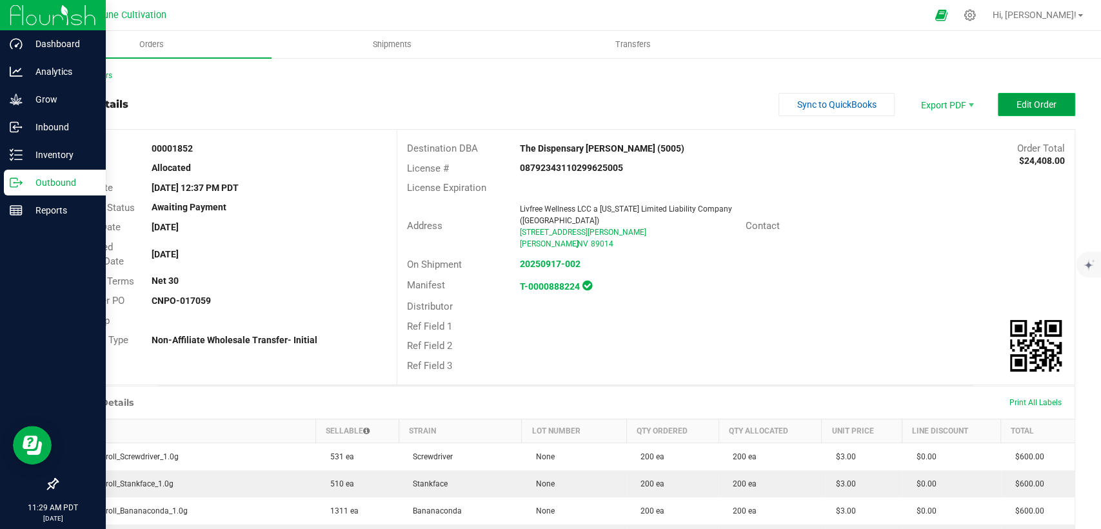
click at [1017, 104] on span "Edit Order" at bounding box center [1037, 104] width 40 height 10
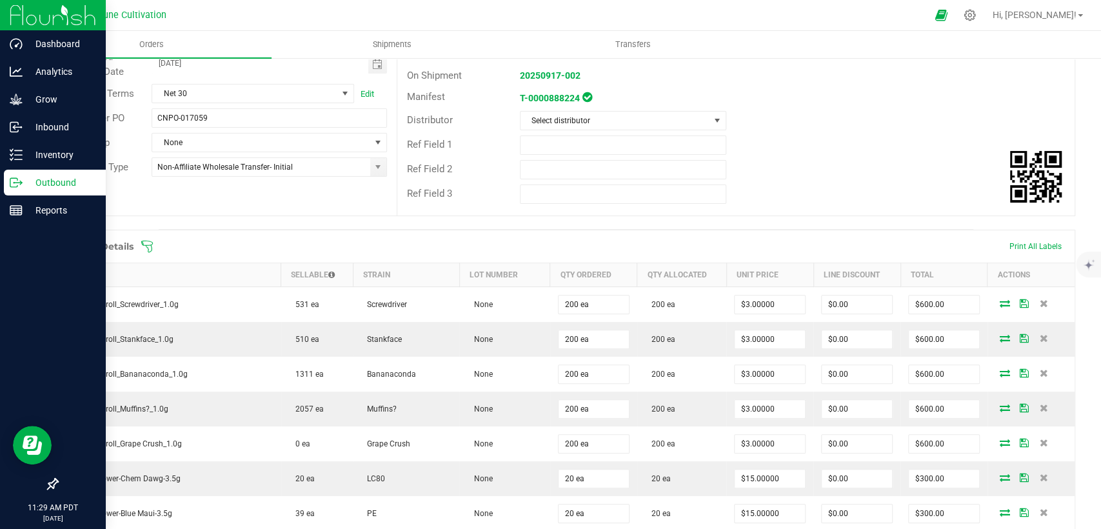
scroll to position [215, 0]
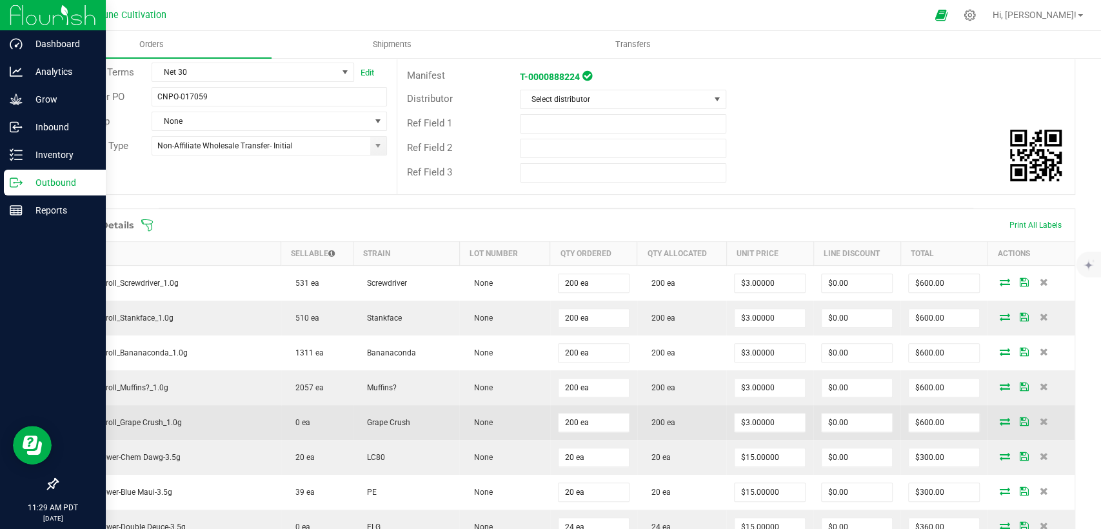
click at [1000, 417] on icon at bounding box center [1005, 421] width 10 height 8
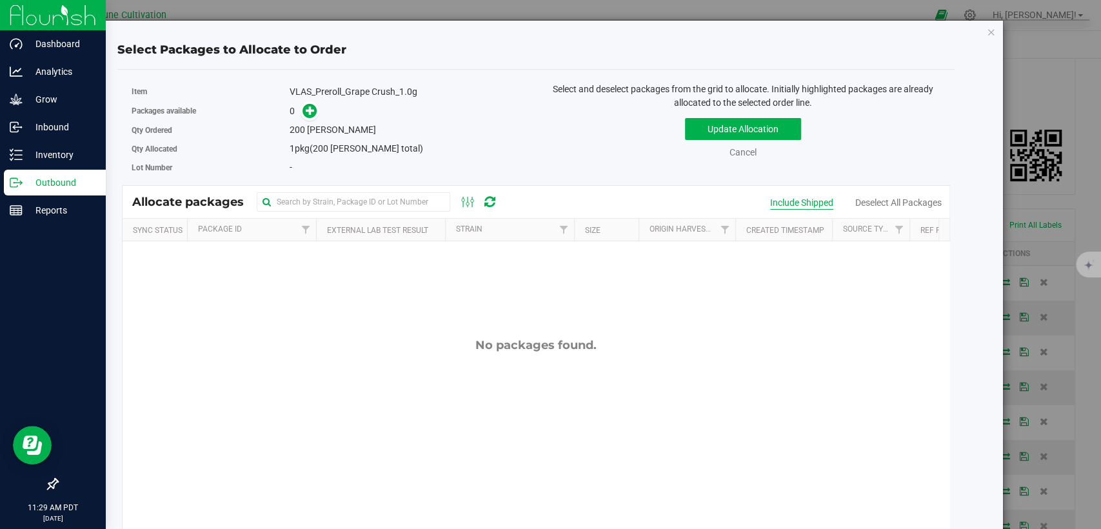
click at [775, 199] on div "Include Shipped" at bounding box center [801, 203] width 63 height 14
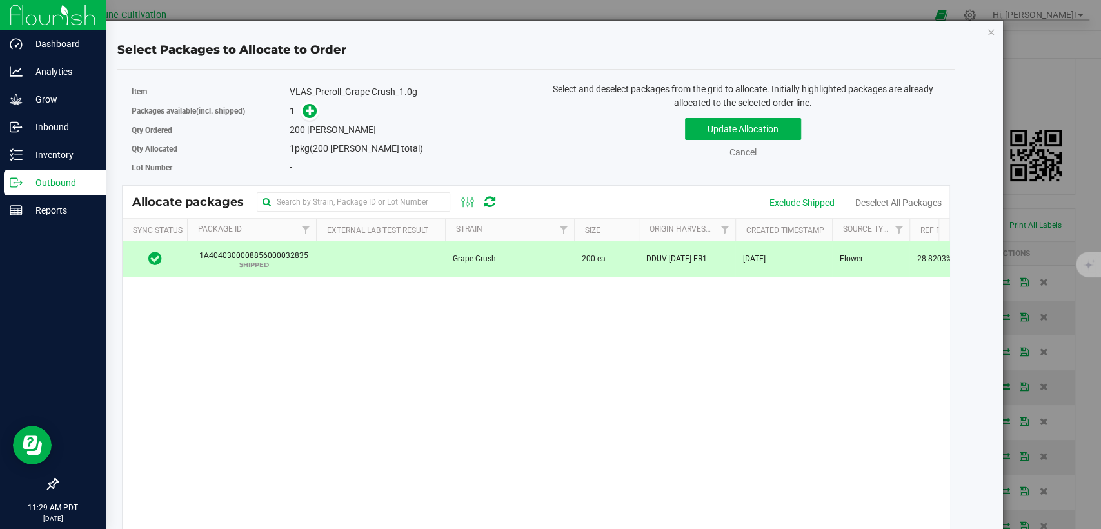
click at [387, 258] on td at bounding box center [380, 258] width 129 height 35
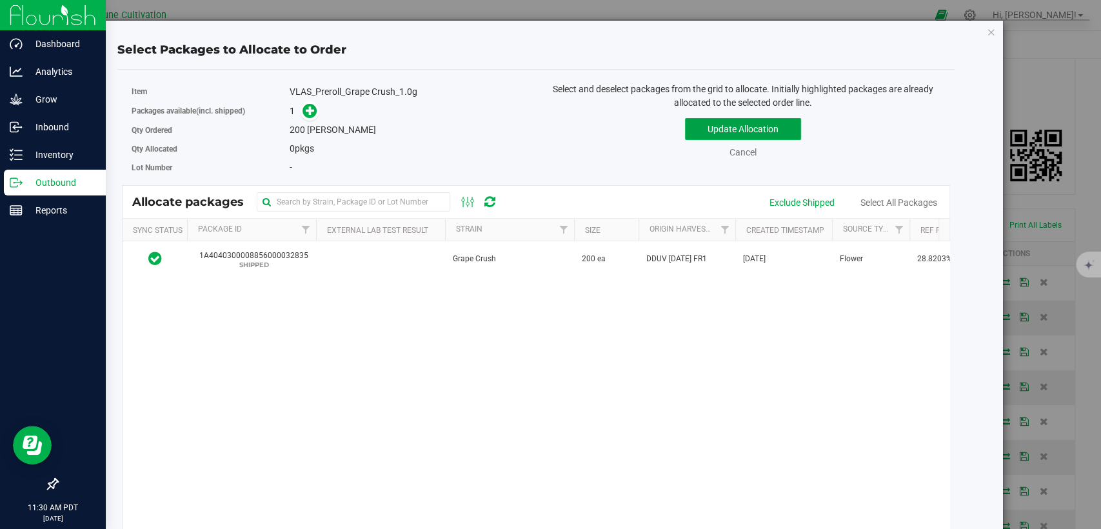
click at [690, 126] on button "Update Allocation" at bounding box center [743, 129] width 116 height 22
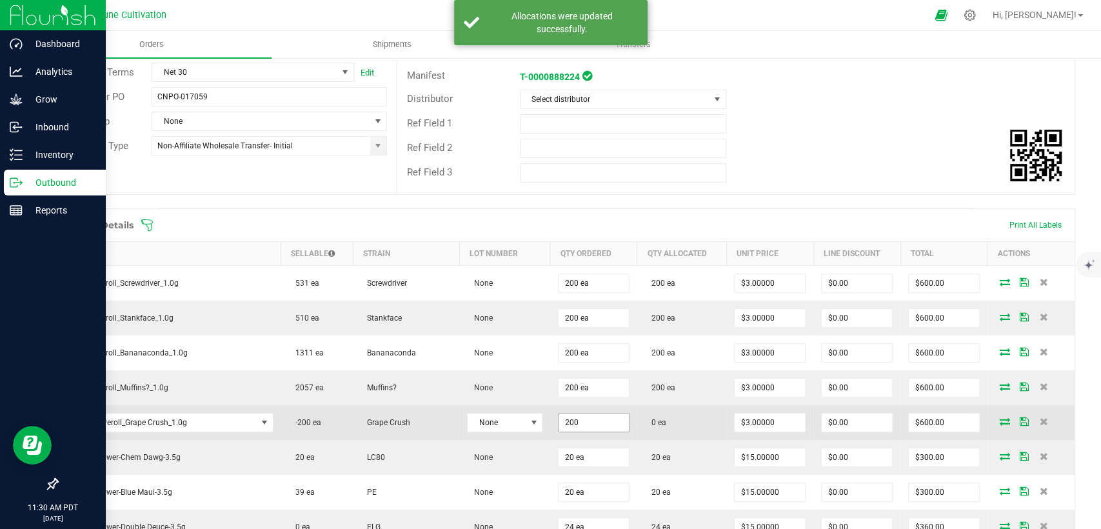
click at [592, 423] on input "200" at bounding box center [594, 422] width 70 height 18
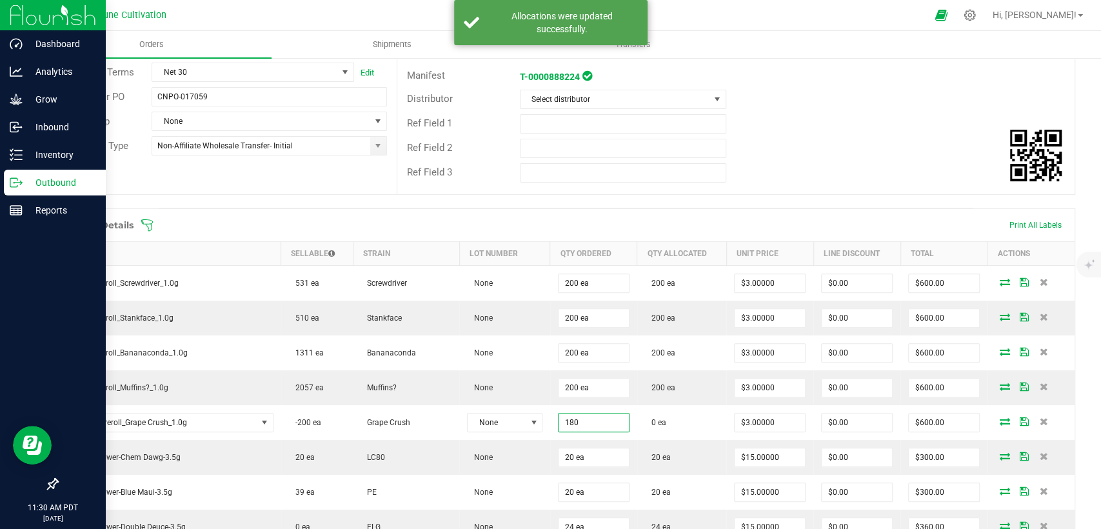
type input "180 ea"
type input "$540.00"
click at [757, 165] on div "Ref Field 3" at bounding box center [735, 173] width 677 height 25
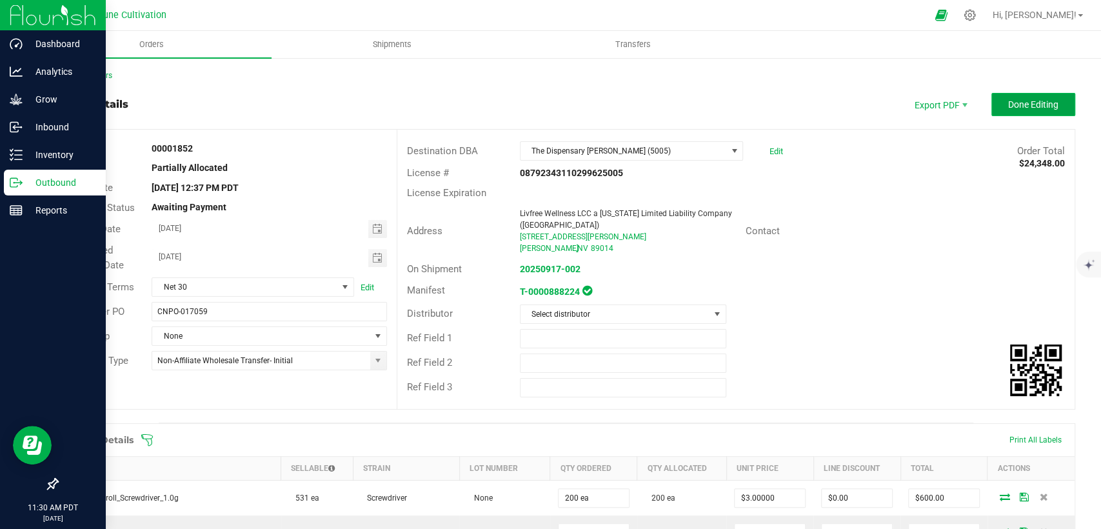
click at [1039, 95] on button "Done Editing" at bounding box center [1033, 104] width 84 height 23
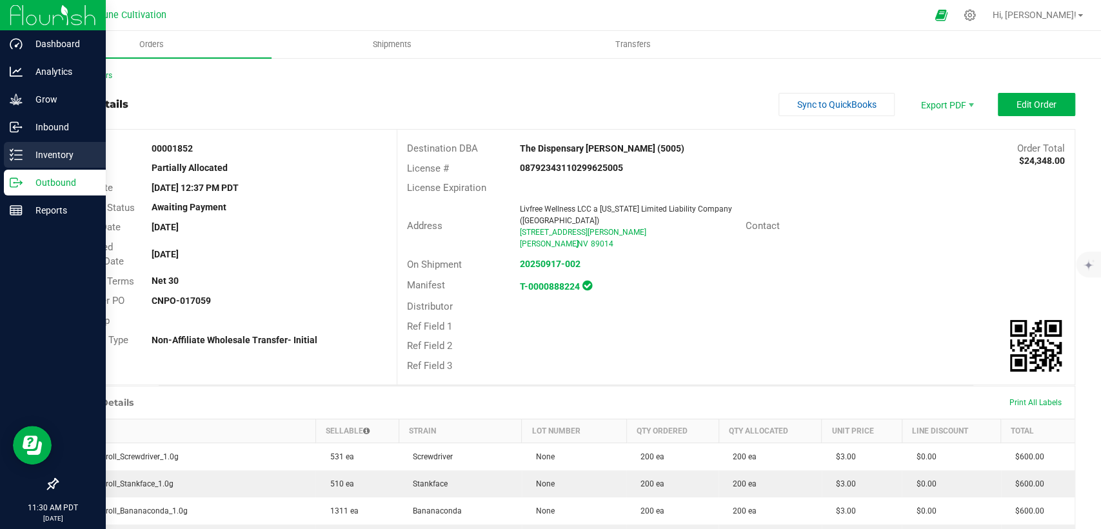
click at [64, 164] on div "Inventory" at bounding box center [55, 155] width 102 height 26
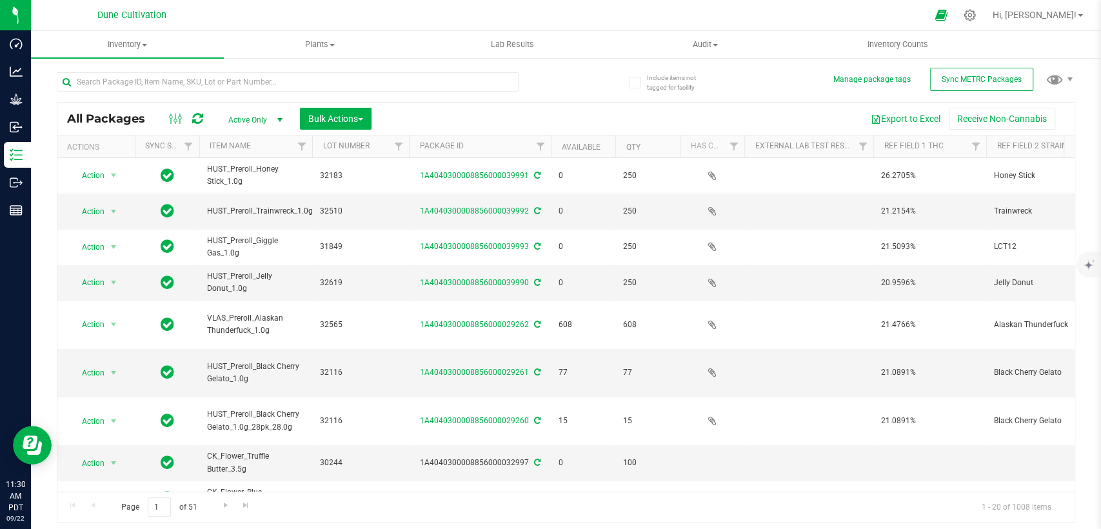
click at [245, 118] on span "Active Only" at bounding box center [252, 120] width 71 height 18
click at [243, 199] on li "All" at bounding box center [252, 197] width 70 height 19
click at [366, 81] on input "text" at bounding box center [288, 81] width 462 height 19
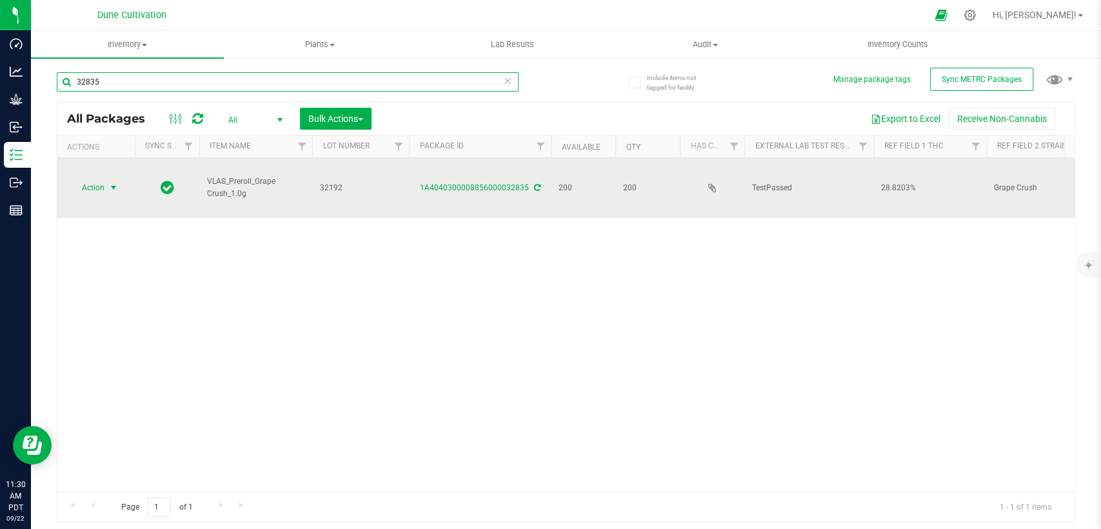
type input "32835"
click at [111, 183] on span "select" at bounding box center [113, 188] width 10 height 10
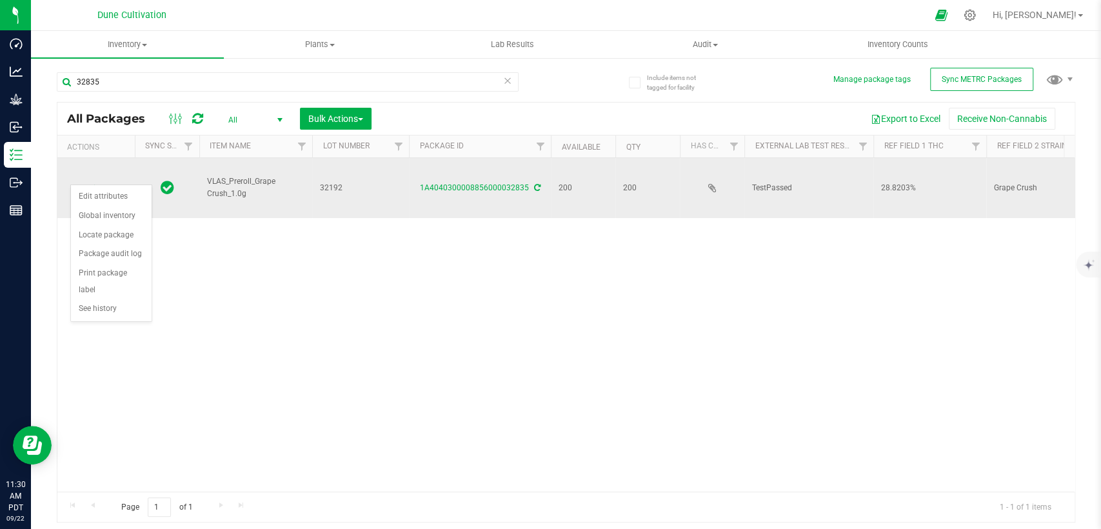
click at [536, 184] on icon at bounding box center [537, 188] width 6 height 8
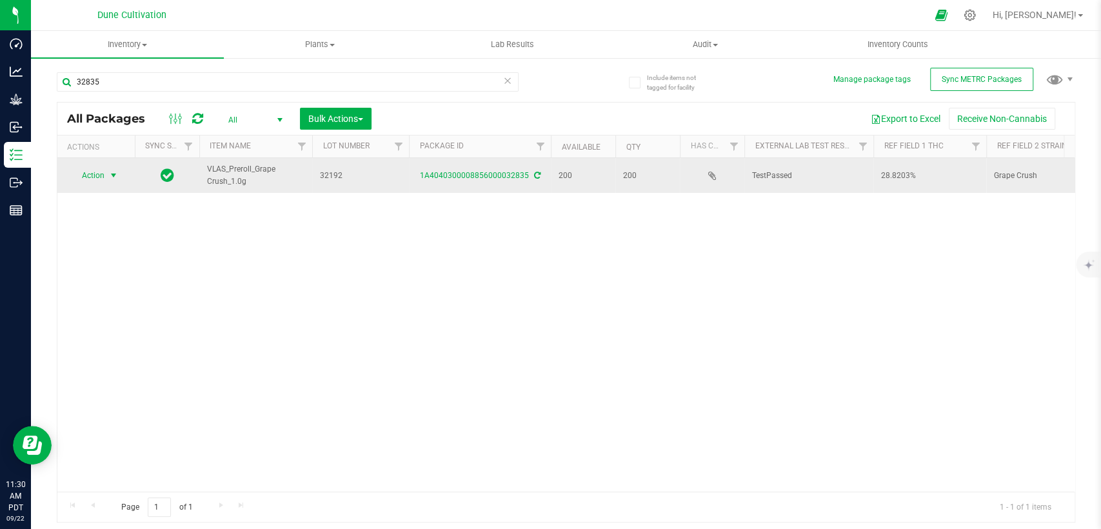
click at [115, 174] on span "select" at bounding box center [113, 175] width 10 height 10
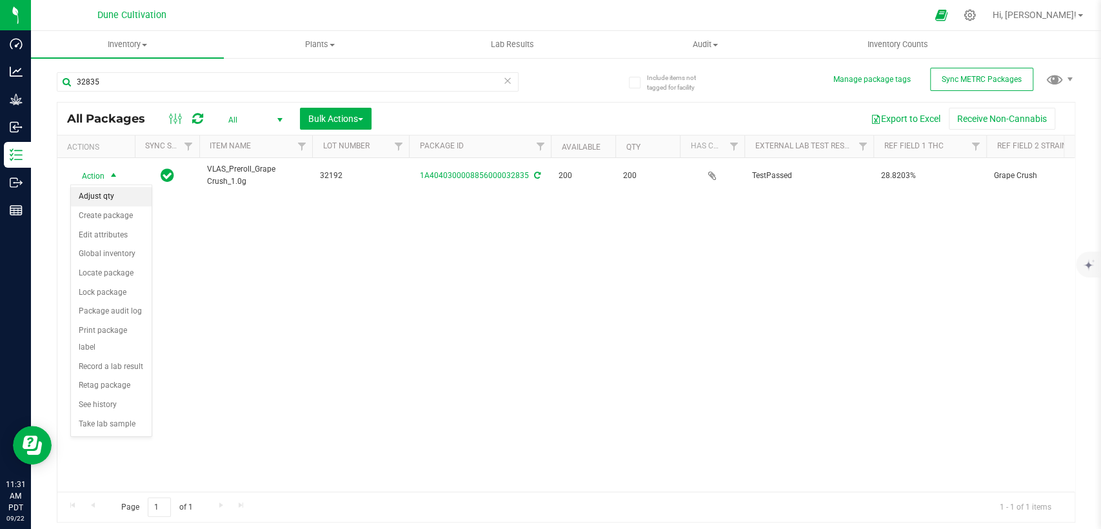
click at [122, 204] on li "Adjust qty" at bounding box center [111, 196] width 81 height 19
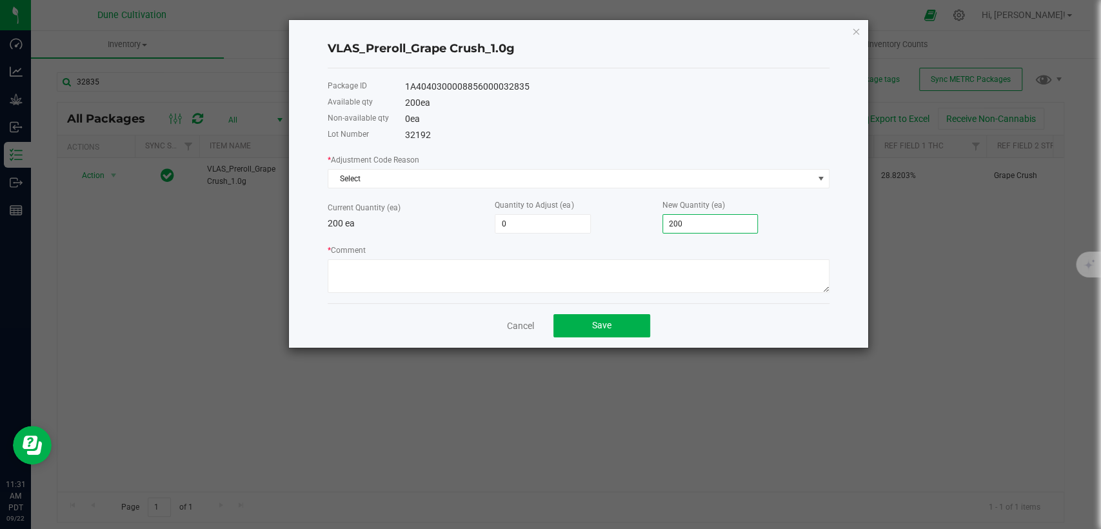
click at [682, 224] on input "200" at bounding box center [710, 224] width 95 height 18
type input "-199"
type input "1"
type input "-182"
type input "18"
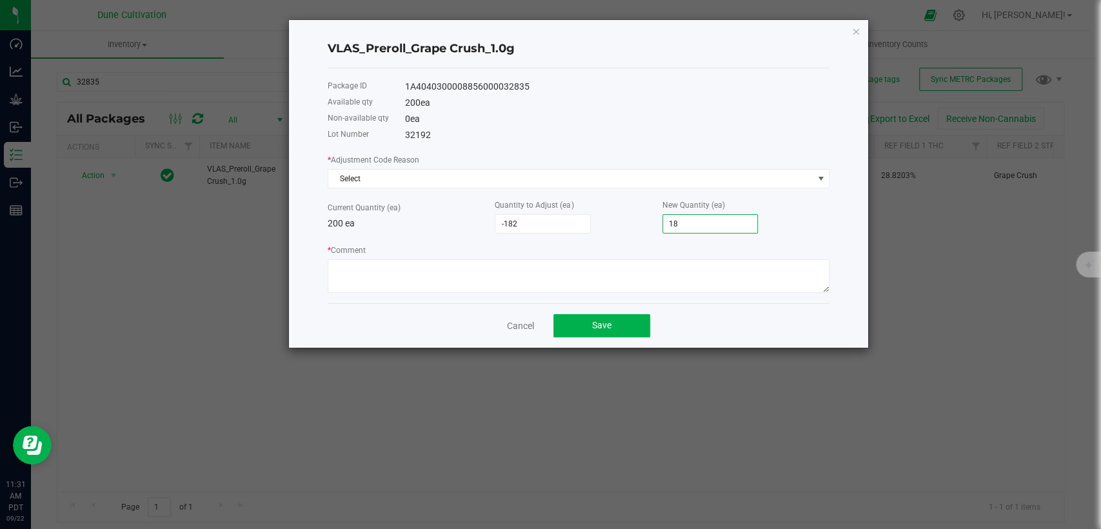
type input "-20"
type input "180"
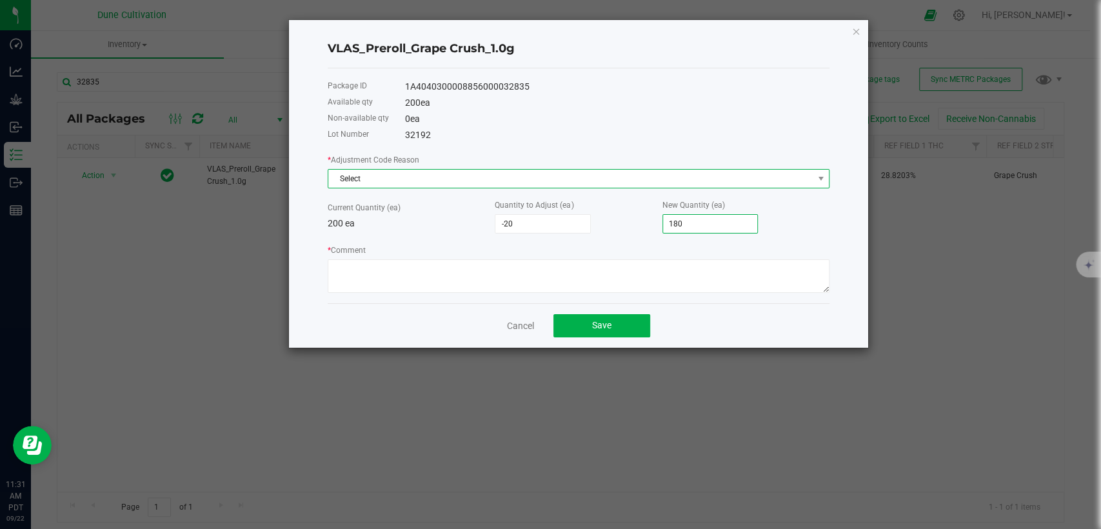
click at [613, 179] on span "Select" at bounding box center [570, 179] width 484 height 18
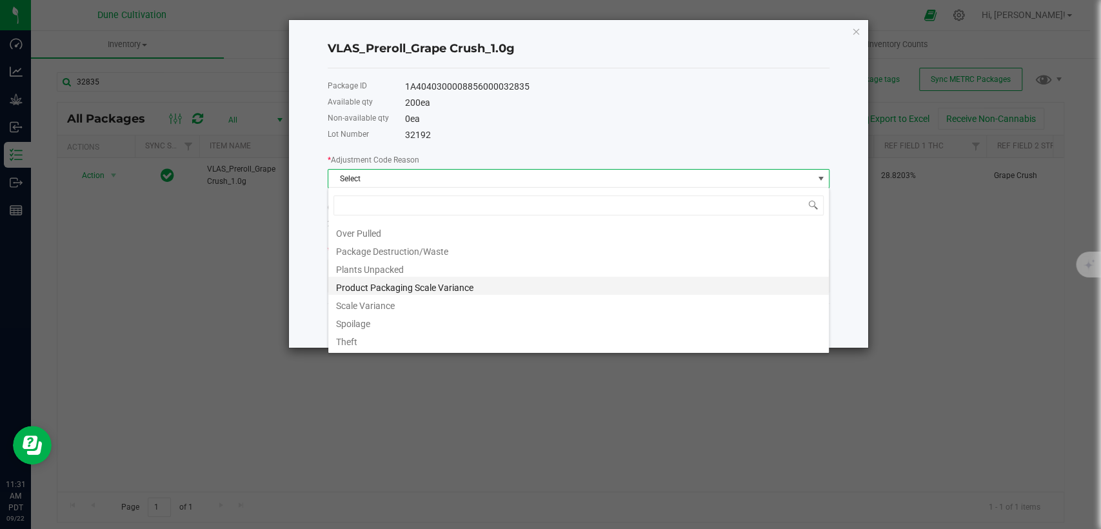
scroll to position [124, 0]
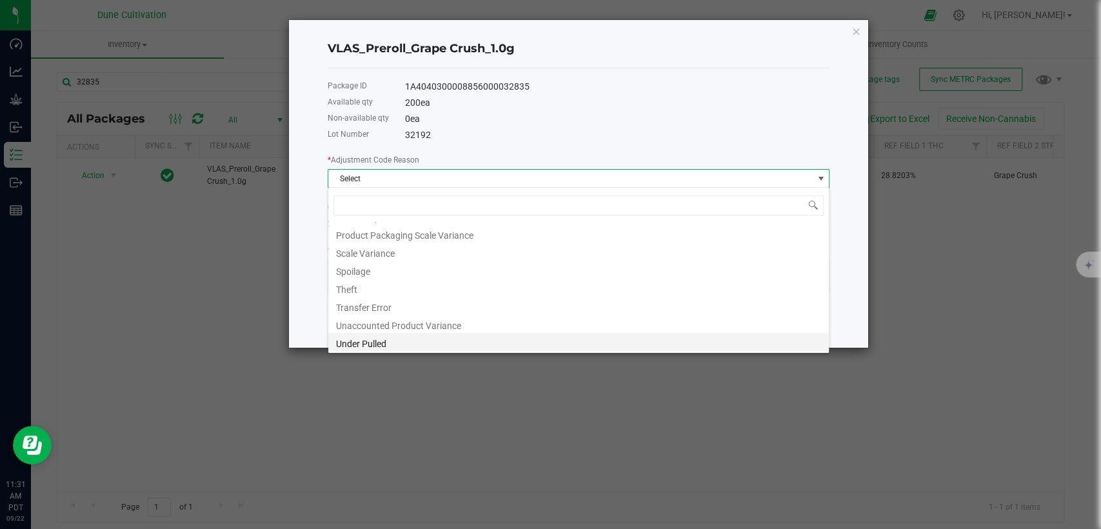
click at [408, 342] on li "Under Pulled" at bounding box center [578, 342] width 501 height 18
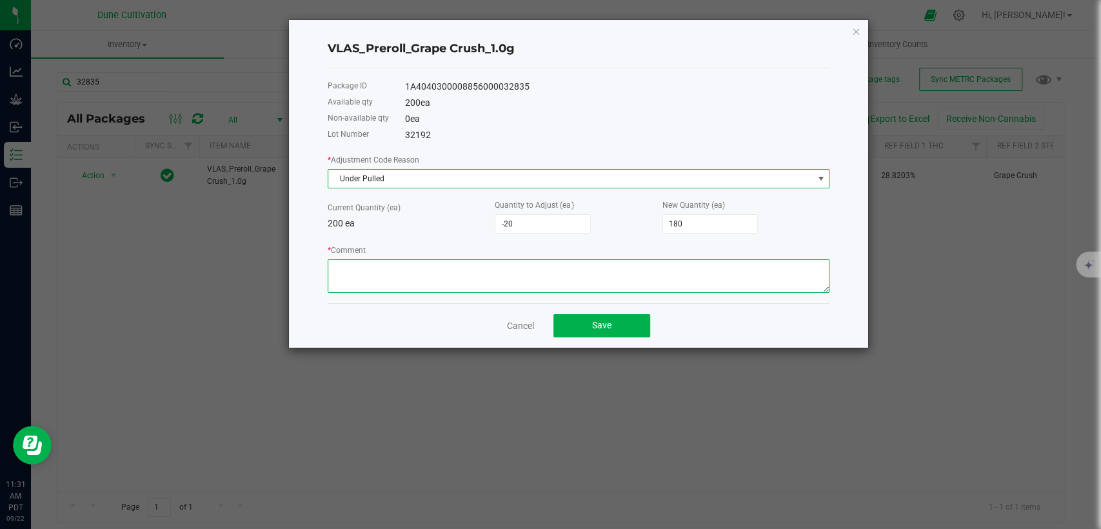
click at [459, 269] on textarea "* Comment" at bounding box center [579, 276] width 502 height 34
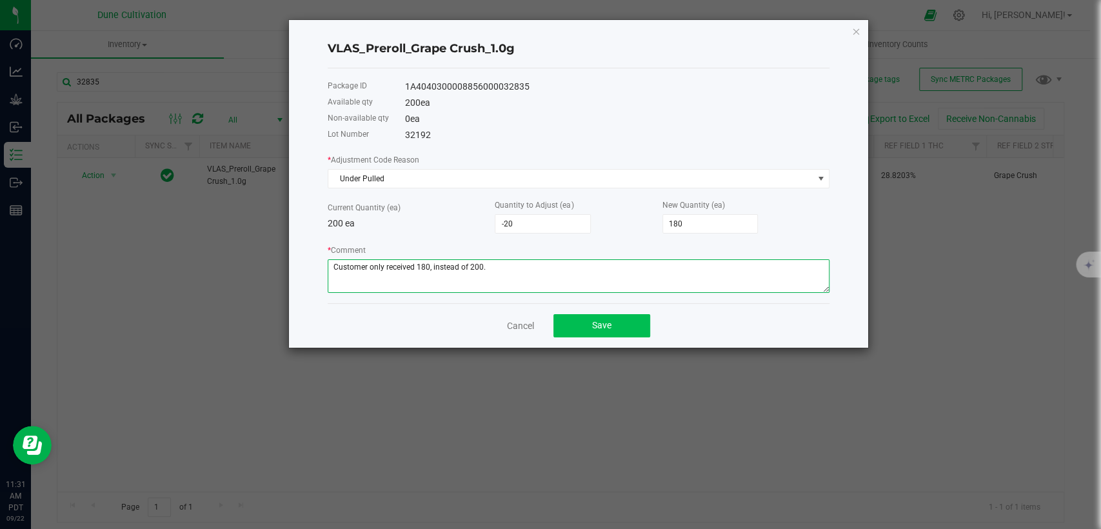
type textarea "Customer only received 180, instead of 200."
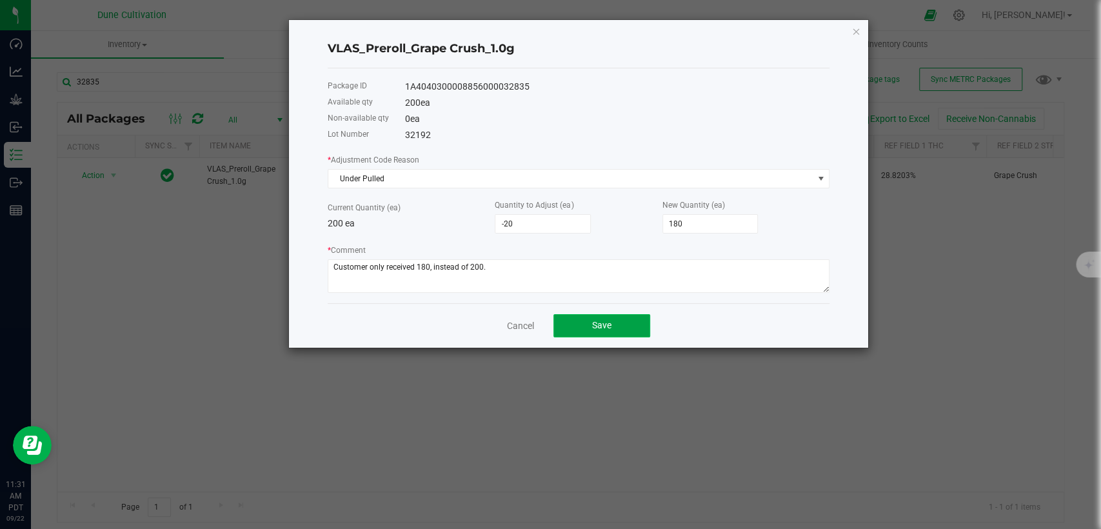
click at [602, 332] on button "Save" at bounding box center [601, 325] width 97 height 23
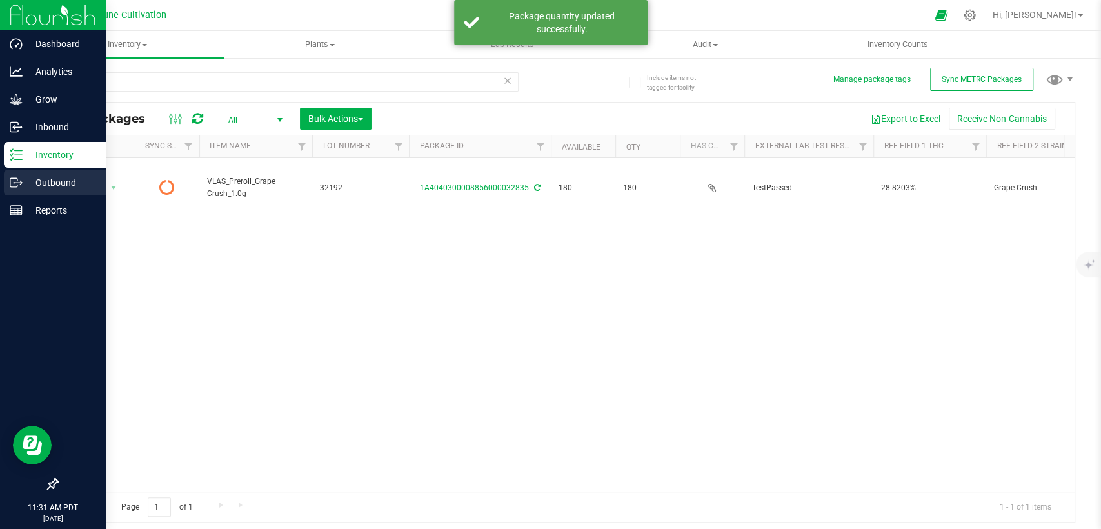
click at [44, 183] on p "Outbound" at bounding box center [61, 182] width 77 height 15
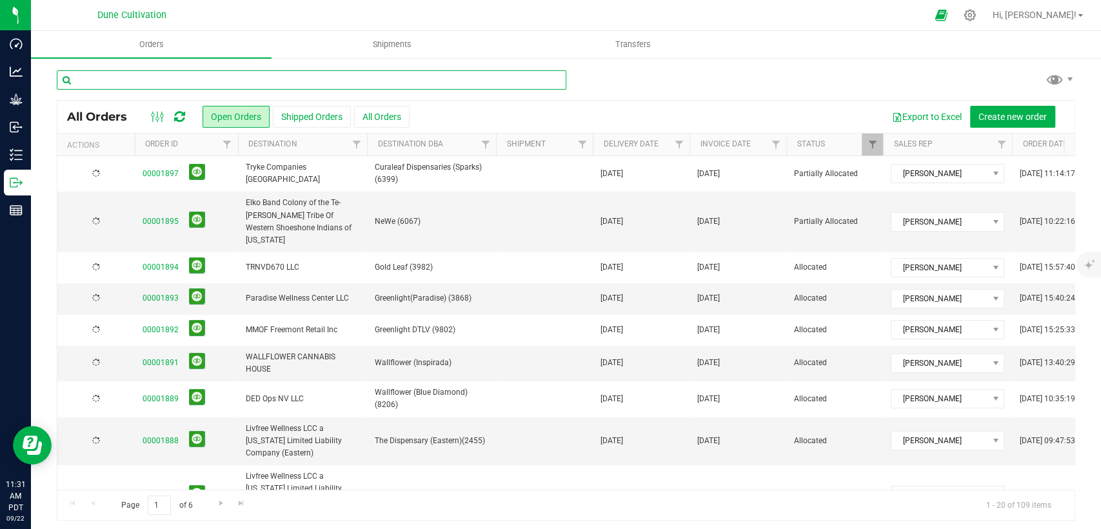
click at [196, 76] on input "text" at bounding box center [312, 79] width 510 height 19
type input "1852"
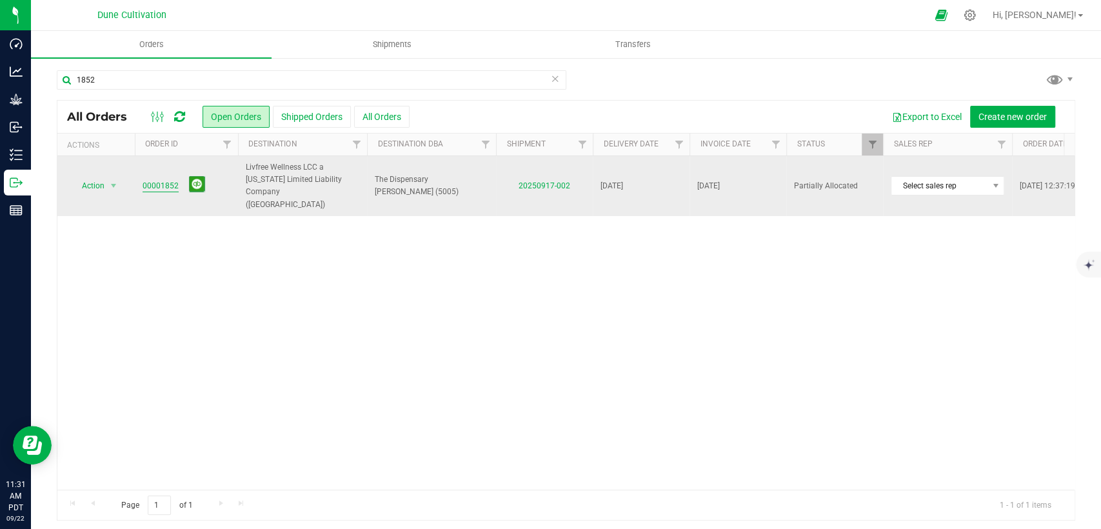
click at [151, 180] on link "00001852" at bounding box center [161, 186] width 36 height 12
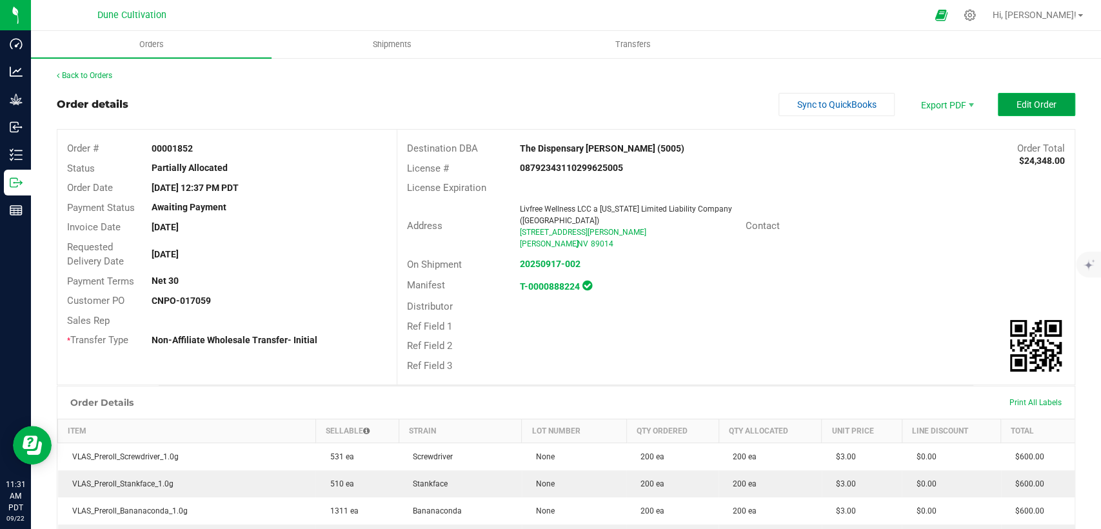
click at [1040, 99] on span "Edit Order" at bounding box center [1037, 104] width 40 height 10
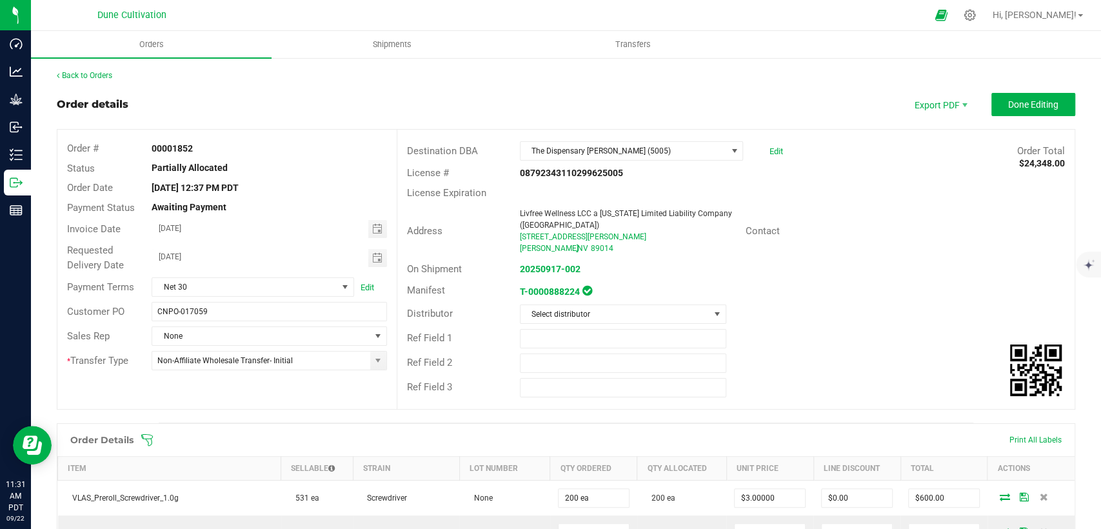
scroll to position [358, 0]
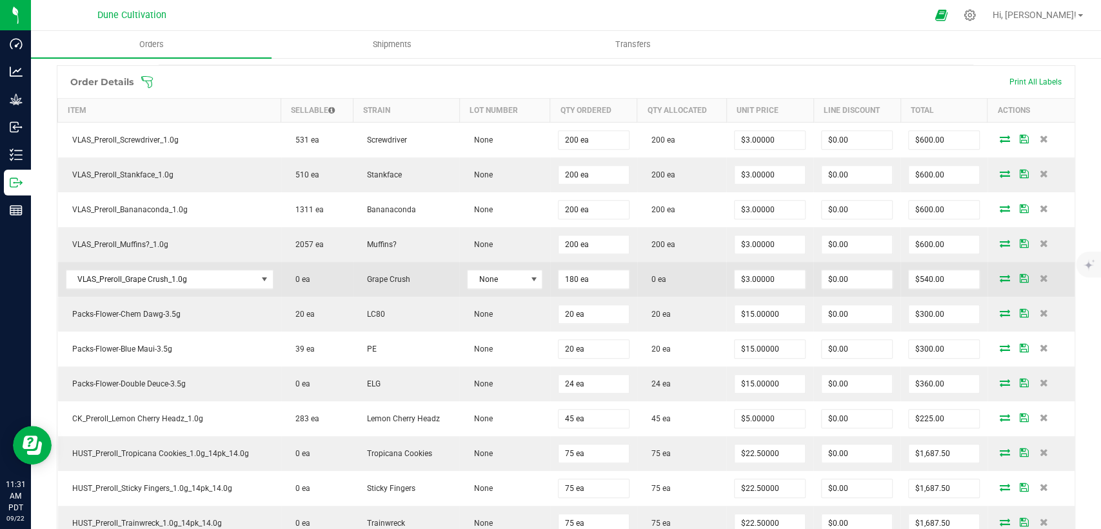
click at [1000, 275] on icon at bounding box center [1005, 278] width 10 height 8
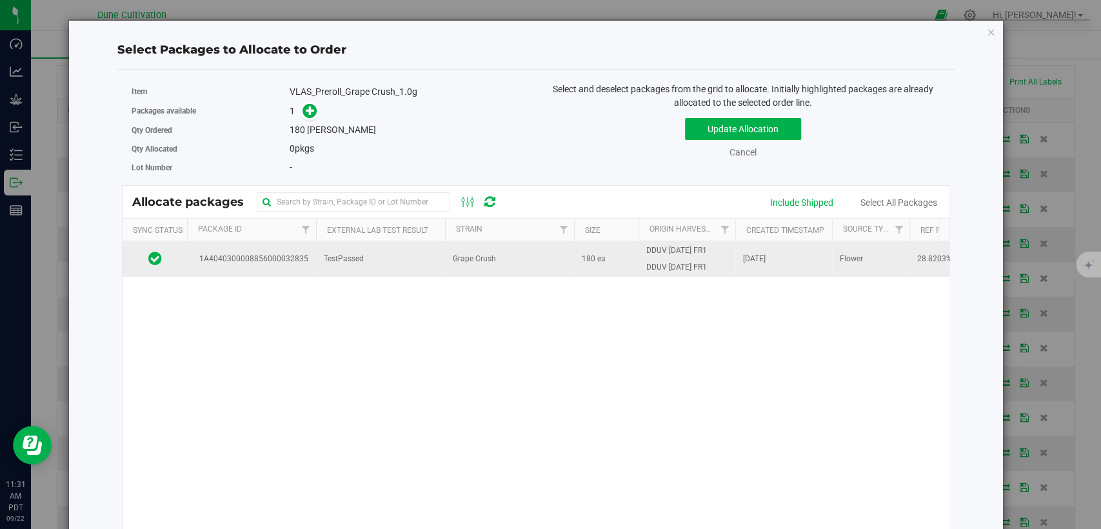
click at [403, 250] on td "TestPassed" at bounding box center [380, 258] width 129 height 35
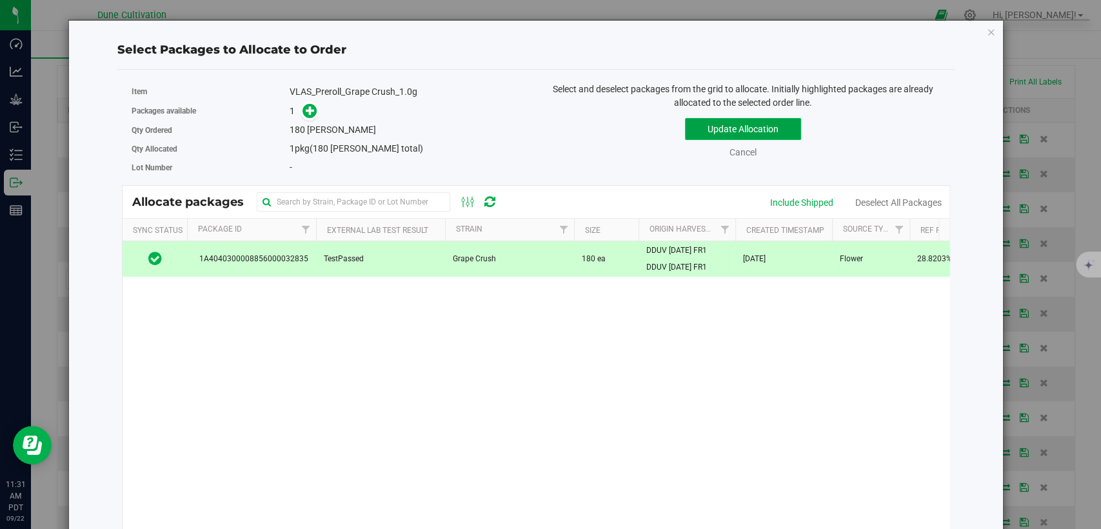
click at [694, 127] on button "Update Allocation" at bounding box center [743, 129] width 116 height 22
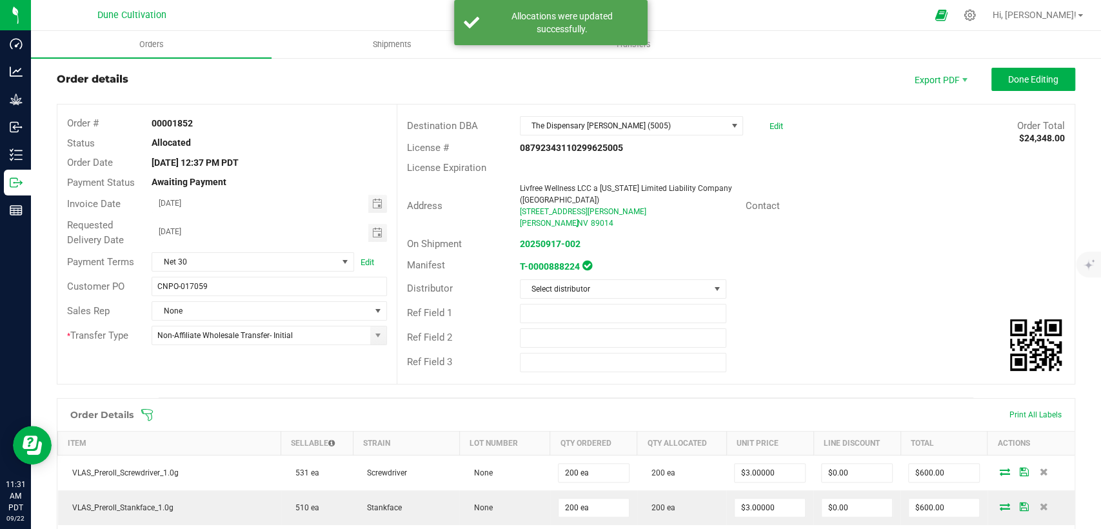
scroll to position [0, 0]
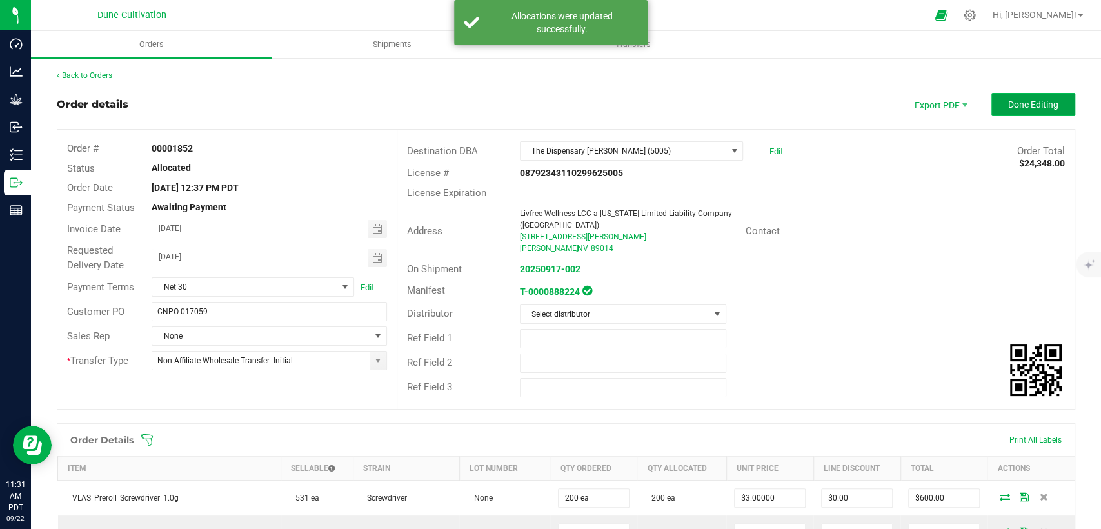
click at [1057, 96] on button "Done Editing" at bounding box center [1033, 104] width 84 height 23
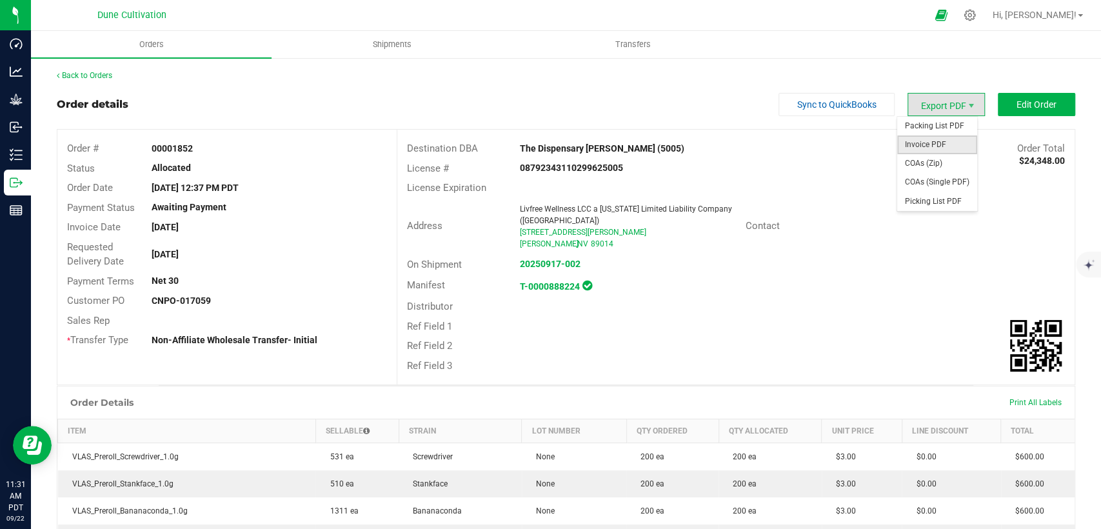
click at [919, 139] on span "Invoice PDF" at bounding box center [937, 144] width 80 height 19
drag, startPoint x: 618, startPoint y: 165, endPoint x: 512, endPoint y: 169, distance: 105.9
click at [512, 169] on div "08792343110299625005" at bounding box center [623, 168] width 226 height 14
copy strong "08792343110299625005"
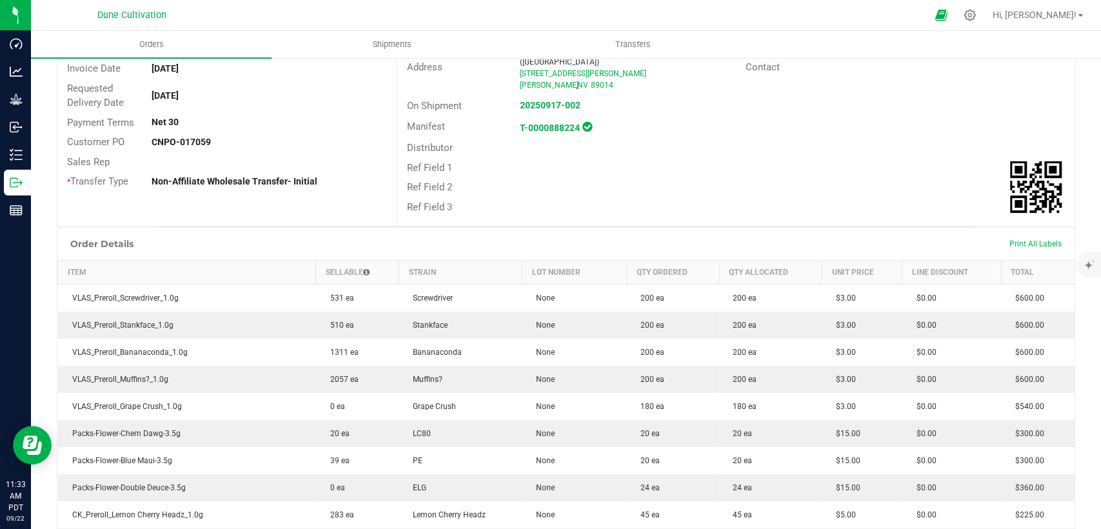
scroll to position [215, 0]
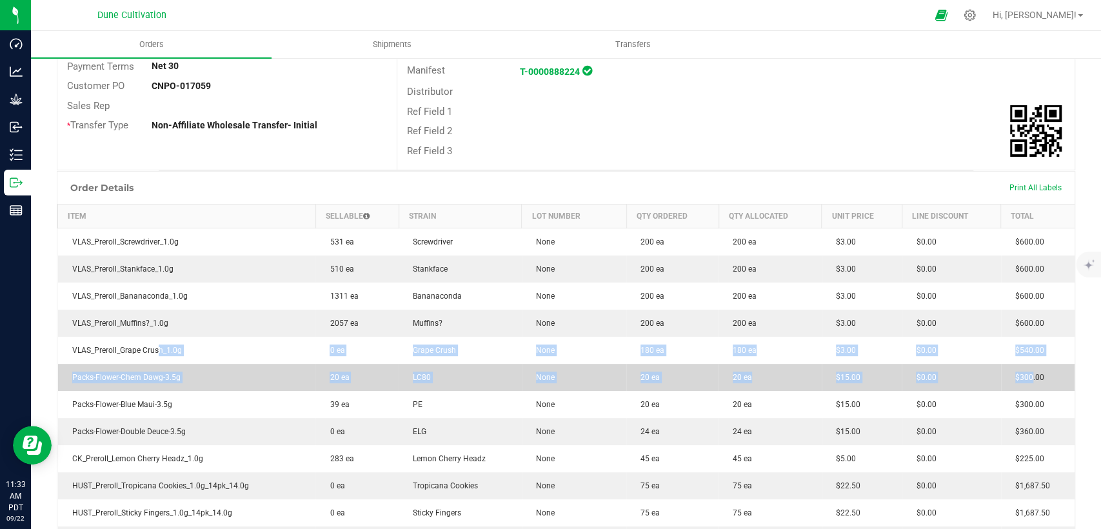
drag, startPoint x: 153, startPoint y: 350, endPoint x: 1017, endPoint y: 375, distance: 864.1
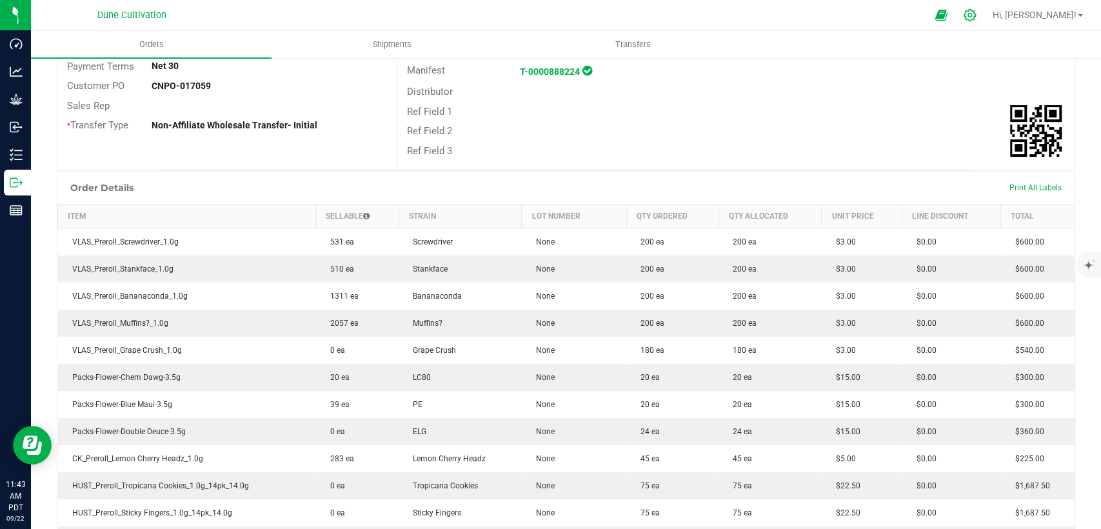
click at [977, 17] on icon at bounding box center [970, 15] width 14 height 14
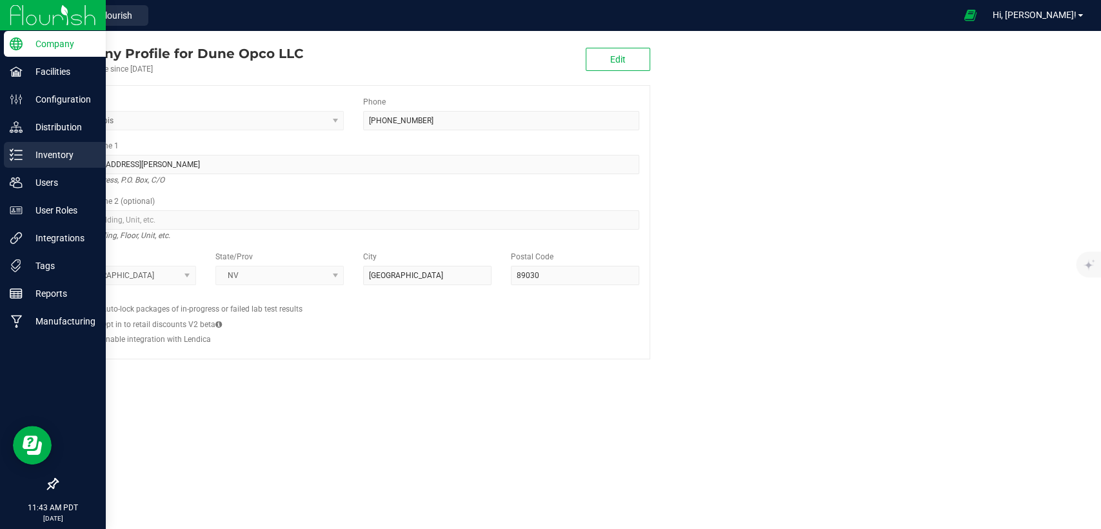
click at [34, 152] on p "Inventory" at bounding box center [61, 154] width 77 height 15
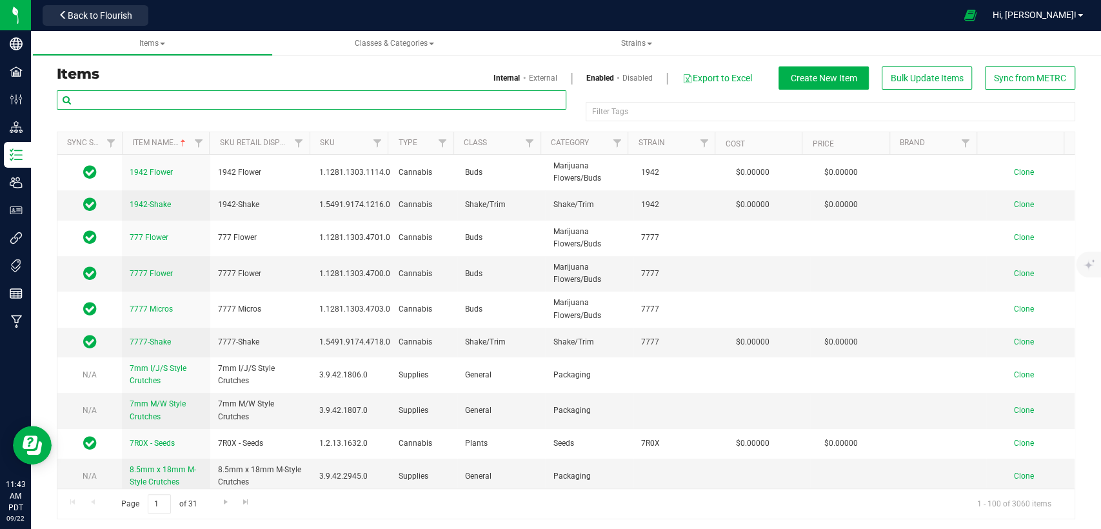
click at [283, 100] on input "text" at bounding box center [312, 99] width 510 height 19
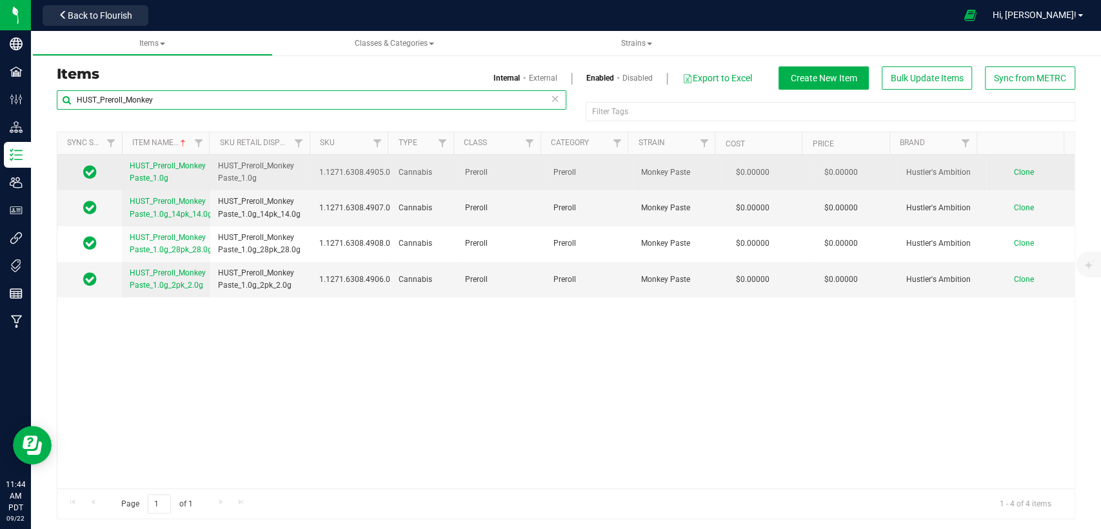
type input "HUST_Preroll_Monkey"
click at [1014, 168] on span "Clone" at bounding box center [1024, 172] width 20 height 9
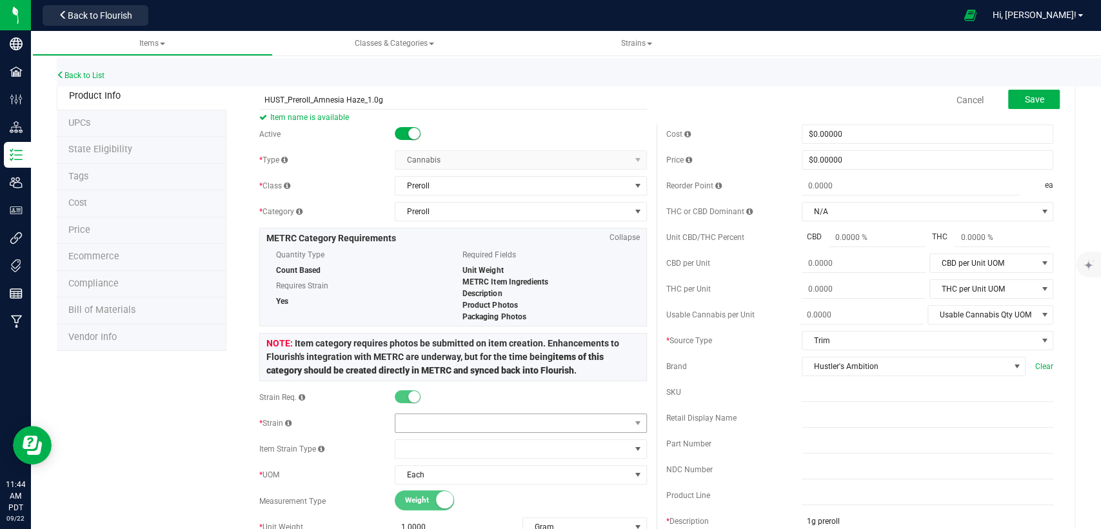
type input "HUST_Preroll_Amnesia Haze_1.0g"
click at [460, 421] on span at bounding box center [512, 423] width 234 height 18
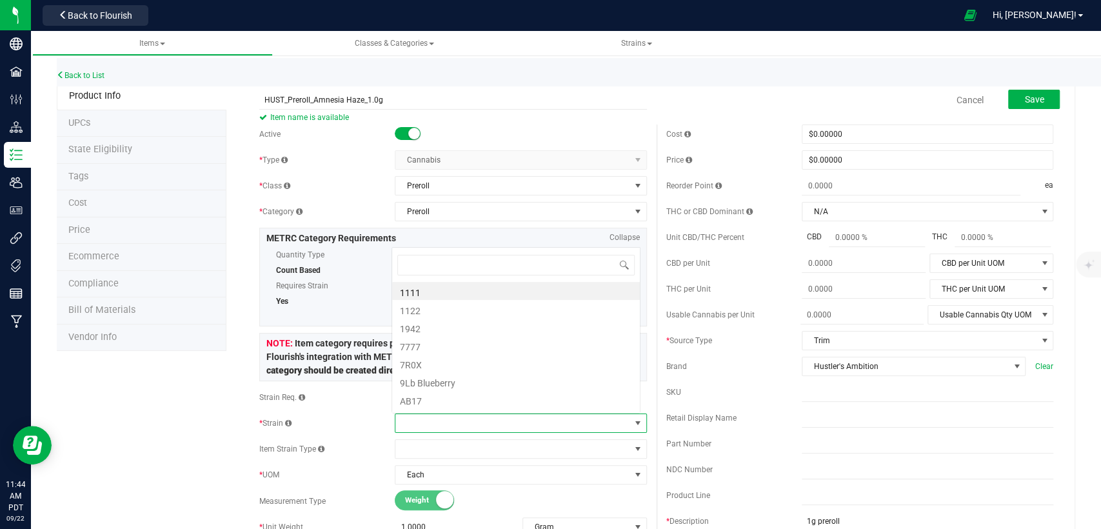
scroll to position [19, 245]
type input "Amnesia"
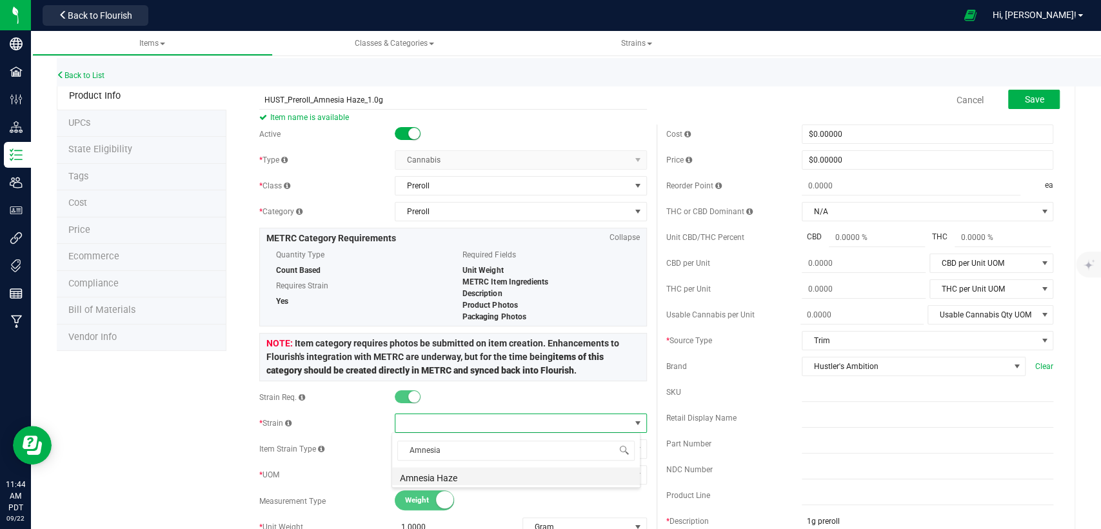
click at [457, 476] on li "Amnesia Haze" at bounding box center [516, 476] width 248 height 18
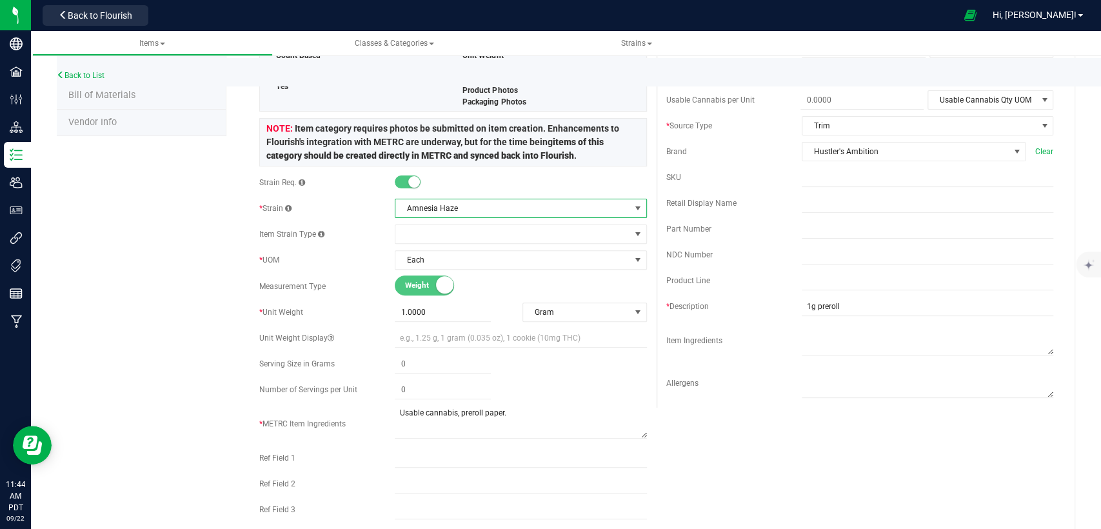
scroll to position [0, 0]
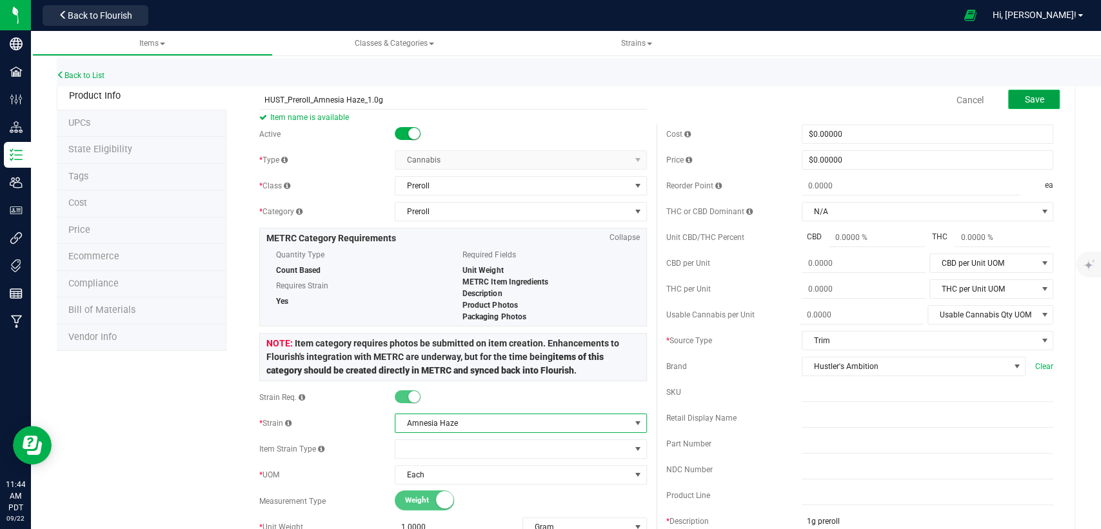
click at [1031, 94] on span "Save" at bounding box center [1033, 99] width 19 height 10
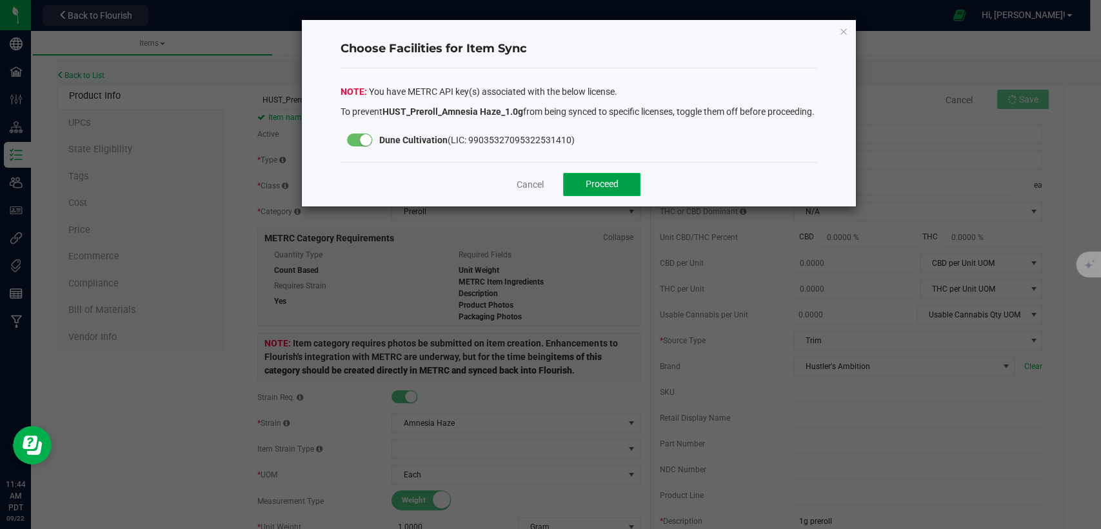
click at [582, 196] on button "Proceed" at bounding box center [601, 184] width 77 height 23
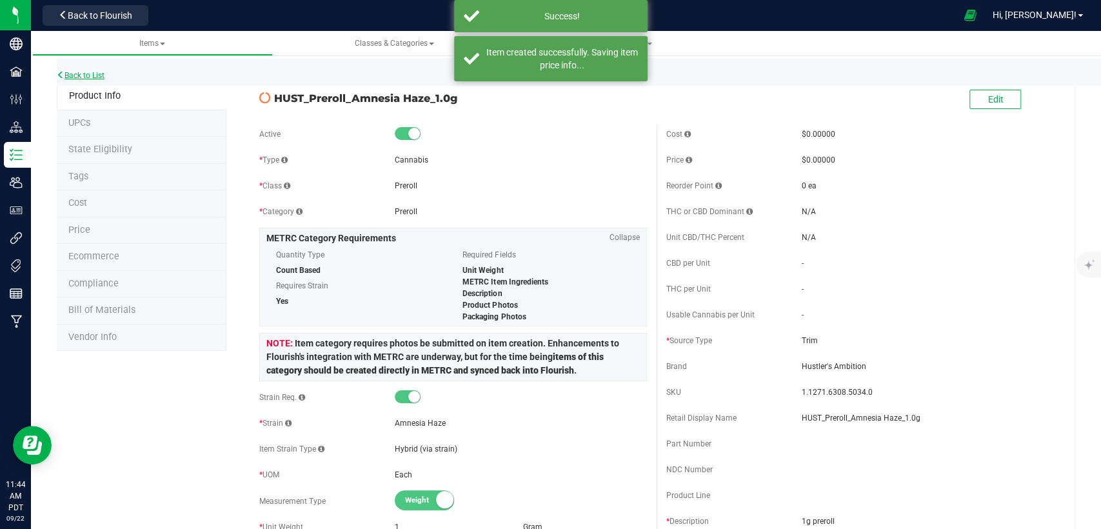
click at [92, 74] on link "Back to List" at bounding box center [81, 75] width 48 height 9
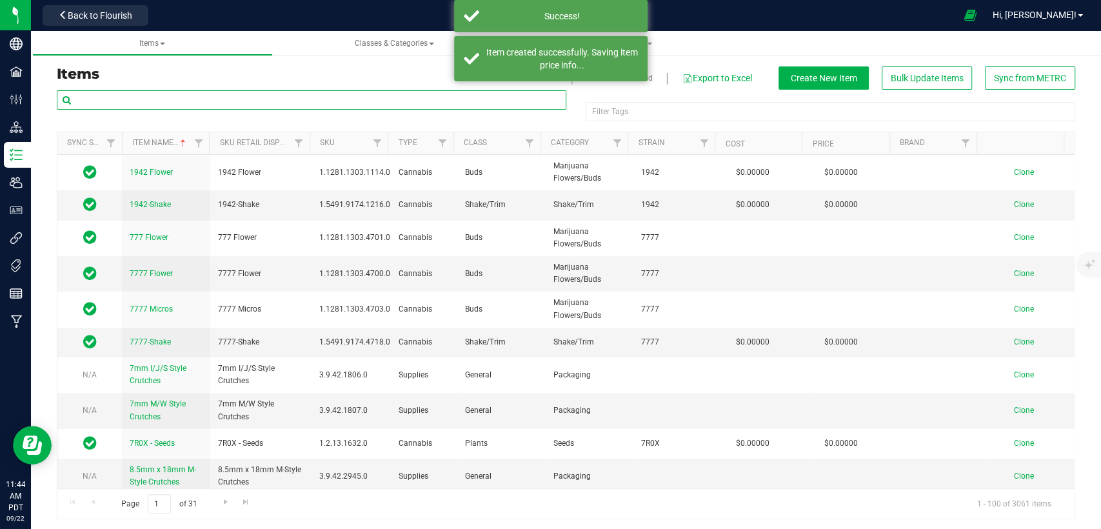
click at [234, 106] on input "text" at bounding box center [312, 99] width 510 height 19
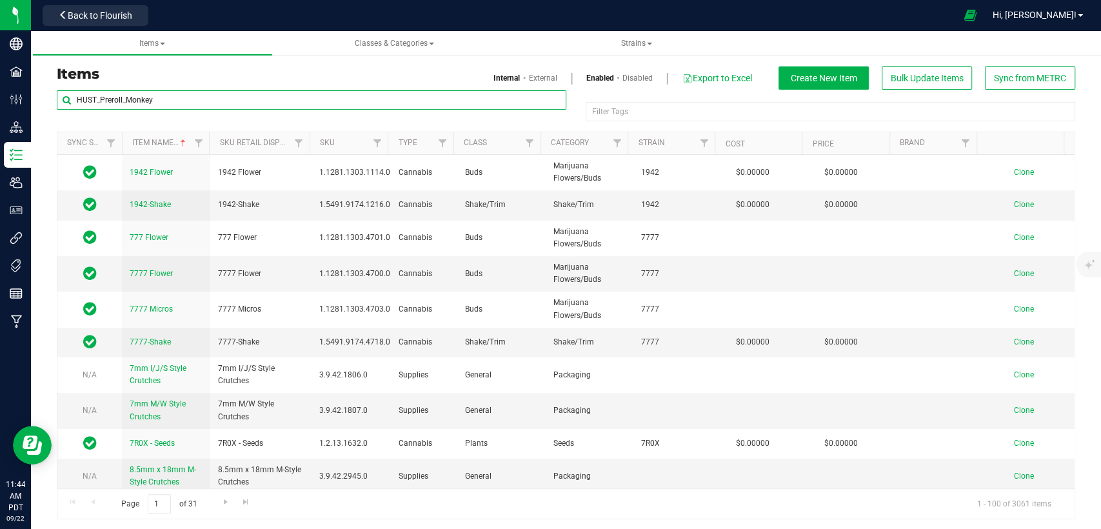
type input "HUST_Preroll_Monkey"
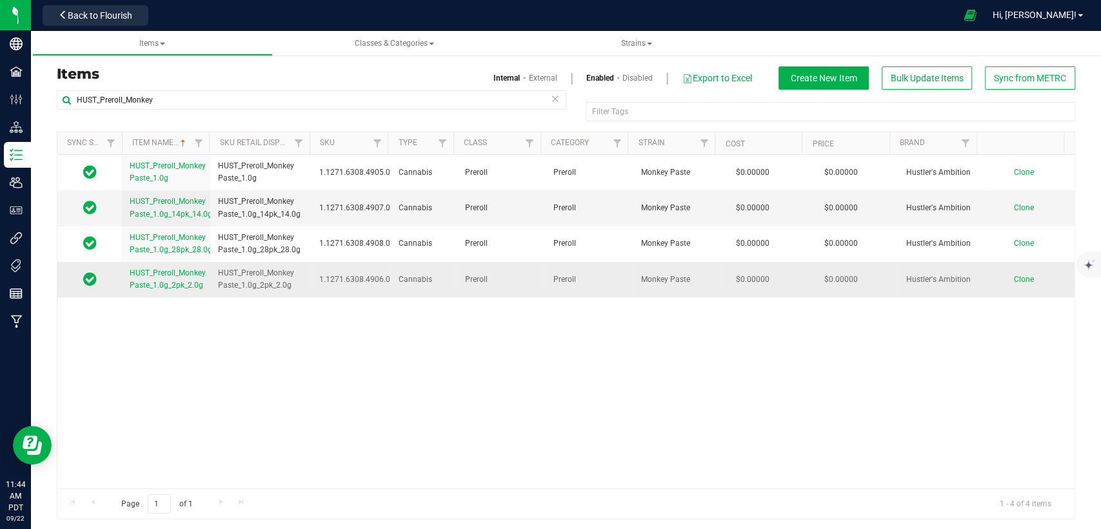
click at [1014, 280] on span "Clone" at bounding box center [1024, 279] width 20 height 9
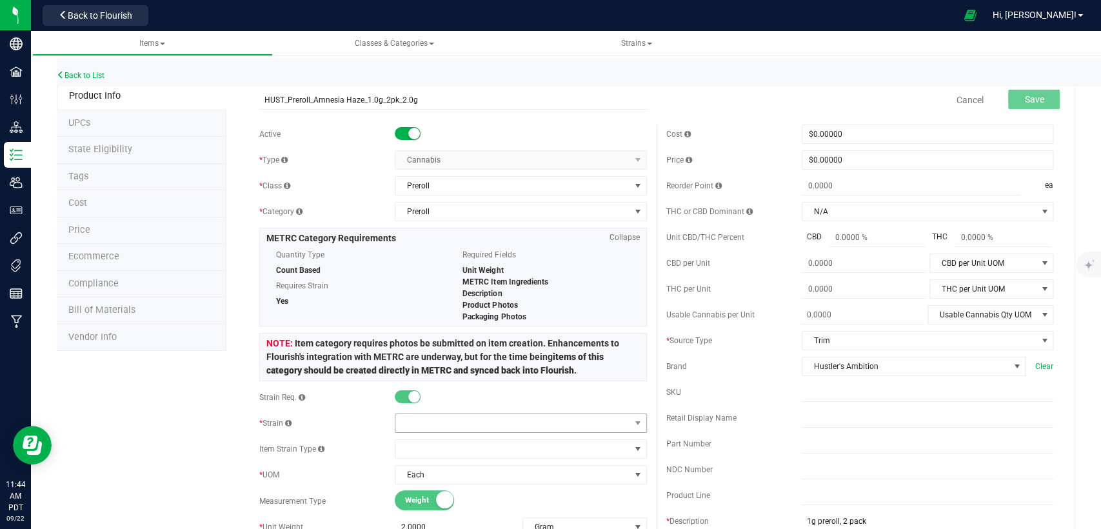
type input "HUST_Preroll_Amnesia Haze_1.0g_2pk_2.0g"
click at [433, 419] on span at bounding box center [512, 423] width 234 height 18
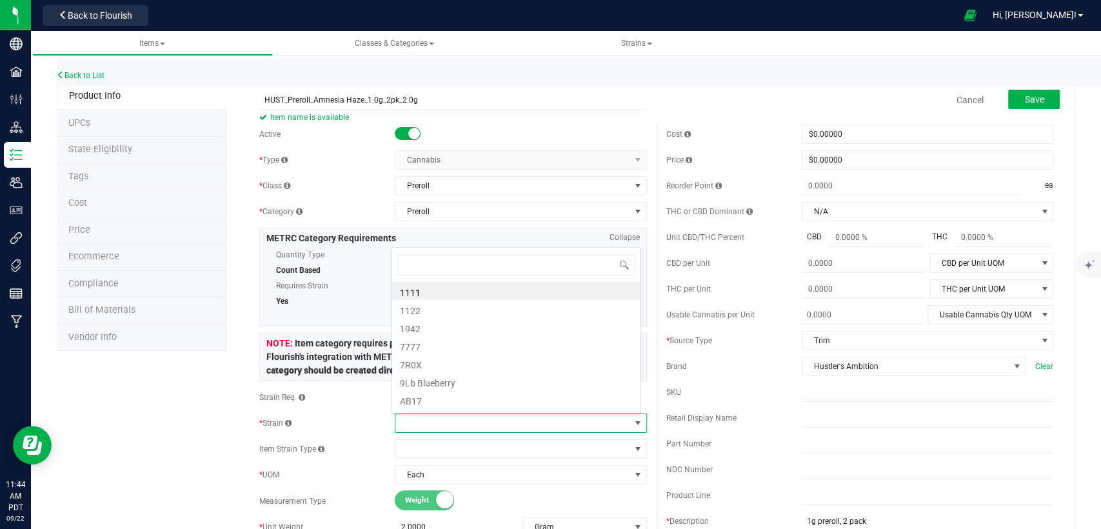
scroll to position [19, 245]
type input "Amnesia"
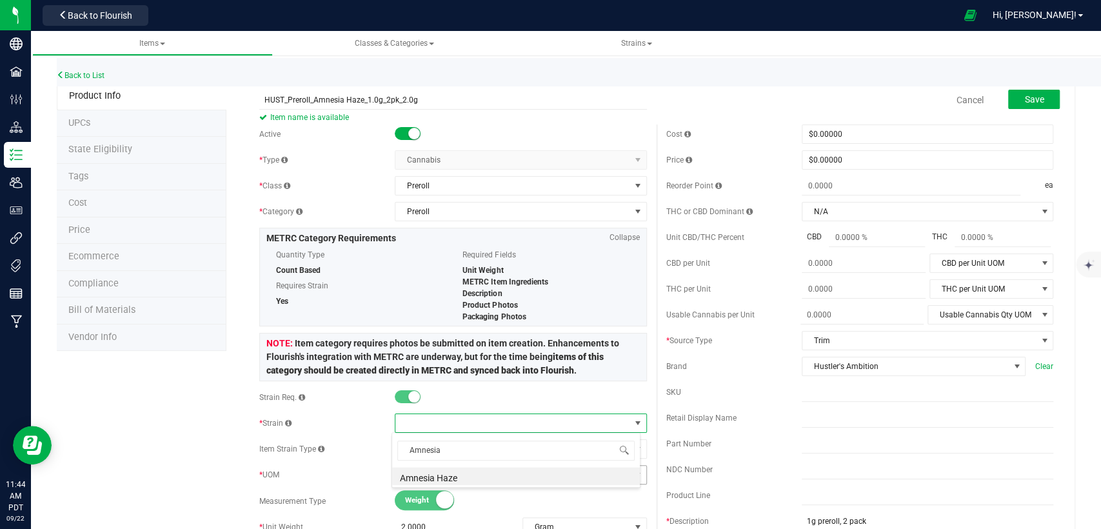
click at [442, 471] on li "Amnesia Haze" at bounding box center [516, 476] width 248 height 18
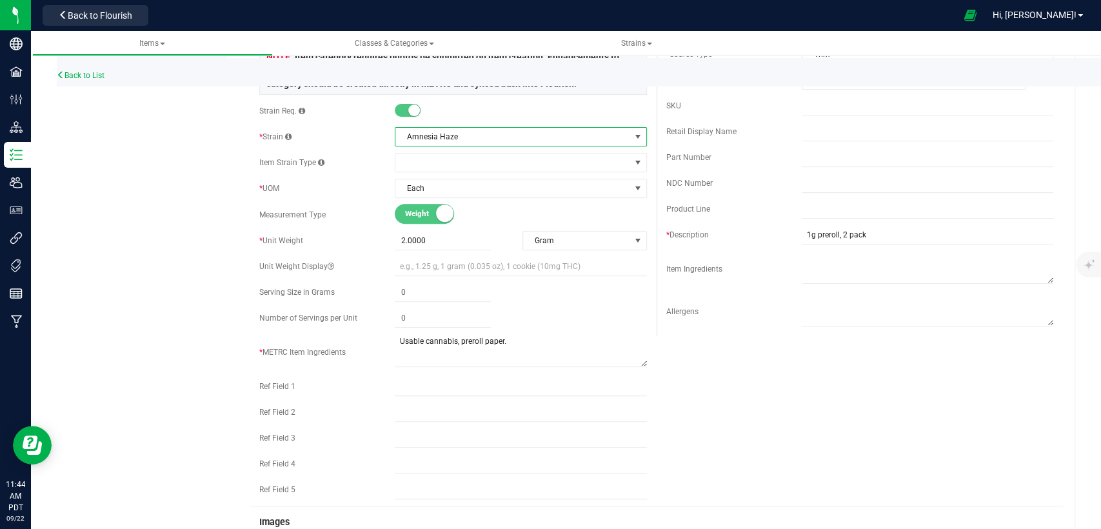
scroll to position [0, 0]
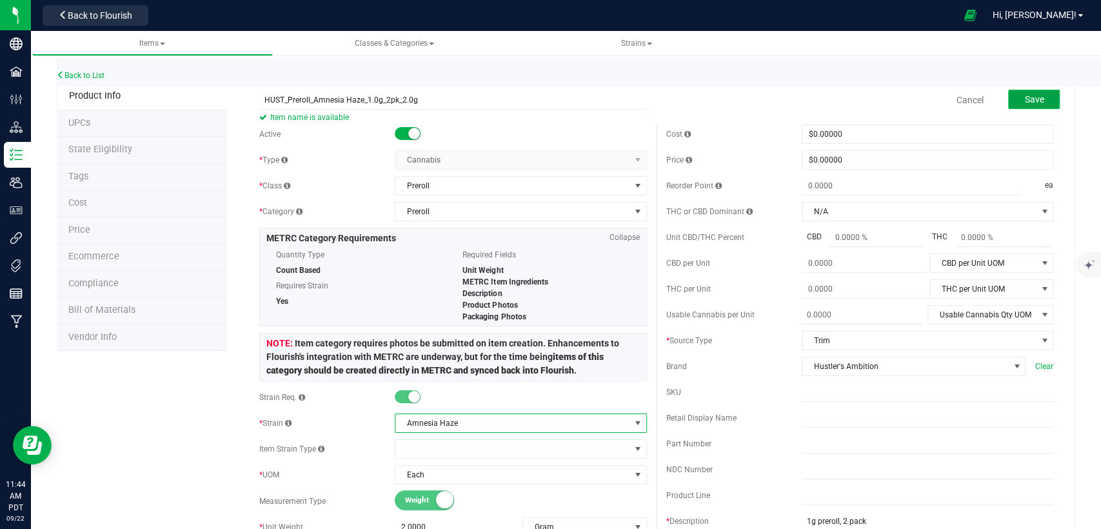
click at [1024, 96] on span "Save" at bounding box center [1033, 99] width 19 height 10
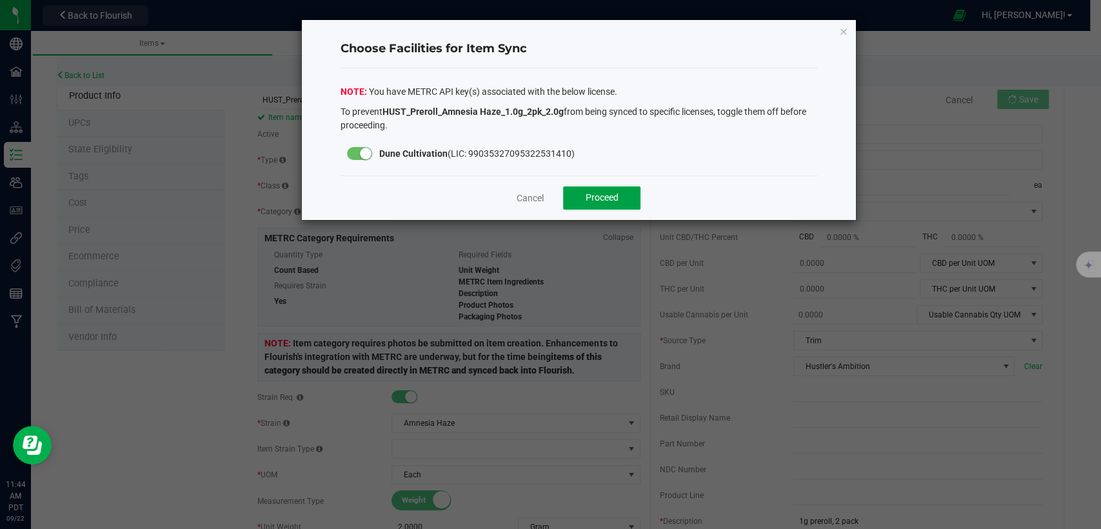
drag, startPoint x: 601, startPoint y: 199, endPoint x: 599, endPoint y: 187, distance: 11.8
click at [601, 198] on span "Proceed" at bounding box center [602, 197] width 33 height 10
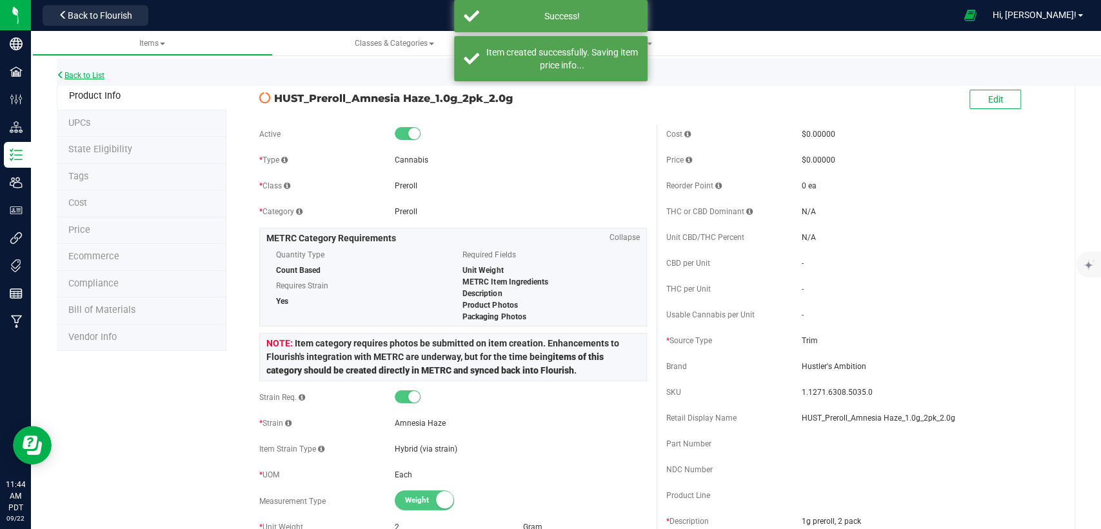
click at [97, 72] on link "Back to List" at bounding box center [81, 75] width 48 height 9
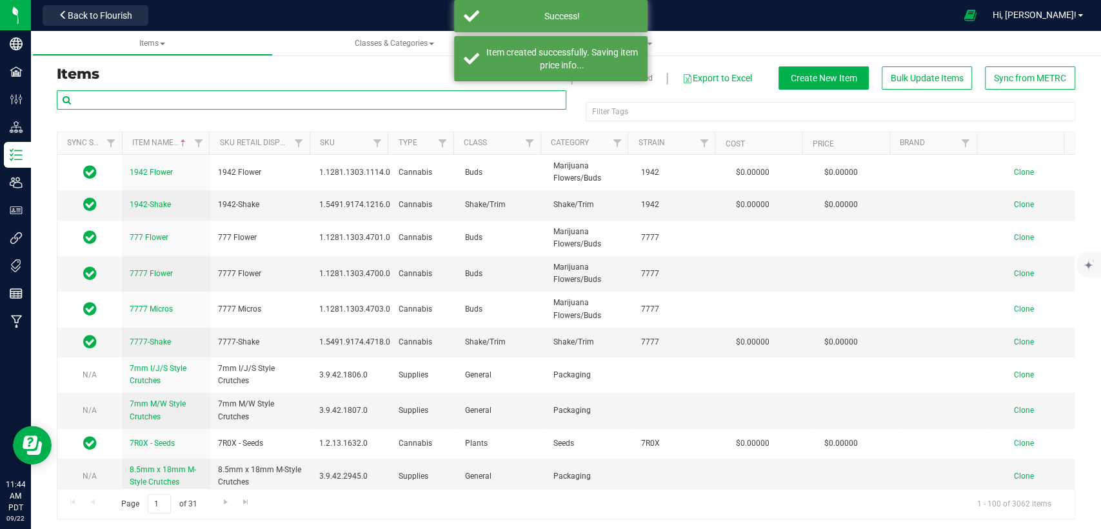
click at [232, 101] on input "text" at bounding box center [312, 99] width 510 height 19
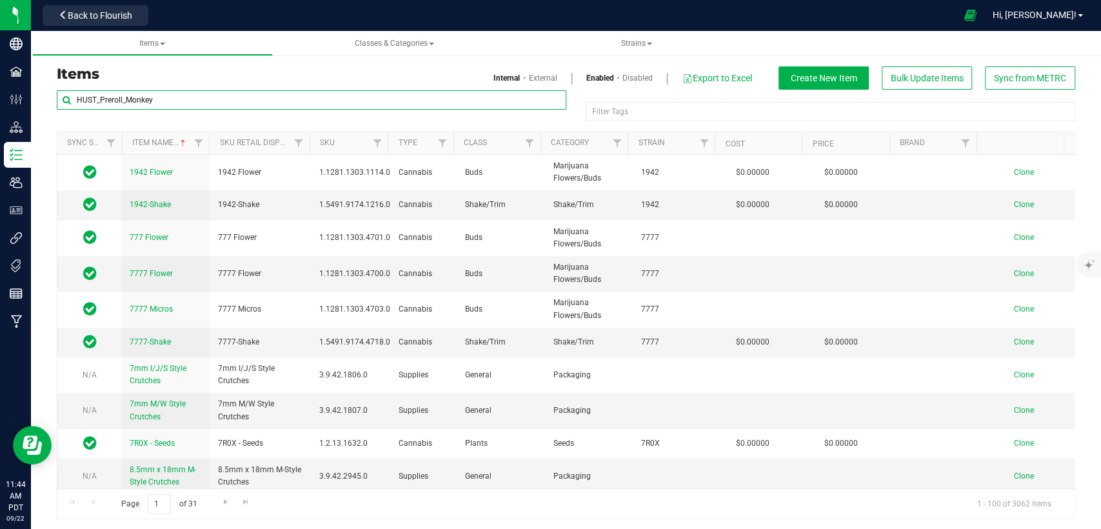
type input "HUST_Preroll_Monkey"
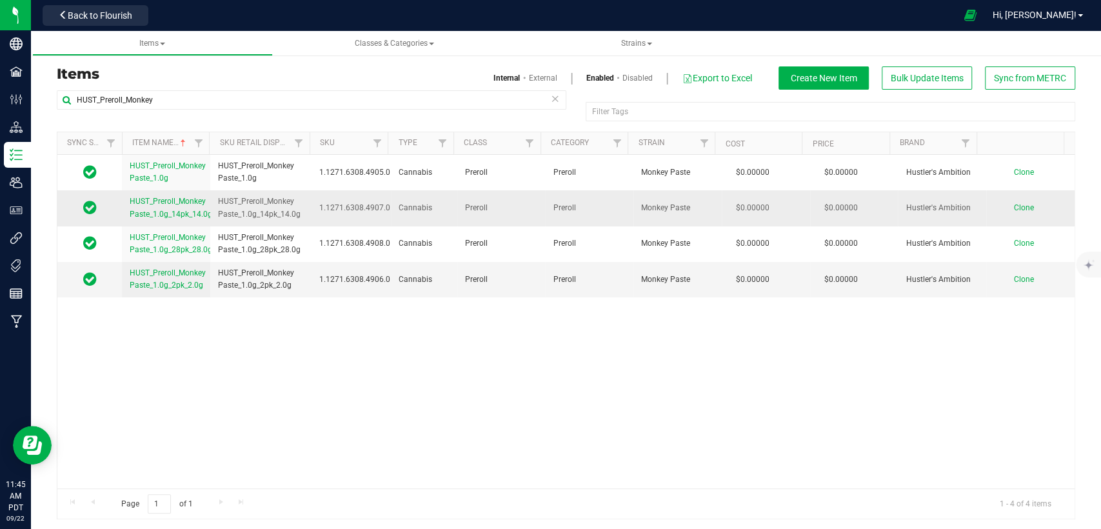
click at [1014, 204] on span "Clone" at bounding box center [1024, 207] width 20 height 9
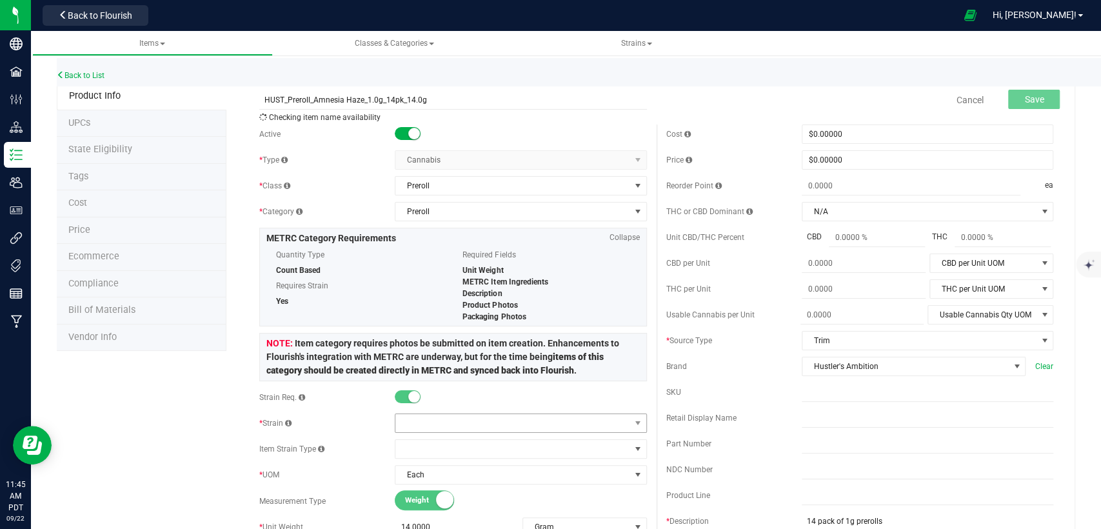
type input "HUST_Preroll_Amnesia Haze_1.0g_14pk_14.0g"
click at [489, 421] on span at bounding box center [512, 423] width 234 height 18
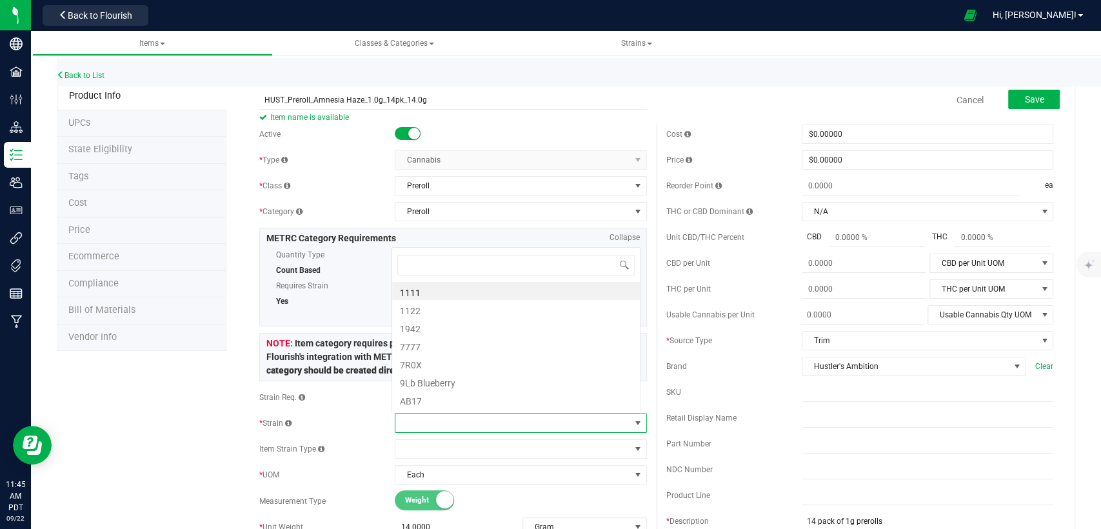
scroll to position [19, 245]
type input "Amnesia"
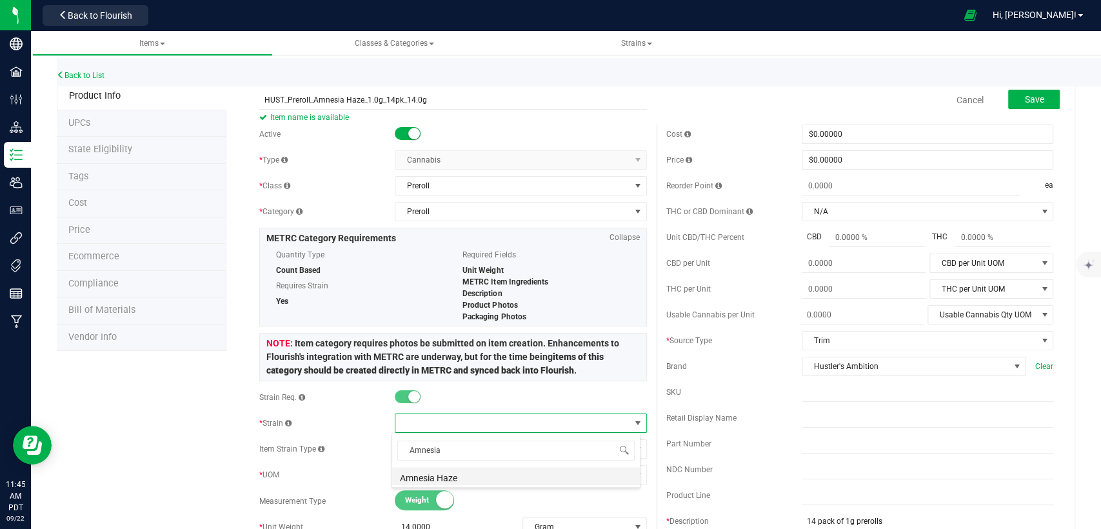
click at [478, 472] on li "Amnesia Haze" at bounding box center [516, 476] width 248 height 18
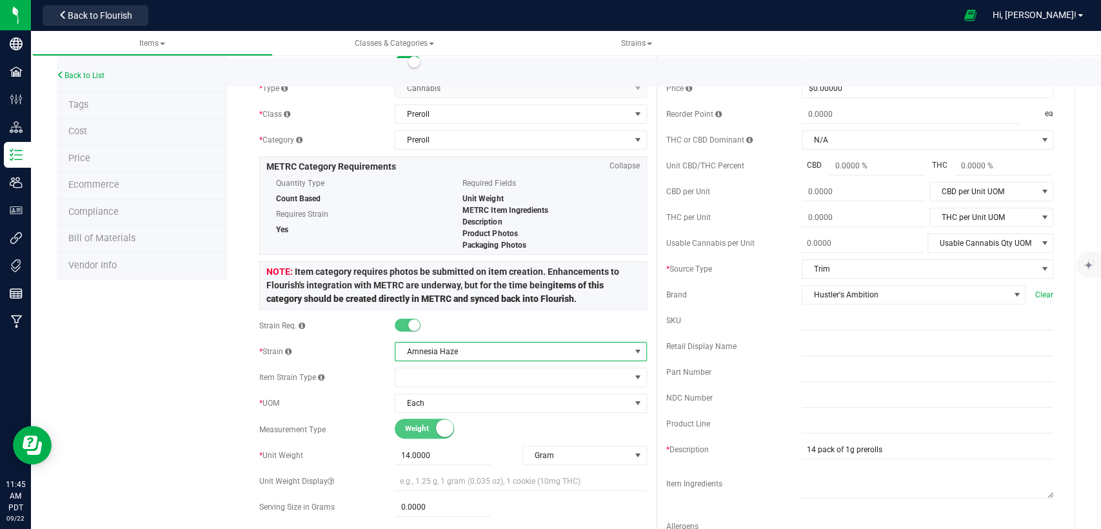
scroll to position [0, 0]
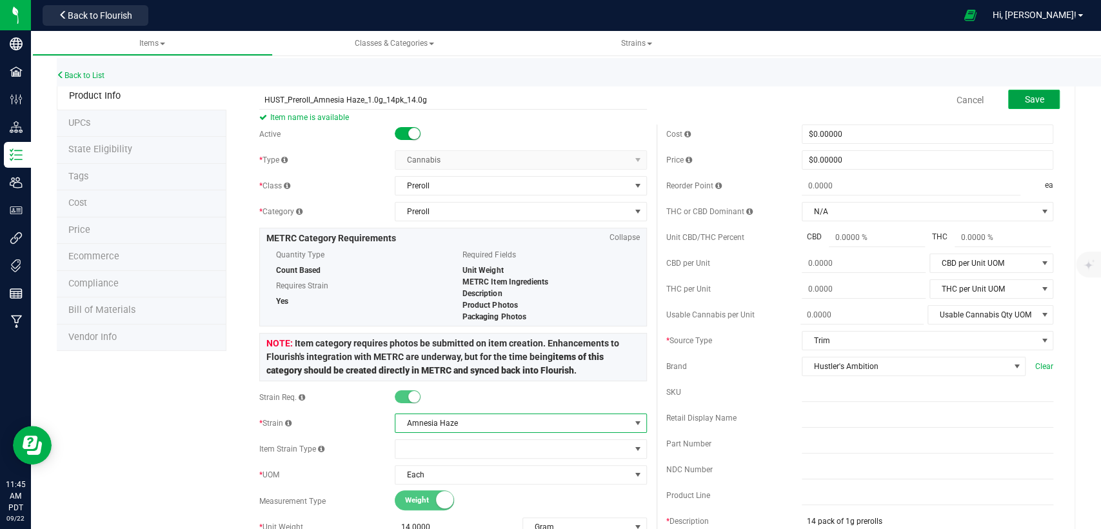
click at [1024, 101] on span "Save" at bounding box center [1033, 99] width 19 height 10
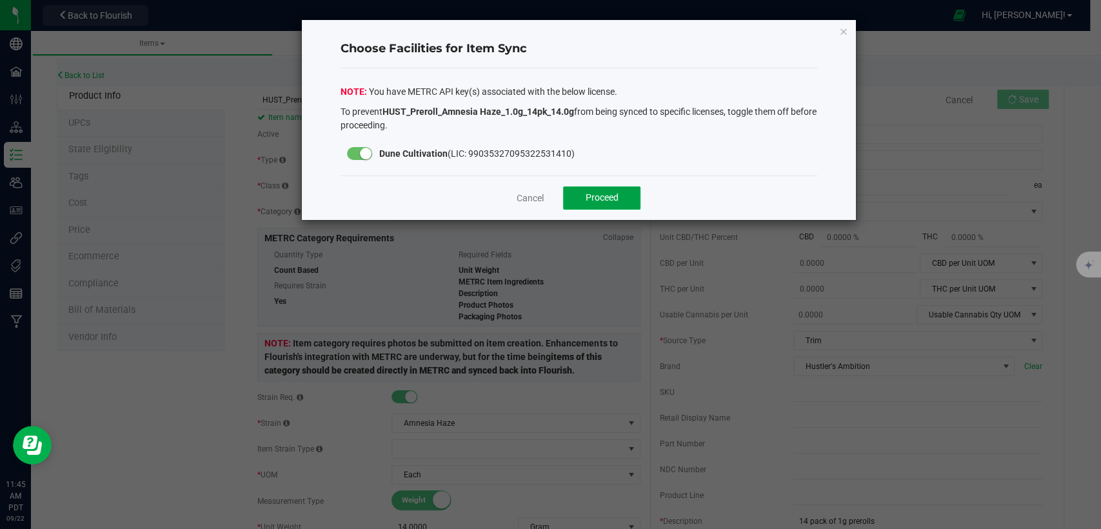
drag, startPoint x: 588, startPoint y: 198, endPoint x: 586, endPoint y: 187, distance: 11.3
click at [588, 197] on span "Proceed" at bounding box center [602, 197] width 33 height 10
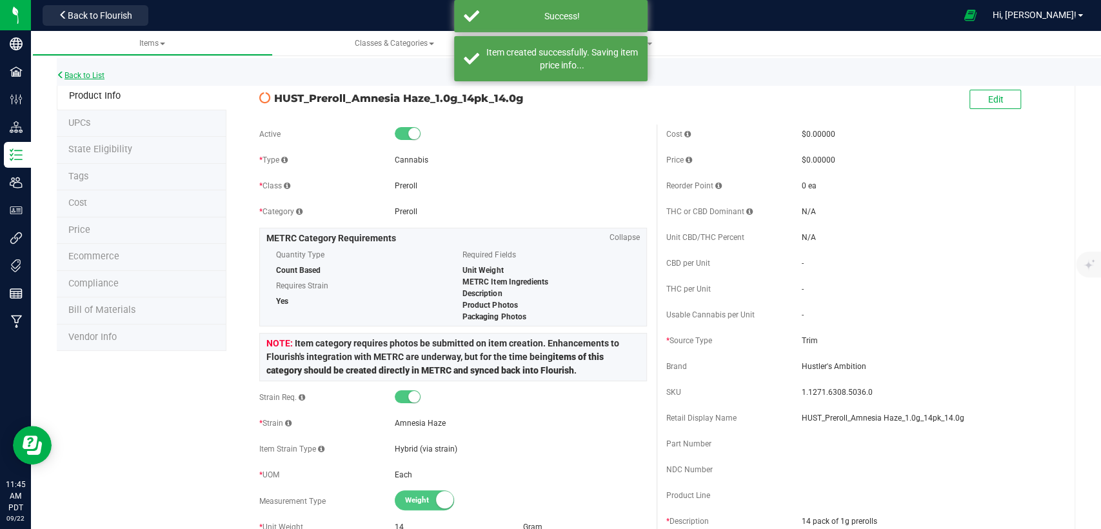
click at [93, 77] on link "Back to List" at bounding box center [81, 75] width 48 height 9
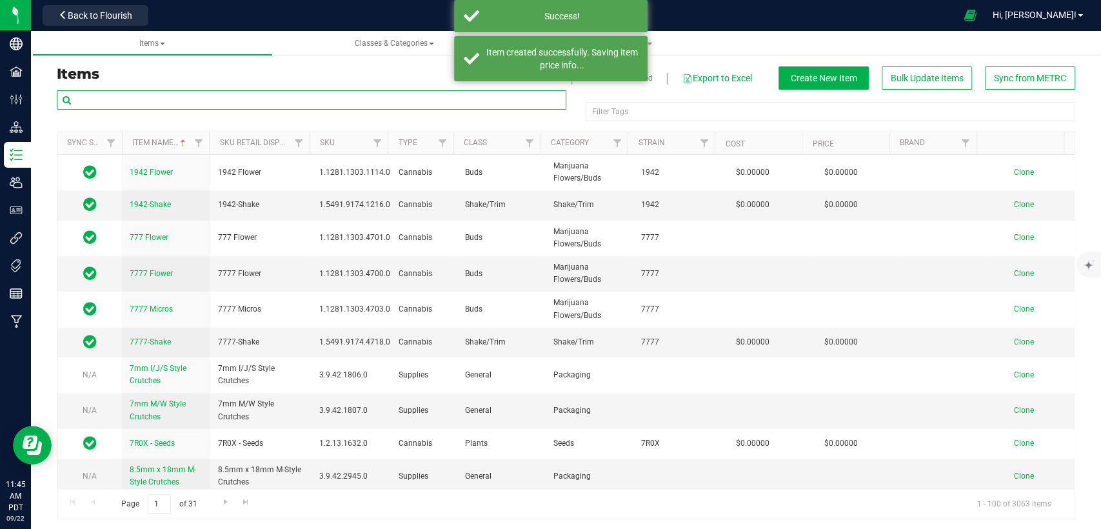
click at [259, 101] on input "text" at bounding box center [312, 99] width 510 height 19
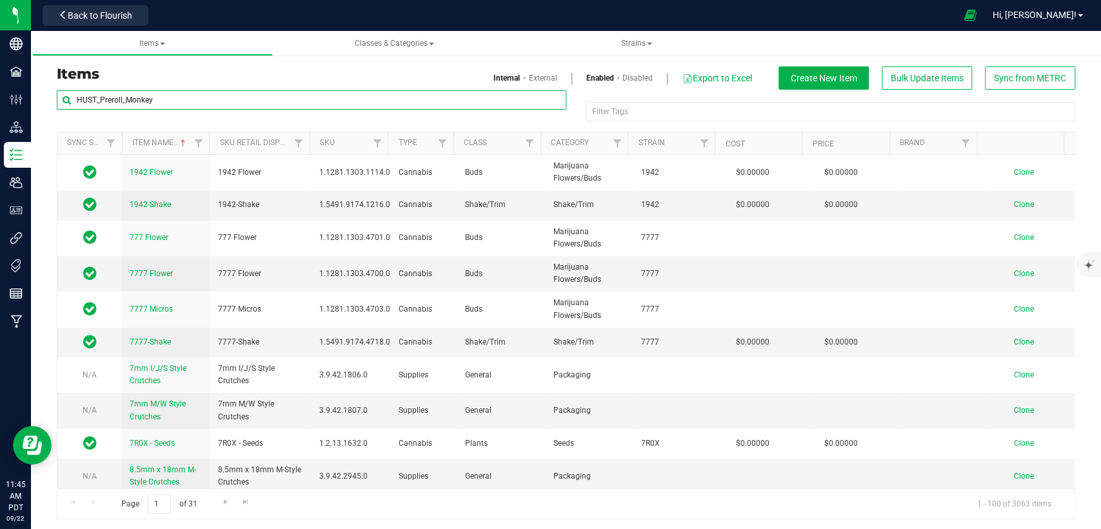
type input "HUST_Preroll_Monkey"
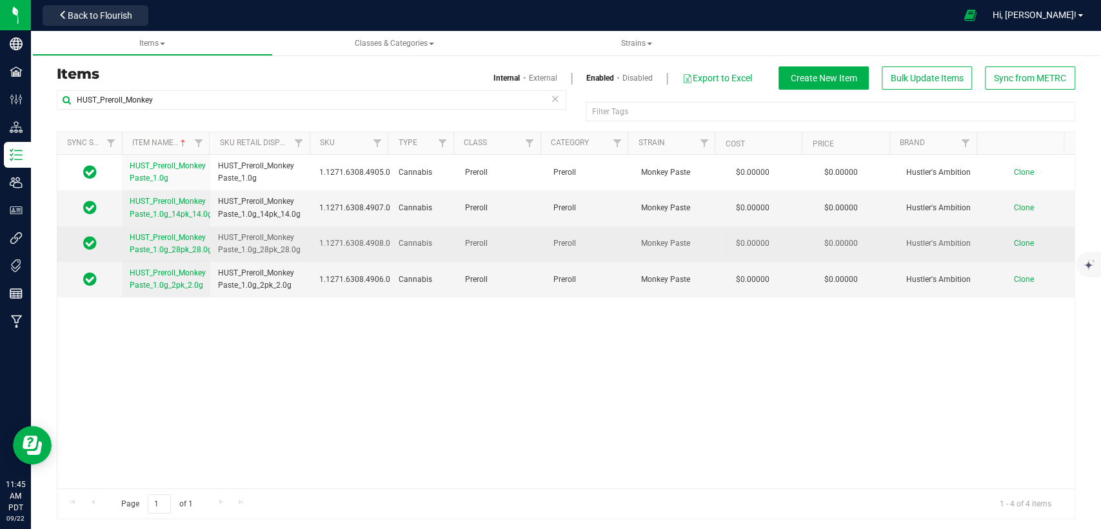
click at [1014, 239] on span "Clone" at bounding box center [1024, 243] width 20 height 9
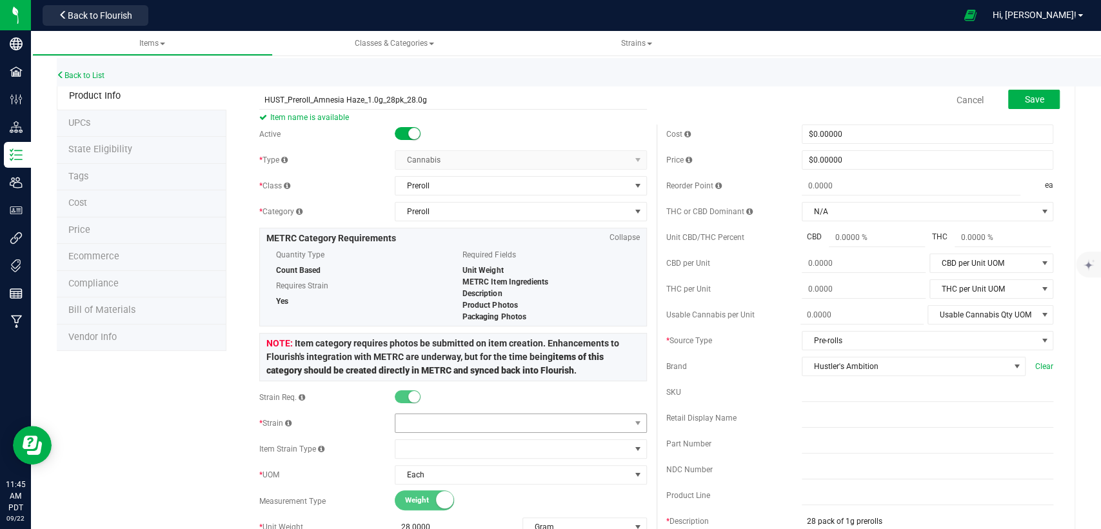
type input "HUST_Preroll_Amnesia Haze_1.0g_28pk_28.0g"
click at [498, 423] on span at bounding box center [512, 423] width 234 height 18
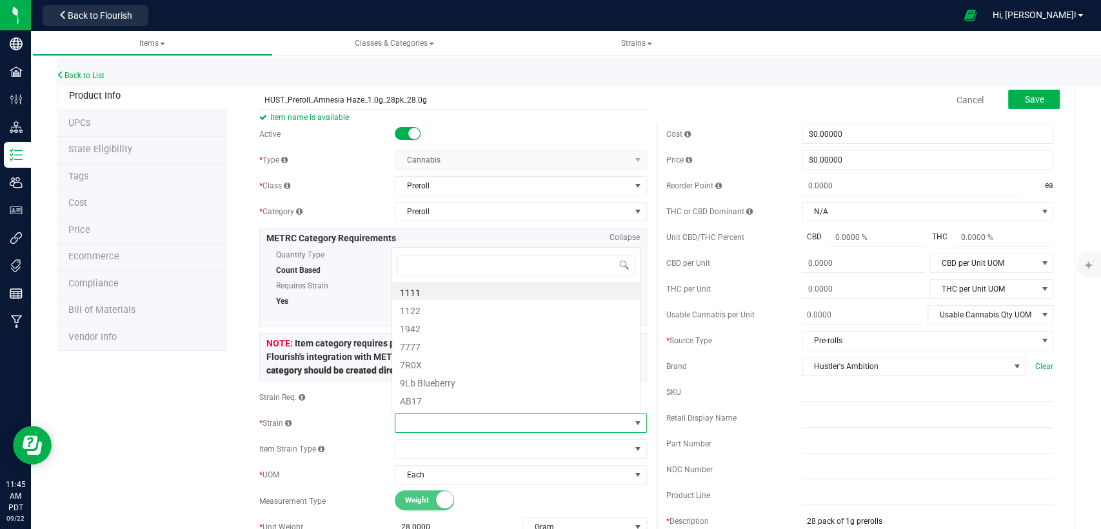
scroll to position [19, 245]
type input "Amnesia"
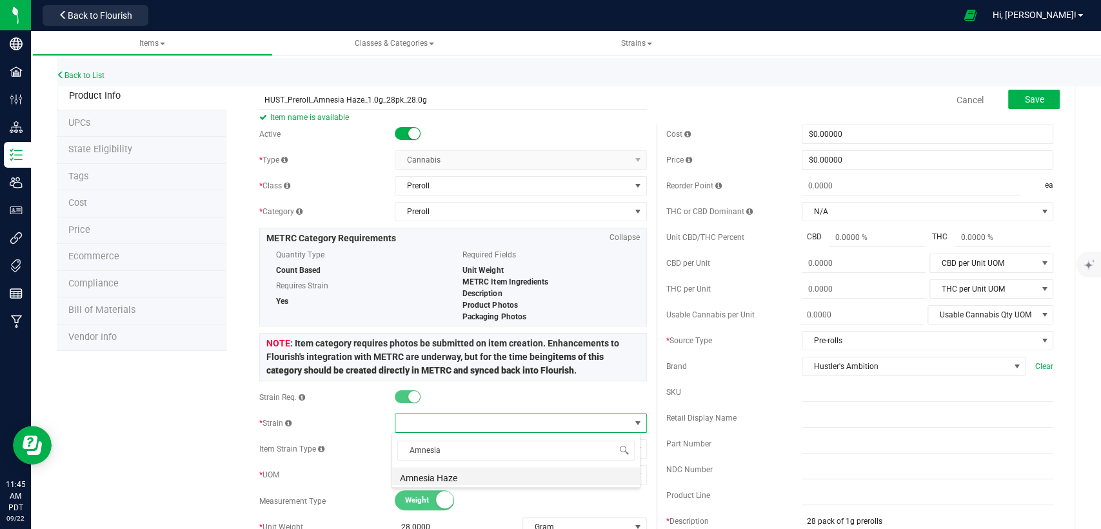
click at [497, 476] on li "Amnesia Haze" at bounding box center [516, 476] width 248 height 18
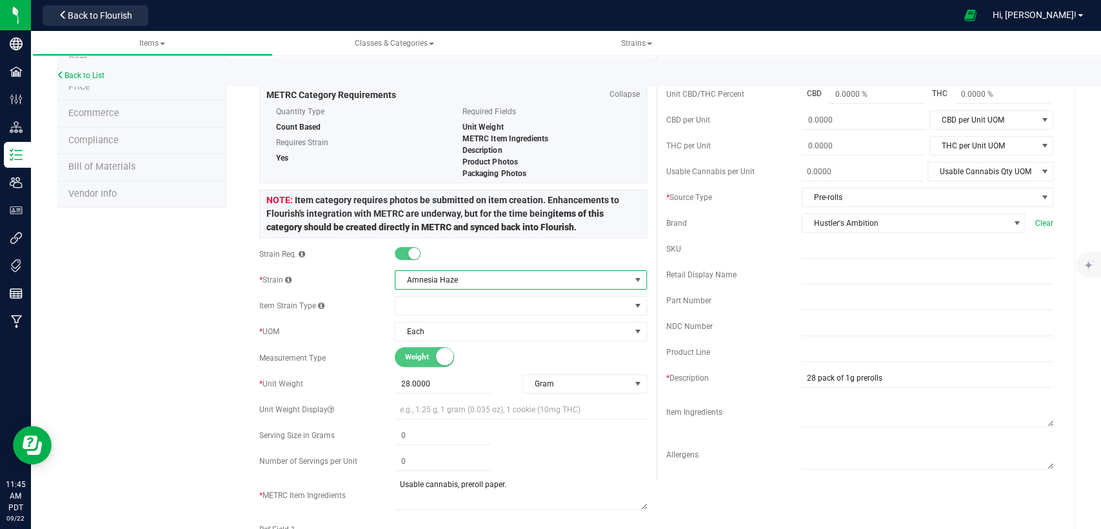
scroll to position [0, 0]
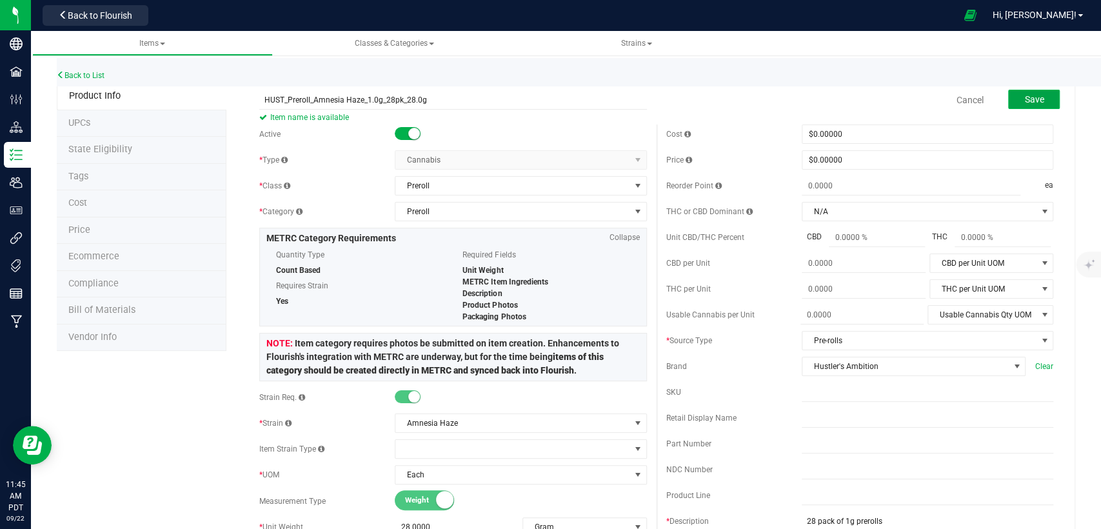
click at [1011, 90] on button "Save" at bounding box center [1034, 99] width 52 height 19
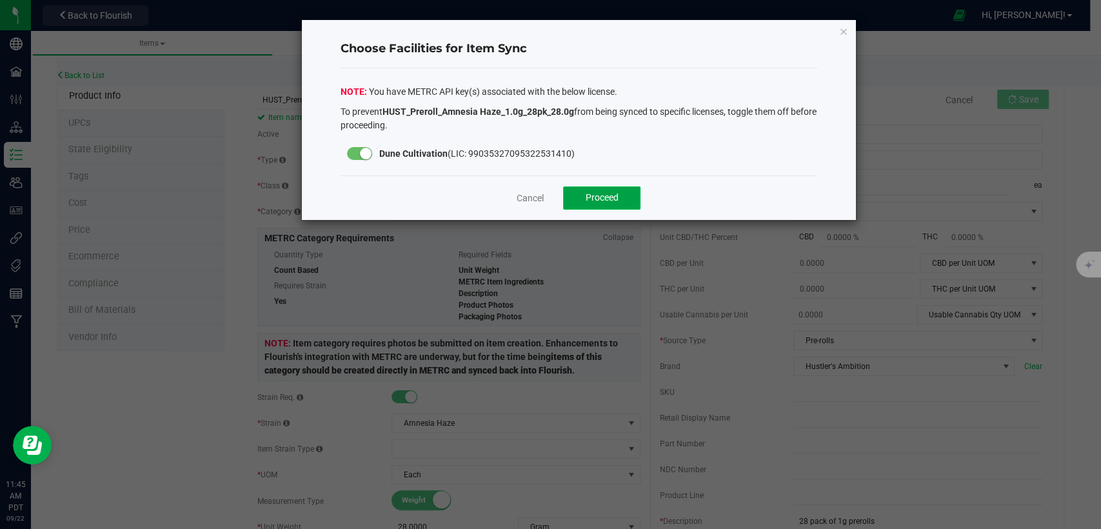
click at [626, 191] on button "Proceed" at bounding box center [601, 197] width 77 height 23
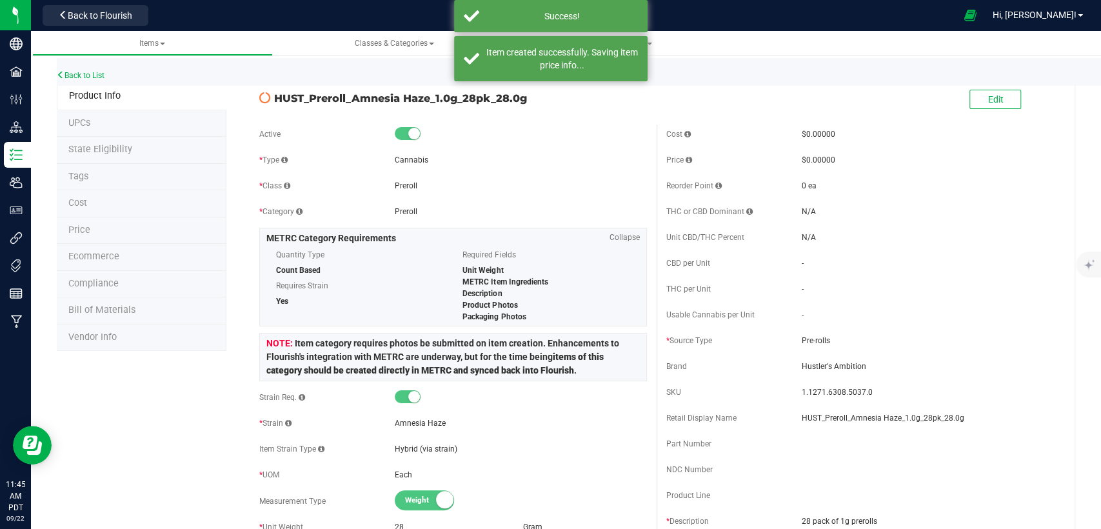
click at [88, 70] on div "Back to List" at bounding box center [607, 72] width 1101 height 28
click at [93, 76] on link "Back to List" at bounding box center [81, 75] width 48 height 9
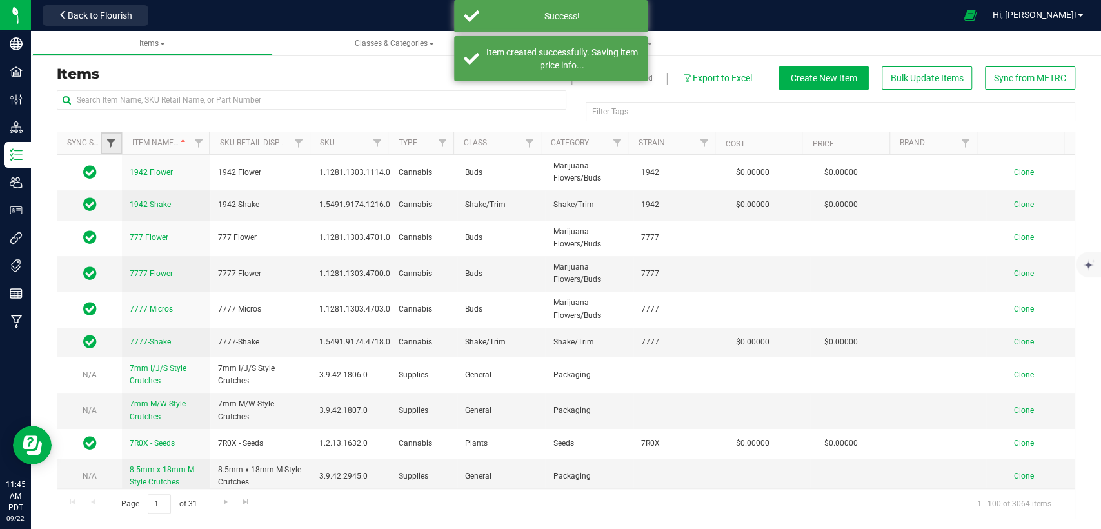
click at [109, 141] on span "Filter" at bounding box center [111, 143] width 10 height 10
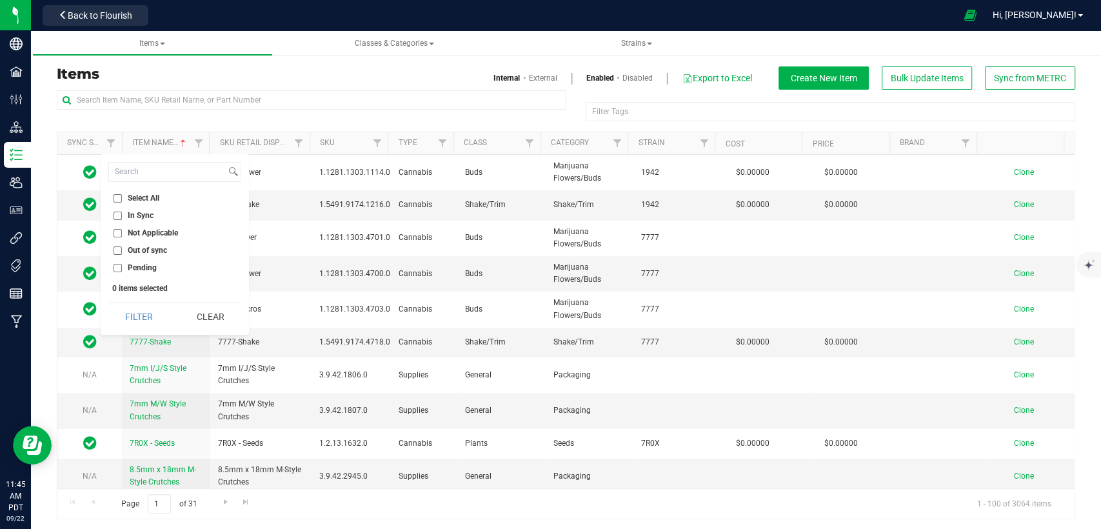
click at [115, 249] on input "Out of sync" at bounding box center [118, 250] width 8 height 8
checkbox input "true"
click at [150, 311] on button "Filter" at bounding box center [139, 317] width 62 height 28
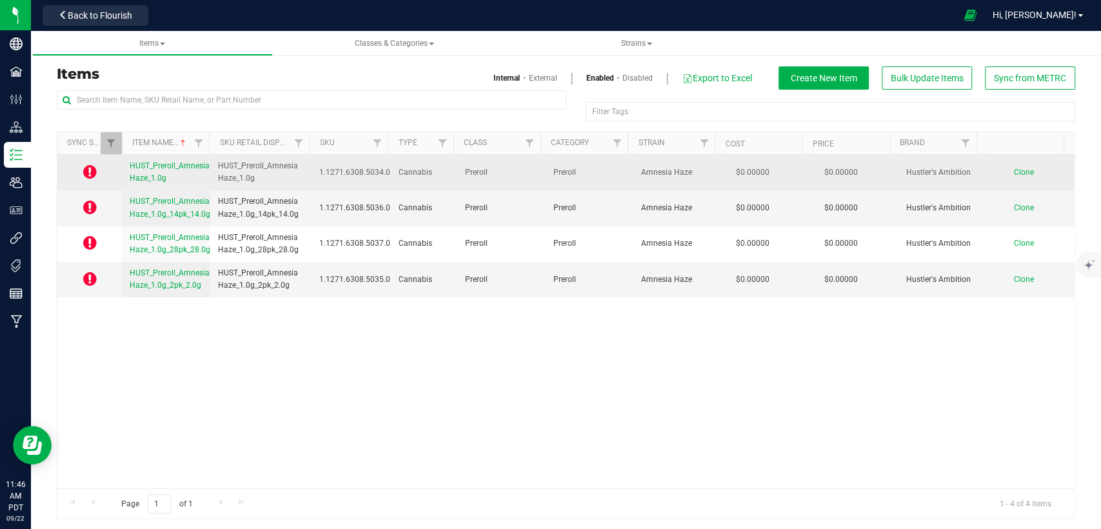
click at [1006, 164] on td "Clone" at bounding box center [1030, 172] width 88 height 35
click at [1014, 170] on span "Clone" at bounding box center [1024, 172] width 20 height 9
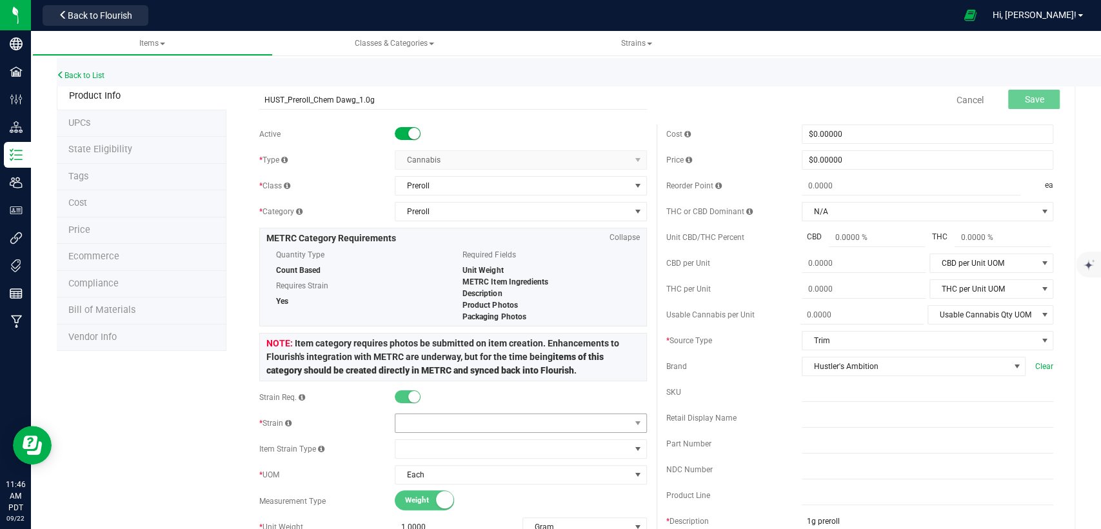
type input "HUST_Preroll_Chem Dawg_1.0g"
click at [490, 423] on span at bounding box center [512, 423] width 234 height 18
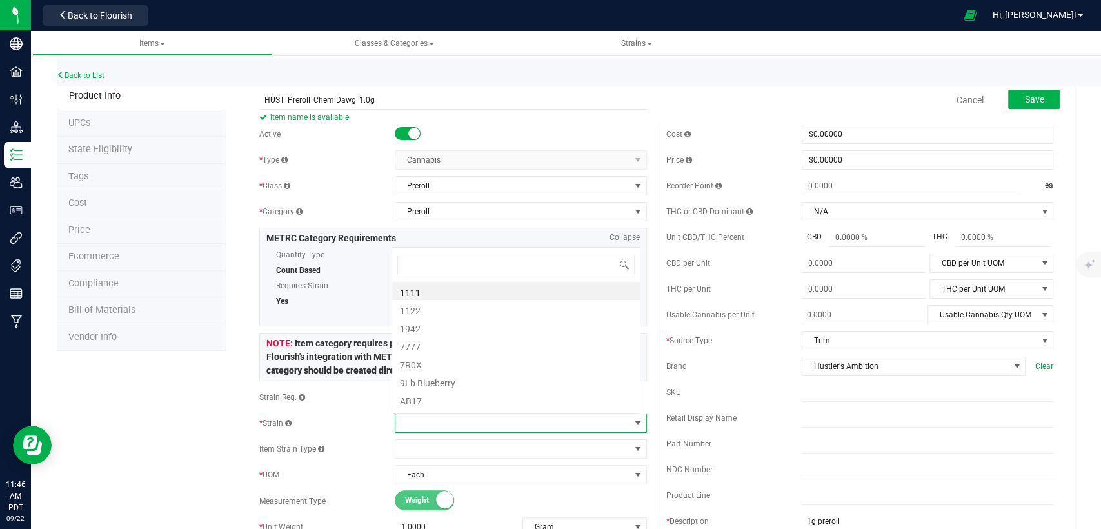
scroll to position [19, 245]
type input "Chem"
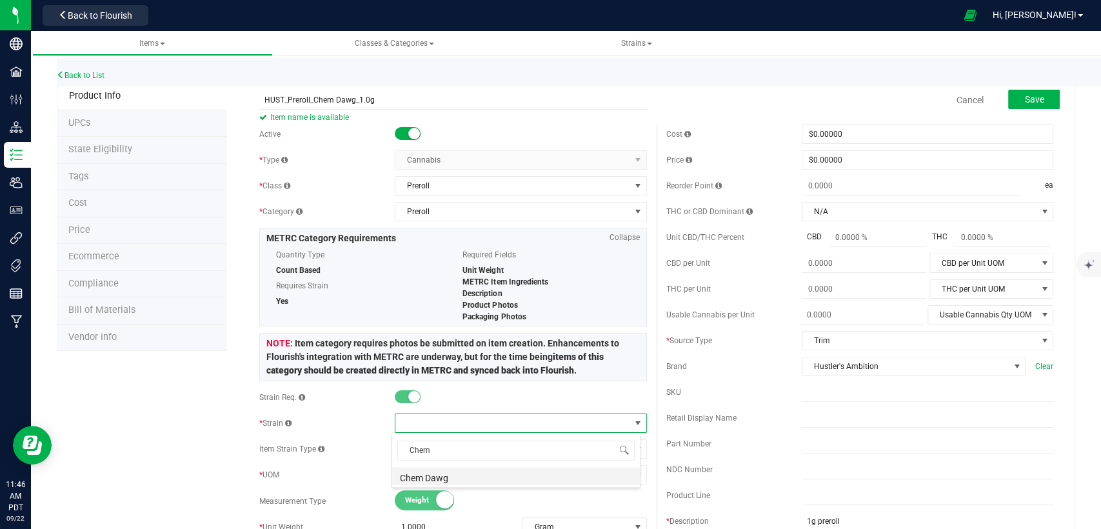
click at [481, 477] on li "Chem Dawg" at bounding box center [516, 476] width 248 height 18
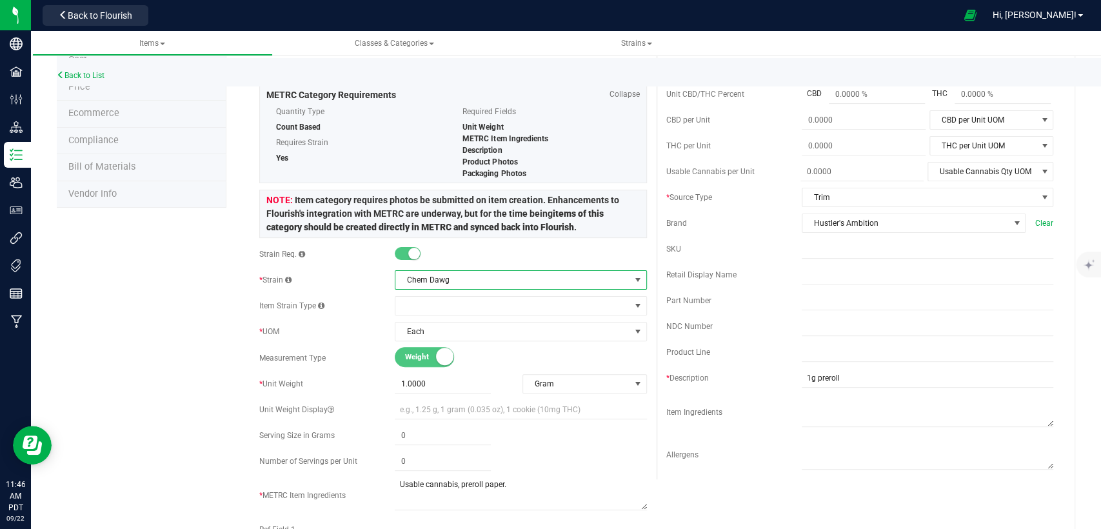
scroll to position [0, 0]
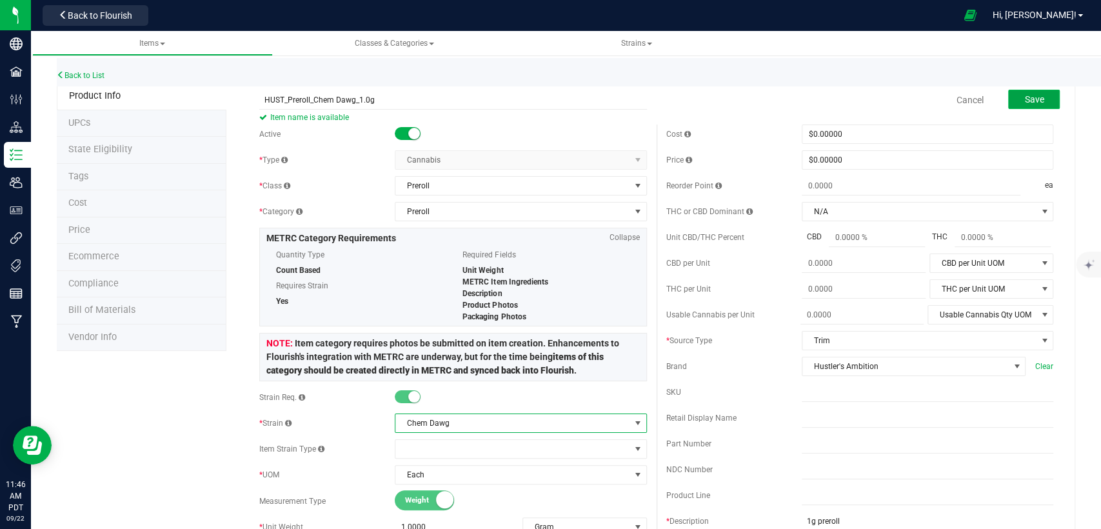
click at [1024, 101] on span "Save" at bounding box center [1033, 99] width 19 height 10
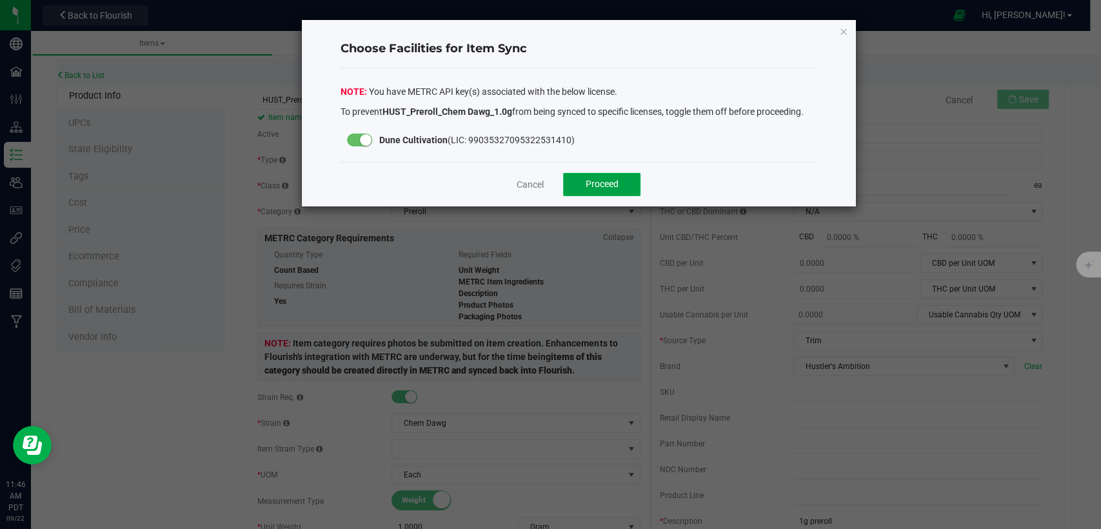
click at [619, 175] on button "Proceed" at bounding box center [601, 184] width 77 height 23
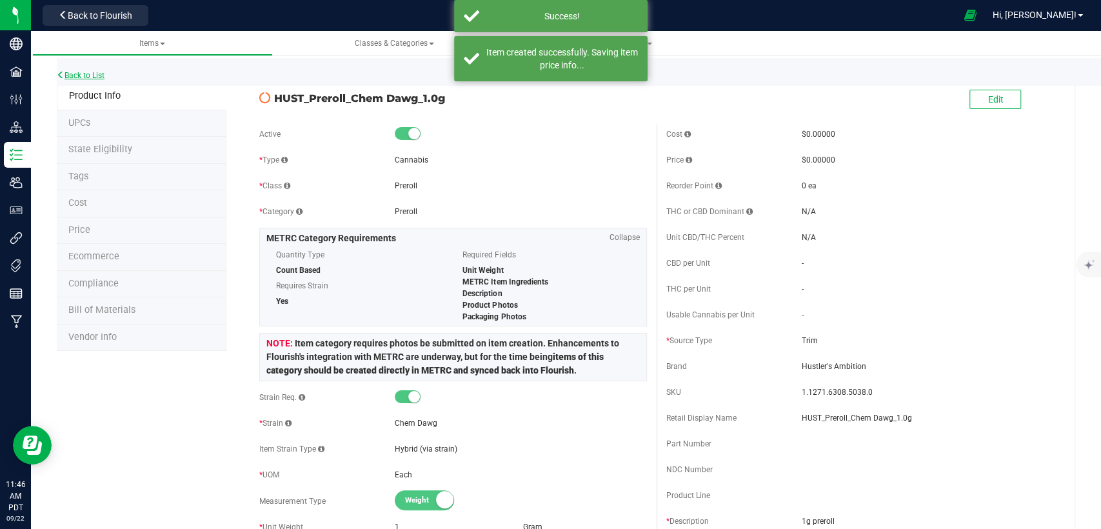
click at [94, 74] on link "Back to List" at bounding box center [81, 75] width 48 height 9
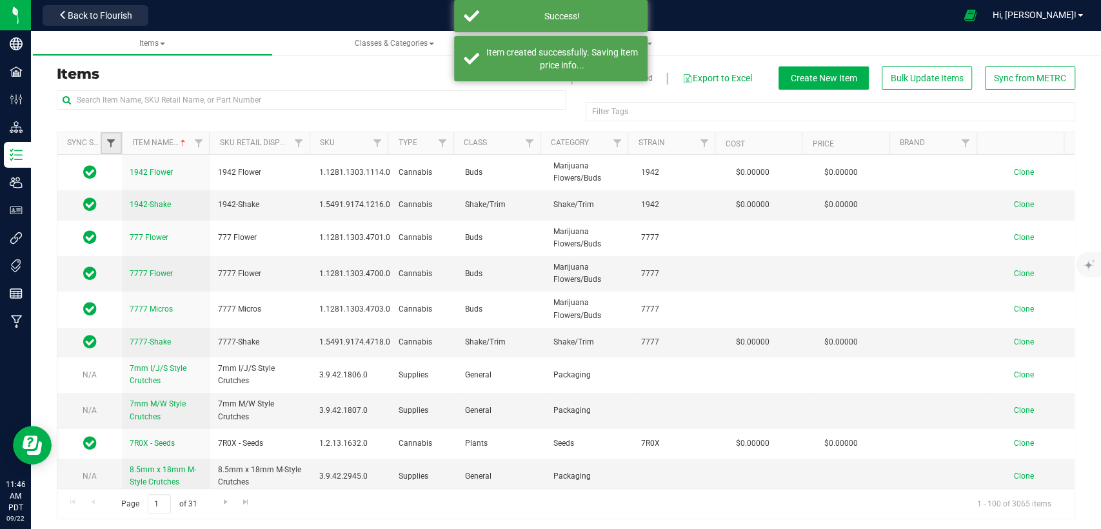
click at [110, 144] on span "Filter" at bounding box center [111, 143] width 10 height 10
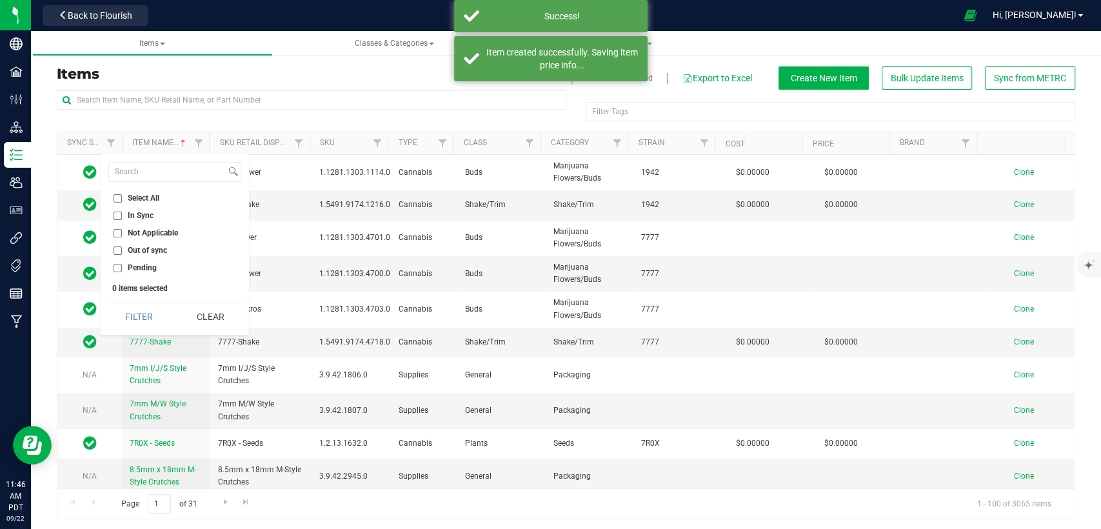
click at [116, 249] on input "Out of sync" at bounding box center [118, 250] width 8 height 8
checkbox input "true"
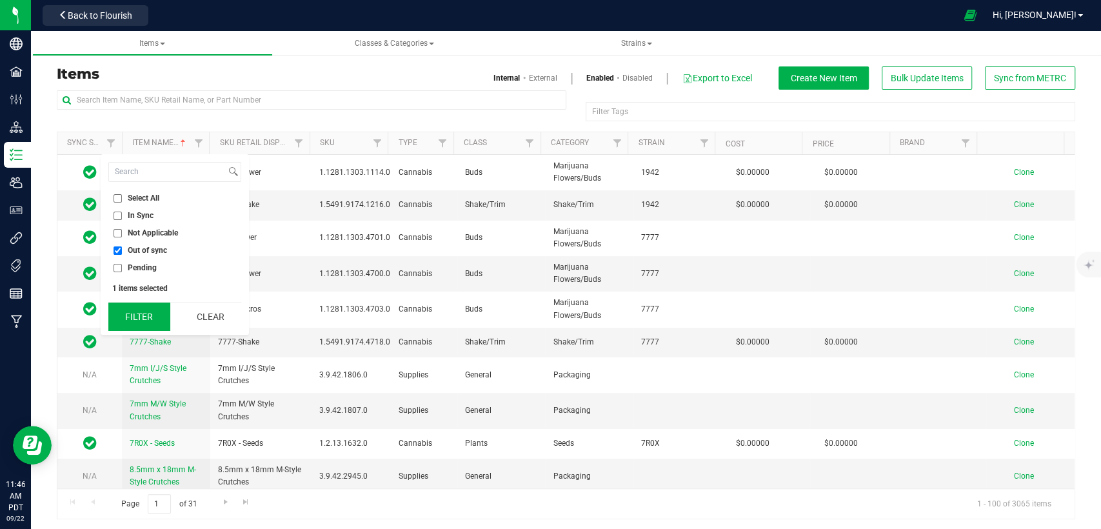
click at [144, 313] on button "Filter" at bounding box center [139, 317] width 62 height 28
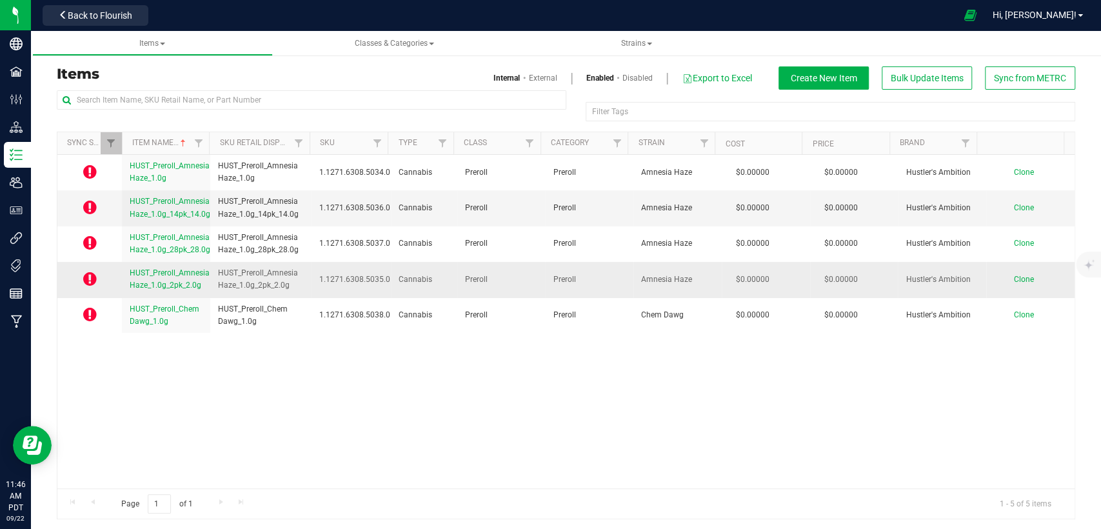
click at [1014, 279] on span "Clone" at bounding box center [1024, 279] width 20 height 9
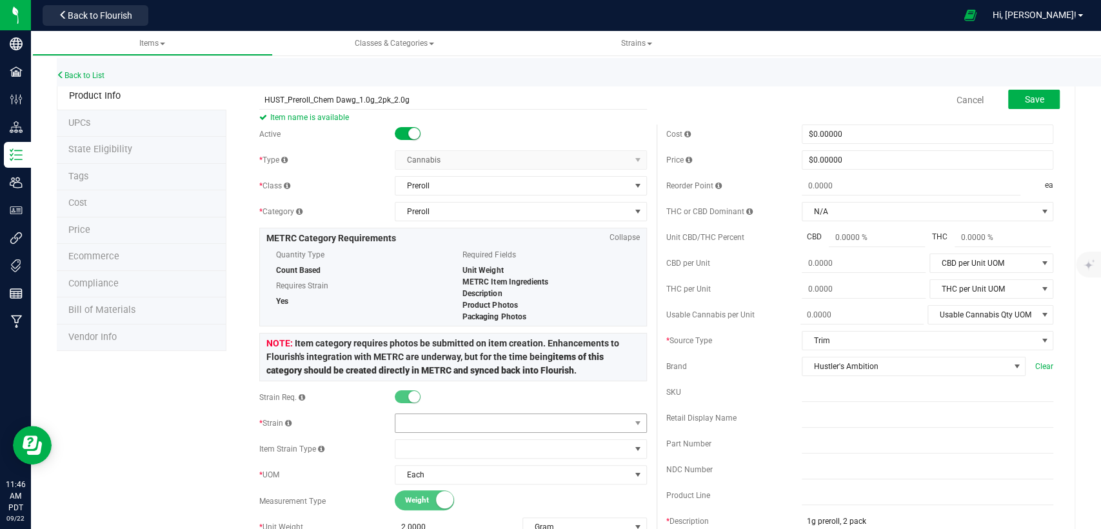
type input "HUST_Preroll_Chem Dawg_1.0g_2pk_2.0g"
click at [511, 423] on span at bounding box center [512, 423] width 234 height 18
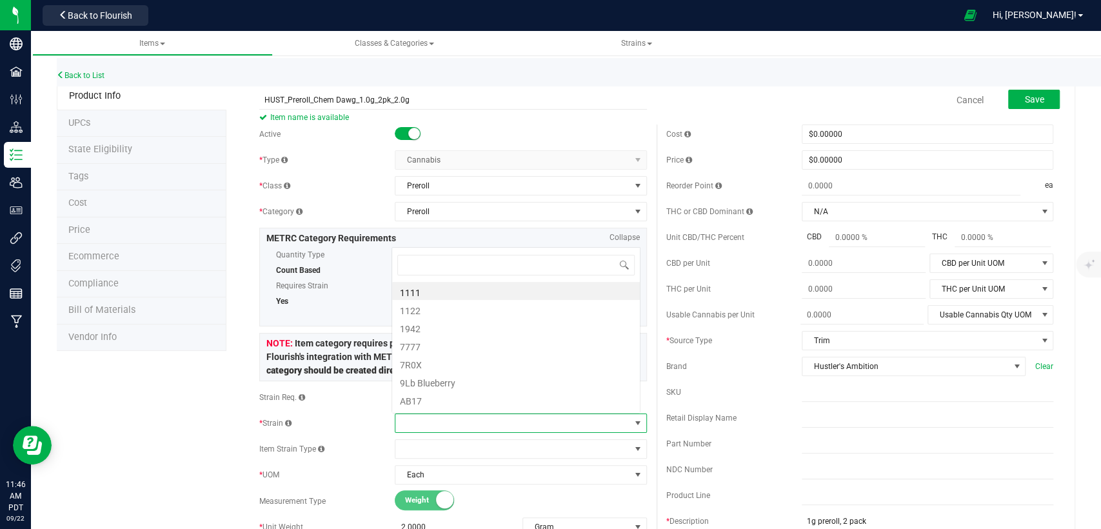
scroll to position [19, 245]
type input "Chem"
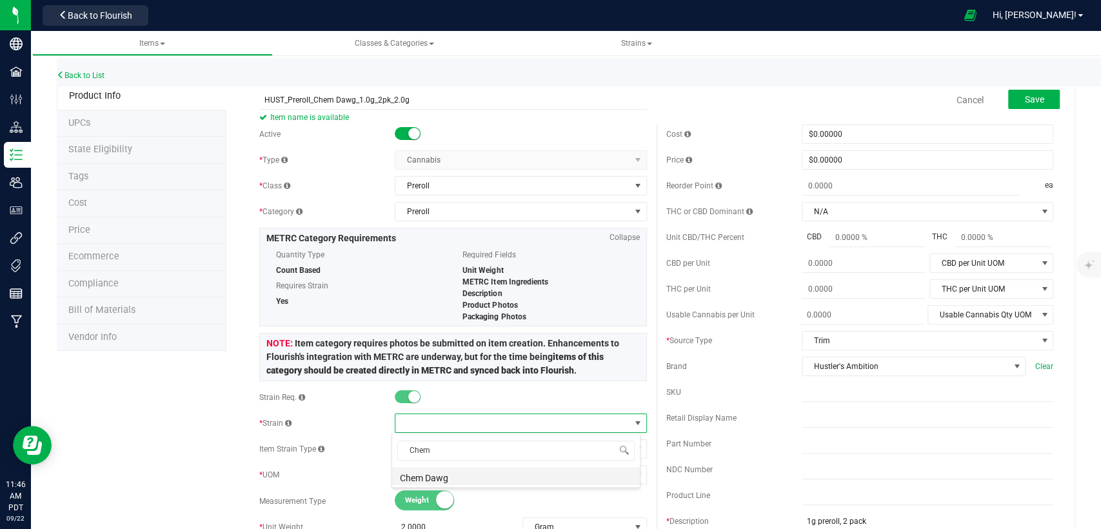
click at [492, 474] on li "Chem Dawg" at bounding box center [516, 476] width 248 height 18
click at [1030, 92] on button "Save" at bounding box center [1034, 99] width 52 height 19
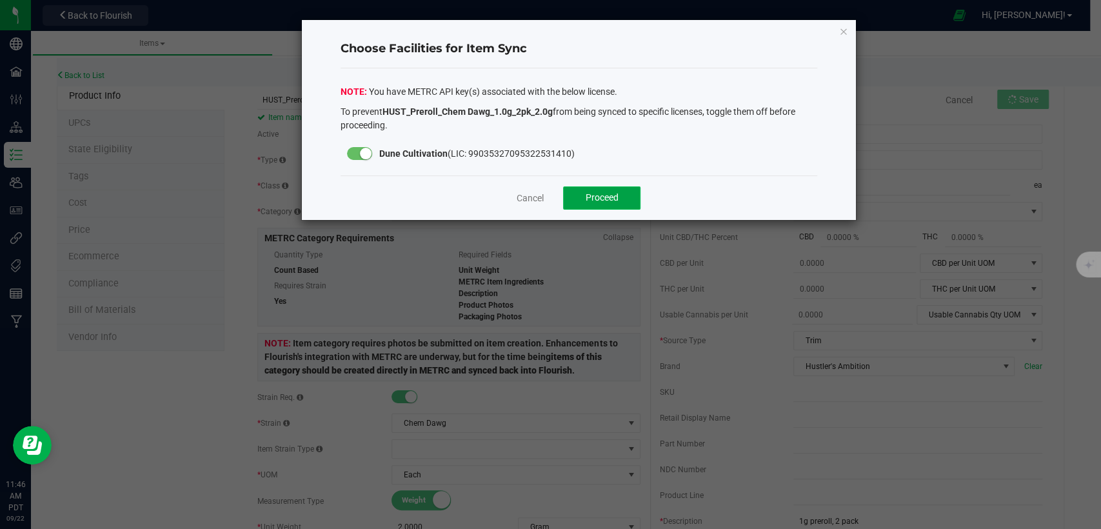
click at [593, 188] on button "Proceed" at bounding box center [601, 197] width 77 height 23
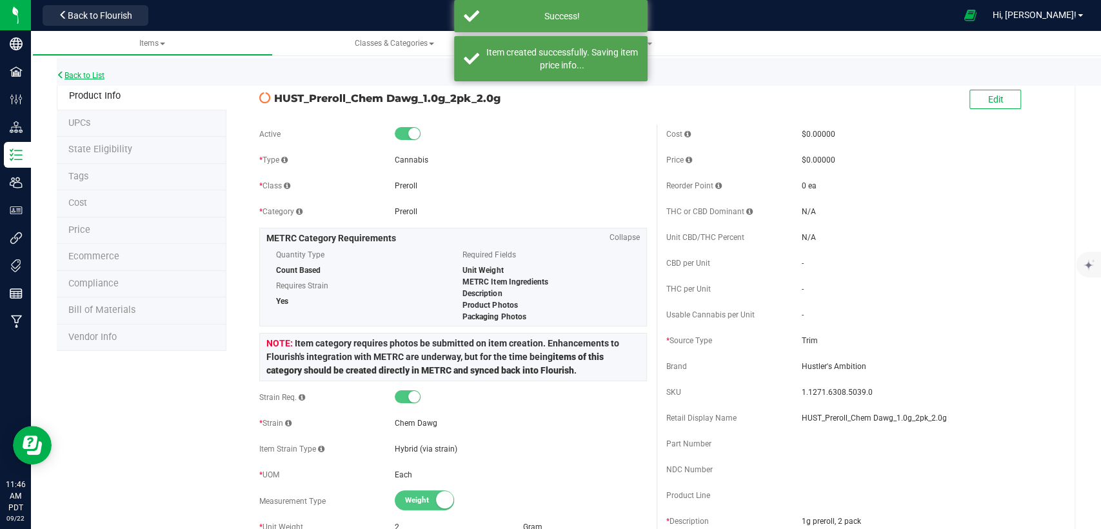
click at [80, 77] on link "Back to List" at bounding box center [81, 75] width 48 height 9
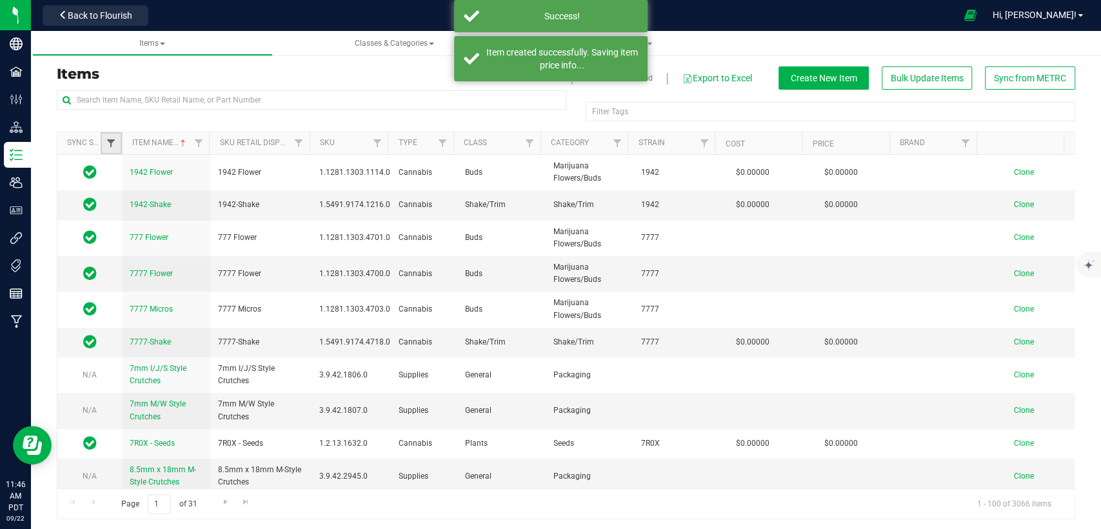
click at [111, 141] on span "Filter" at bounding box center [111, 143] width 10 height 10
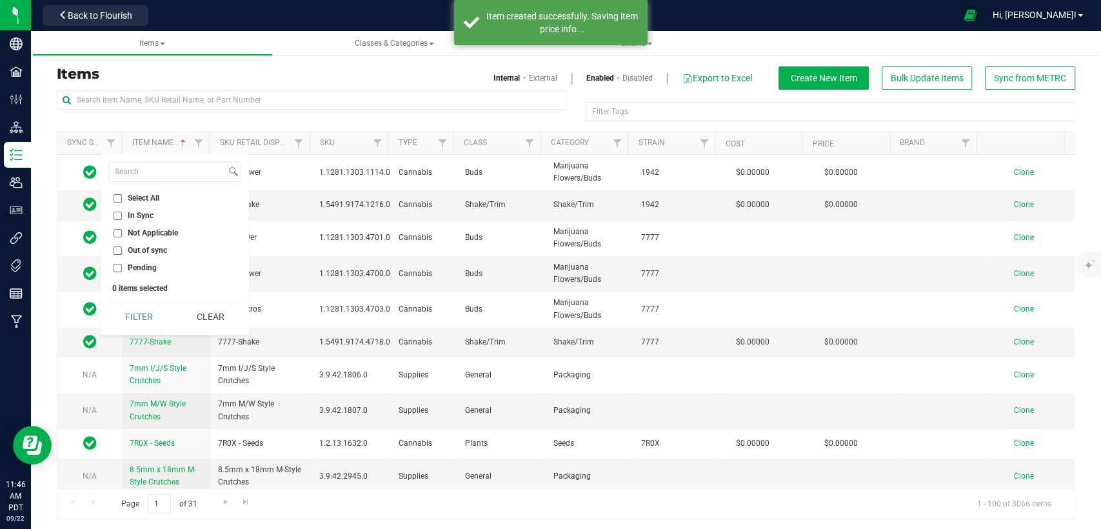
click at [114, 250] on input "Out of sync" at bounding box center [118, 250] width 8 height 8
checkbox input "true"
click at [139, 319] on button "Filter" at bounding box center [139, 317] width 62 height 28
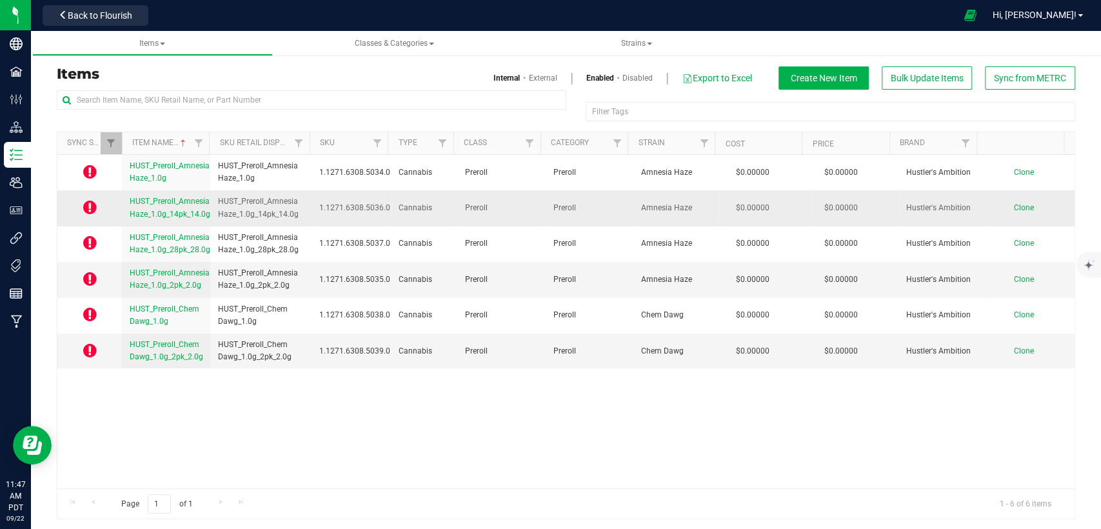
click at [1014, 209] on span "Clone" at bounding box center [1024, 207] width 20 height 9
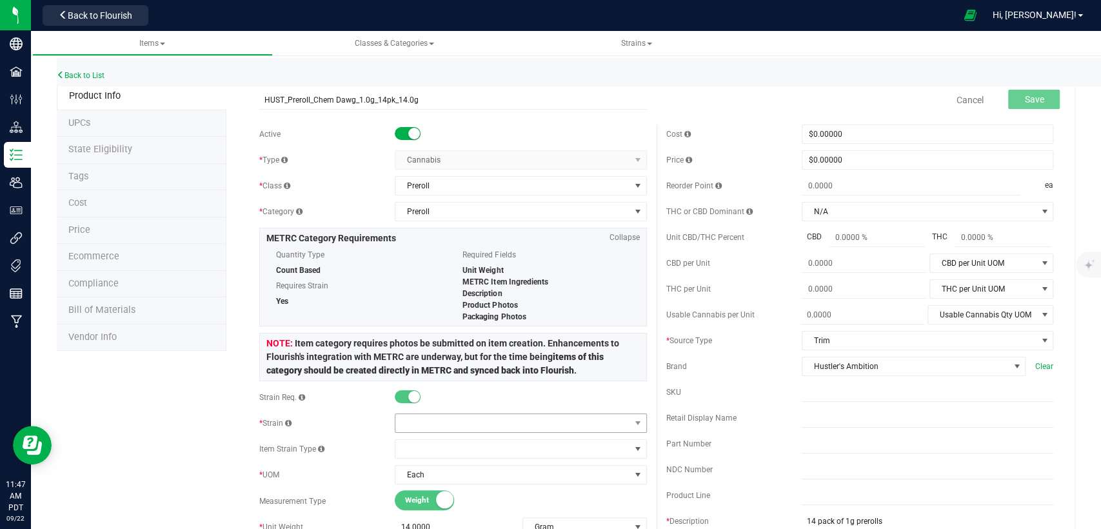
type input "HUST_Preroll_Chem Dawg_1.0g_14pk_14.0g"
click at [497, 426] on span at bounding box center [512, 423] width 234 height 18
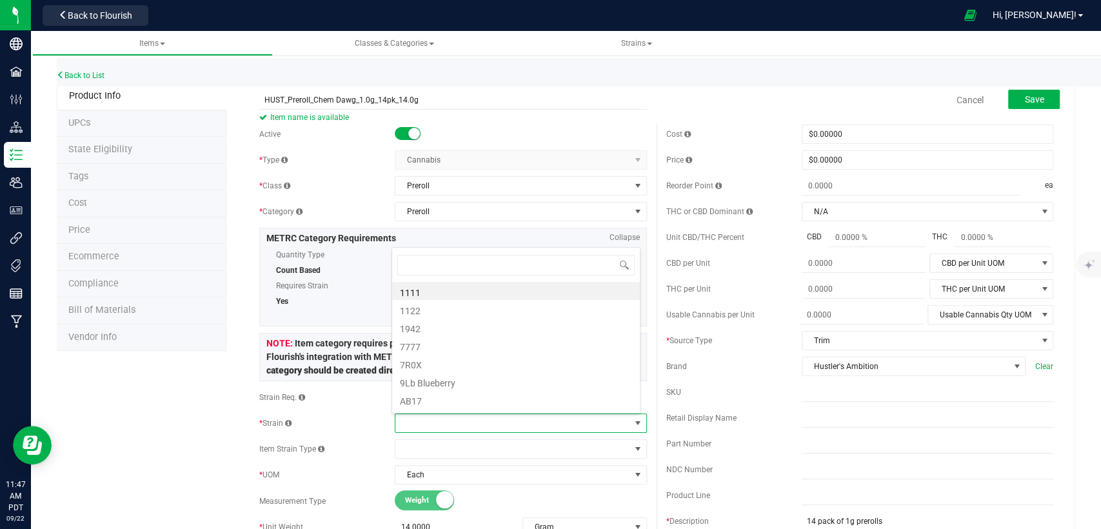
scroll to position [19, 245]
type input "Chem"
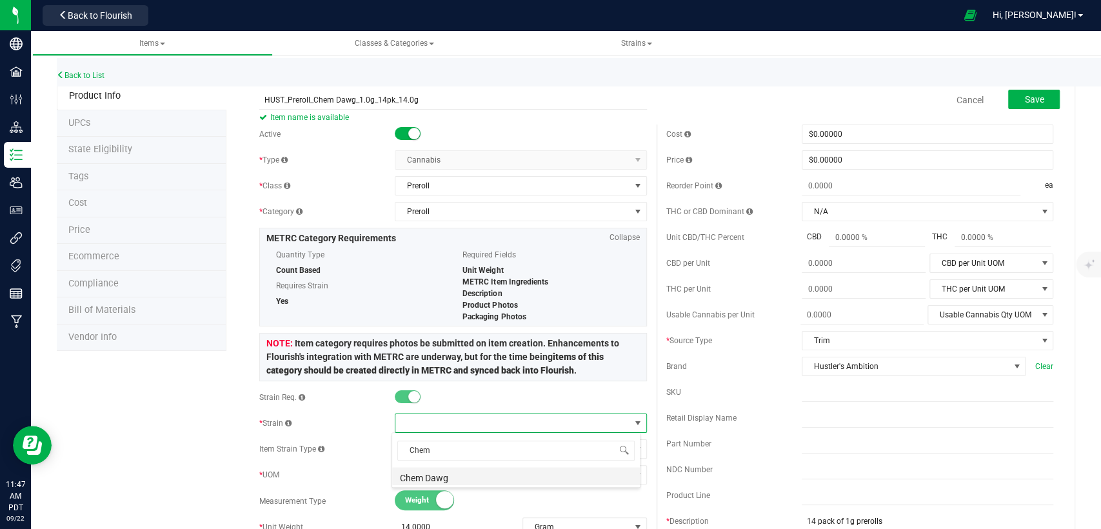
click at [480, 473] on li "Chem Dawg" at bounding box center [516, 476] width 248 height 18
click at [1024, 97] on span "Save" at bounding box center [1033, 99] width 19 height 10
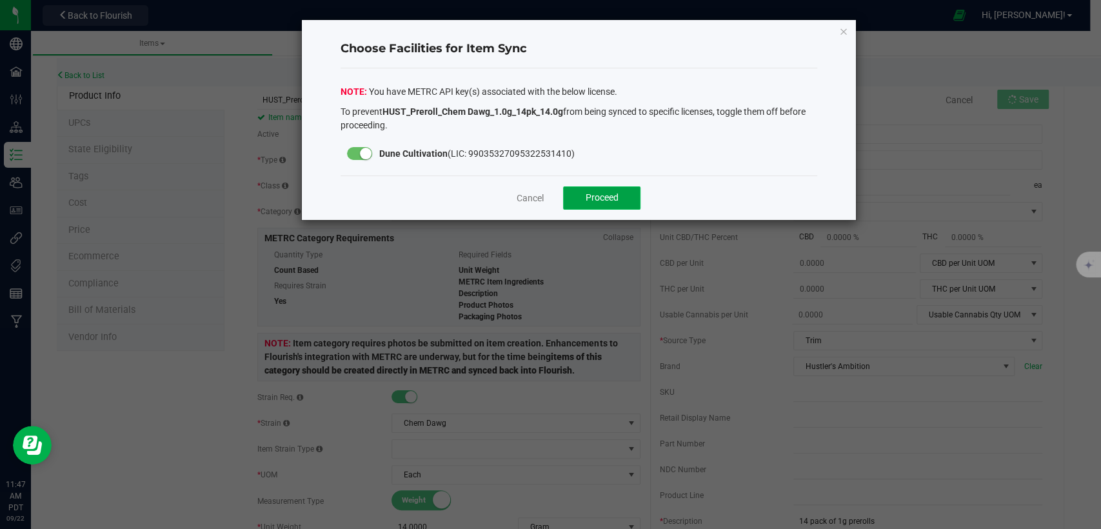
click at [616, 195] on span "Proceed" at bounding box center [602, 197] width 33 height 10
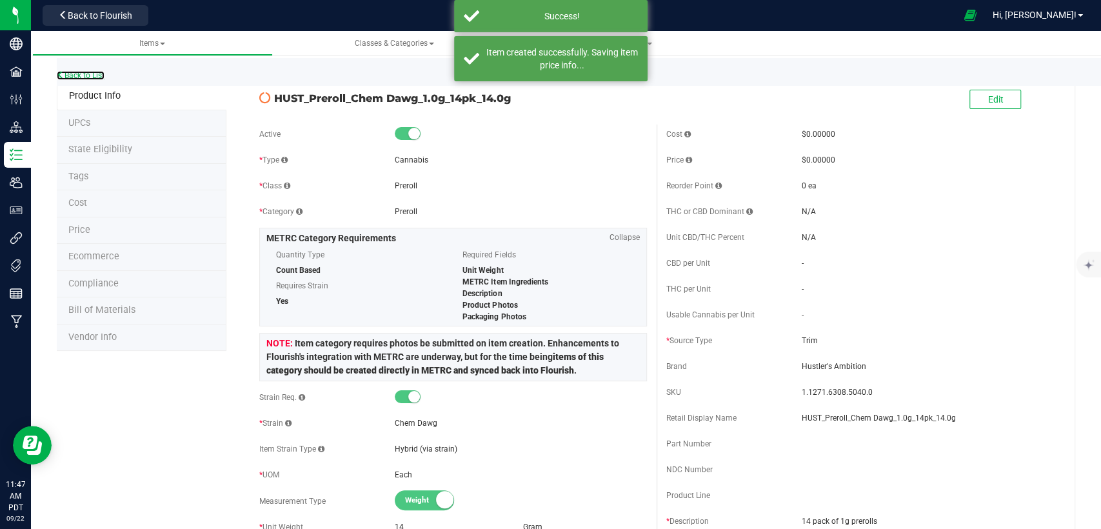
click at [81, 75] on link "Back to List" at bounding box center [81, 75] width 48 height 9
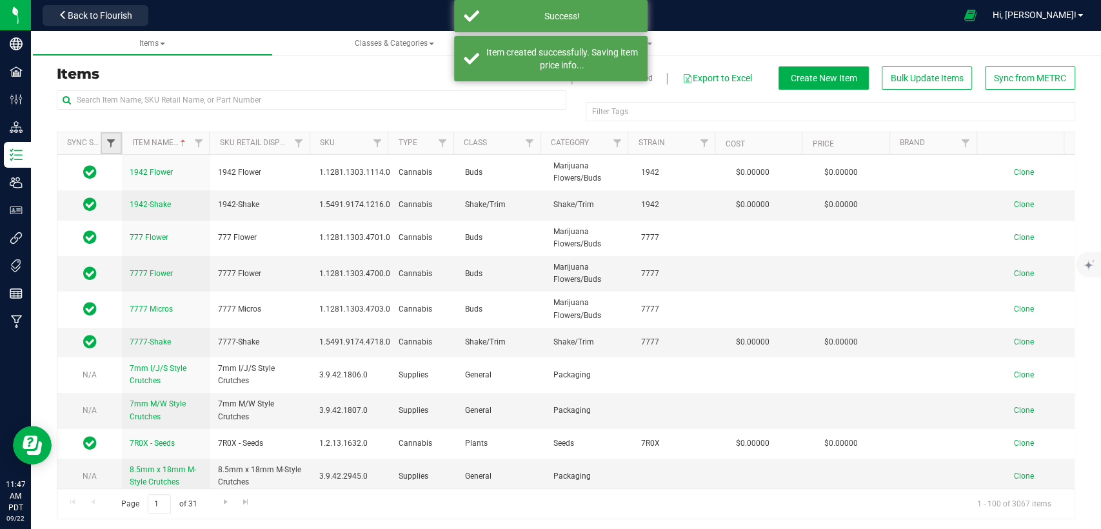
click at [110, 146] on span "Filter" at bounding box center [111, 143] width 10 height 10
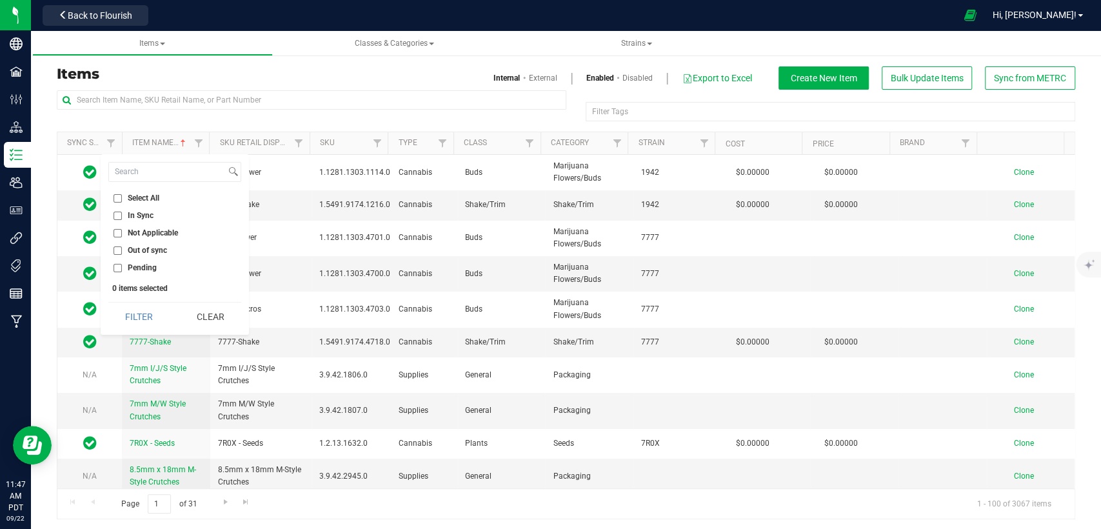
click at [116, 249] on input "Out of sync" at bounding box center [118, 250] width 8 height 8
checkbox input "true"
click at [140, 306] on button "Filter" at bounding box center [139, 317] width 62 height 28
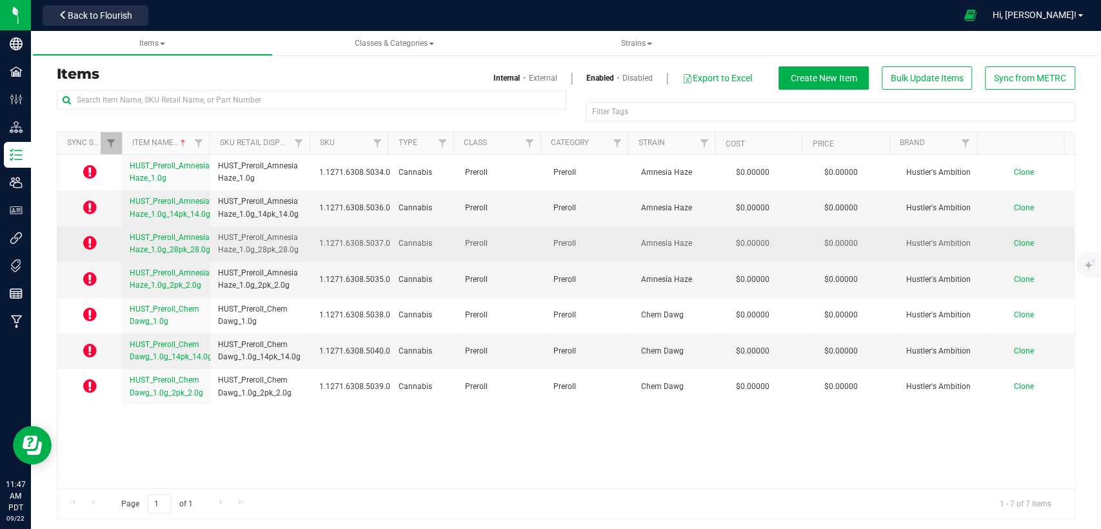
click at [1014, 242] on span "Clone" at bounding box center [1024, 243] width 20 height 9
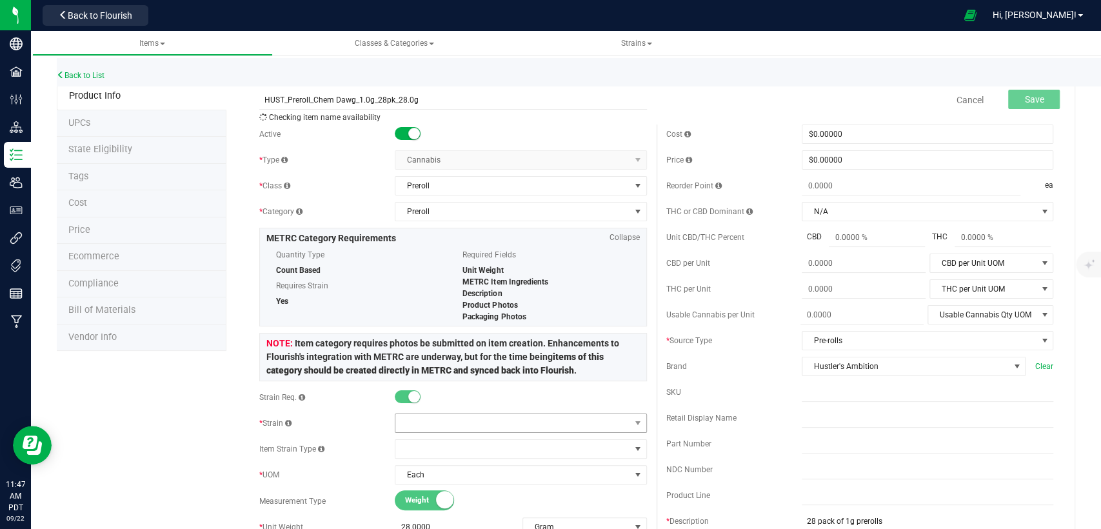
type input "HUST_Preroll_Chem Dawg_1.0g_28pk_28.0g"
click at [475, 427] on span at bounding box center [512, 423] width 234 height 18
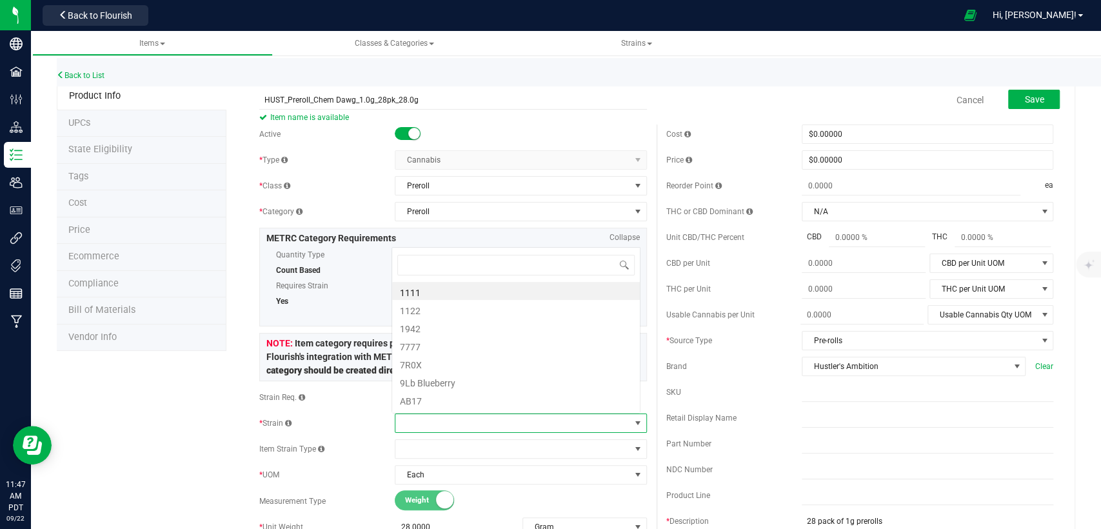
scroll to position [19, 245]
type input "Chem"
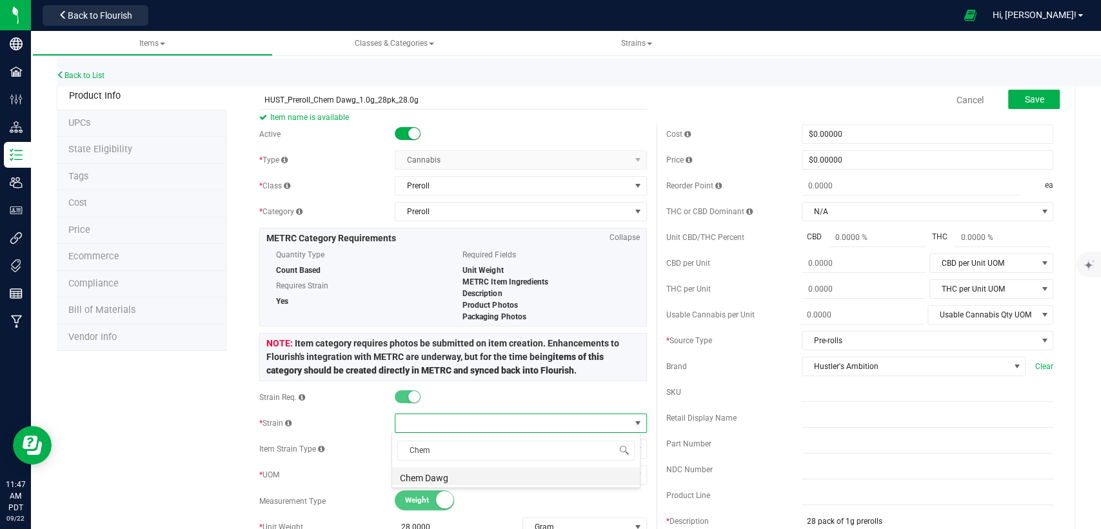
click at [471, 478] on li "Chem Dawg" at bounding box center [516, 476] width 248 height 18
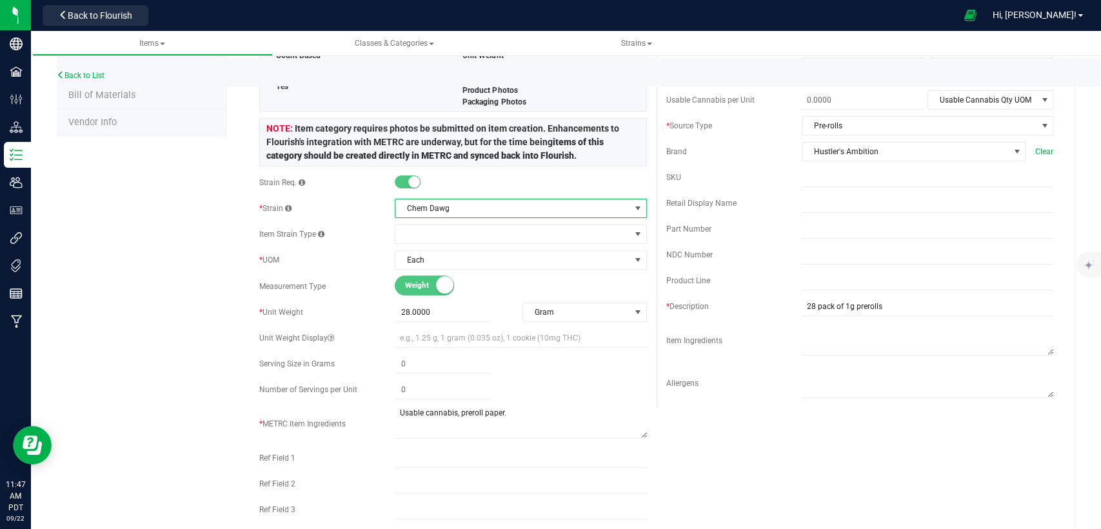
scroll to position [0, 0]
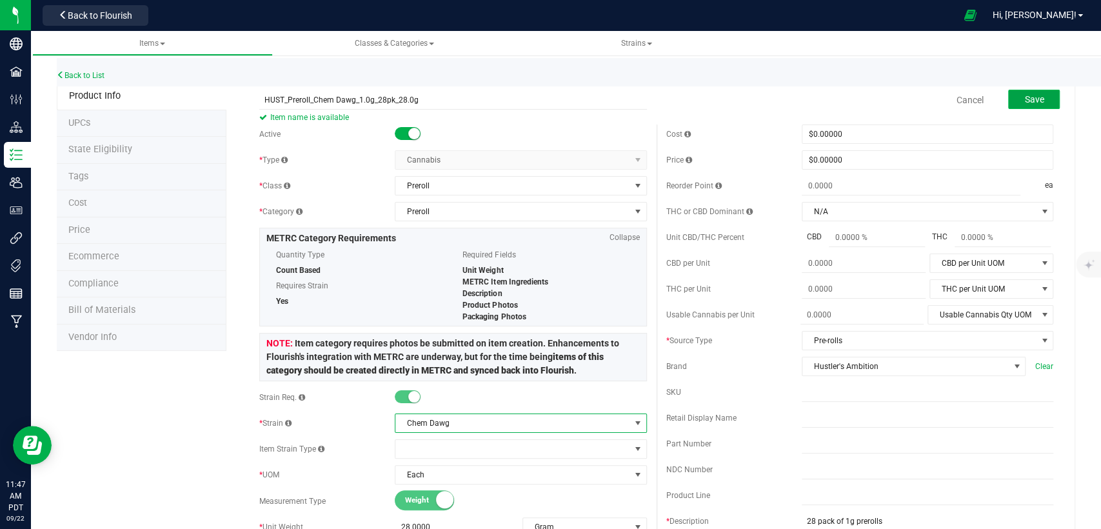
click at [1037, 100] on button "Save" at bounding box center [1034, 99] width 52 height 19
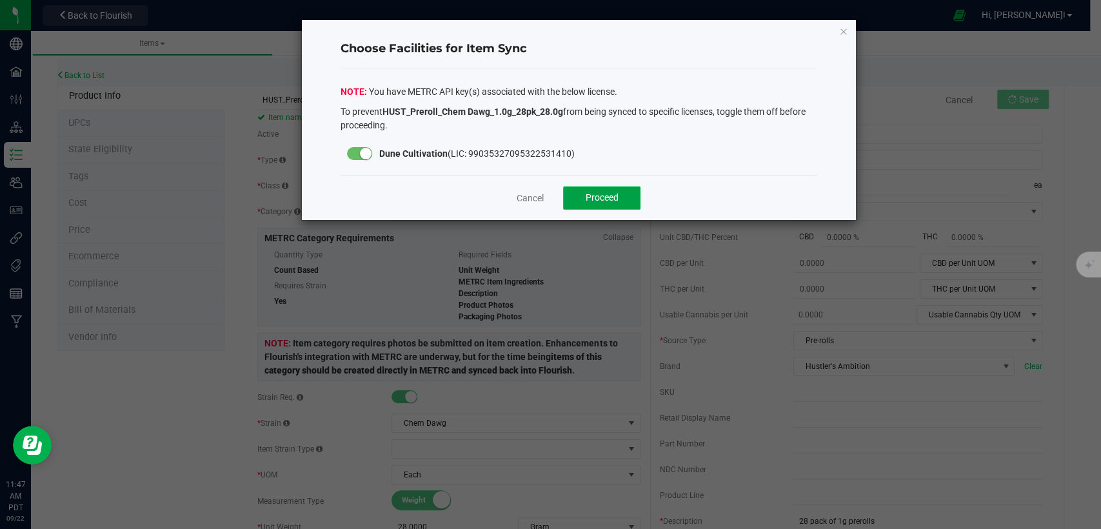
click at [568, 203] on button "Proceed" at bounding box center [601, 197] width 77 height 23
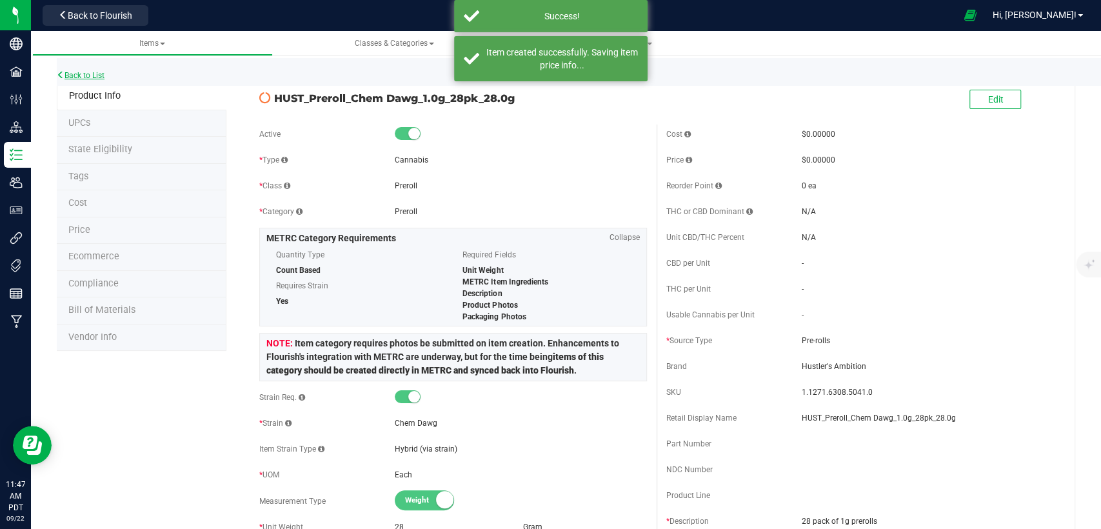
click at [83, 78] on link "Back to List" at bounding box center [81, 75] width 48 height 9
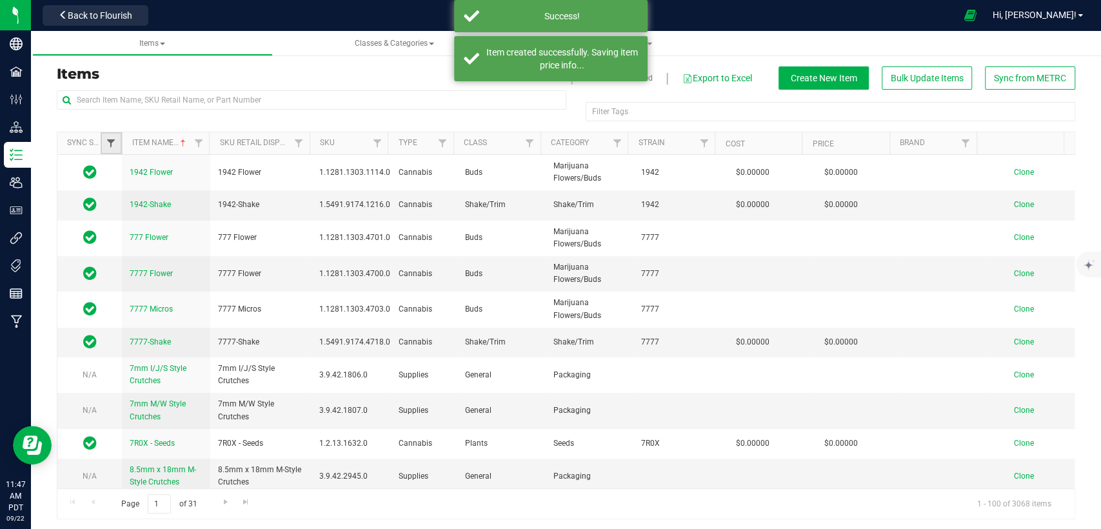
click at [113, 146] on span "Filter" at bounding box center [111, 143] width 10 height 10
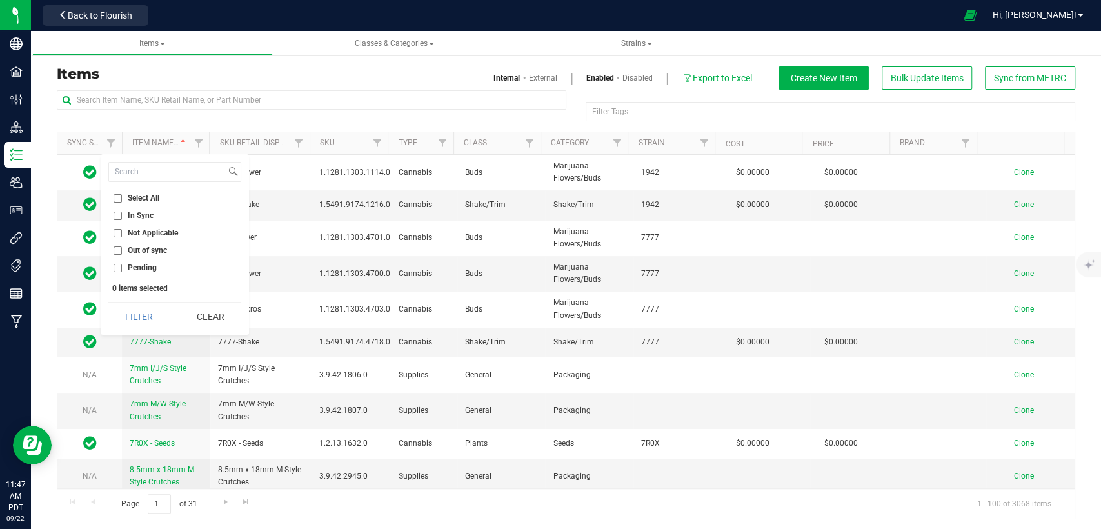
click at [119, 247] on input "Out of sync" at bounding box center [118, 250] width 8 height 8
checkbox input "true"
drag, startPoint x: 148, startPoint y: 315, endPoint x: 234, endPoint y: 295, distance: 88.1
click at [148, 317] on button "Filter" at bounding box center [139, 317] width 62 height 28
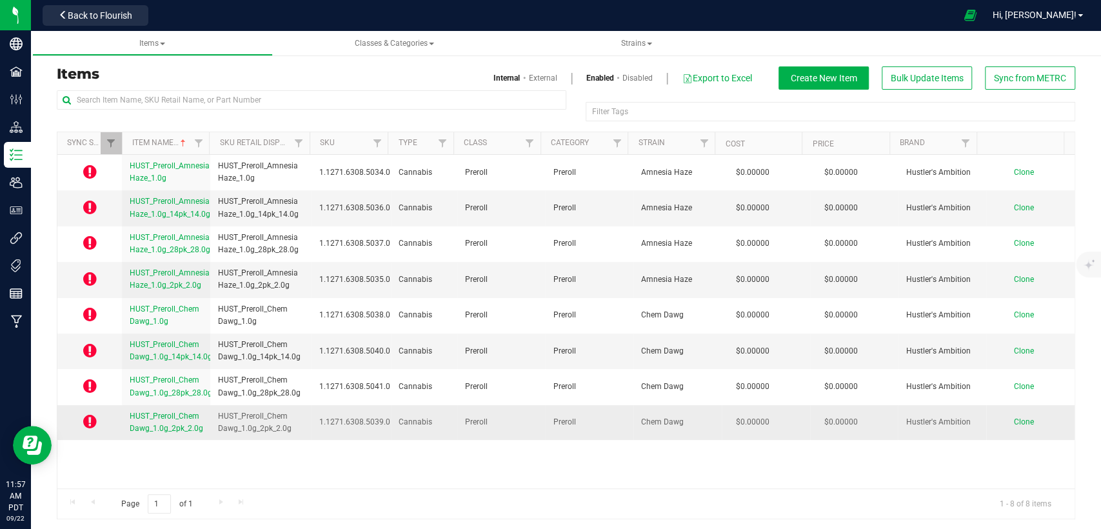
click at [154, 414] on span "HUST_Preroll_Chem Dawg_1.0g_2pk_2.0g" at bounding box center [167, 422] width 74 height 21
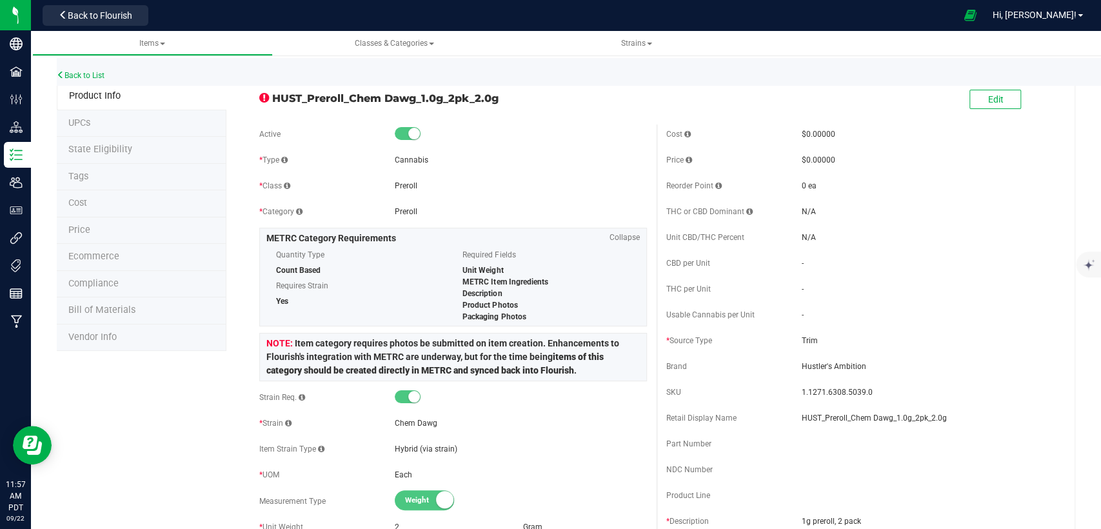
click at [102, 150] on span "State Eligibility" at bounding box center [100, 149] width 64 height 11
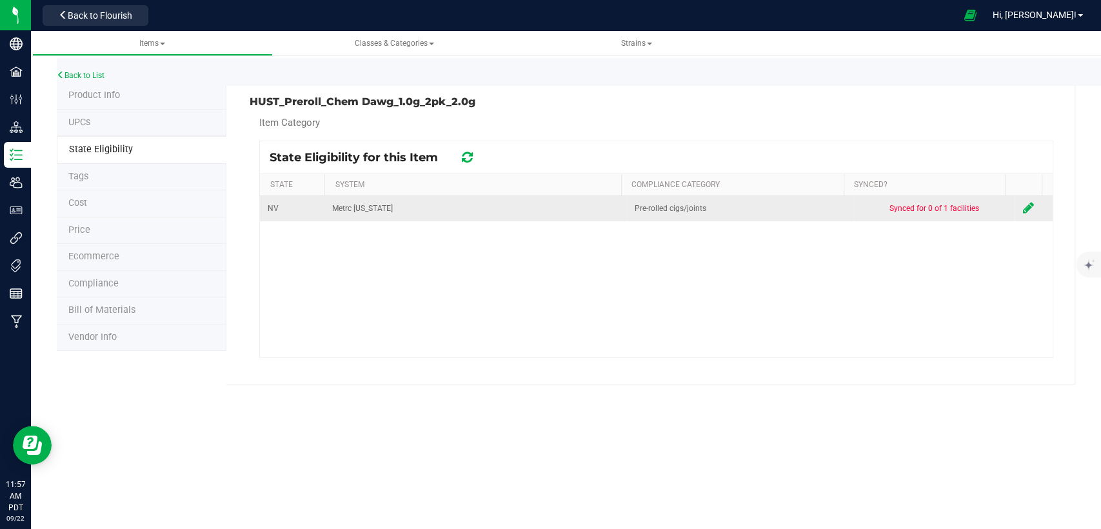
click at [1022, 206] on icon at bounding box center [1027, 207] width 11 height 13
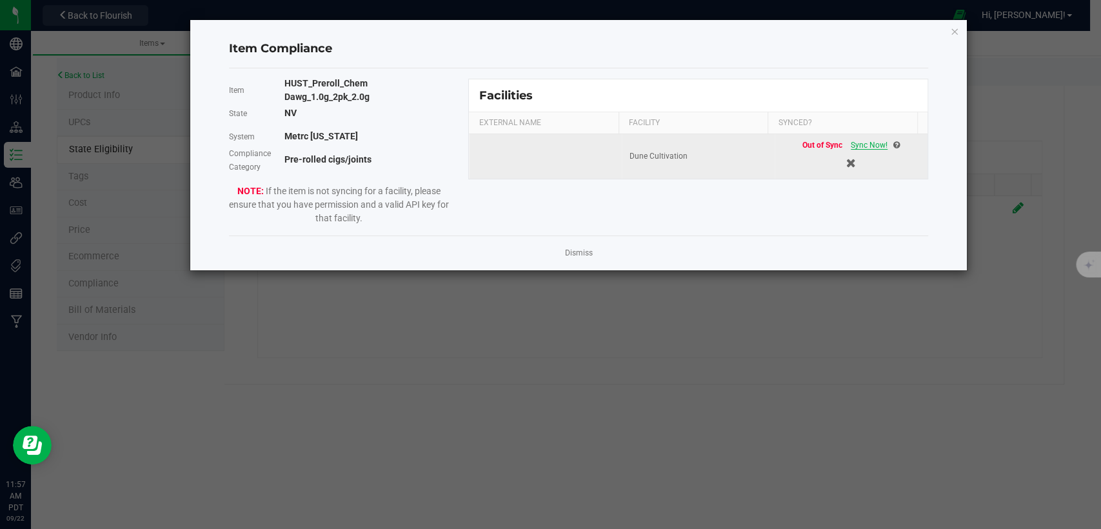
click at [863, 146] on span "Sync Now!" at bounding box center [869, 145] width 37 height 9
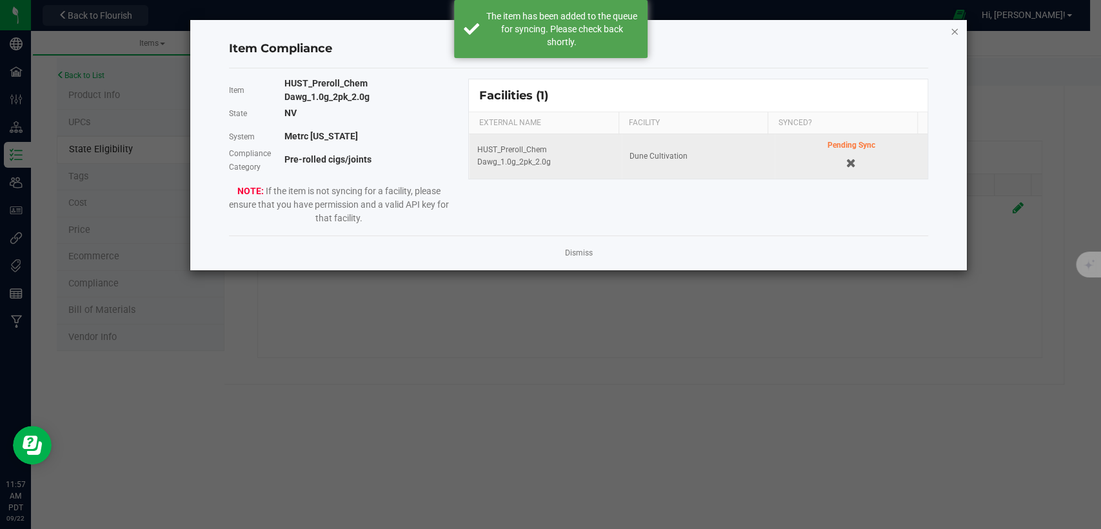
click at [955, 31] on icon "Close modal" at bounding box center [954, 30] width 9 height 15
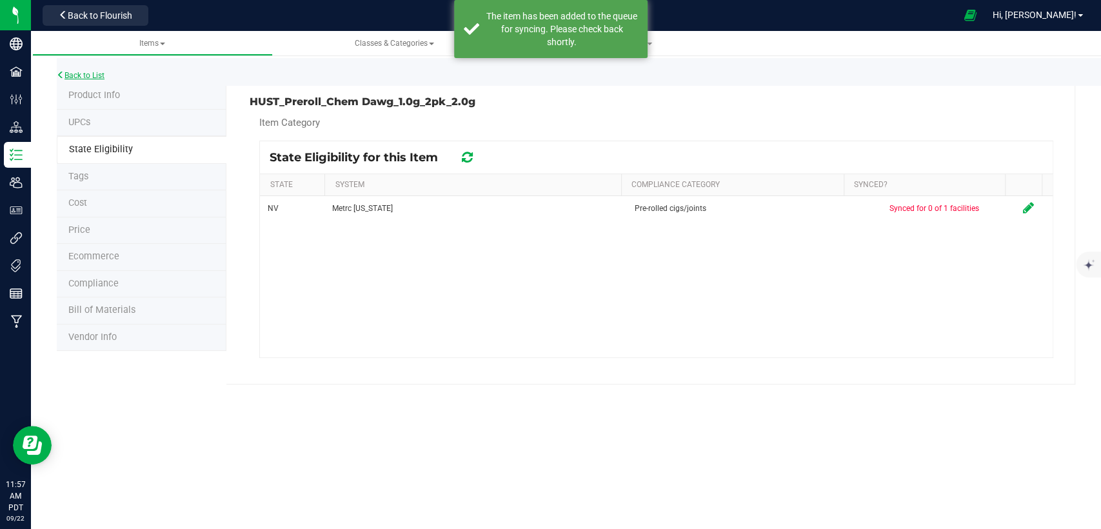
click at [93, 74] on link "Back to List" at bounding box center [81, 75] width 48 height 9
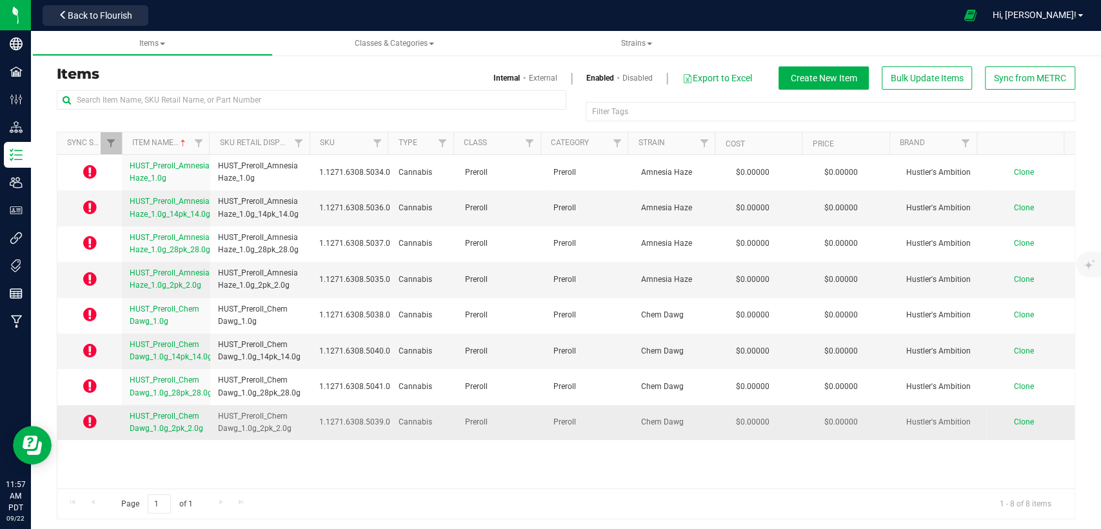
click at [163, 424] on span "HUST_Preroll_Chem Dawg_1.0g_2pk_2.0g" at bounding box center [167, 422] width 74 height 21
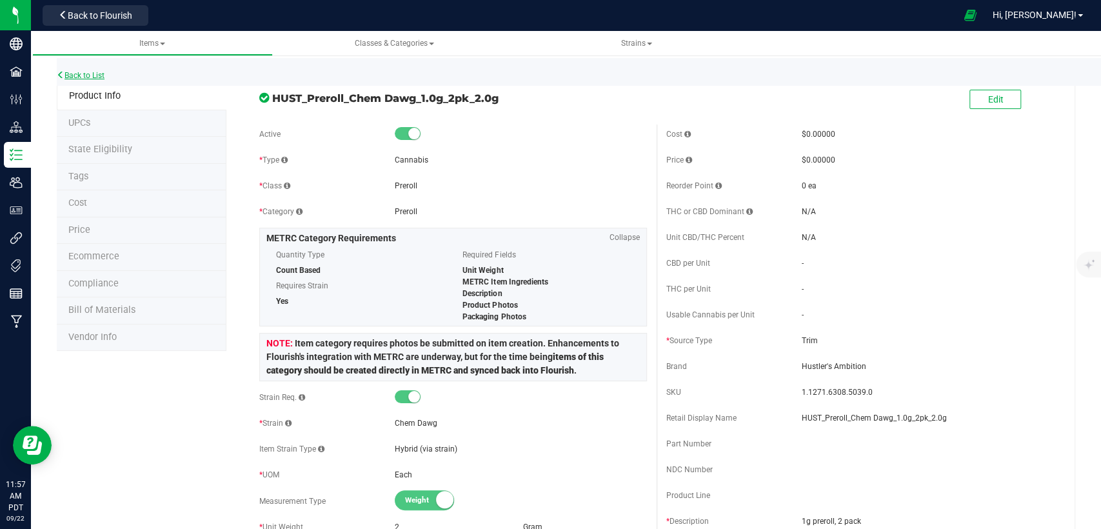
click at [94, 72] on link "Back to List" at bounding box center [81, 75] width 48 height 9
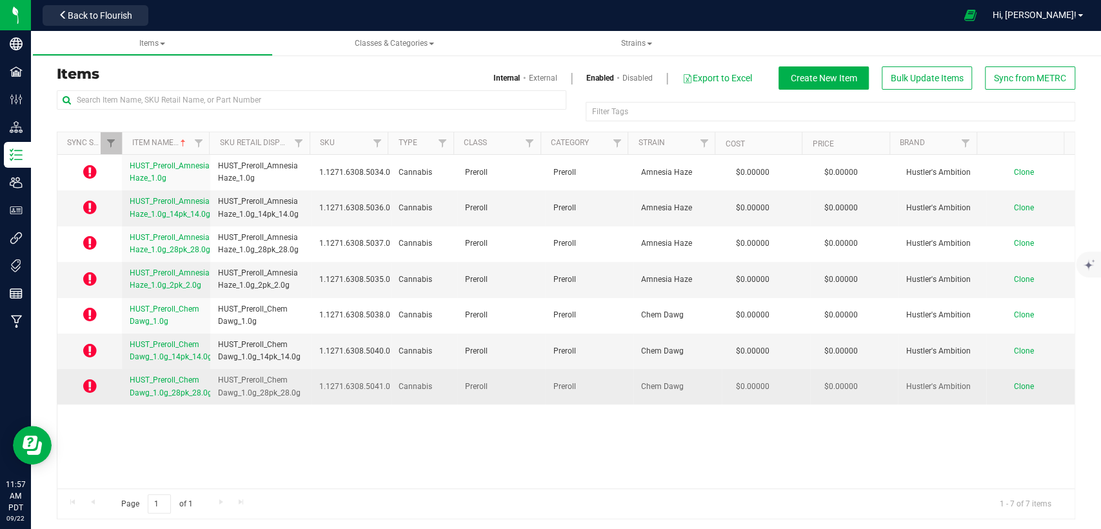
click at [149, 384] on link "HUST_Preroll_Chem Dawg_1.0g_28pk_28.0g" at bounding box center [171, 386] width 83 height 25
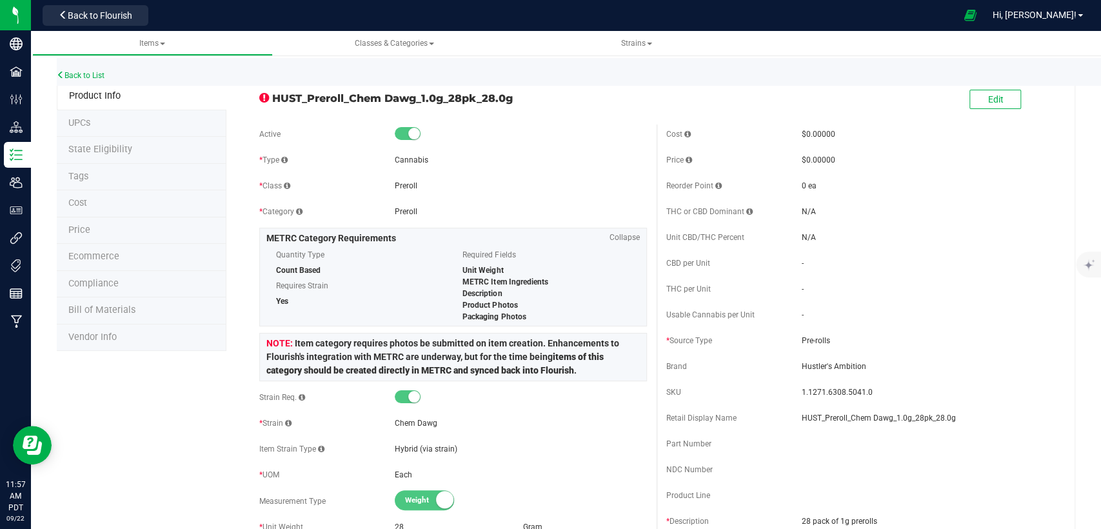
click at [104, 151] on span "State Eligibility" at bounding box center [100, 149] width 64 height 11
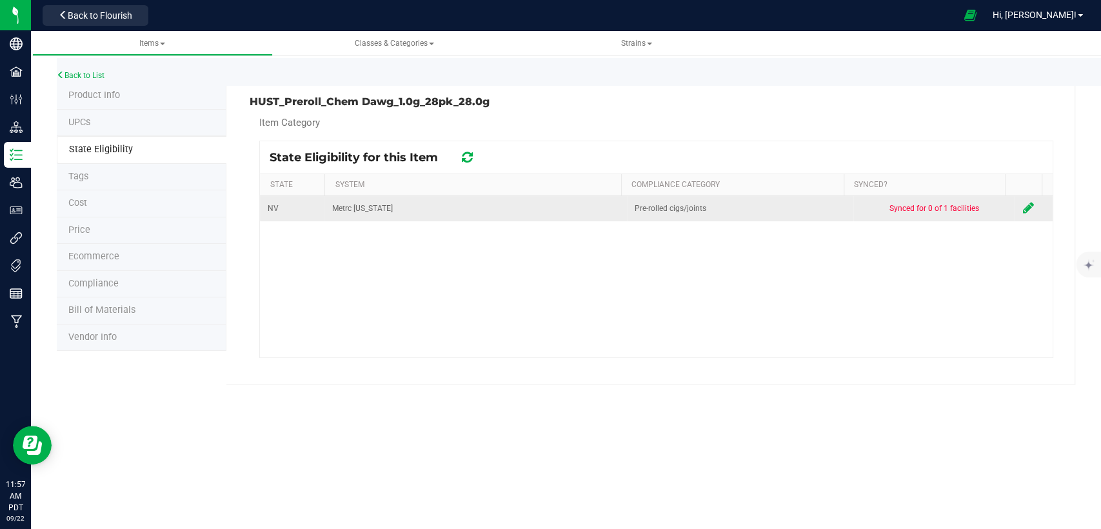
click at [1022, 211] on icon at bounding box center [1027, 207] width 11 height 13
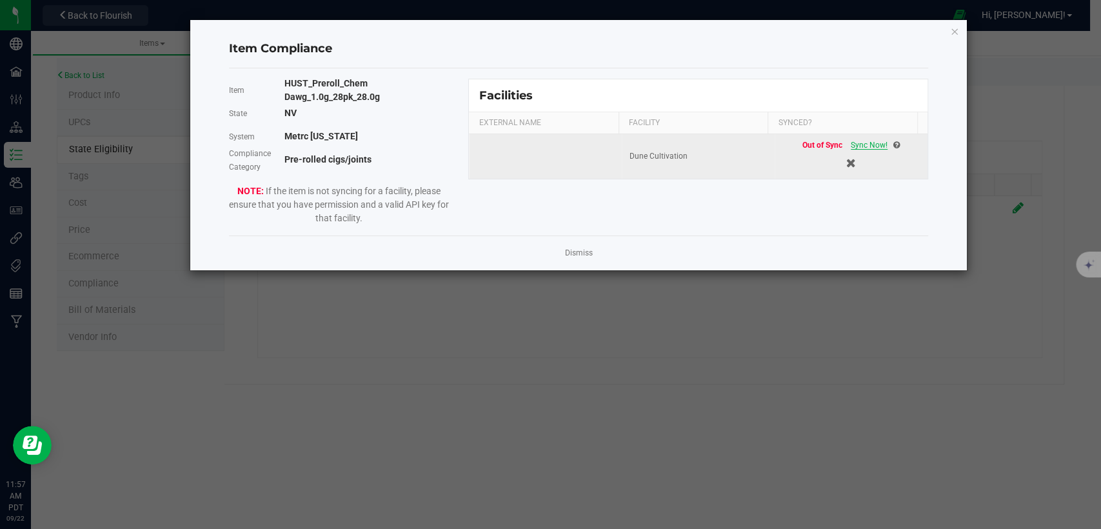
click at [851, 148] on span "Sync Now!" at bounding box center [869, 145] width 37 height 9
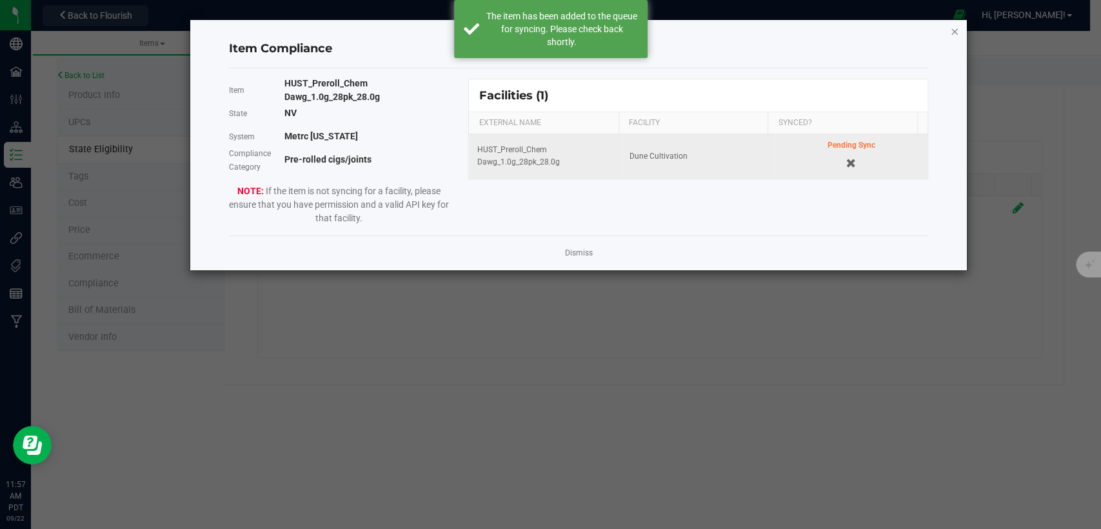
click at [953, 25] on icon "Close modal" at bounding box center [954, 30] width 9 height 15
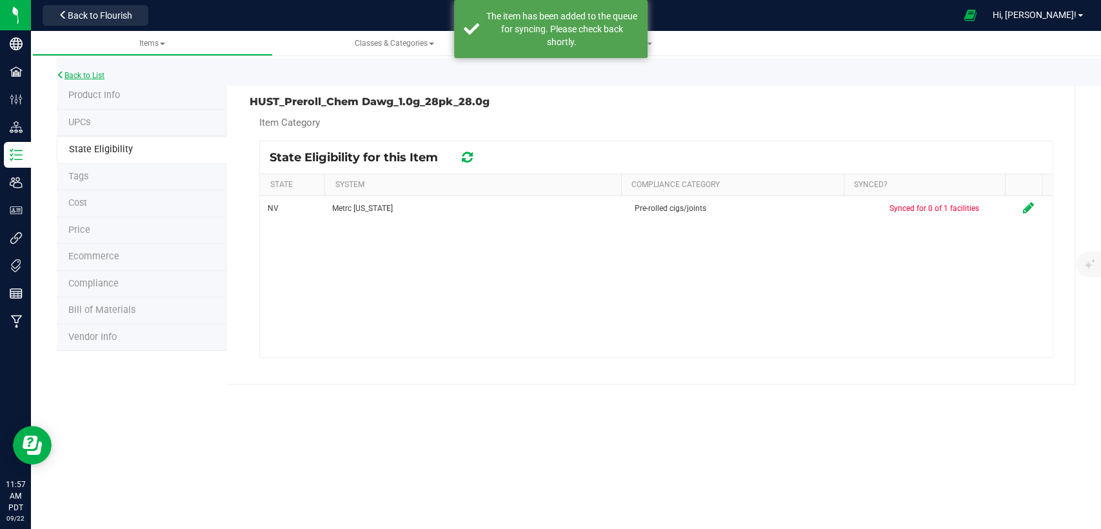
click at [97, 74] on link "Back to List" at bounding box center [81, 75] width 48 height 9
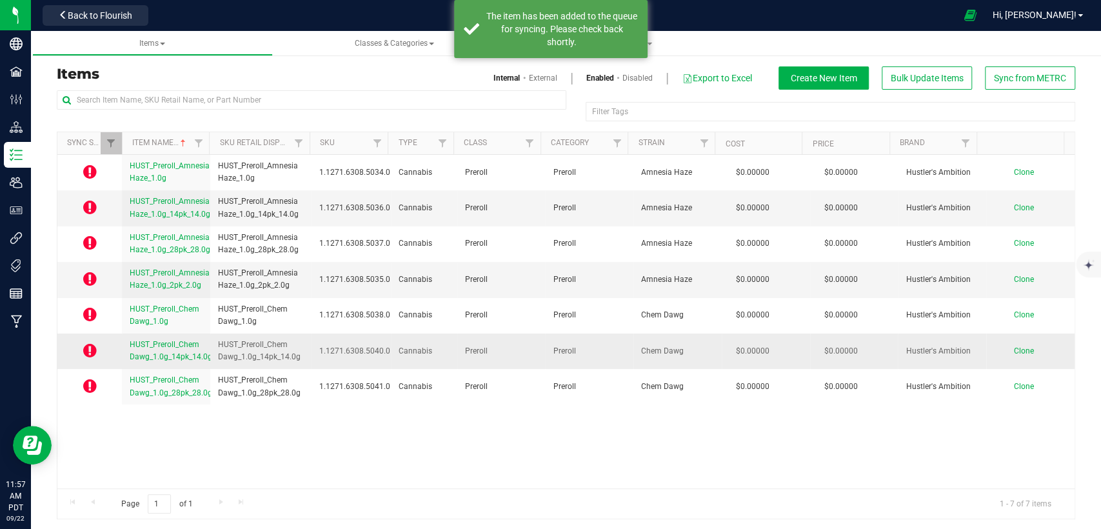
click at [159, 354] on span "HUST_Preroll_Chem Dawg_1.0g_14pk_14.0g" at bounding box center [171, 350] width 83 height 21
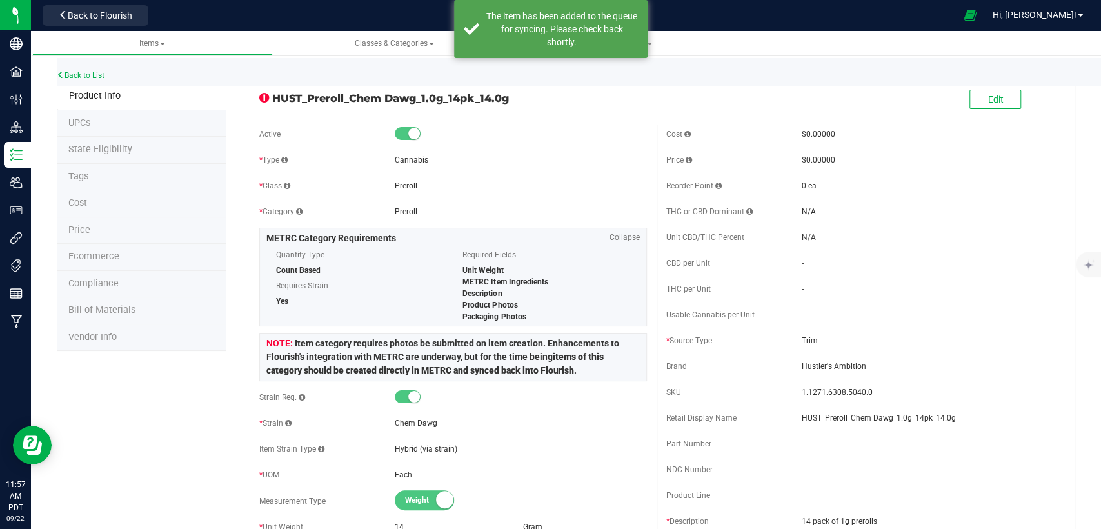
click at [86, 152] on span "State Eligibility" at bounding box center [100, 149] width 64 height 11
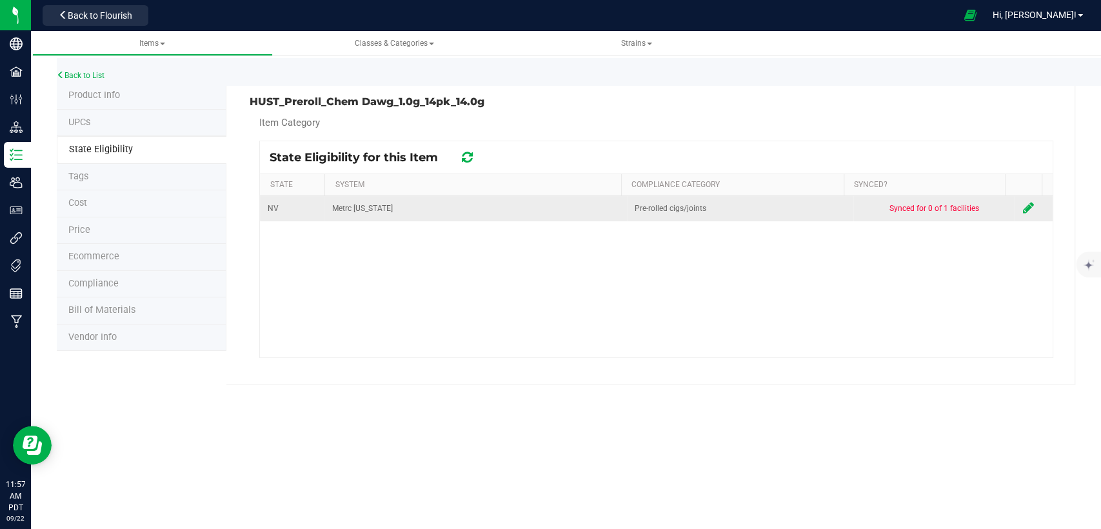
click at [1022, 204] on icon at bounding box center [1027, 207] width 11 height 13
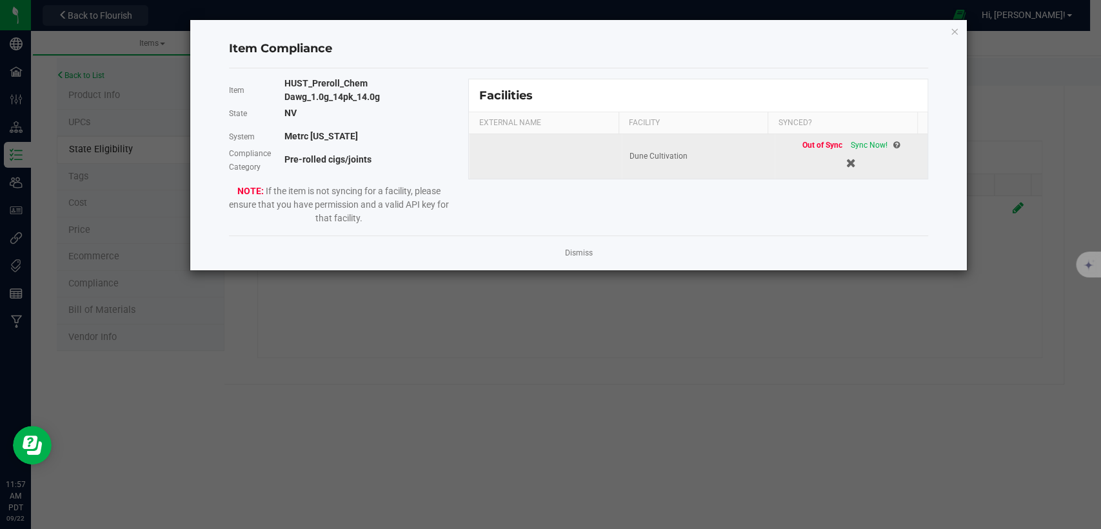
click at [861, 138] on td "Out of Sync Sync Now!" at bounding box center [851, 156] width 153 height 45
click at [859, 142] on span "Sync Now!" at bounding box center [869, 145] width 37 height 9
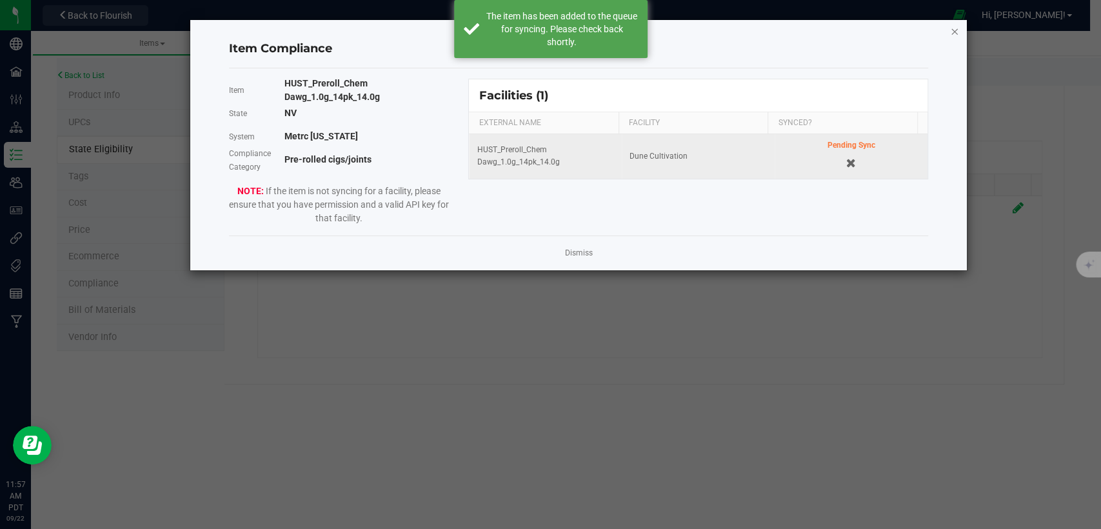
click at [950, 24] on icon "Close modal" at bounding box center [954, 30] width 9 height 15
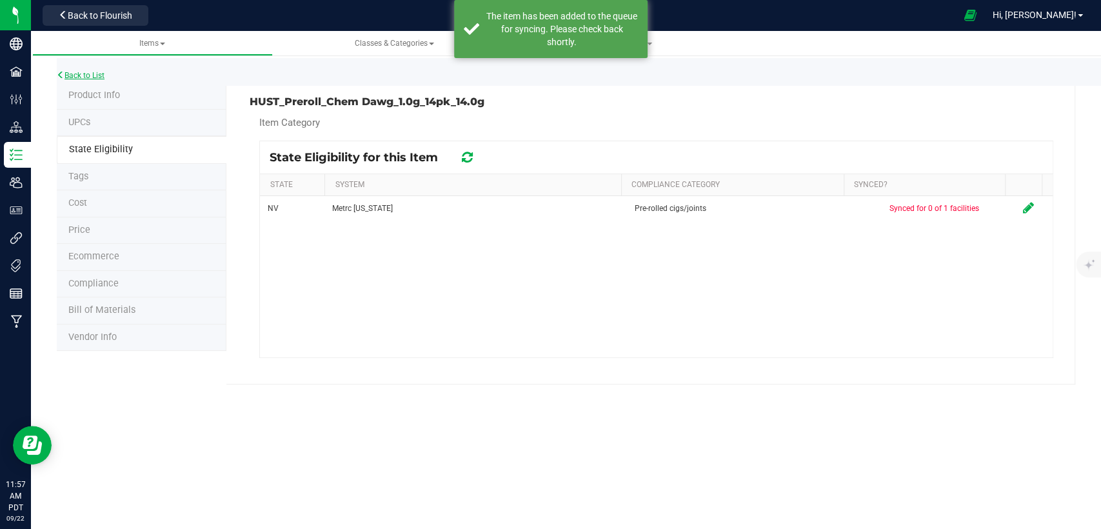
click at [98, 75] on link "Back to List" at bounding box center [81, 75] width 48 height 9
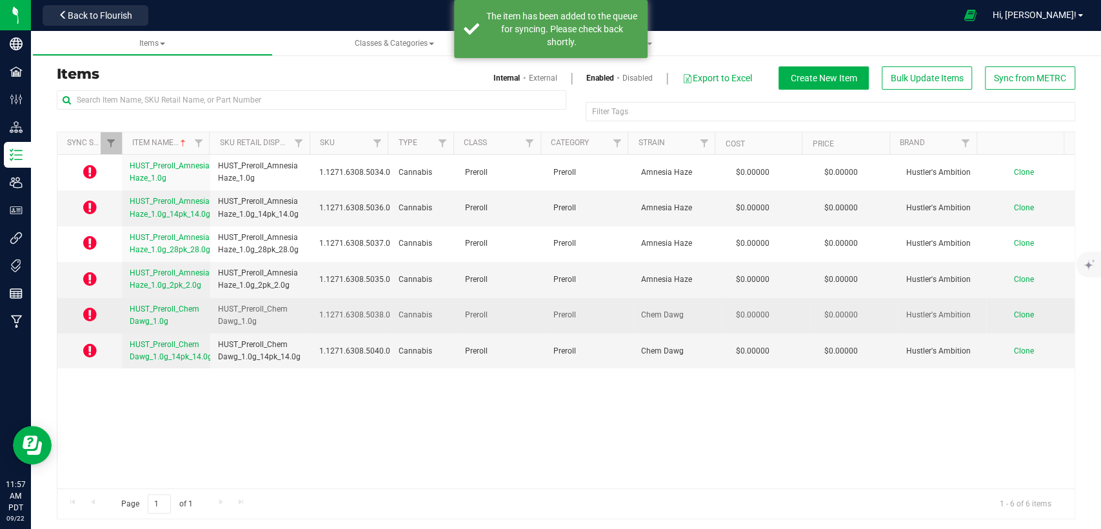
click at [143, 324] on span "HUST_Preroll_Chem Dawg_1.0g" at bounding box center [165, 314] width 70 height 21
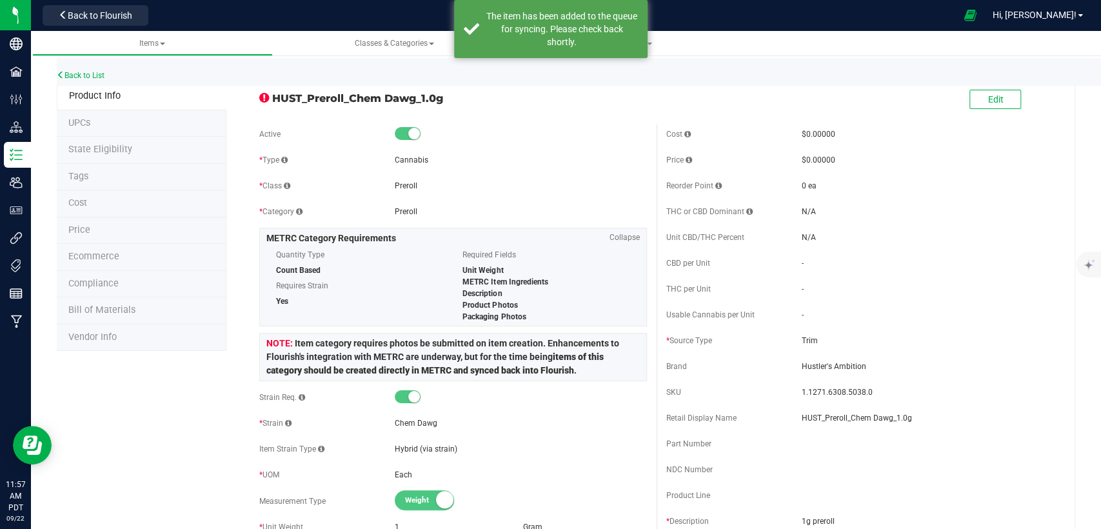
click at [89, 147] on span "State Eligibility" at bounding box center [100, 149] width 64 height 11
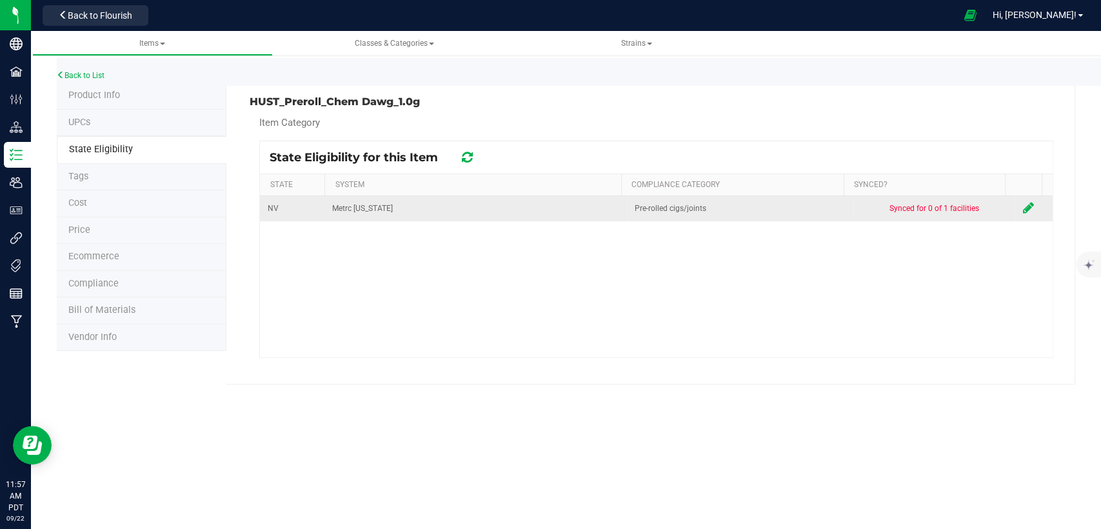
click at [1022, 204] on icon at bounding box center [1027, 207] width 11 height 13
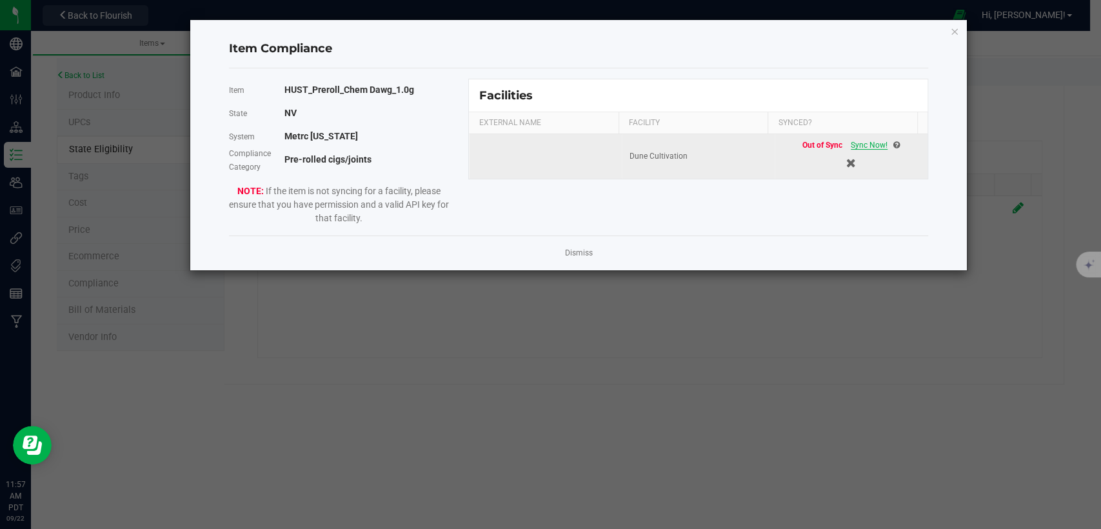
click at [864, 143] on span "Sync Now!" at bounding box center [869, 145] width 37 height 9
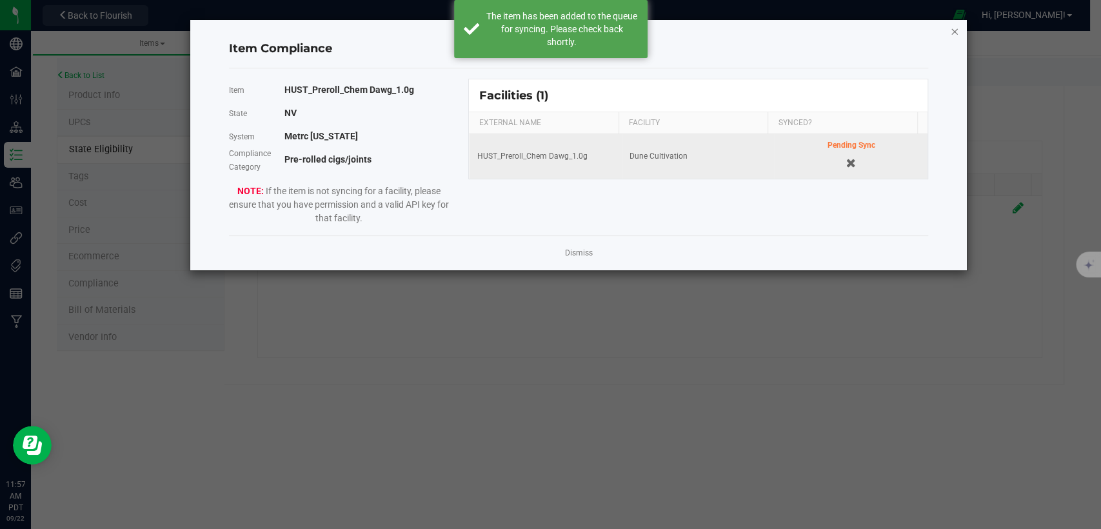
click at [953, 33] on icon "Close modal" at bounding box center [954, 30] width 9 height 15
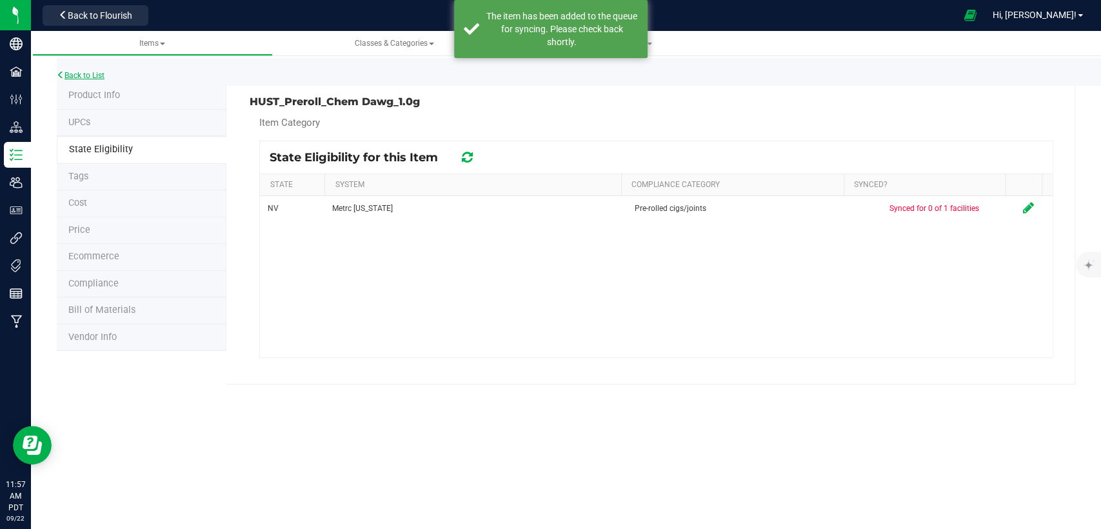
click at [97, 77] on link "Back to List" at bounding box center [81, 75] width 48 height 9
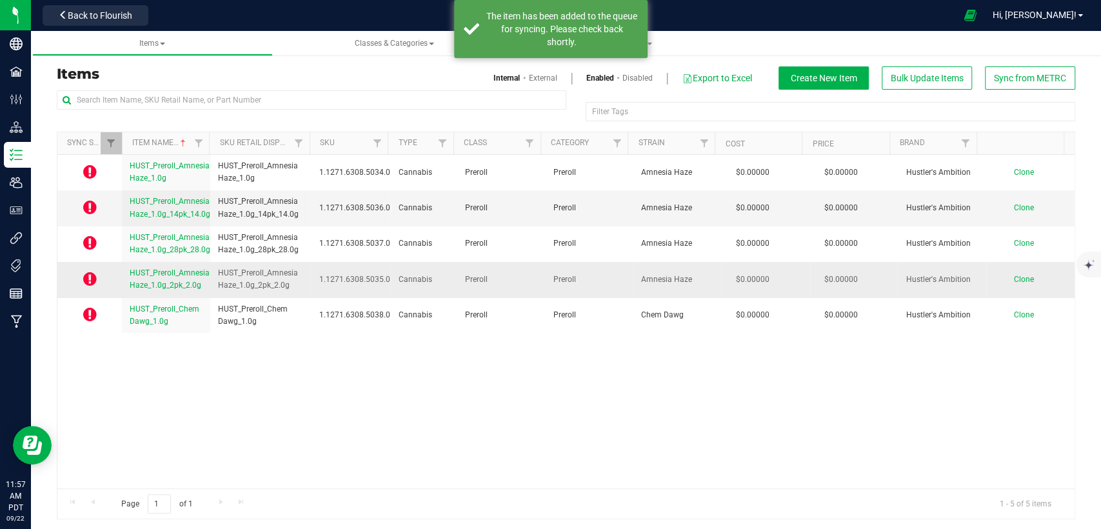
click at [163, 276] on span "HUST_Preroll_Amnesia Haze_1.0g_2pk_2.0g" at bounding box center [170, 278] width 80 height 21
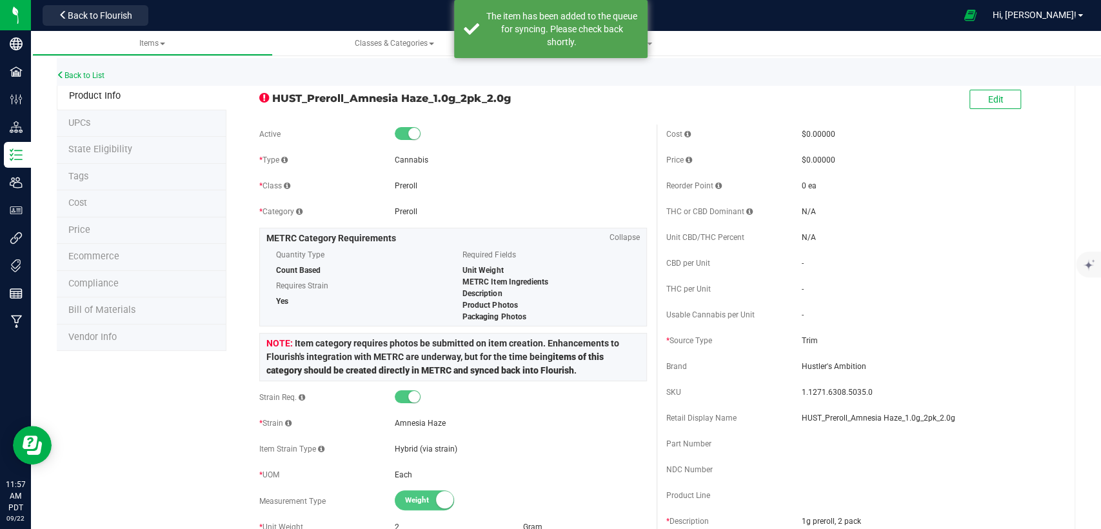
click at [95, 141] on li "State Eligibility" at bounding box center [142, 150] width 170 height 27
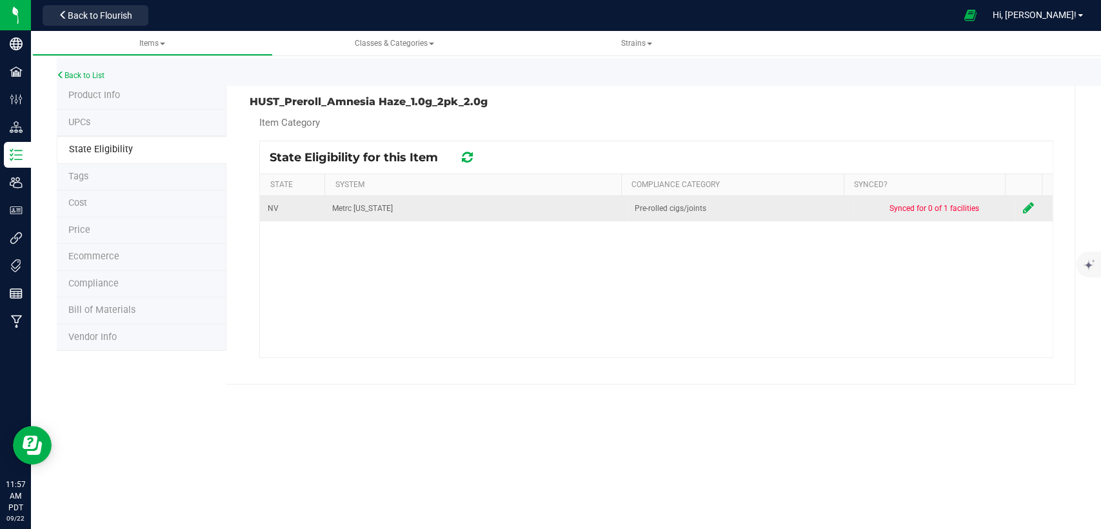
click at [1015, 206] on td at bounding box center [1034, 208] width 38 height 25
click at [1022, 209] on icon at bounding box center [1027, 207] width 11 height 13
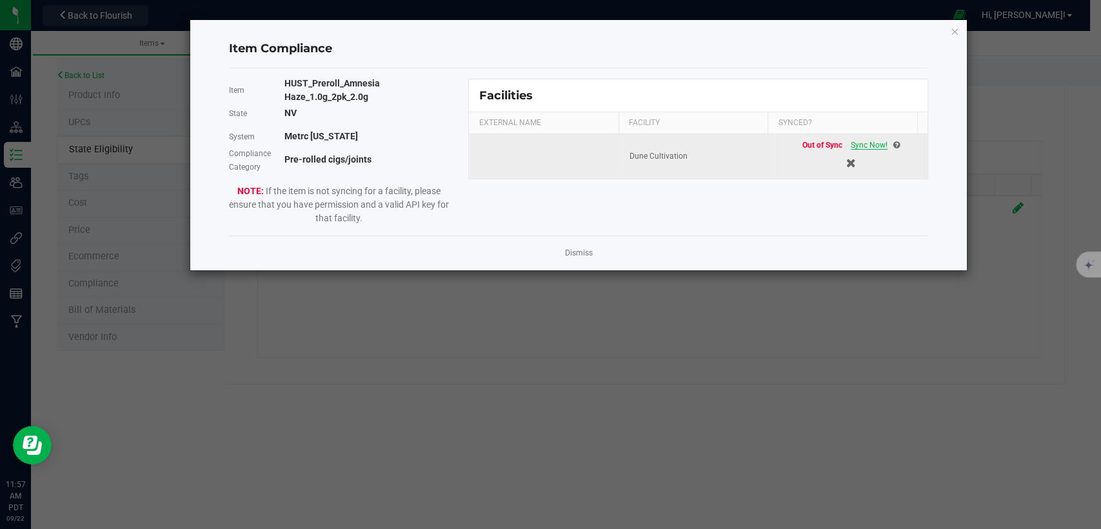
click at [866, 141] on span "Sync Now!" at bounding box center [869, 145] width 37 height 9
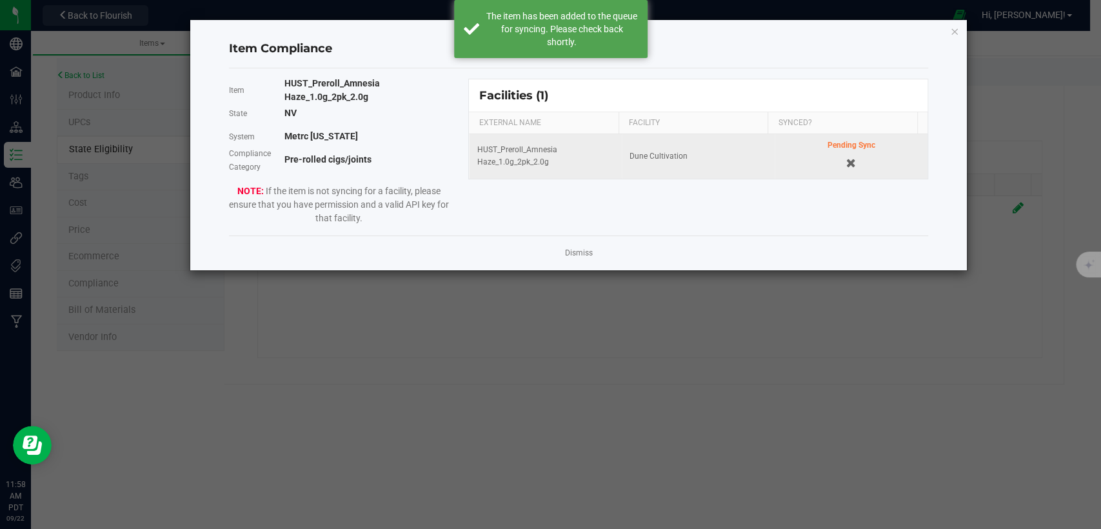
click at [960, 33] on div "Item Compliance Item HUST_Preroll_Amnesia Haze_1.0g_2pk_2.0g State NV System Me…" at bounding box center [578, 145] width 776 height 250
click at [956, 30] on icon "Close modal" at bounding box center [954, 30] width 9 height 15
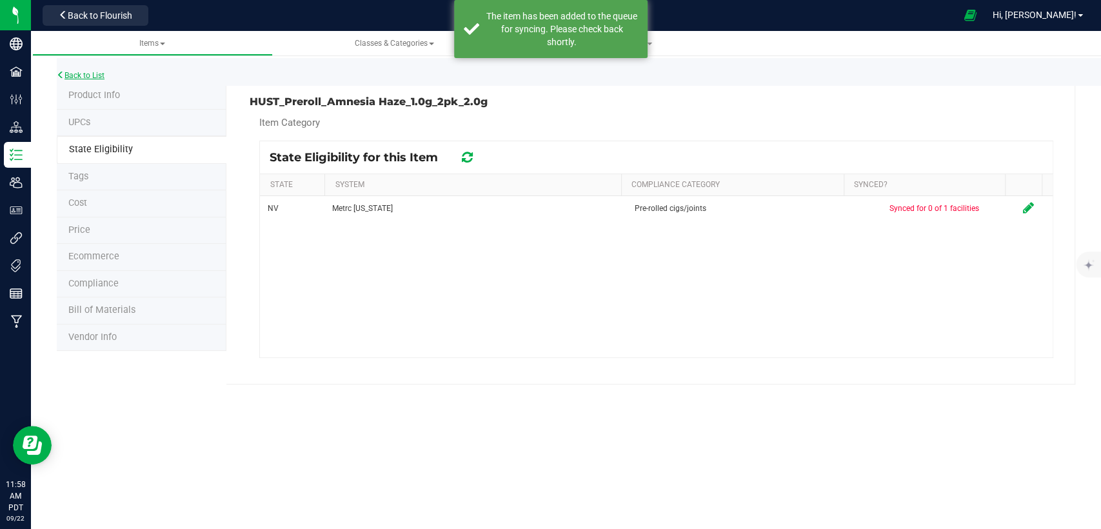
click at [96, 71] on link "Back to List" at bounding box center [81, 75] width 48 height 9
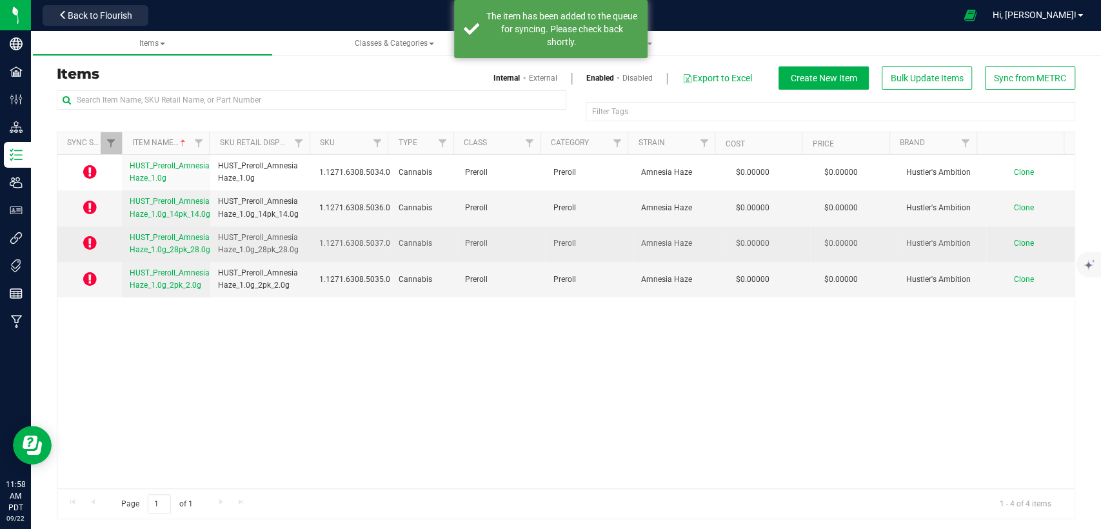
click at [174, 239] on span "HUST_Preroll_Amnesia Haze_1.0g_28pk_28.0g" at bounding box center [170, 243] width 81 height 21
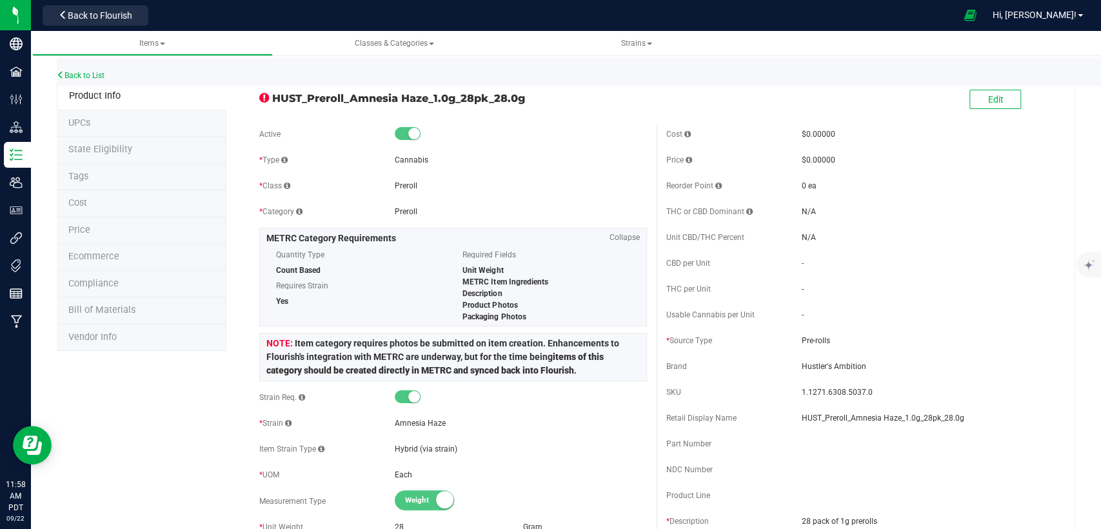
click at [77, 146] on span "State Eligibility" at bounding box center [100, 149] width 64 height 11
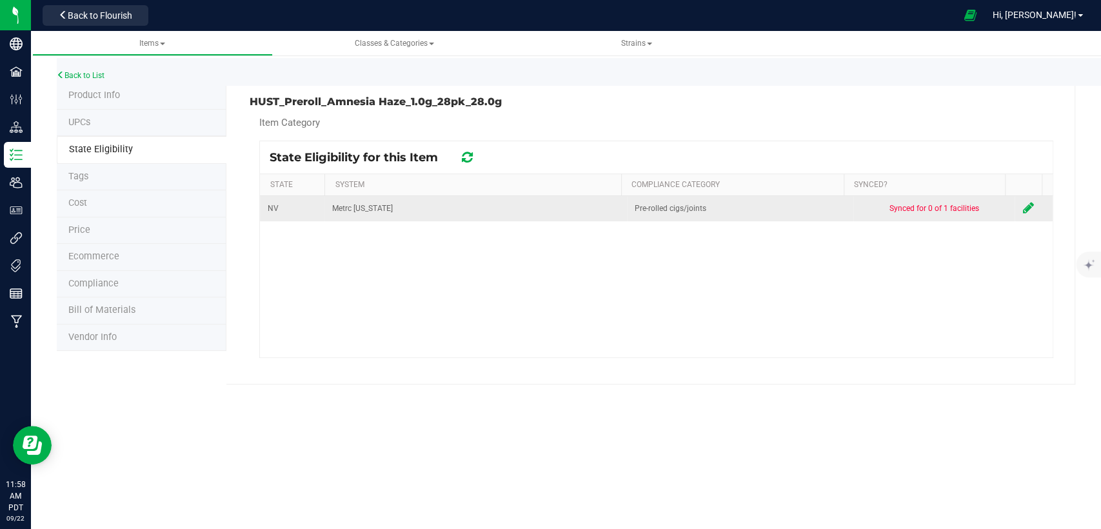
click at [1022, 204] on icon at bounding box center [1027, 207] width 11 height 13
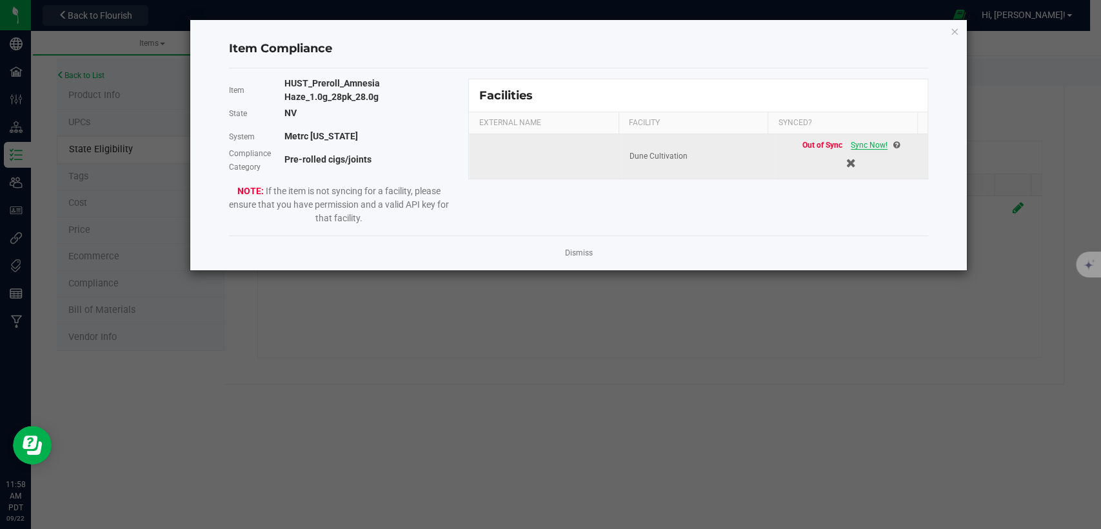
click at [860, 141] on span "Sync Now!" at bounding box center [869, 145] width 37 height 9
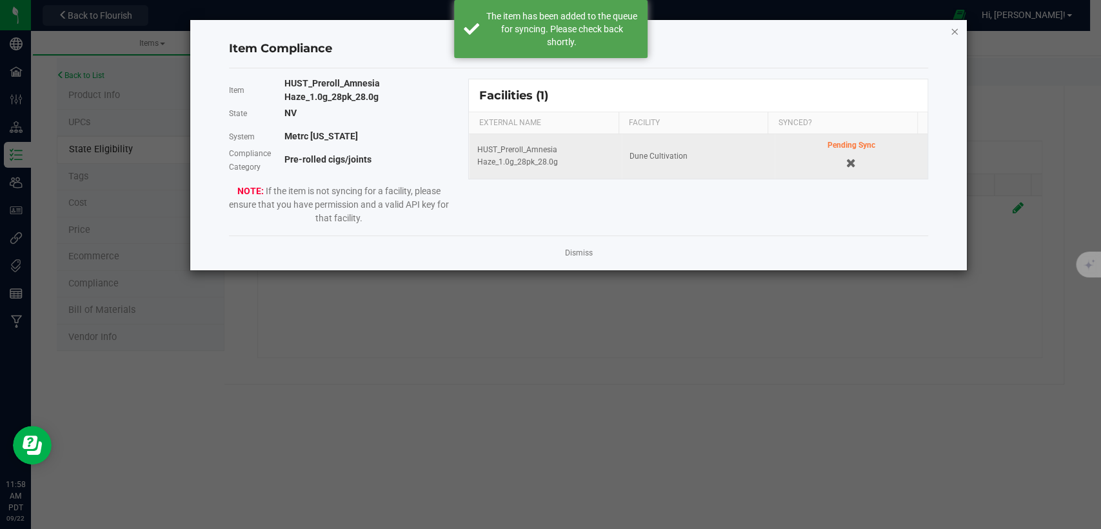
click at [953, 30] on icon "Close modal" at bounding box center [954, 30] width 9 height 15
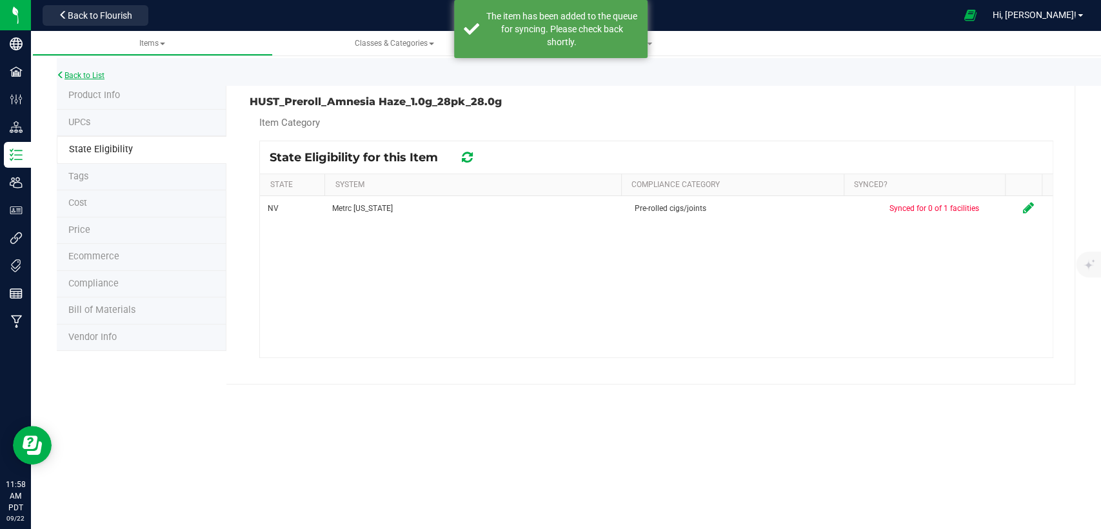
click at [93, 73] on link "Back to List" at bounding box center [81, 75] width 48 height 9
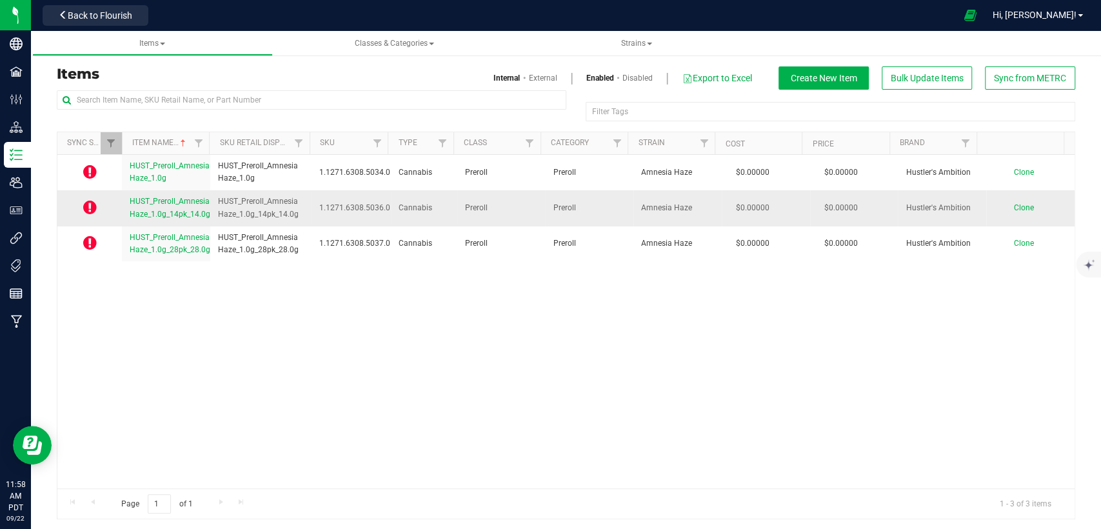
click at [175, 211] on span "HUST_Preroll_Amnesia Haze_1.0g_14pk_14.0g" at bounding box center [170, 207] width 81 height 21
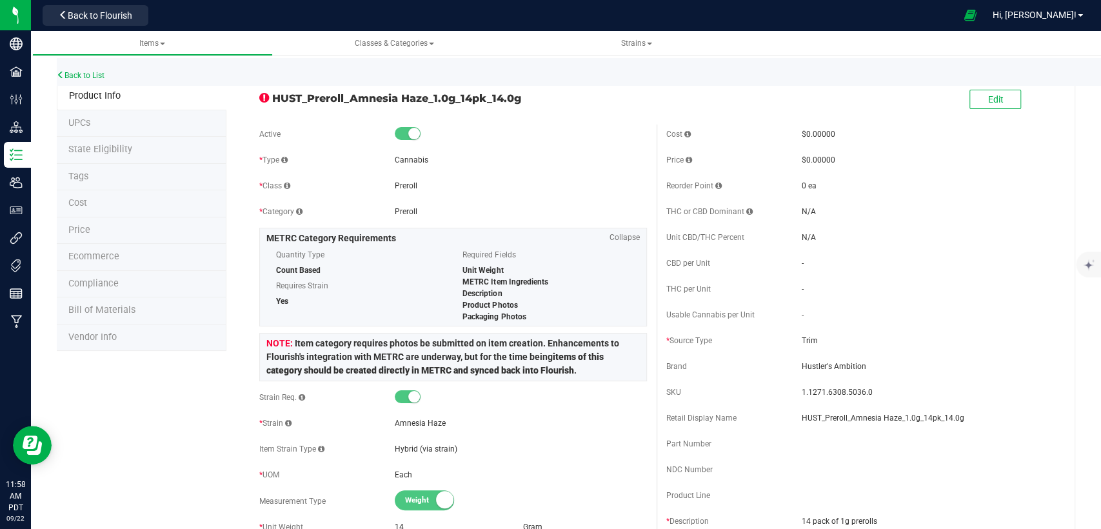
click at [108, 146] on span "State Eligibility" at bounding box center [100, 149] width 64 height 11
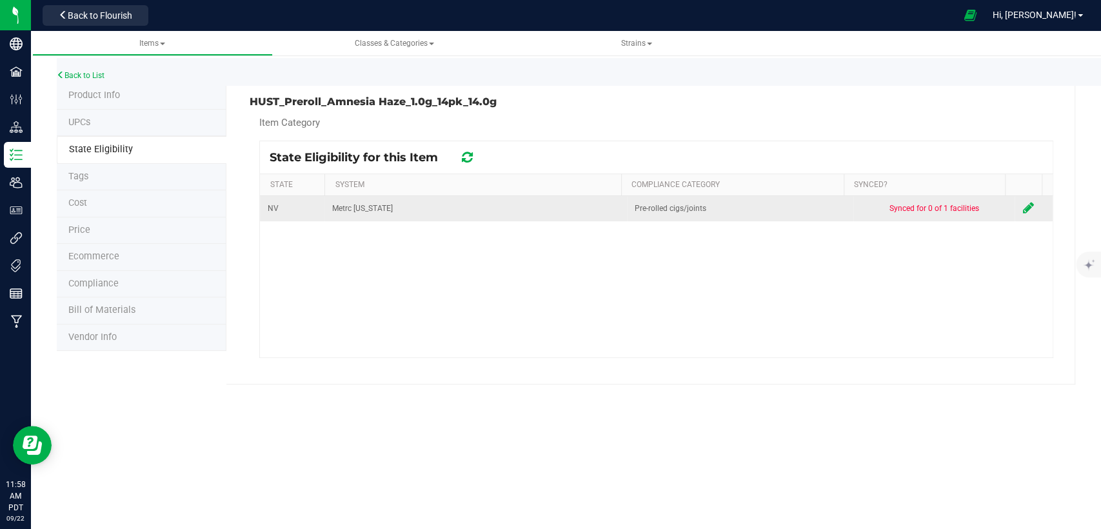
drag, startPoint x: 1014, startPoint y: 208, endPoint x: 969, endPoint y: 206, distance: 45.2
click at [1022, 207] on icon at bounding box center [1027, 207] width 11 height 13
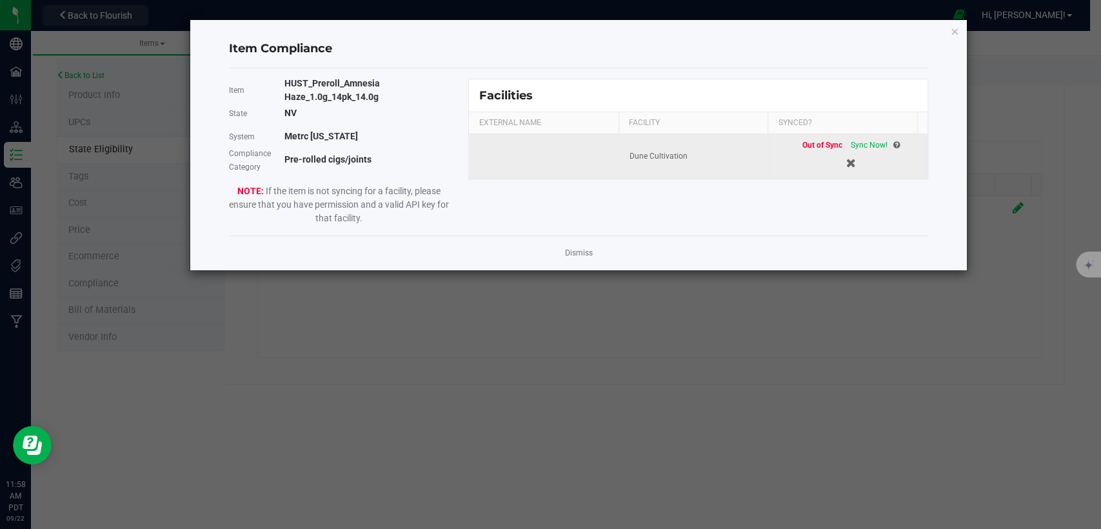
click at [861, 143] on span "Sync Now!" at bounding box center [869, 145] width 37 height 9
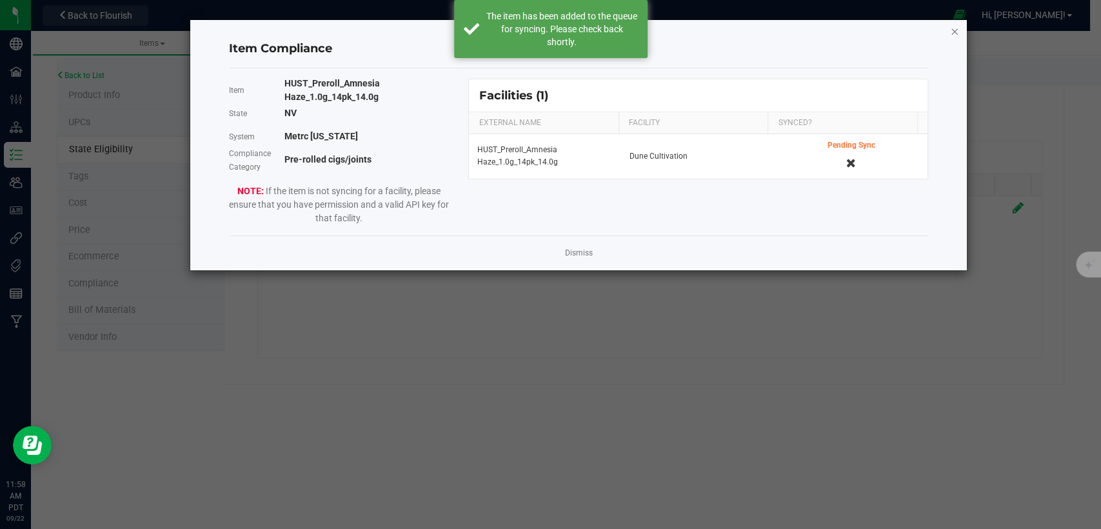
click at [959, 26] on icon "Close modal" at bounding box center [954, 30] width 9 height 15
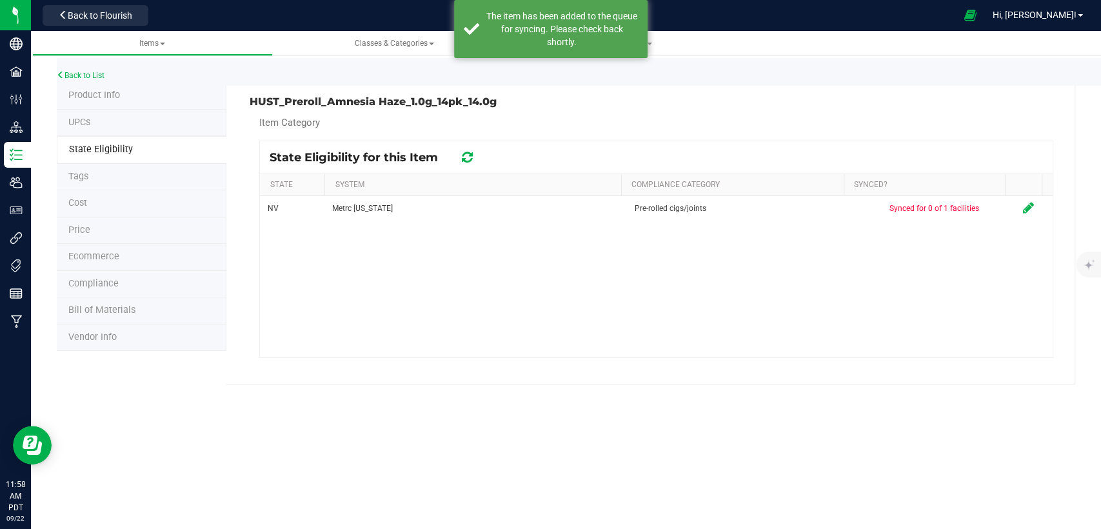
click at [74, 124] on span "UPCs" at bounding box center [79, 122] width 22 height 11
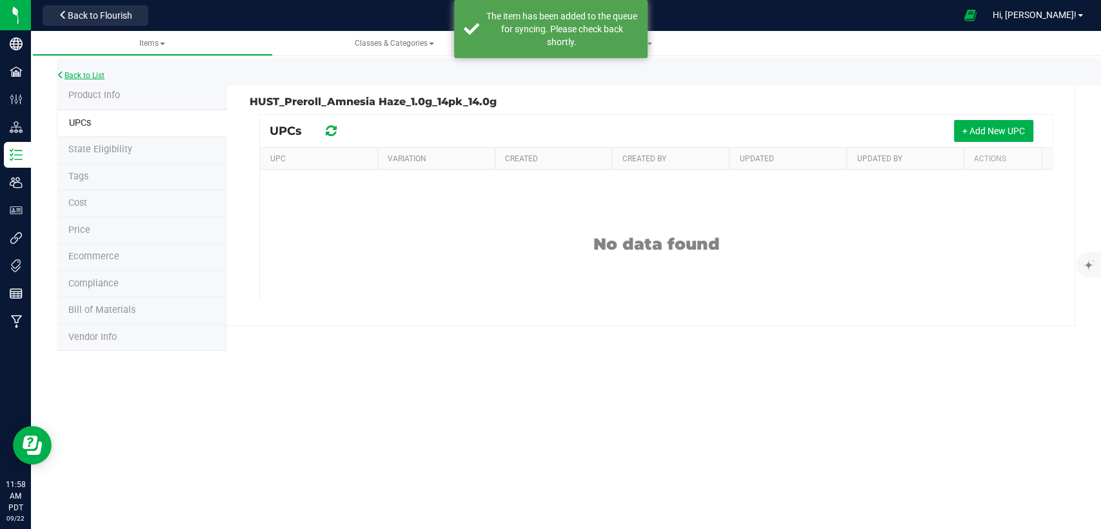
click at [67, 75] on link "Back to List" at bounding box center [81, 75] width 48 height 9
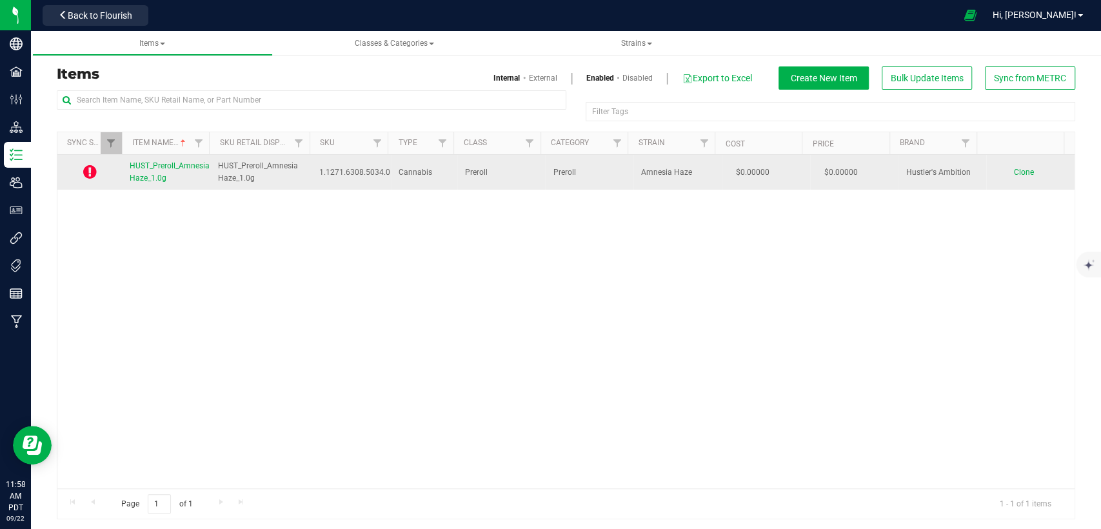
click at [154, 170] on span "HUST_Preroll_Amnesia Haze_1.0g" at bounding box center [170, 171] width 80 height 21
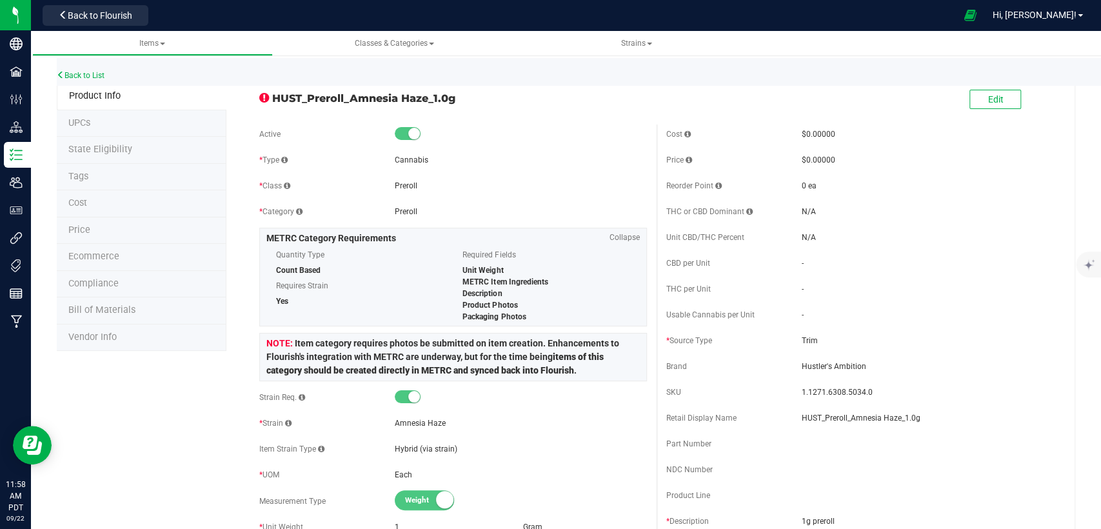
click at [124, 149] on span "State Eligibility" at bounding box center [100, 149] width 64 height 11
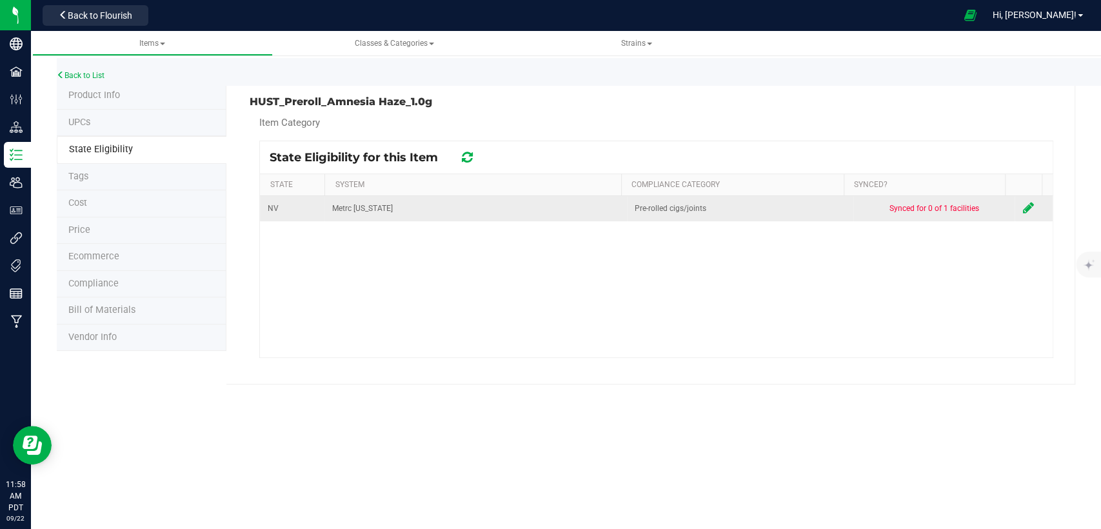
click at [1023, 206] on td at bounding box center [1034, 208] width 38 height 25
click at [1022, 203] on icon at bounding box center [1027, 207] width 11 height 13
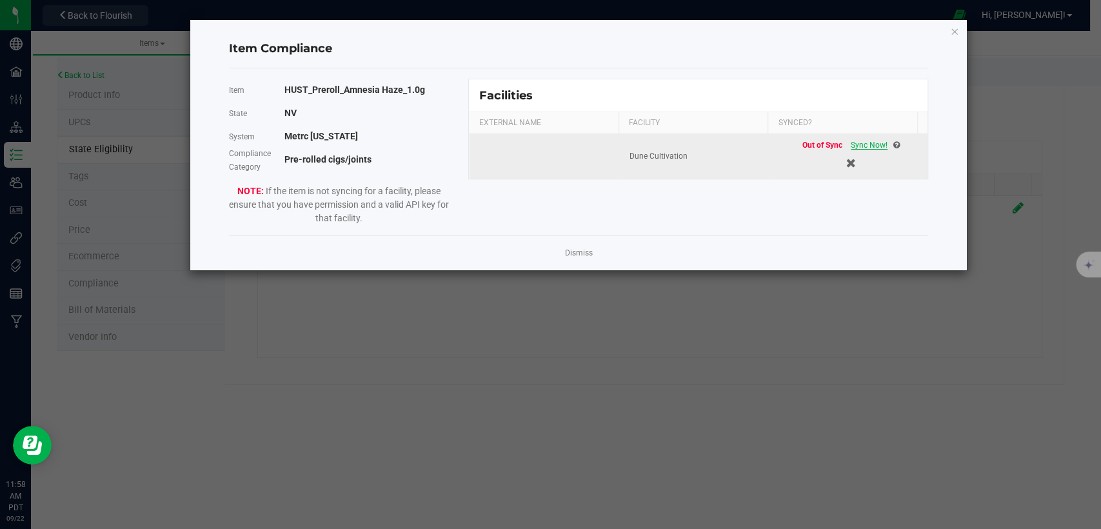
click at [868, 143] on span "Sync Now!" at bounding box center [869, 145] width 37 height 9
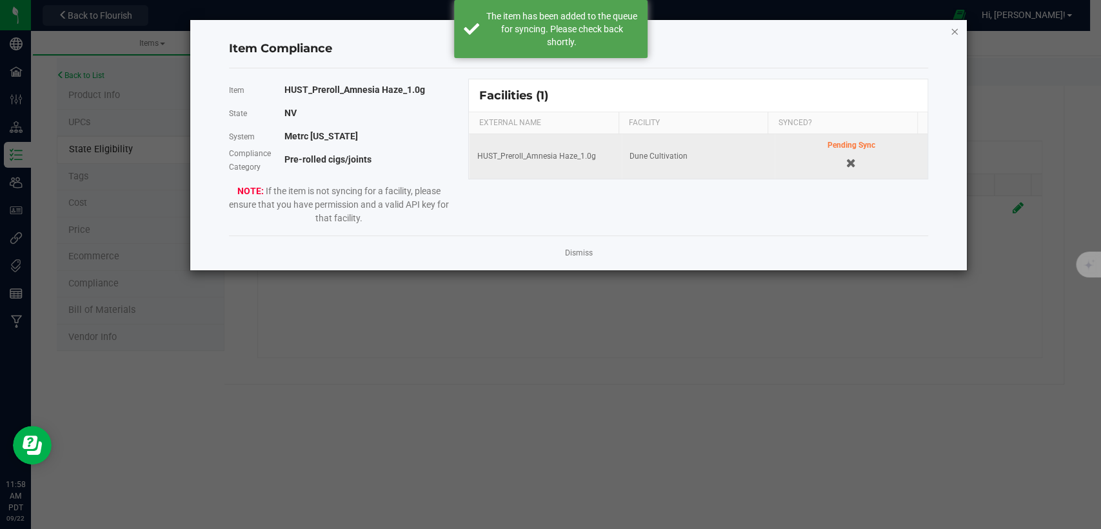
click at [953, 29] on icon "Close modal" at bounding box center [954, 30] width 9 height 15
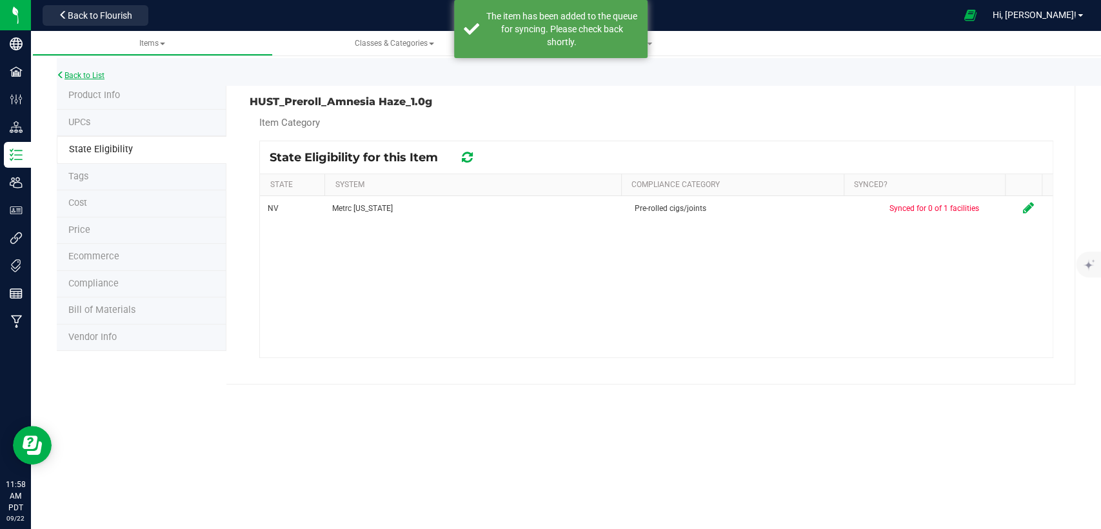
click at [81, 76] on link "Back to List" at bounding box center [81, 75] width 48 height 9
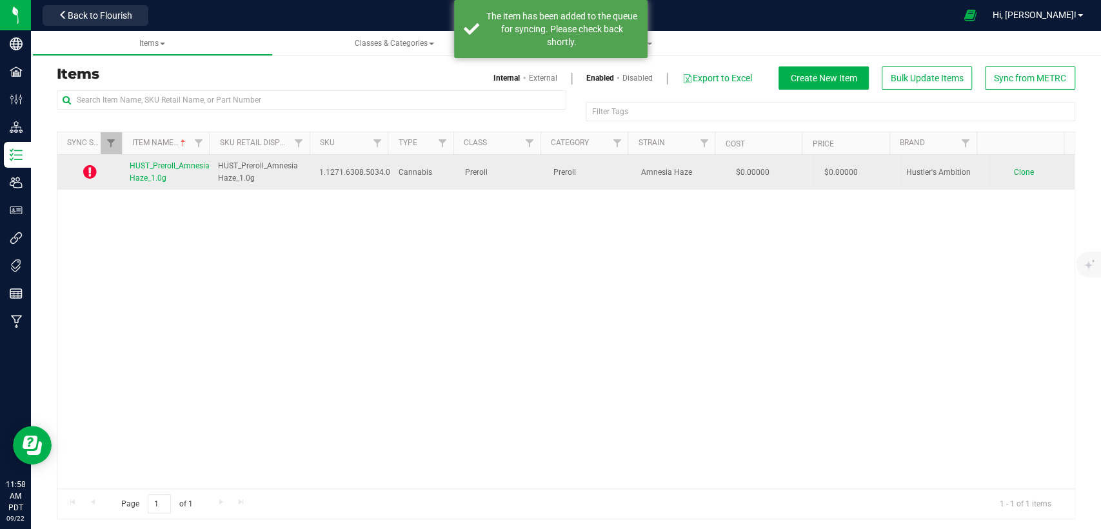
click at [132, 177] on span "HUST_Preroll_Amnesia Haze_1.0g" at bounding box center [170, 171] width 80 height 21
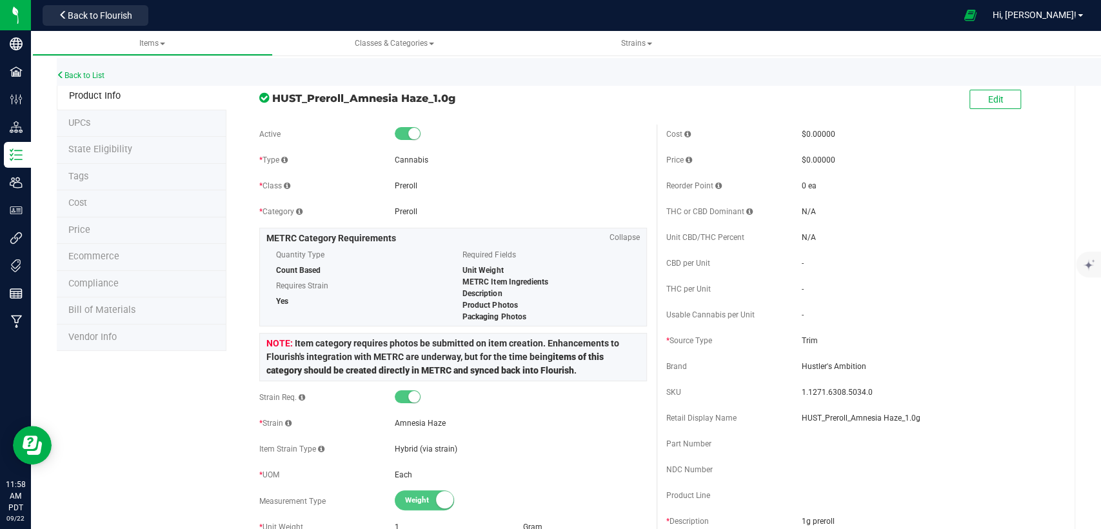
click at [83, 66] on div "Back to List" at bounding box center [607, 72] width 1101 height 28
click at [83, 72] on link "Back to List" at bounding box center [81, 75] width 48 height 9
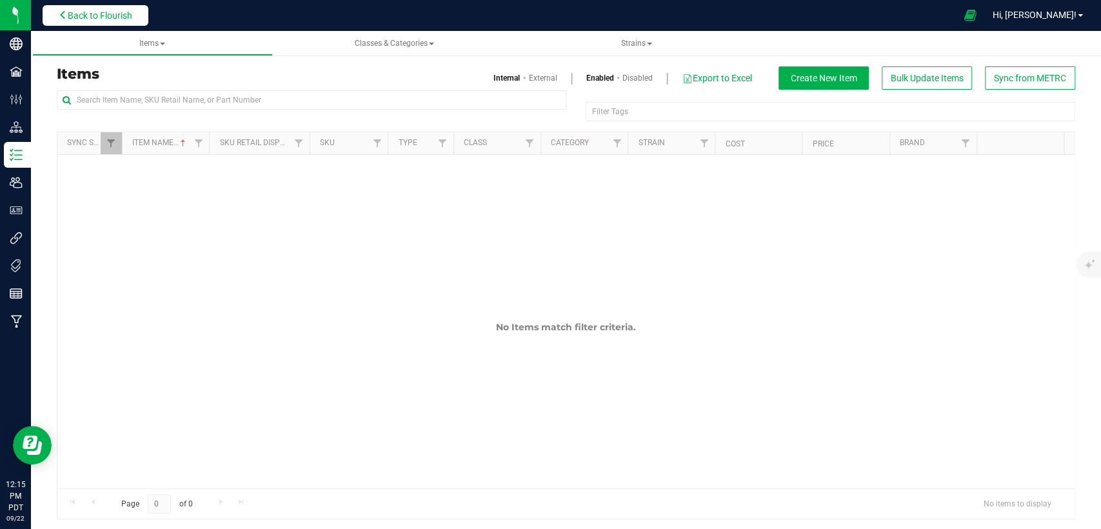
click at [110, 17] on span "Back to Flourish" at bounding box center [100, 15] width 65 height 10
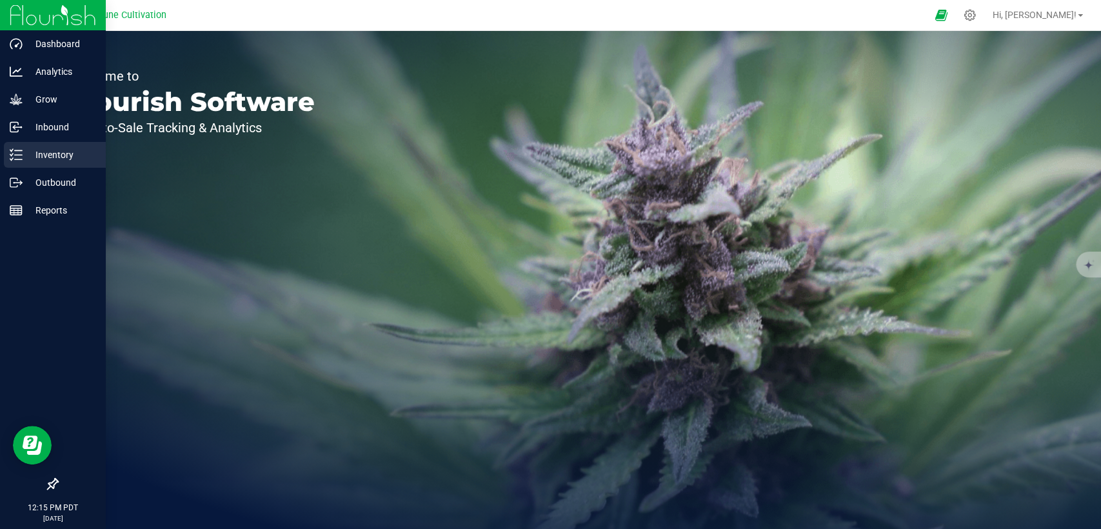
click at [38, 157] on p "Inventory" at bounding box center [61, 154] width 77 height 15
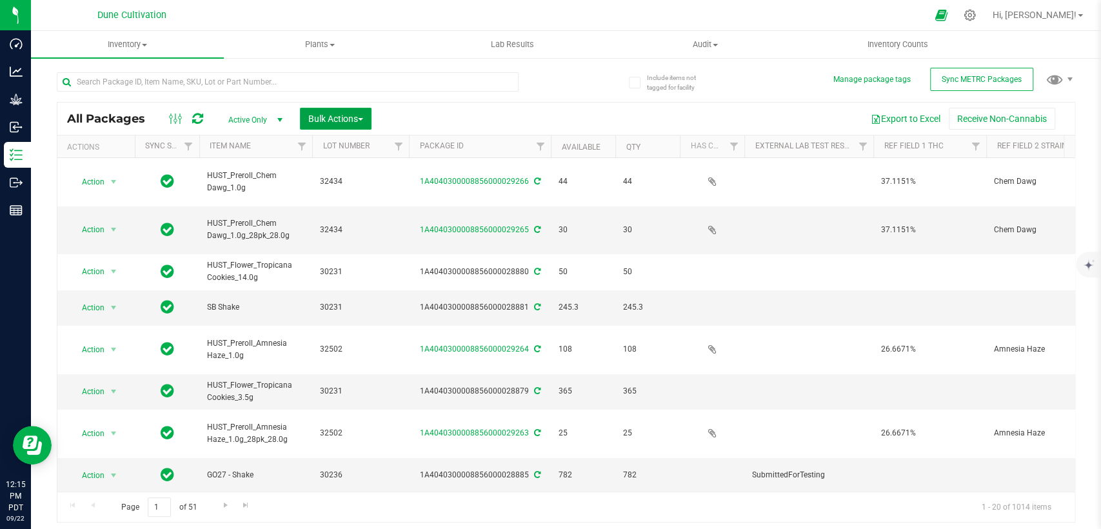
click at [356, 117] on span "Bulk Actions" at bounding box center [335, 119] width 55 height 10
click at [325, 151] on span "Add to outbound order" at bounding box center [352, 148] width 88 height 10
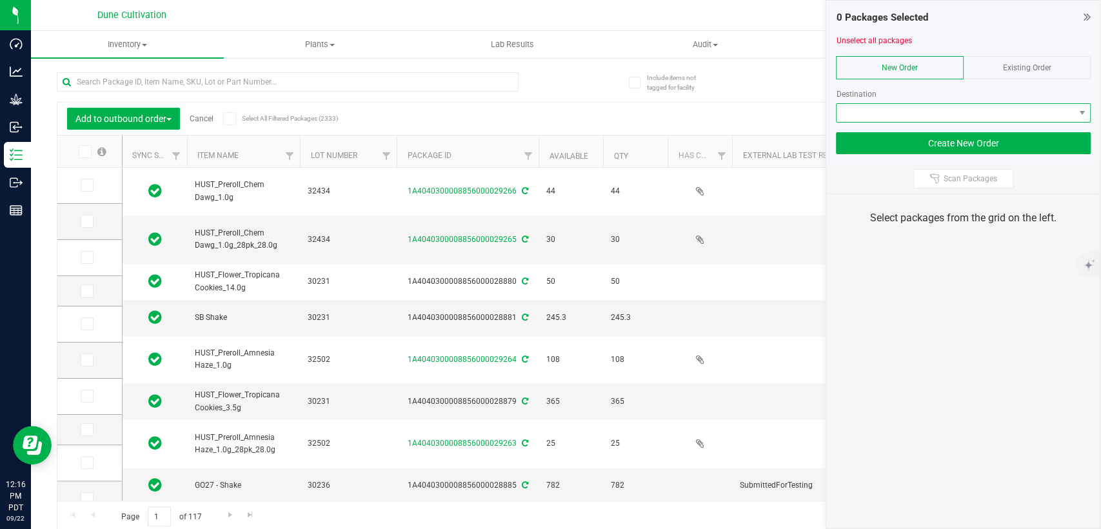
click at [916, 116] on span at bounding box center [955, 113] width 237 height 18
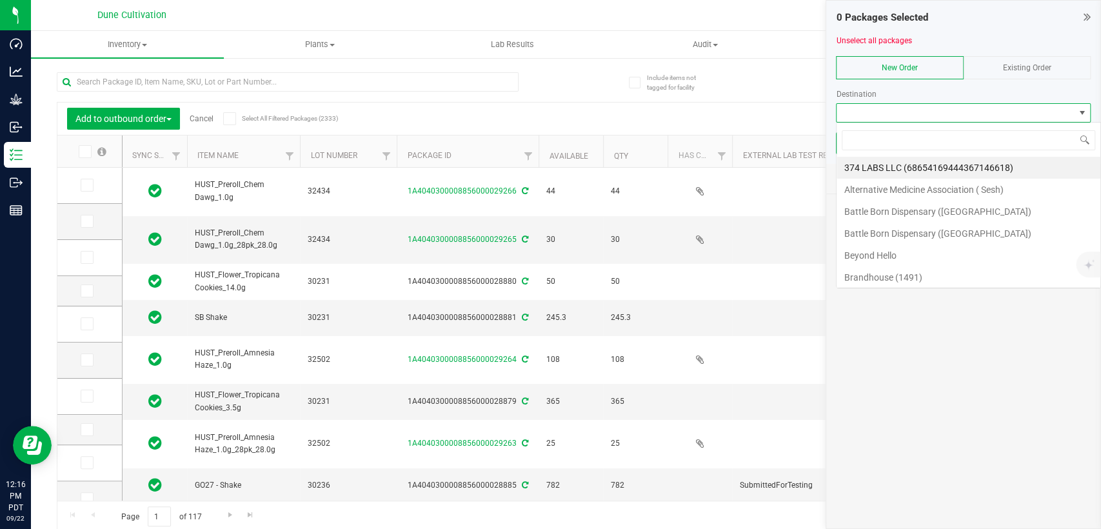
scroll to position [19, 255]
type input "dune"
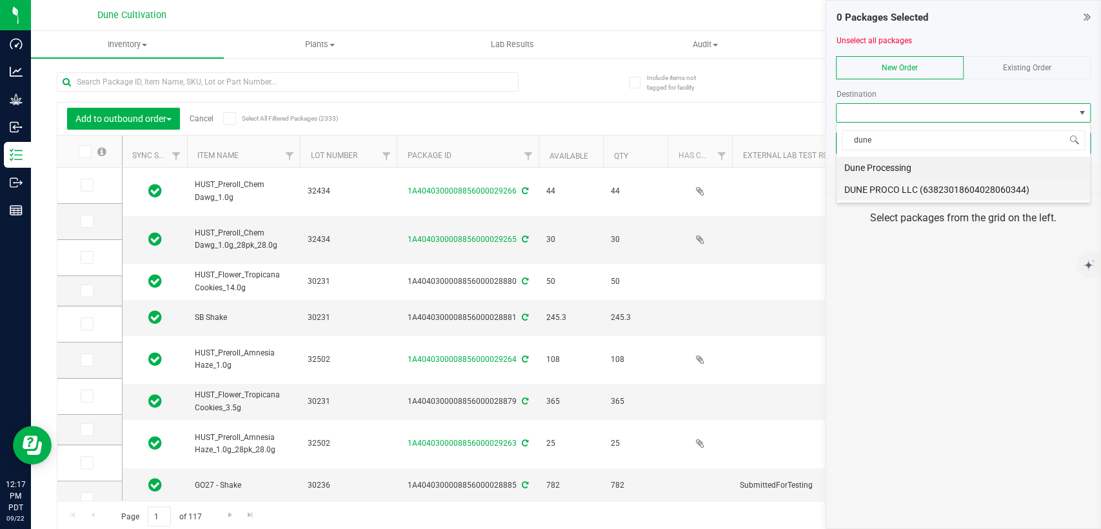
click at [898, 187] on li "DUNE PROCO LLC (63823018604028060344)" at bounding box center [964, 190] width 254 height 22
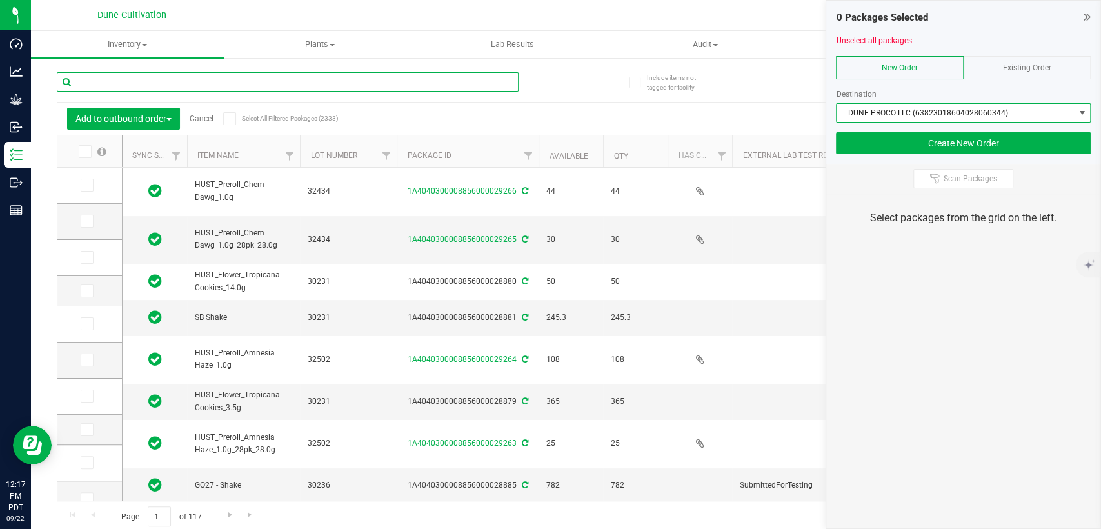
click at [167, 73] on input "text" at bounding box center [288, 81] width 462 height 19
paste input "32568"
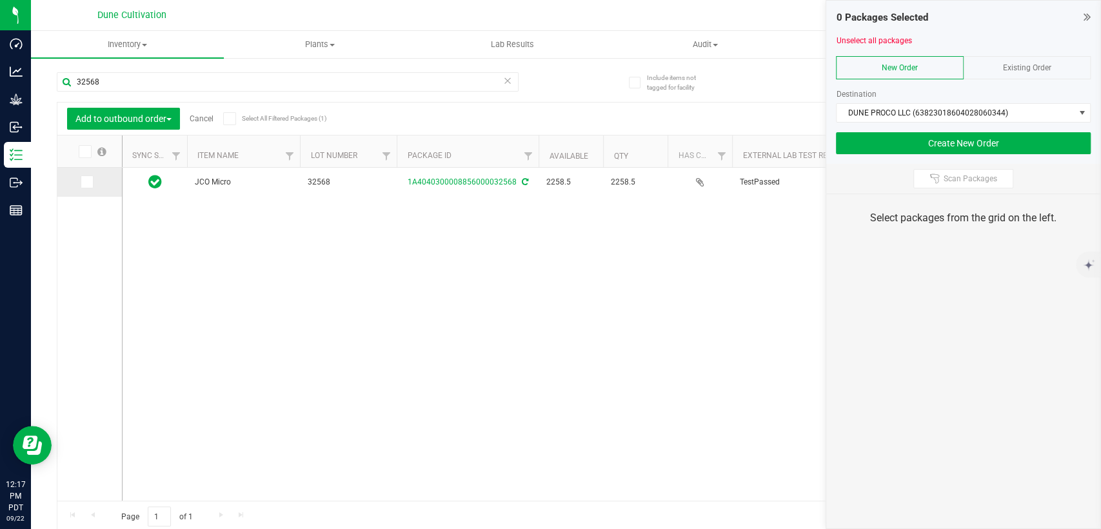
click at [85, 182] on icon at bounding box center [86, 182] width 8 height 0
click at [0, 0] on input "checkbox" at bounding box center [0, 0] width 0 height 0
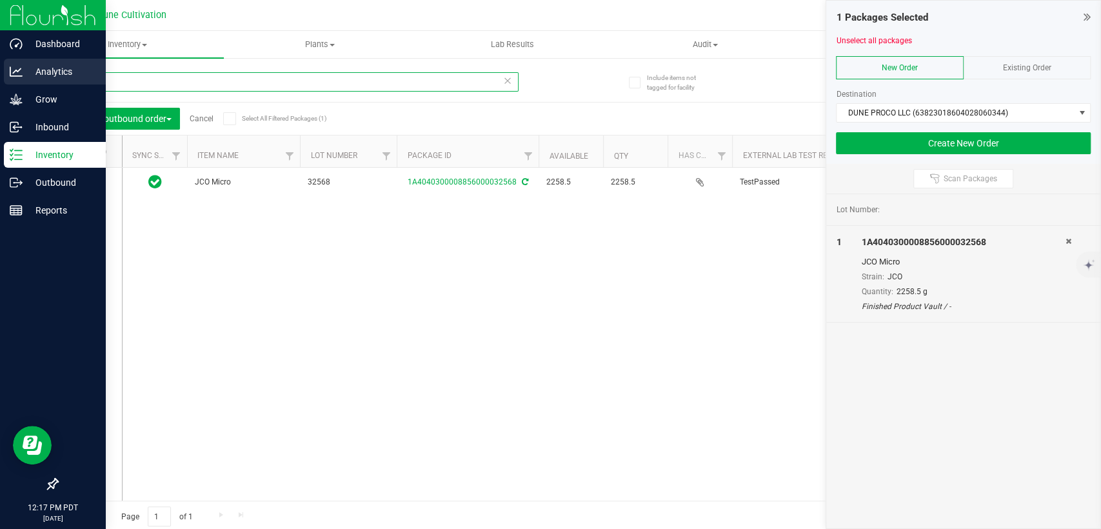
click at [3, 84] on div "Dashboard Analytics Grow Inbound Inventory Outbound Reports 12:17 PM PDT 09/22/…" at bounding box center [550, 264] width 1101 height 529
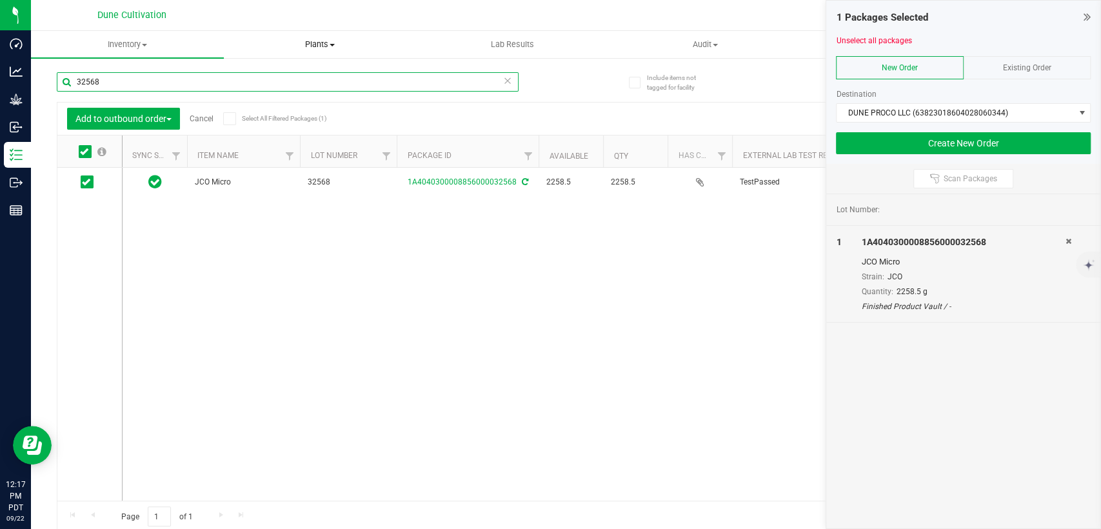
paste input "9"
drag, startPoint x: 133, startPoint y: 79, endPoint x: 50, endPoint y: 79, distance: 82.6
click at [51, 79] on div "Include items not tagged for facility Manage package tags Sync METRC Packages 3…" at bounding box center [566, 253] width 1070 height 393
paste input "28422"
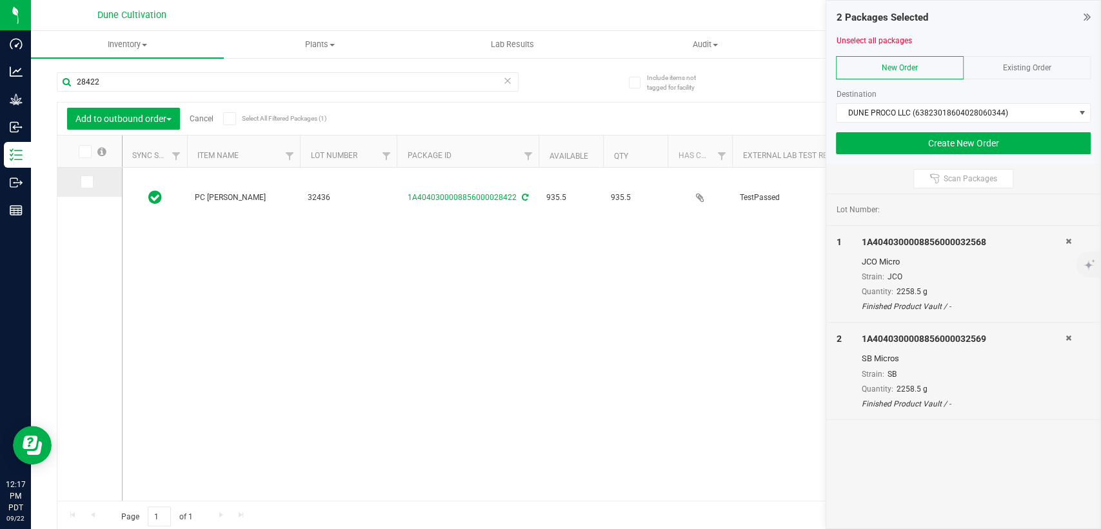
click at [83, 182] on icon at bounding box center [86, 182] width 8 height 0
click at [0, 0] on input "checkbox" at bounding box center [0, 0] width 0 height 0
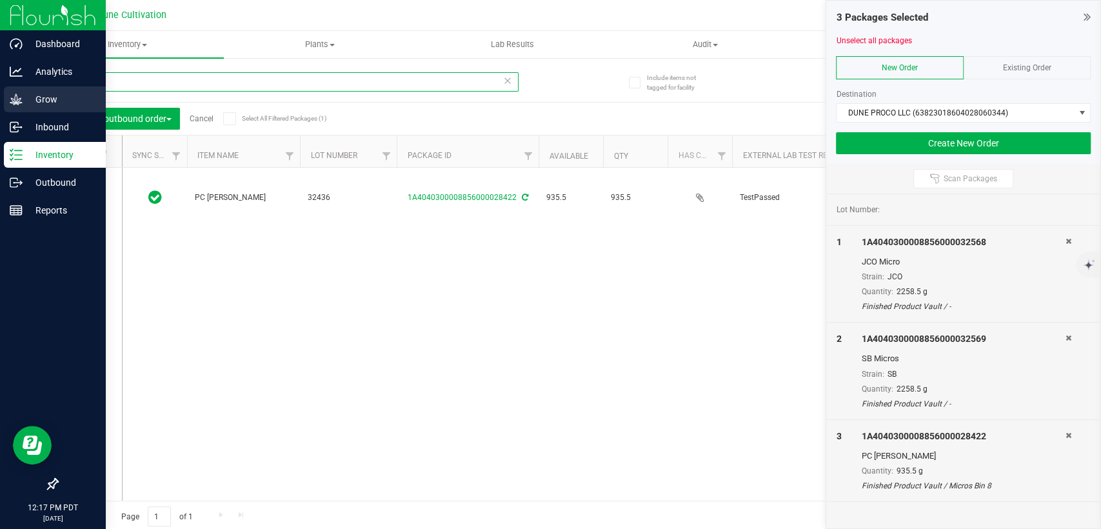
drag, startPoint x: 123, startPoint y: 81, endPoint x: 0, endPoint y: 87, distance: 122.7
click at [0, 85] on div "Dashboard Analytics Grow Inbound Inventory Outbound Reports 12:17 PM PDT 09/22/…" at bounding box center [550, 264] width 1101 height 529
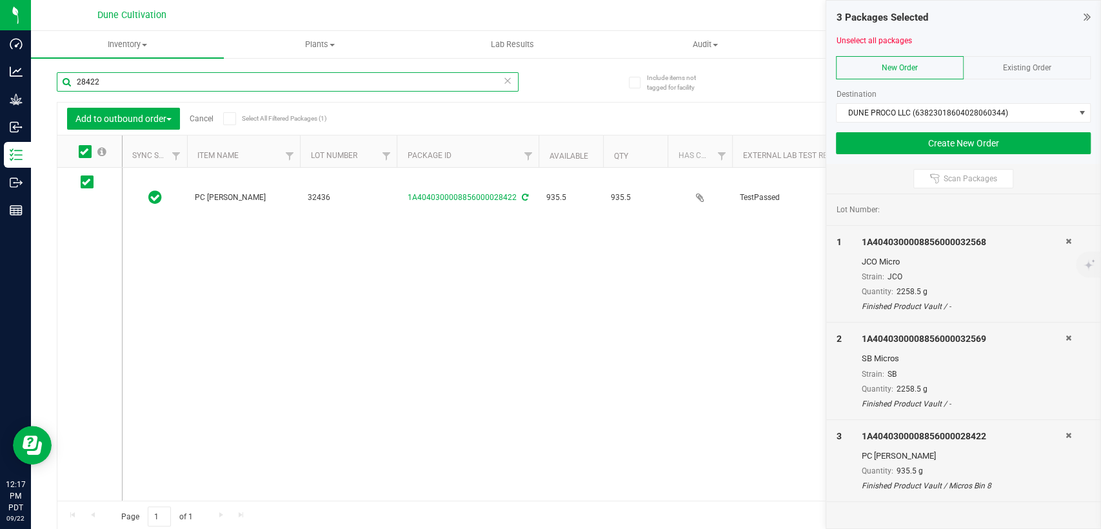
paste input "88"
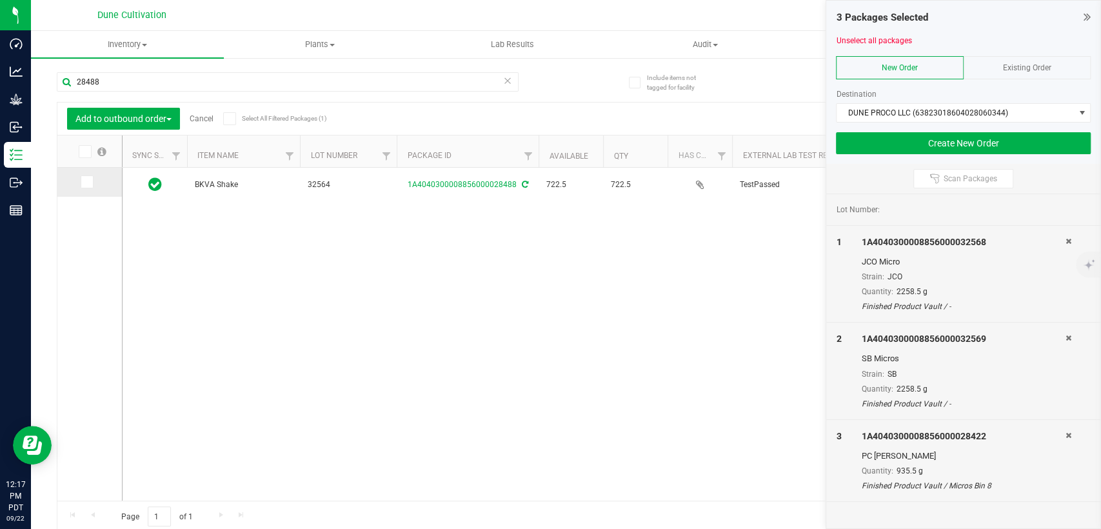
click at [92, 182] on span at bounding box center [87, 181] width 13 height 13
click at [0, 0] on input "checkbox" at bounding box center [0, 0] width 0 height 0
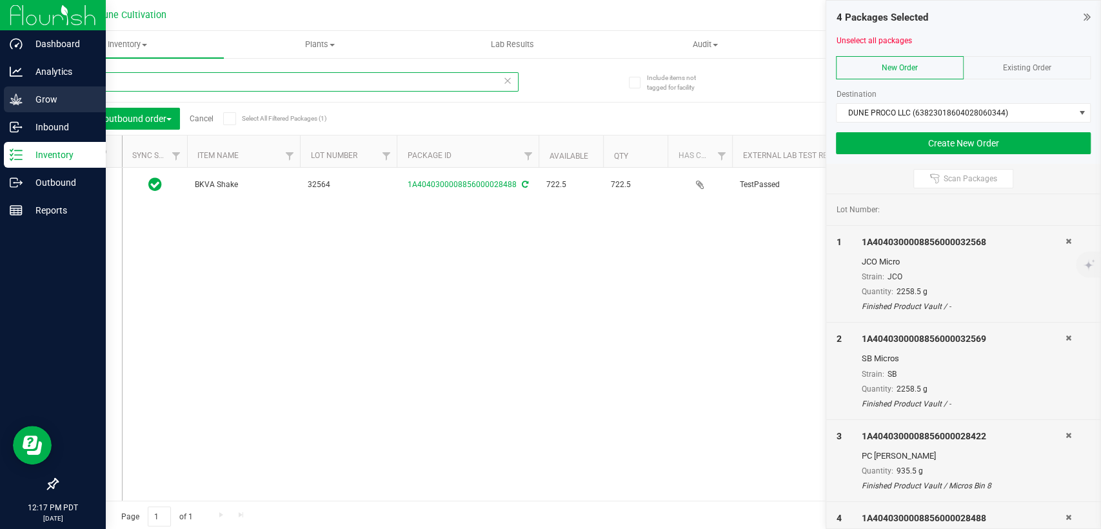
drag, startPoint x: 112, startPoint y: 81, endPoint x: 0, endPoint y: 88, distance: 112.5
click at [0, 88] on div "Dashboard Analytics Grow Inbound Inventory Outbound Reports 12:17 PM PDT 09/22/…" at bounding box center [550, 264] width 1101 height 529
paste input "92"
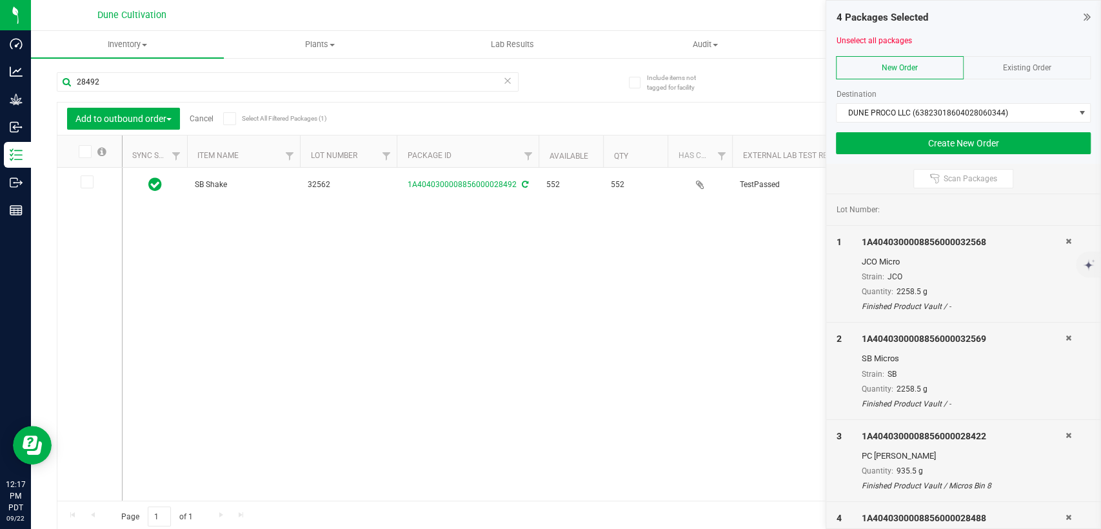
click at [86, 182] on icon at bounding box center [86, 182] width 8 height 0
click at [0, 0] on input "checkbox" at bounding box center [0, 0] width 0 height 0
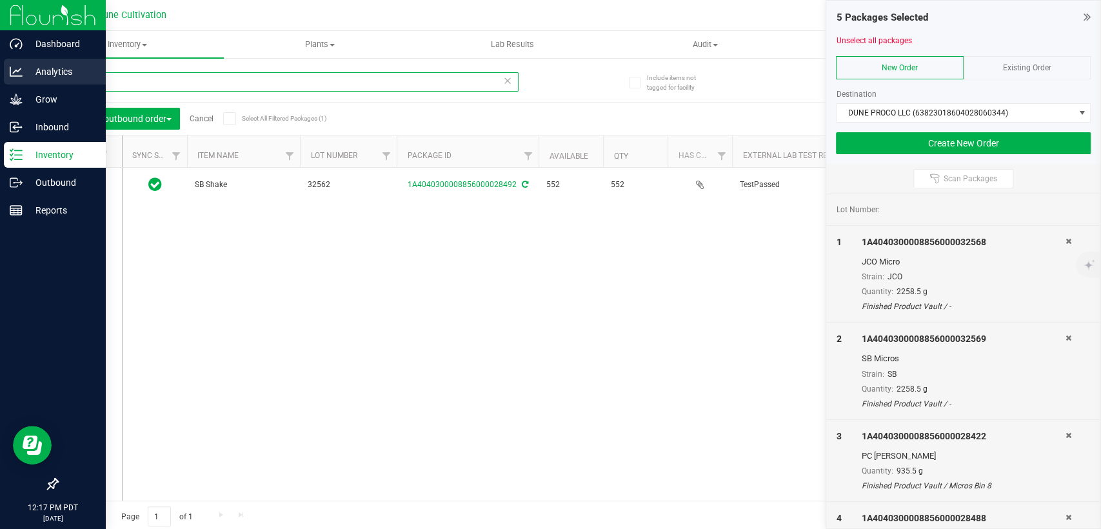
drag, startPoint x: 124, startPoint y: 83, endPoint x: 24, endPoint y: 85, distance: 100.0
click at [27, 83] on div "Dashboard Analytics Grow Inbound Inventory Outbound Reports 12:17 PM PDT 09/22/…" at bounding box center [550, 264] width 1101 height 529
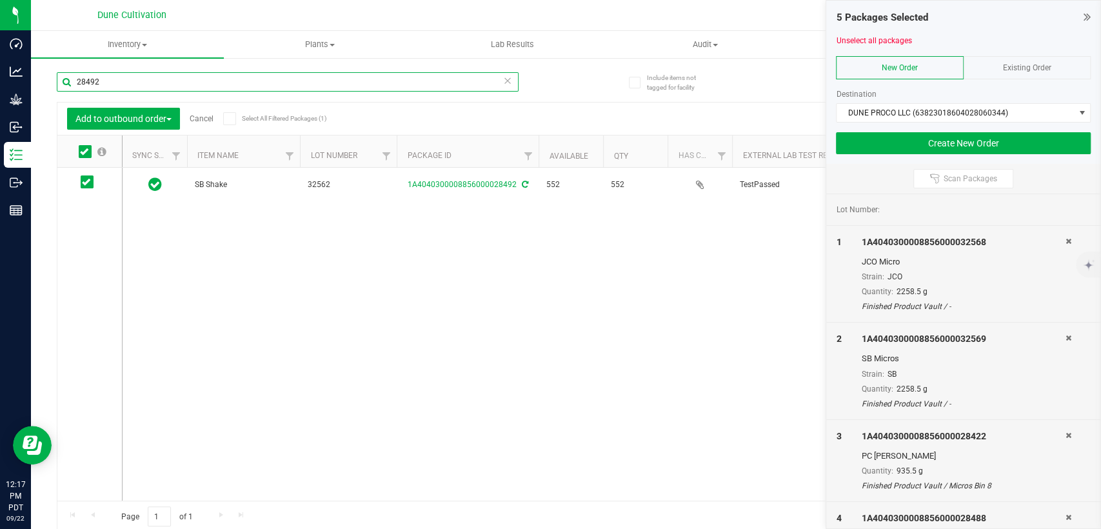
paste input "366"
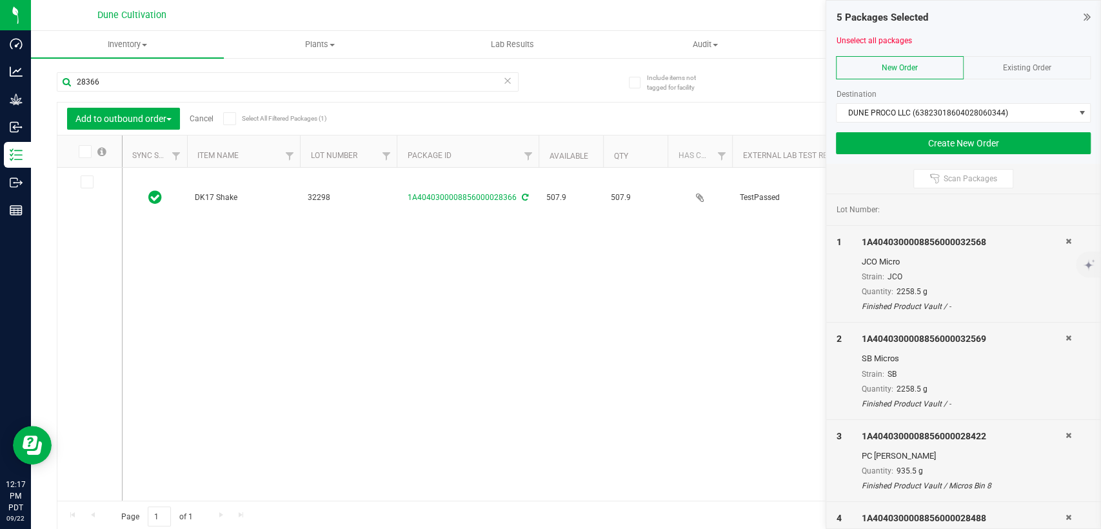
click at [86, 182] on icon at bounding box center [86, 182] width 8 height 0
click at [0, 0] on input "checkbox" at bounding box center [0, 0] width 0 height 0
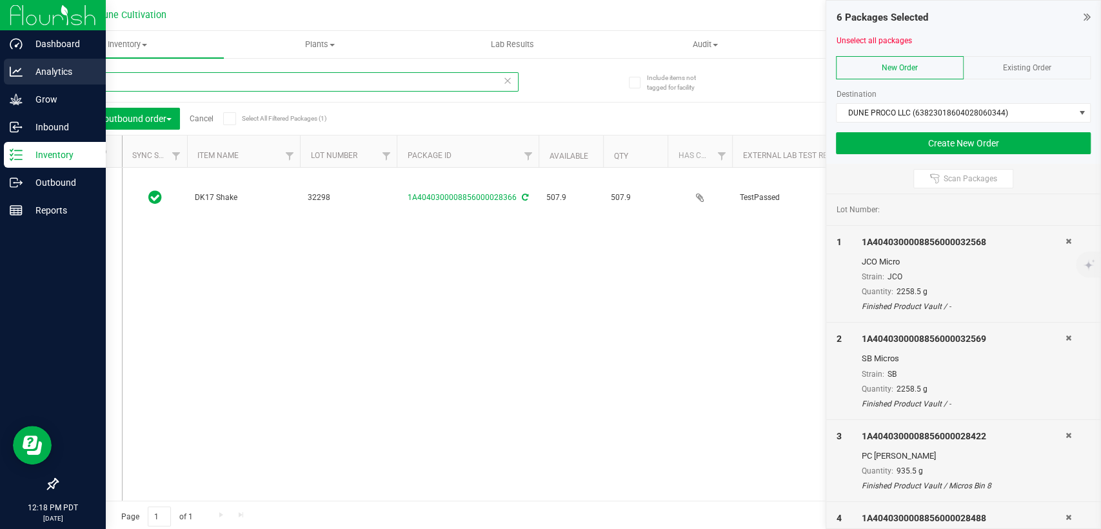
drag, startPoint x: 6, startPoint y: 84, endPoint x: 15, endPoint y: 85, distance: 8.5
click at [0, 84] on div "Dashboard Analytics Grow Inbound Inventory Outbound Reports 12:18 PM PDT 09/22/…" at bounding box center [550, 264] width 1101 height 529
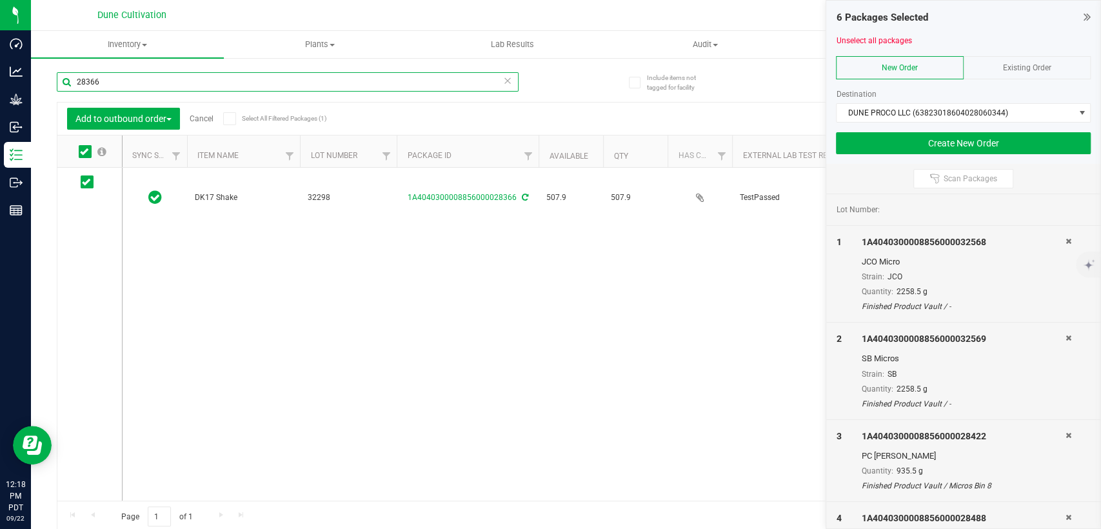
paste input "430"
click at [88, 182] on icon at bounding box center [86, 182] width 8 height 0
click at [0, 0] on input "checkbox" at bounding box center [0, 0] width 0 height 0
drag, startPoint x: 112, startPoint y: 81, endPoint x: 61, endPoint y: 84, distance: 50.4
click at [62, 80] on input "28430" at bounding box center [288, 81] width 462 height 19
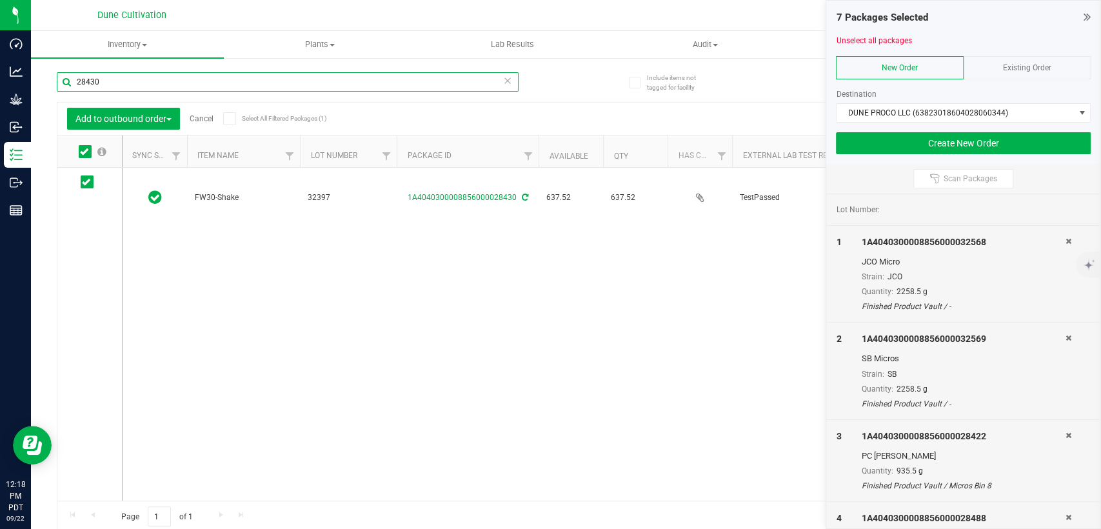
paste input "85"
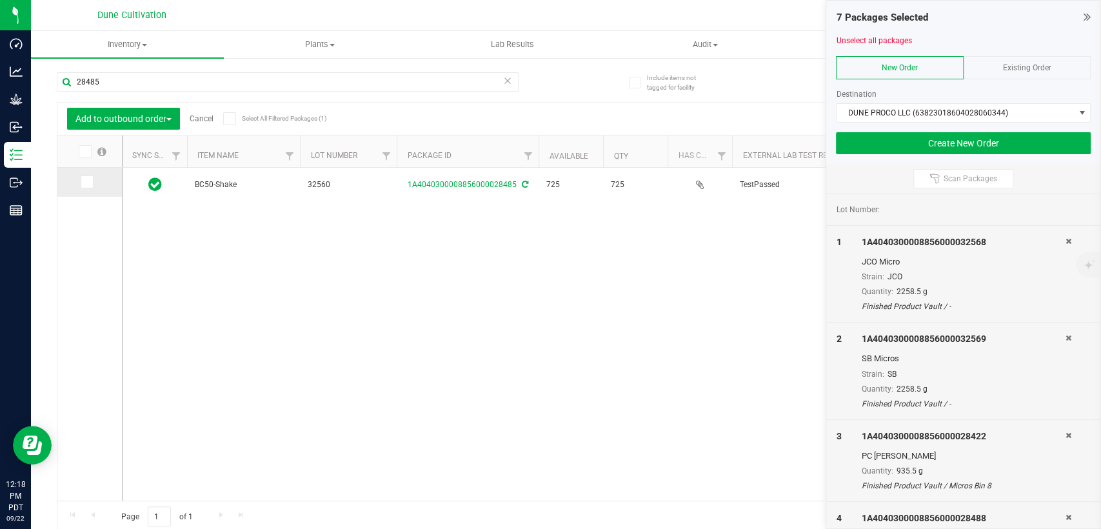
click at [87, 182] on icon at bounding box center [86, 182] width 8 height 0
click at [0, 0] on input "checkbox" at bounding box center [0, 0] width 0 height 0
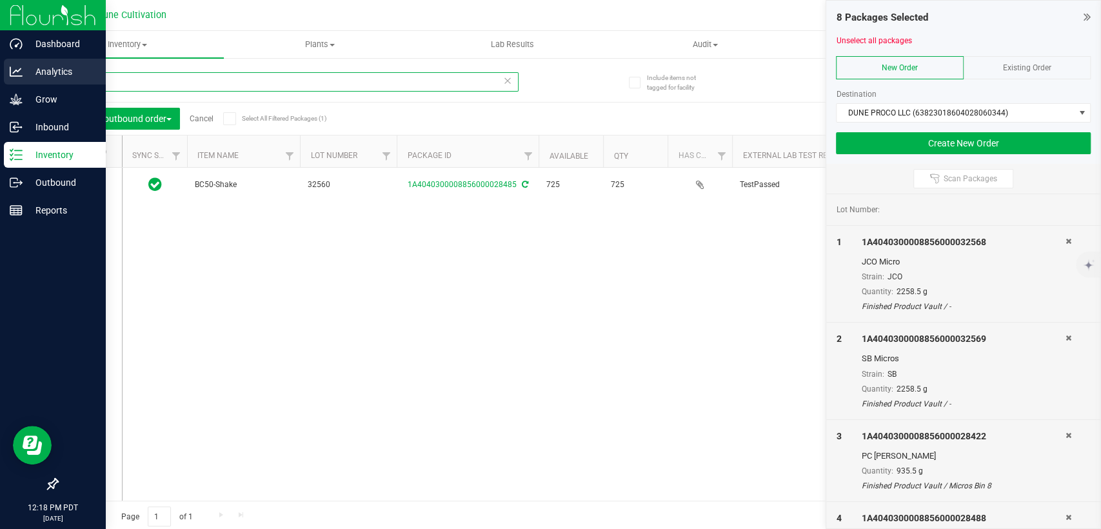
drag, startPoint x: 101, startPoint y: 83, endPoint x: 72, endPoint y: 82, distance: 29.7
click at [30, 86] on div "Dashboard Analytics Grow Inbound Inventory Outbound Reports 12:18 PM PDT 09/22/…" at bounding box center [550, 264] width 1101 height 529
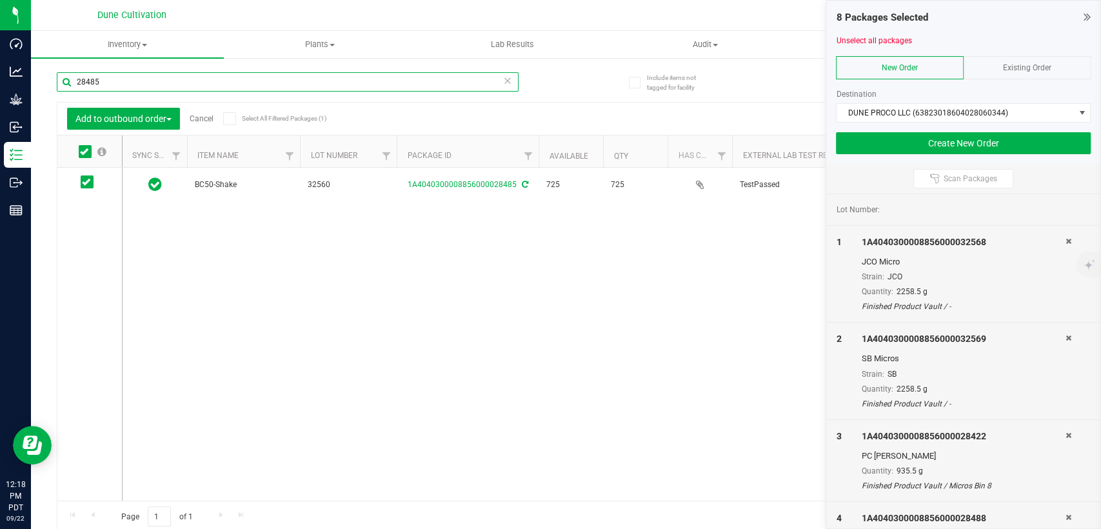
paste input "90"
type input "28490"
click at [87, 182] on icon at bounding box center [86, 182] width 8 height 0
click at [0, 0] on input "checkbox" at bounding box center [0, 0] width 0 height 0
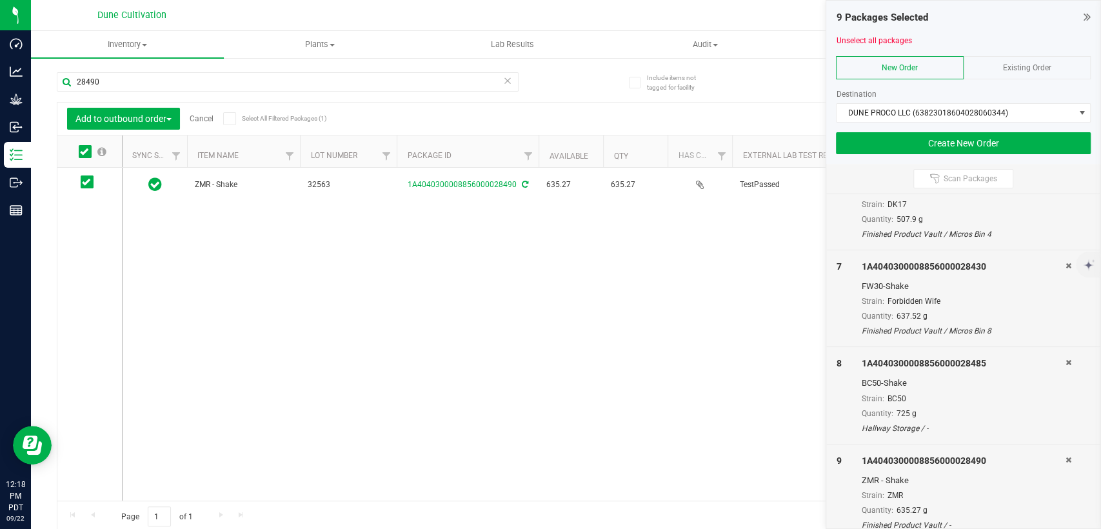
scroll to position [540, 0]
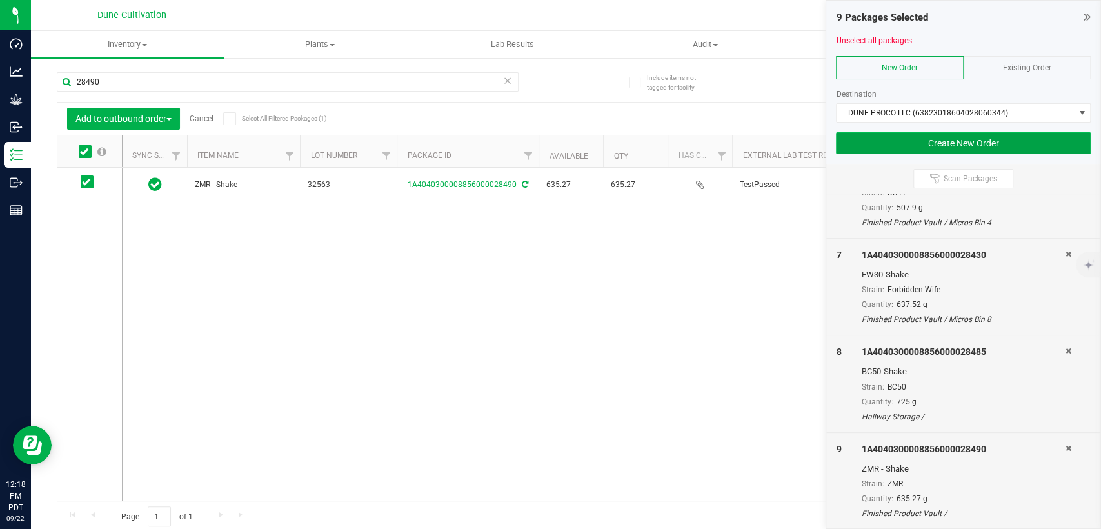
click at [962, 144] on button "Create New Order" at bounding box center [963, 143] width 255 height 22
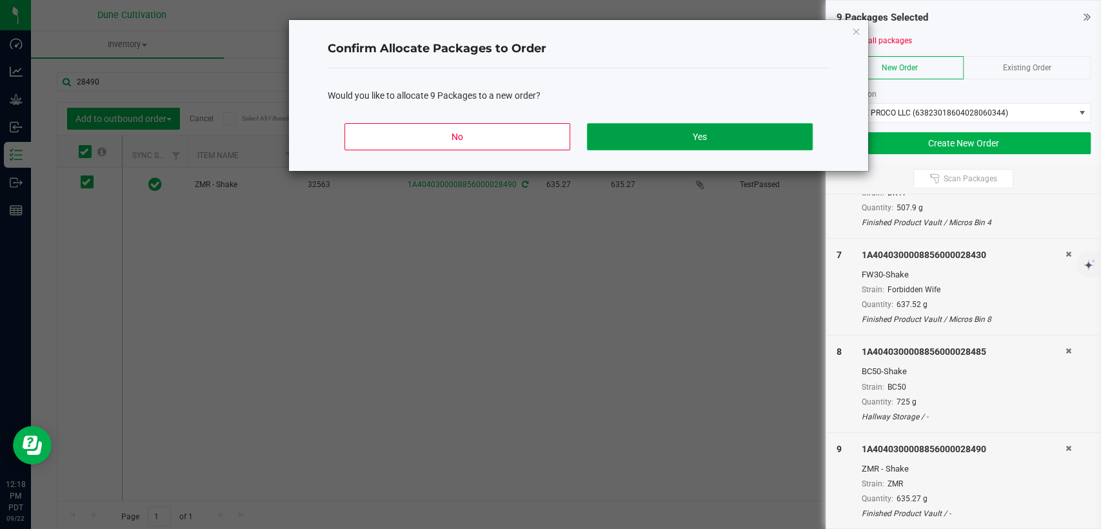
click at [684, 143] on button "Yes" at bounding box center [700, 136] width 226 height 27
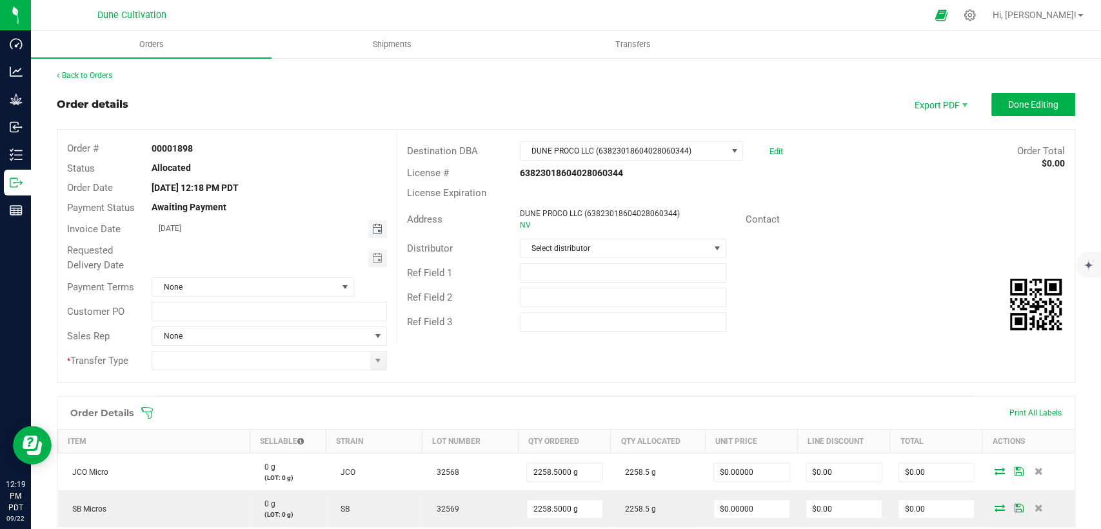
click at [372, 227] on span "Toggle calendar" at bounding box center [377, 229] width 10 height 10
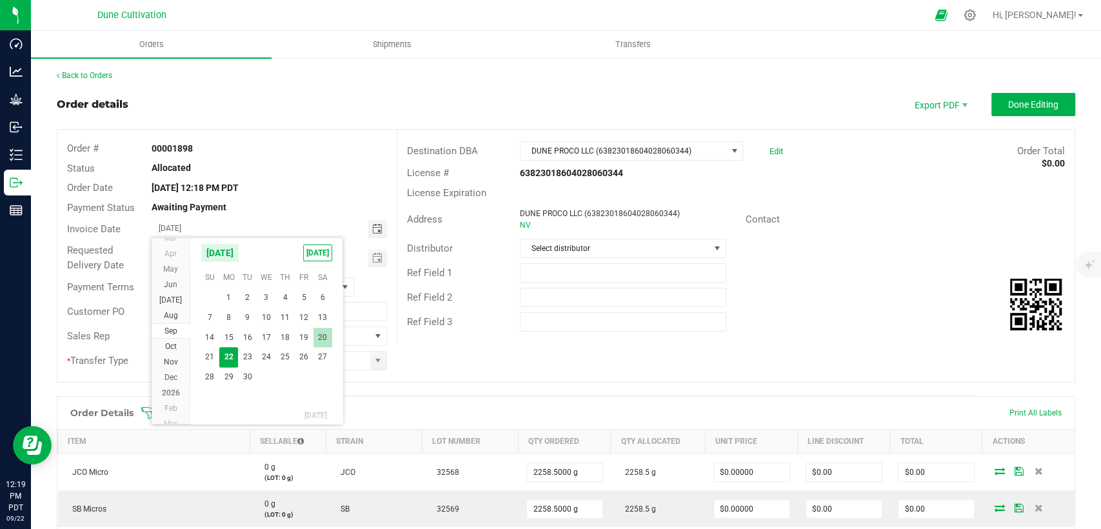
click at [325, 339] on span "20" at bounding box center [322, 338] width 19 height 20
type input "09/20/2025"
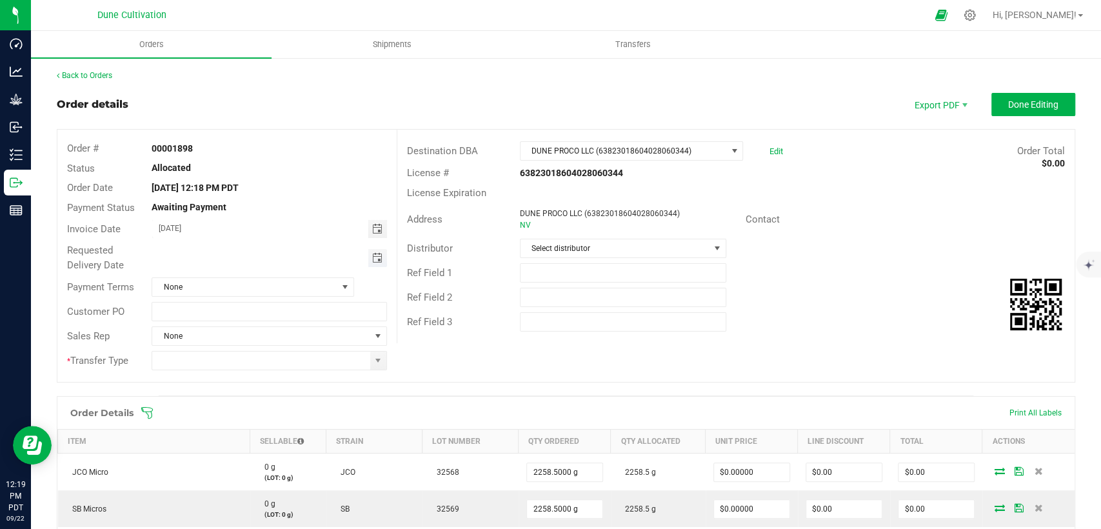
click at [372, 253] on span "Toggle calendar" at bounding box center [377, 258] width 10 height 10
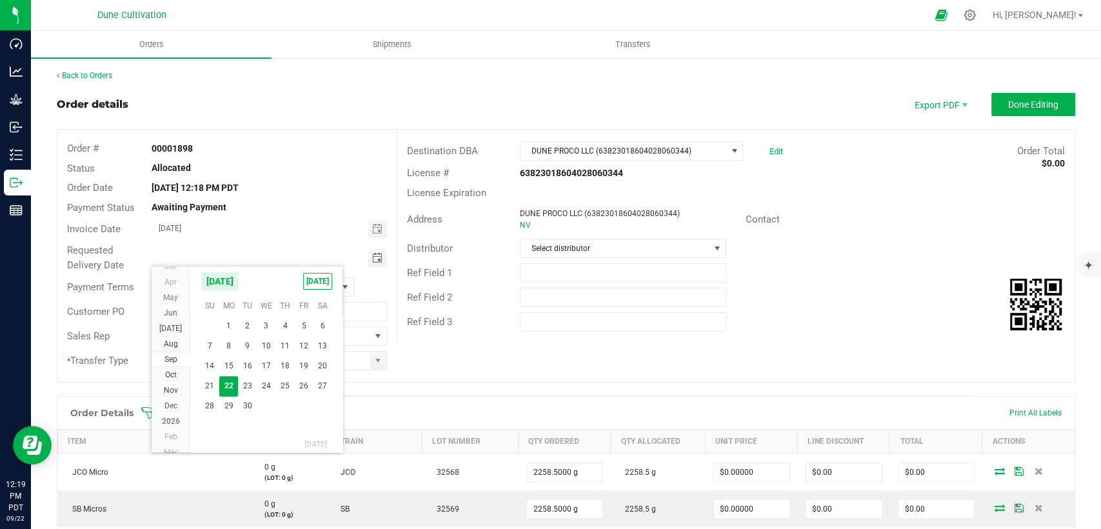
click at [407, 381] on div "Order # 00001898 Status Allocated Order Date Sep 22, 2025 12:18 PM PDT Payment …" at bounding box center [565, 256] width 1017 height 252
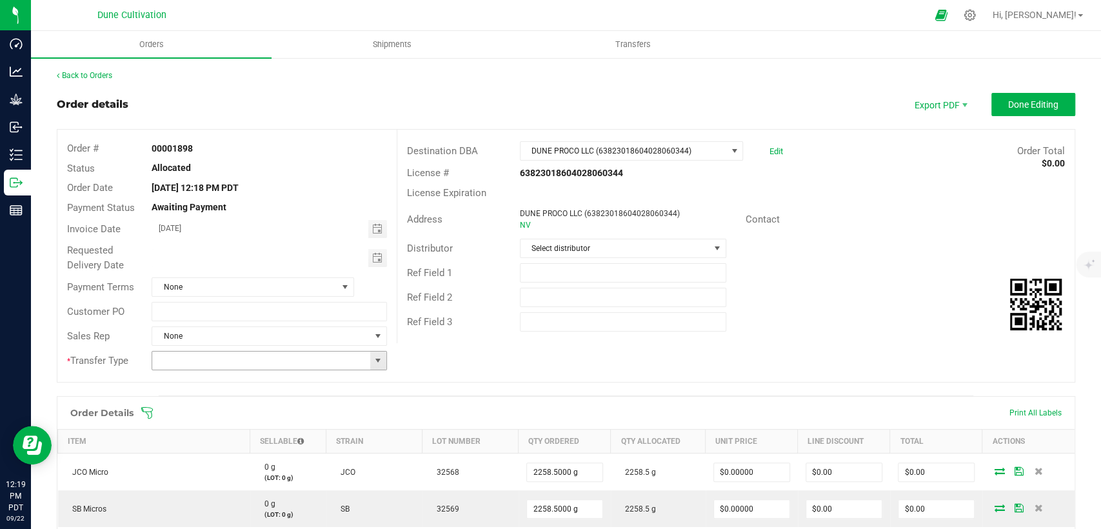
click at [377, 361] on span at bounding box center [378, 360] width 10 height 10
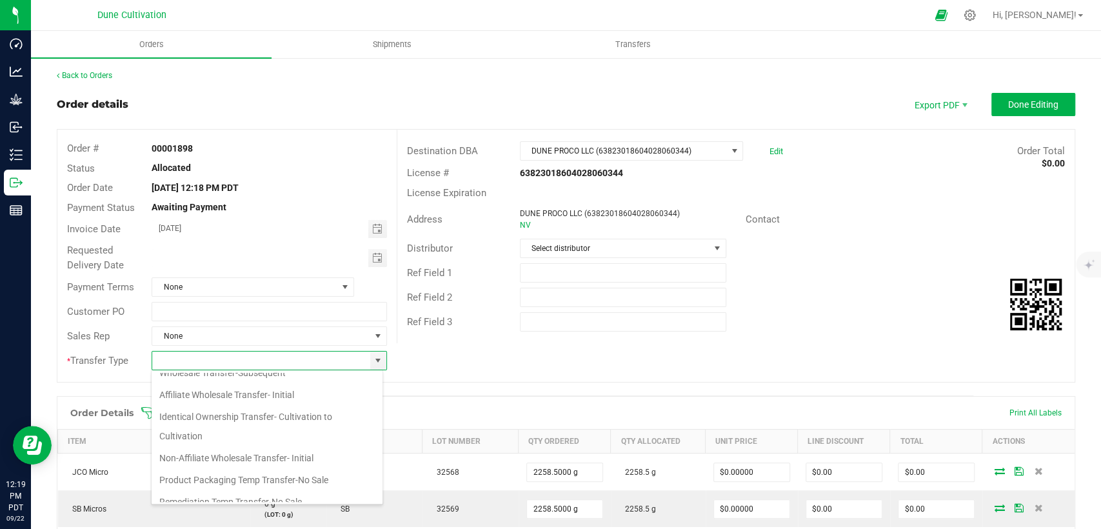
scroll to position [143, 0]
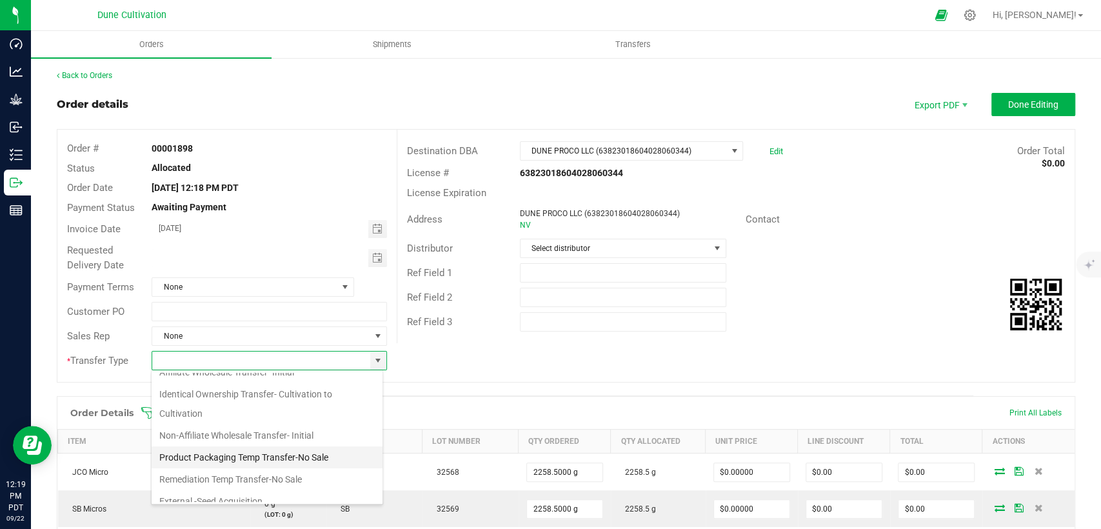
click at [288, 459] on li "Product Packaging Temp Transfer-No Sale" at bounding box center [267, 457] width 231 height 22
type input "Product Packaging Temp Transfer-No Sale"
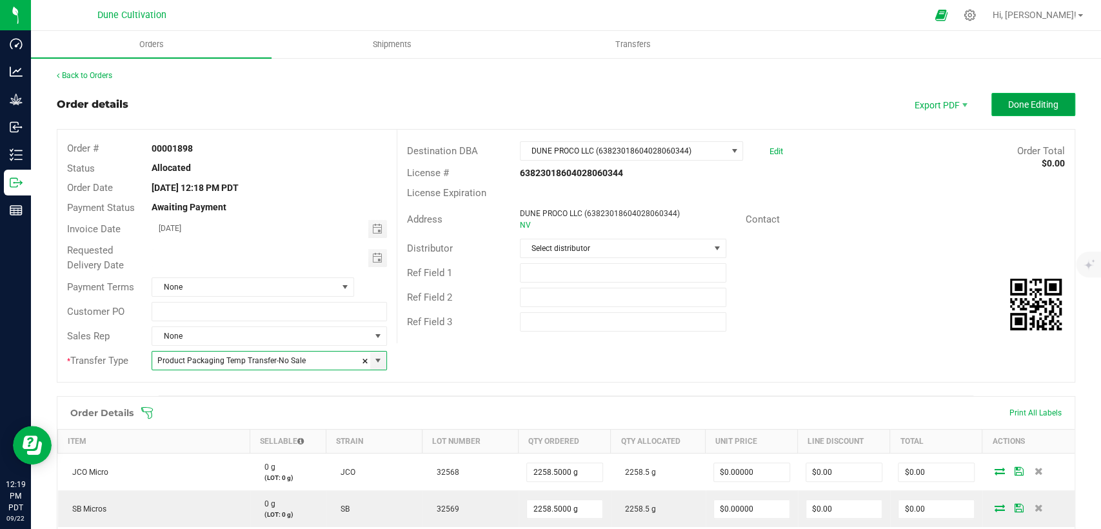
click at [1040, 97] on button "Done Editing" at bounding box center [1033, 104] width 84 height 23
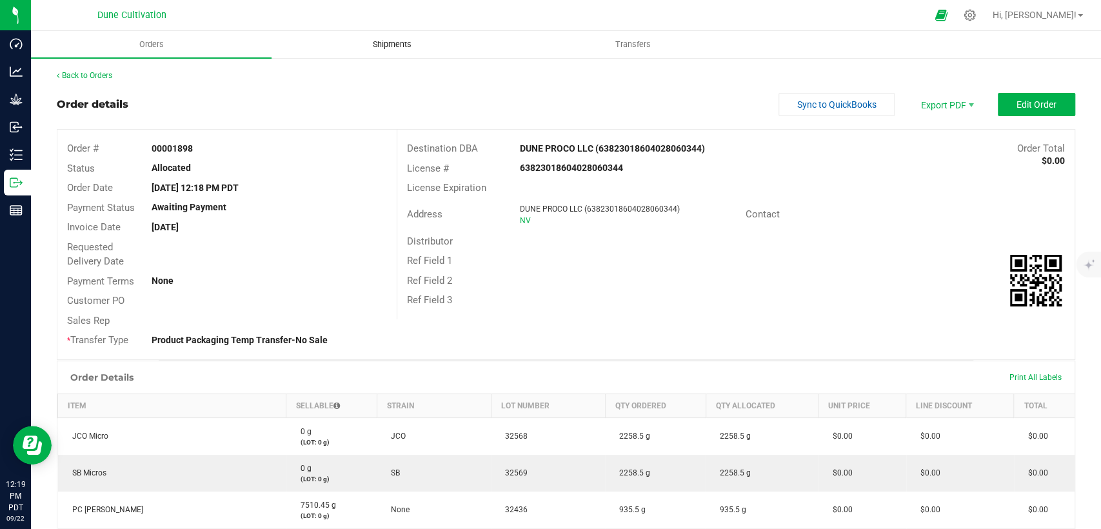
click at [408, 39] on span "Shipments" at bounding box center [392, 45] width 74 height 12
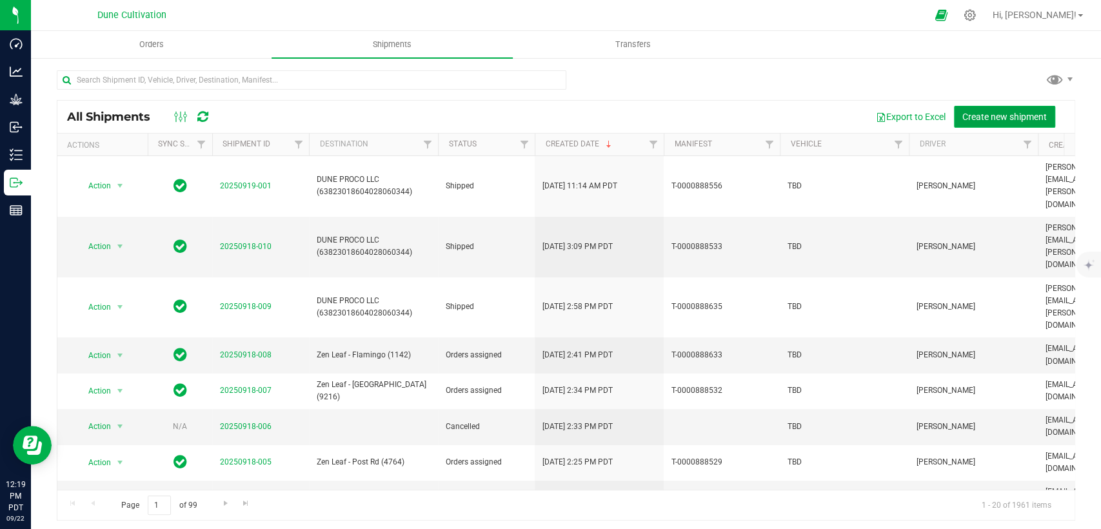
click at [1000, 106] on button "Create new shipment" at bounding box center [1004, 117] width 101 height 22
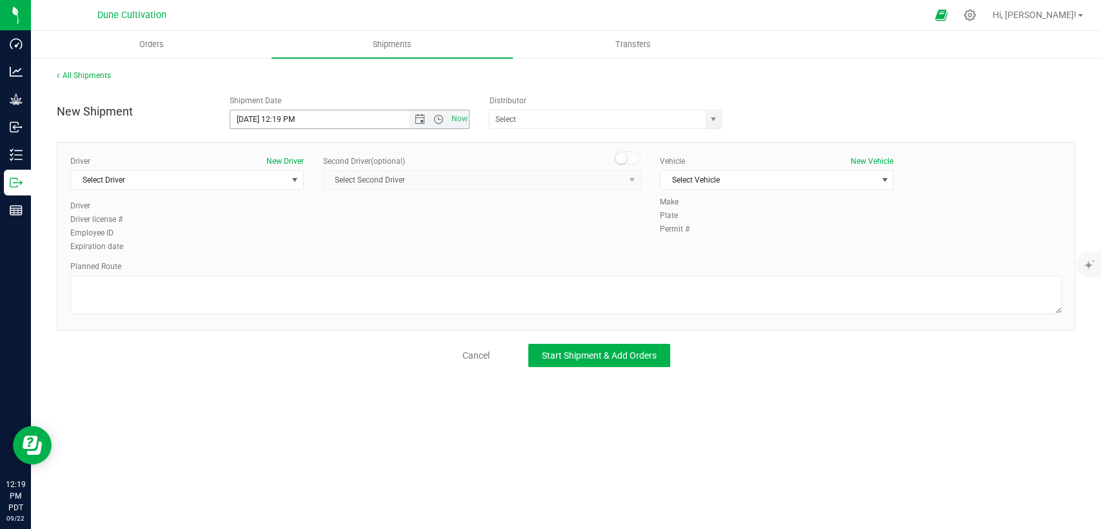
click at [251, 118] on input "9/22/2025 12:19 PM" at bounding box center [330, 119] width 200 height 18
drag, startPoint x: 293, startPoint y: 119, endPoint x: 286, endPoint y: 118, distance: 6.5
click at [286, 118] on input "9/20/2025 12:19 PM" at bounding box center [330, 119] width 200 height 18
type input "9/20/2025 12:00 PM"
click at [175, 171] on span "Select Driver" at bounding box center [179, 180] width 216 height 18
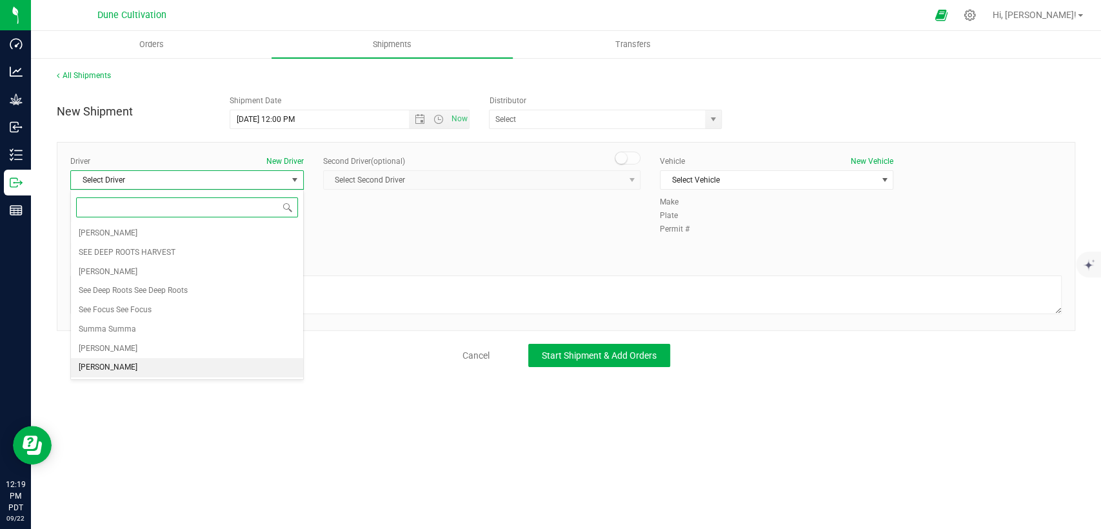
click at [128, 363] on li "TBD TBD" at bounding box center [187, 367] width 232 height 19
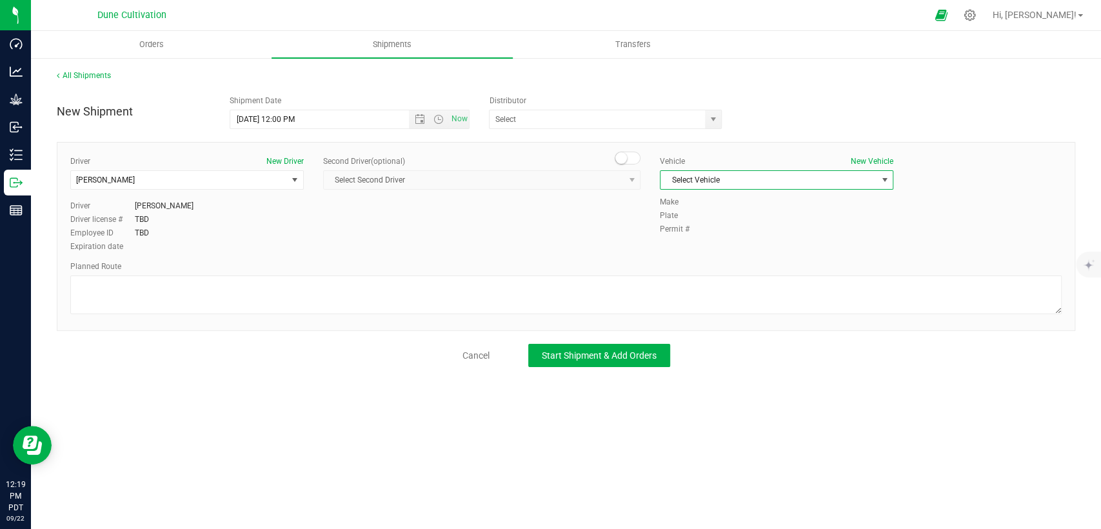
click at [806, 180] on span "Select Vehicle" at bounding box center [769, 180] width 216 height 18
drag, startPoint x: 712, startPoint y: 316, endPoint x: 662, endPoint y: 320, distance: 49.8
click at [712, 316] on li "TBD" at bounding box center [777, 316] width 232 height 19
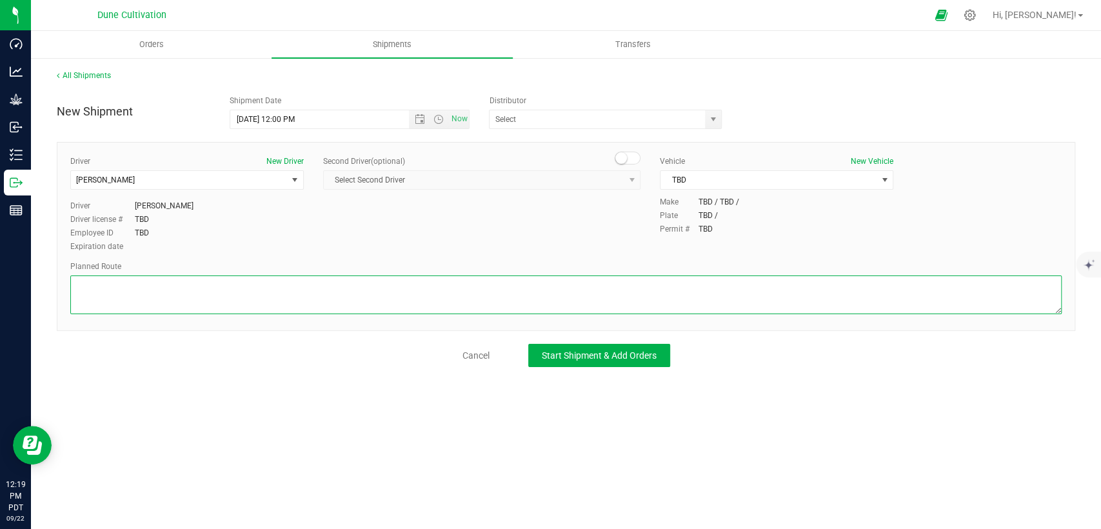
click at [588, 304] on textarea at bounding box center [565, 294] width 991 height 39
paste textarea "Walk from Dune Operating Holdings, through roll-up door, into Dune ProCo."
click at [72, 302] on textarea at bounding box center [565, 294] width 991 height 39
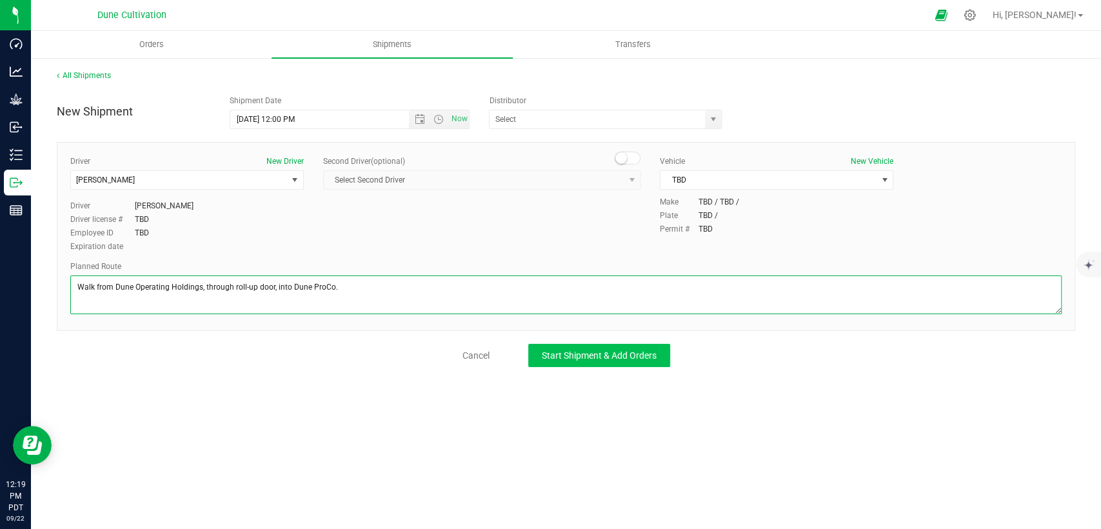
type textarea "Walk from Dune Operating Holdings, through roll-up door, into Dune ProCo."
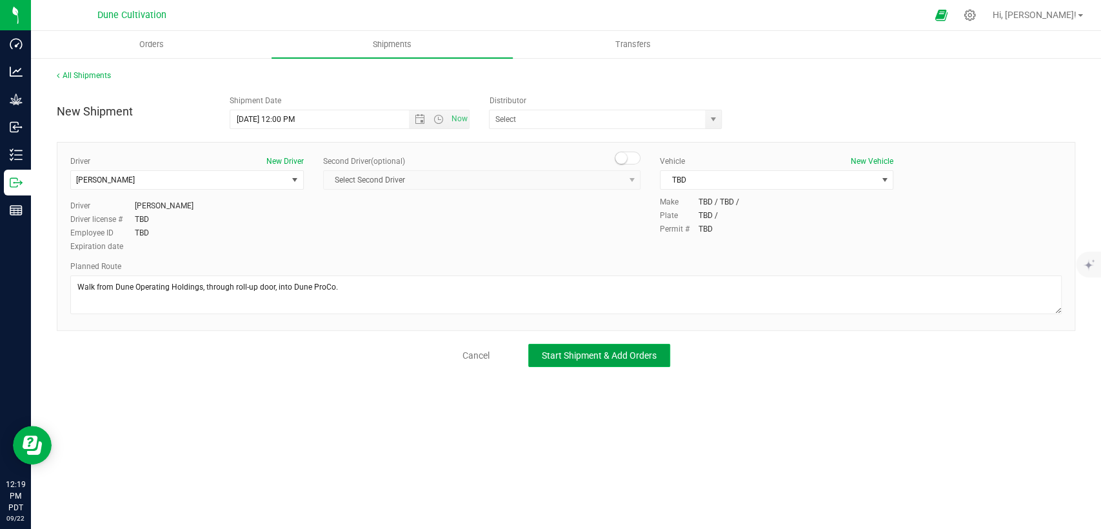
click at [561, 353] on span "Start Shipment & Add Orders" at bounding box center [599, 355] width 115 height 10
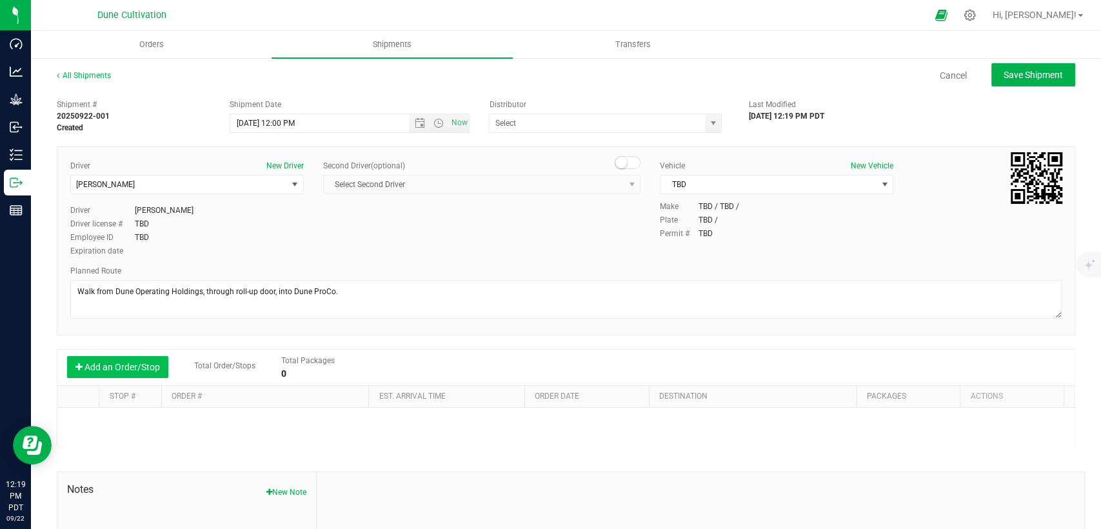
drag, startPoint x: 94, startPoint y: 373, endPoint x: 144, endPoint y: 377, distance: 51.1
click at [95, 373] on button "Add an Order/Stop" at bounding box center [117, 367] width 101 height 22
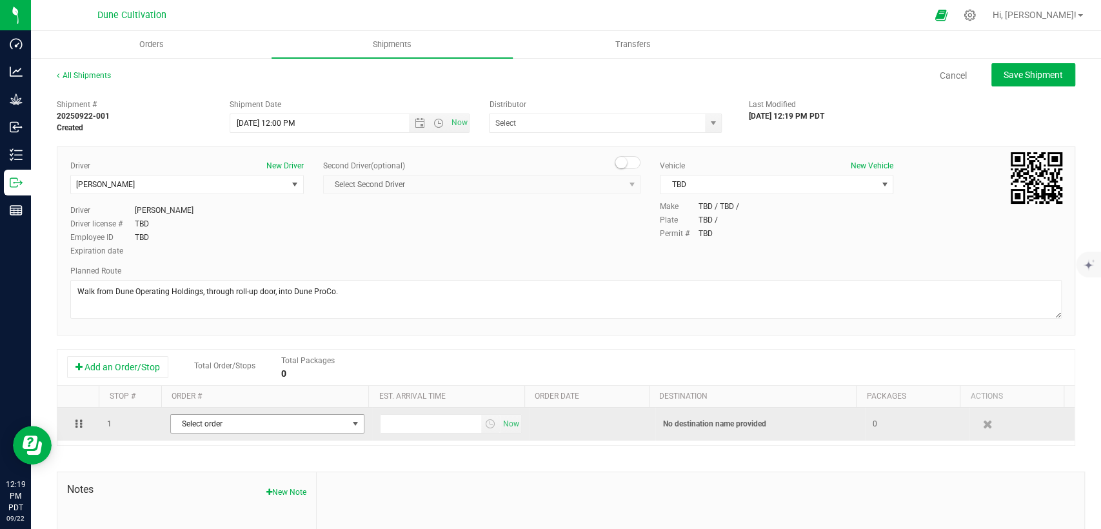
click at [214, 430] on span "Select order" at bounding box center [259, 424] width 177 height 18
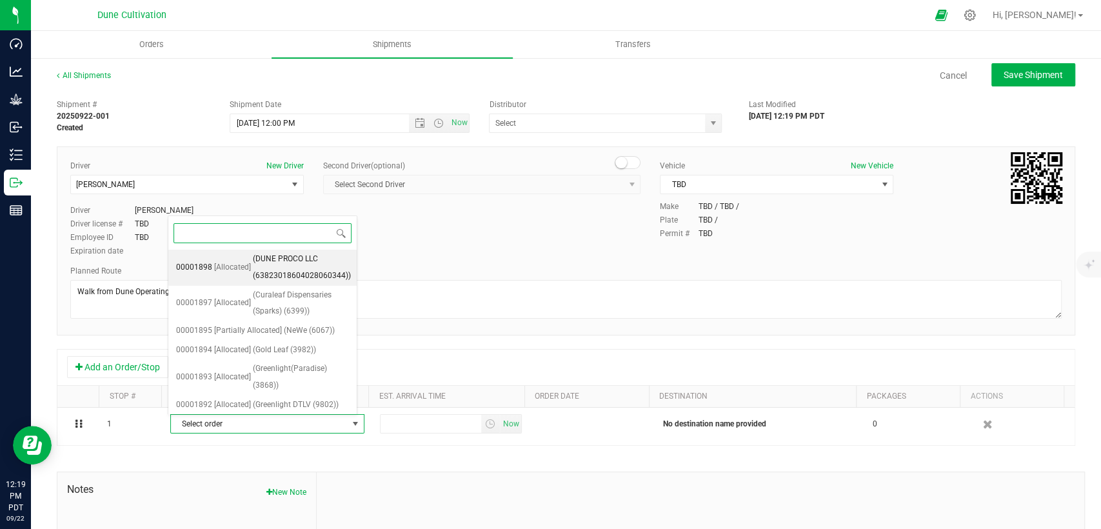
click at [256, 261] on span "(DUNE PROCO LLC (63823018604028060344))" at bounding box center [302, 267] width 98 height 33
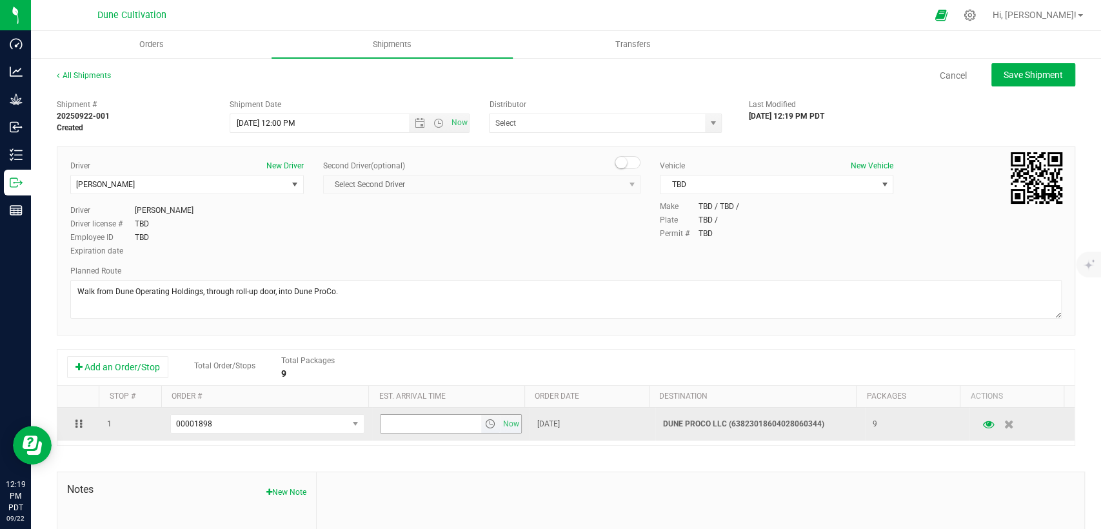
click at [446, 423] on input "text" at bounding box center [431, 424] width 101 height 18
type input "12:30 PM"
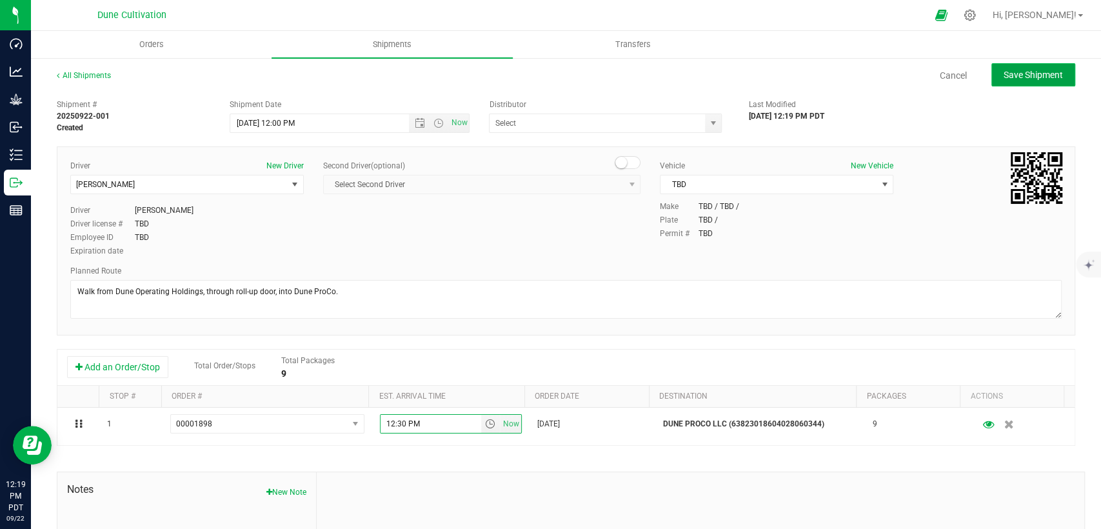
click at [1004, 70] on span "Save Shipment" at bounding box center [1033, 75] width 59 height 10
type input "9/20/2025 7:00 PM"
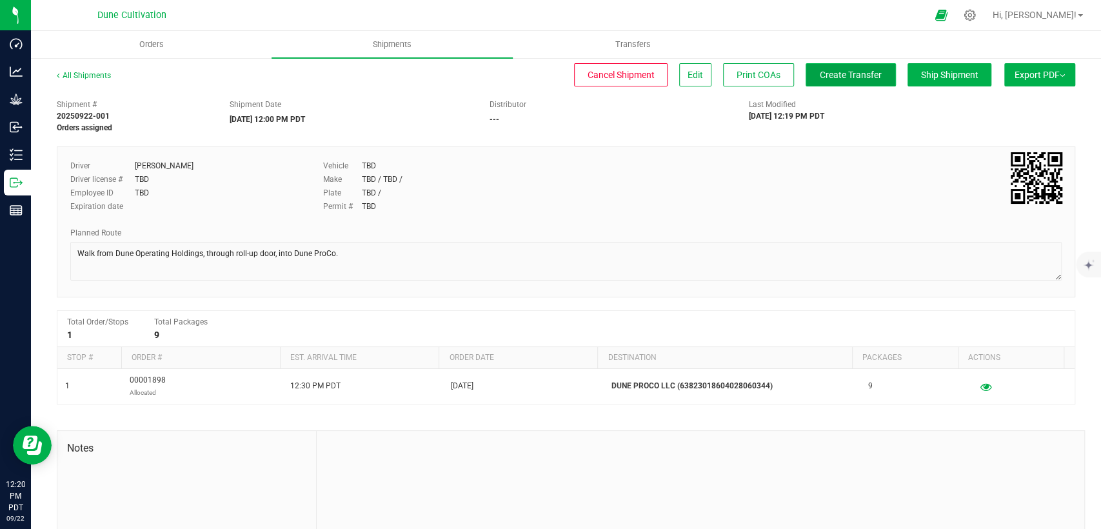
click at [812, 80] on button "Create Transfer" at bounding box center [851, 74] width 90 height 23
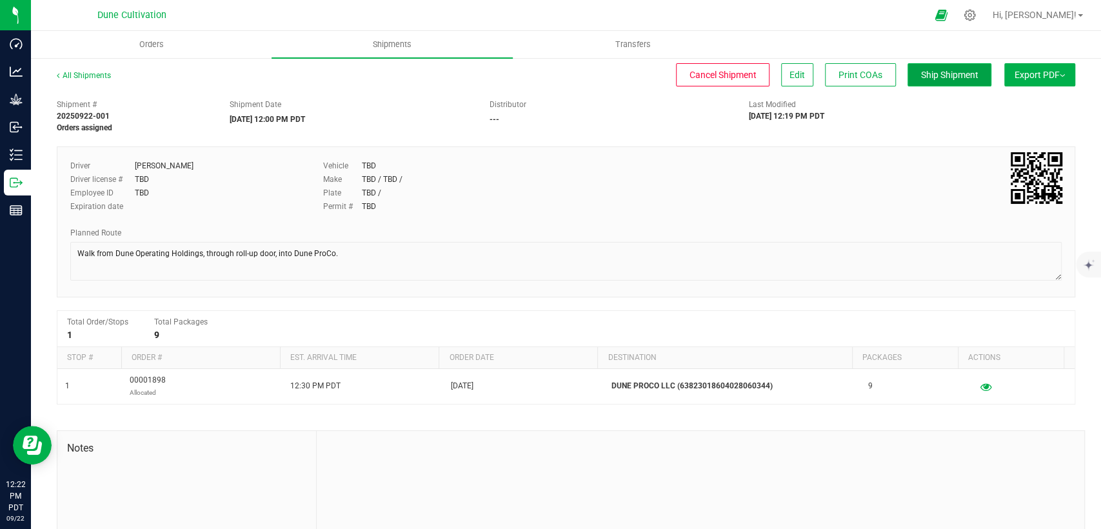
click at [921, 74] on span "Ship Shipment" at bounding box center [949, 75] width 57 height 10
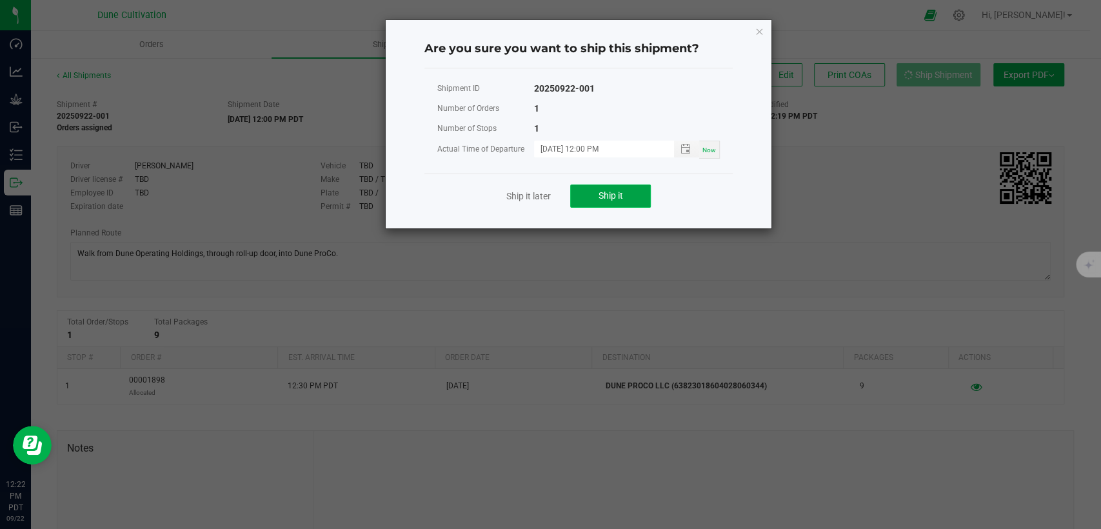
click at [630, 191] on button "Ship it" at bounding box center [610, 195] width 81 height 23
